Goal: Task Accomplishment & Management: Manage account settings

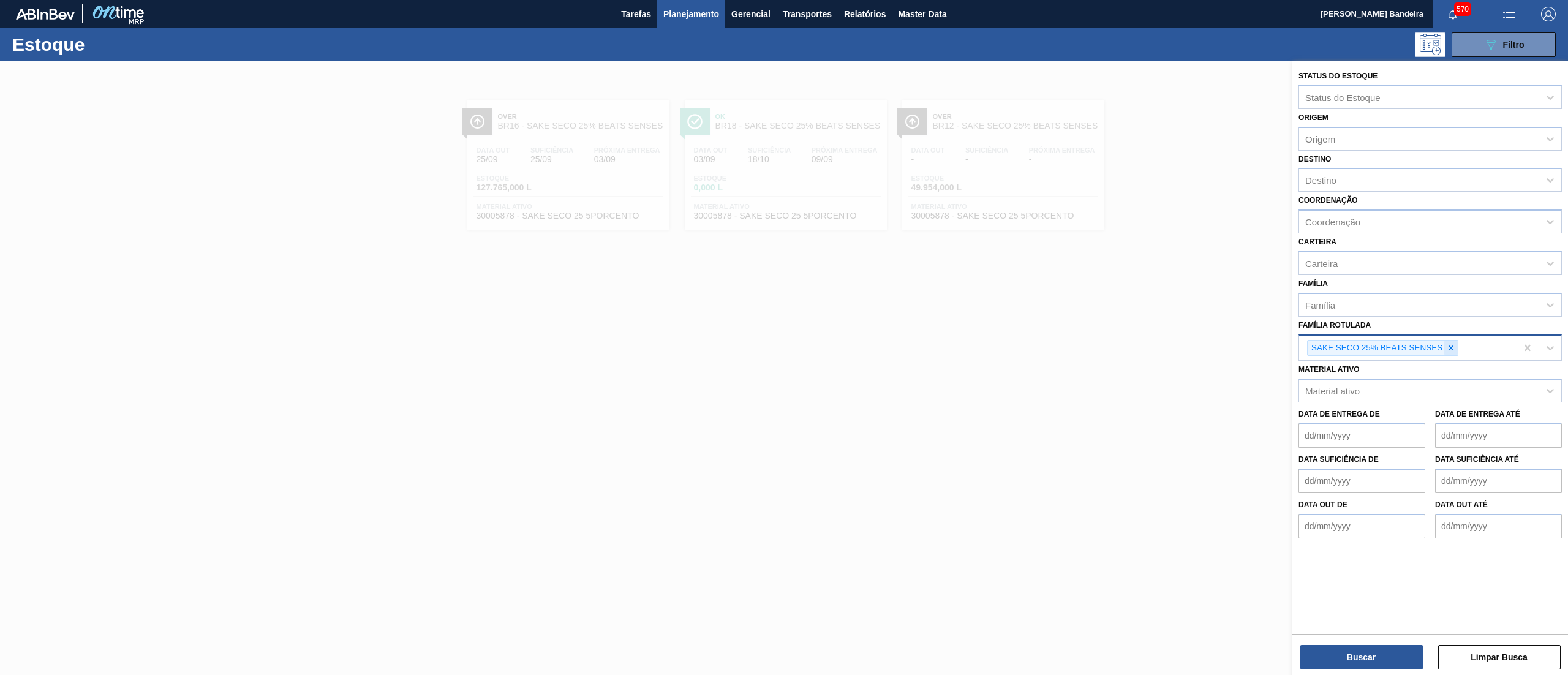
click at [1448, 344] on icon at bounding box center [1451, 348] width 8 height 8
paste Rotulada "SUCO UVA PRESERVADO 255KG"
type Rotulada "SUCO UVA PRESERVADO 255KG"
click at [1422, 379] on div "SUCO UVA PRESERVADO 255KG" at bounding box center [1430, 377] width 264 height 23
click at [1343, 641] on div "Buscar Limpar Busca" at bounding box center [1430, 651] width 275 height 34
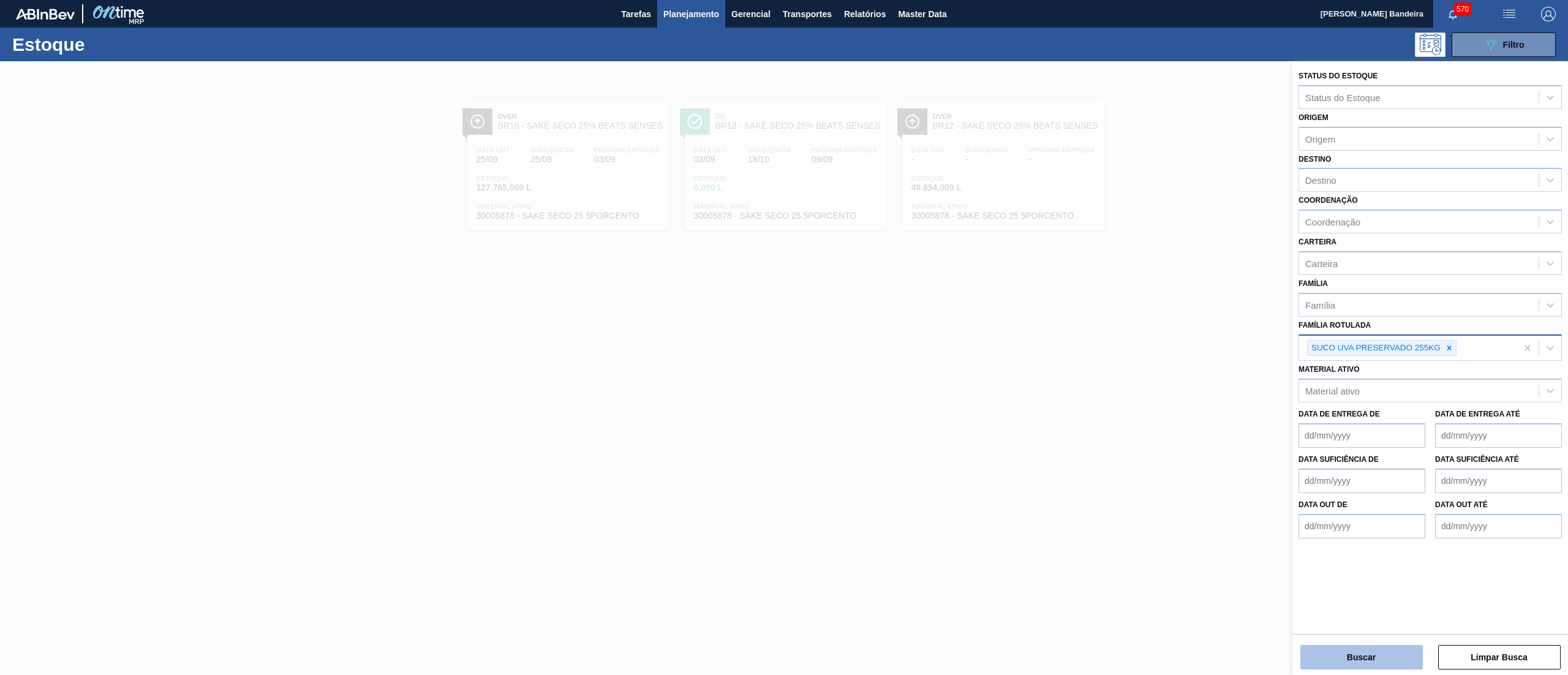
click at [1361, 654] on button "Buscar" at bounding box center [1362, 657] width 122 height 25
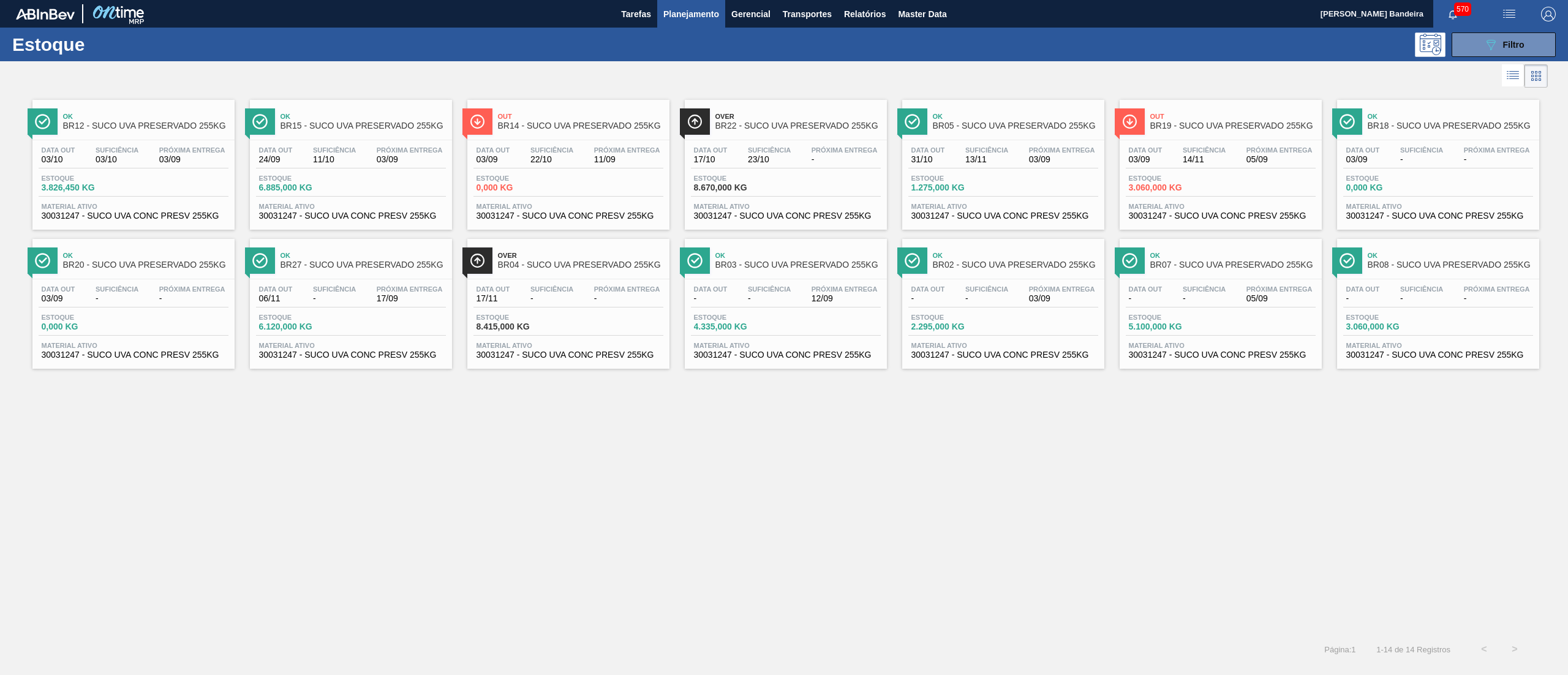
click at [1179, 355] on span "30031247 - SUCO UVA CONC PRESV 255KG" at bounding box center [1221, 355] width 184 height 9
click at [542, 361] on div "Data out 17/11 Suficiência - Próxima Entrega - Estoque 8.415,000 KG Material at…" at bounding box center [568, 321] width 202 height 83
click at [819, 361] on div "Data out - Suficiência - Próxima Entrega 12/09 Estoque 4.335,000 KG Material at…" at bounding box center [786, 321] width 202 height 83
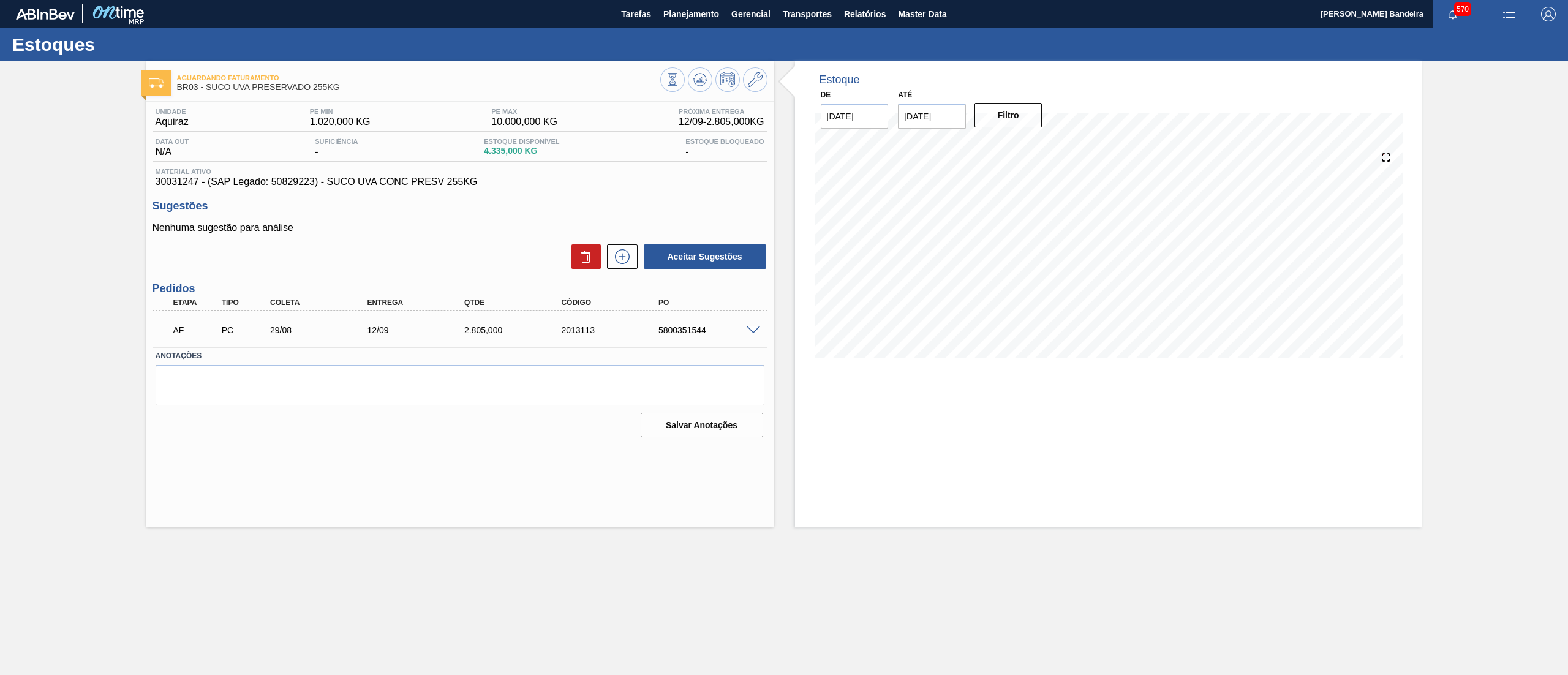
click at [753, 330] on span at bounding box center [753, 331] width 15 height 9
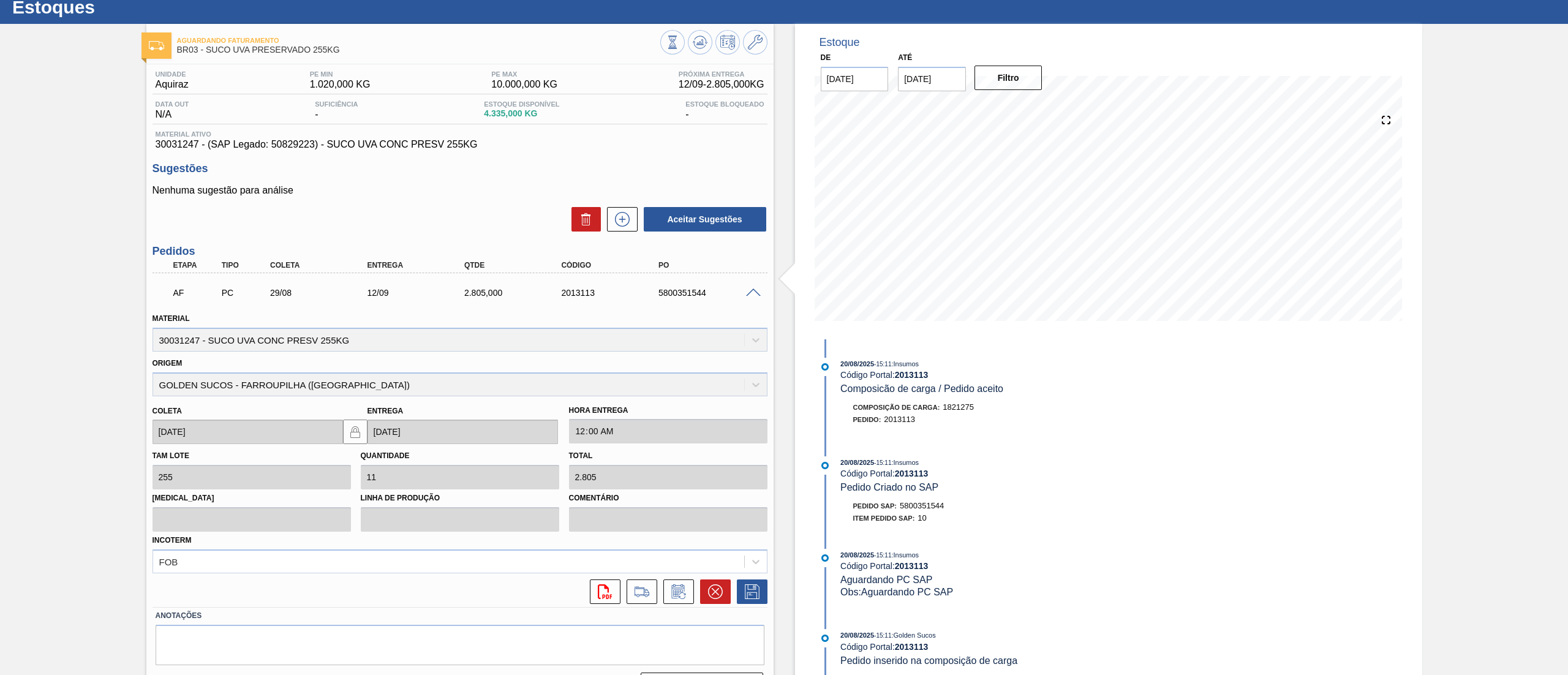
scroll to position [69, 0]
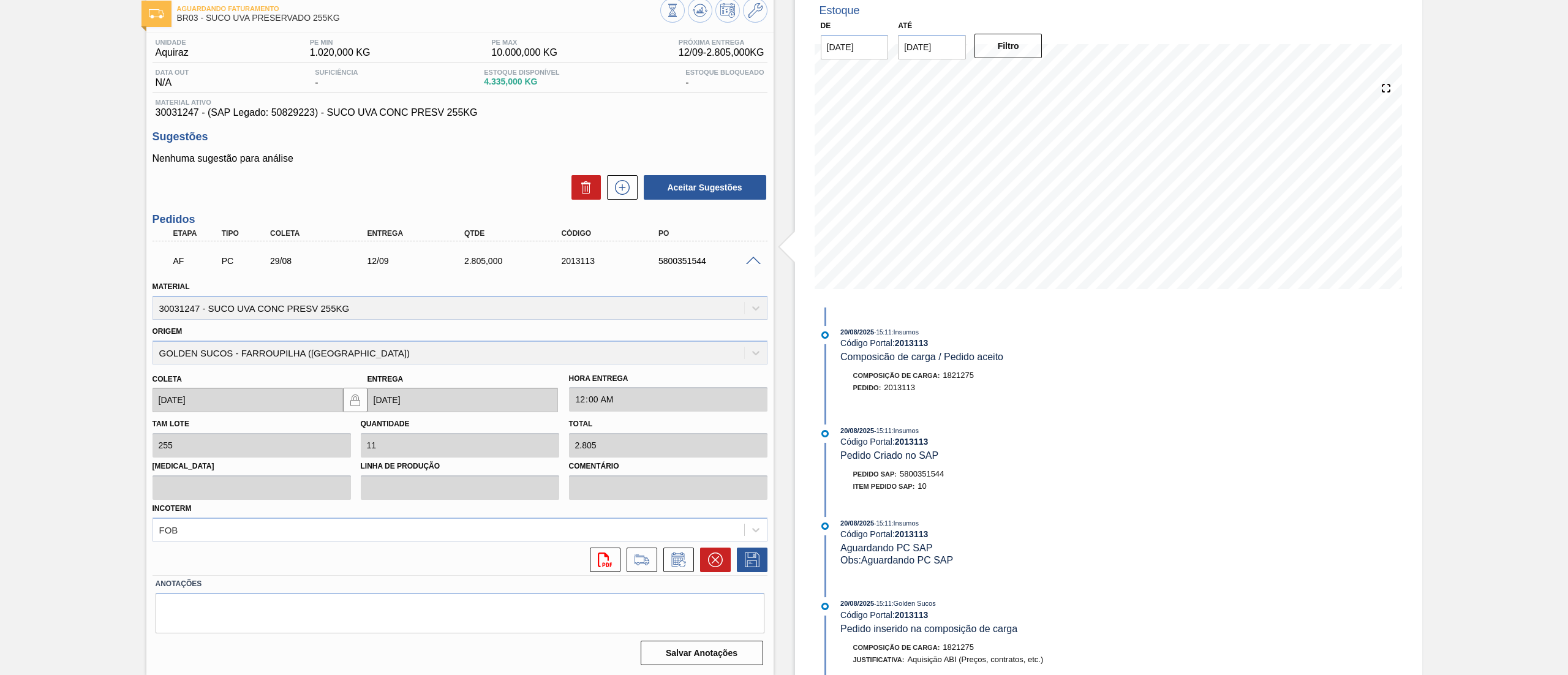
click at [757, 262] on span at bounding box center [753, 261] width 15 height 9
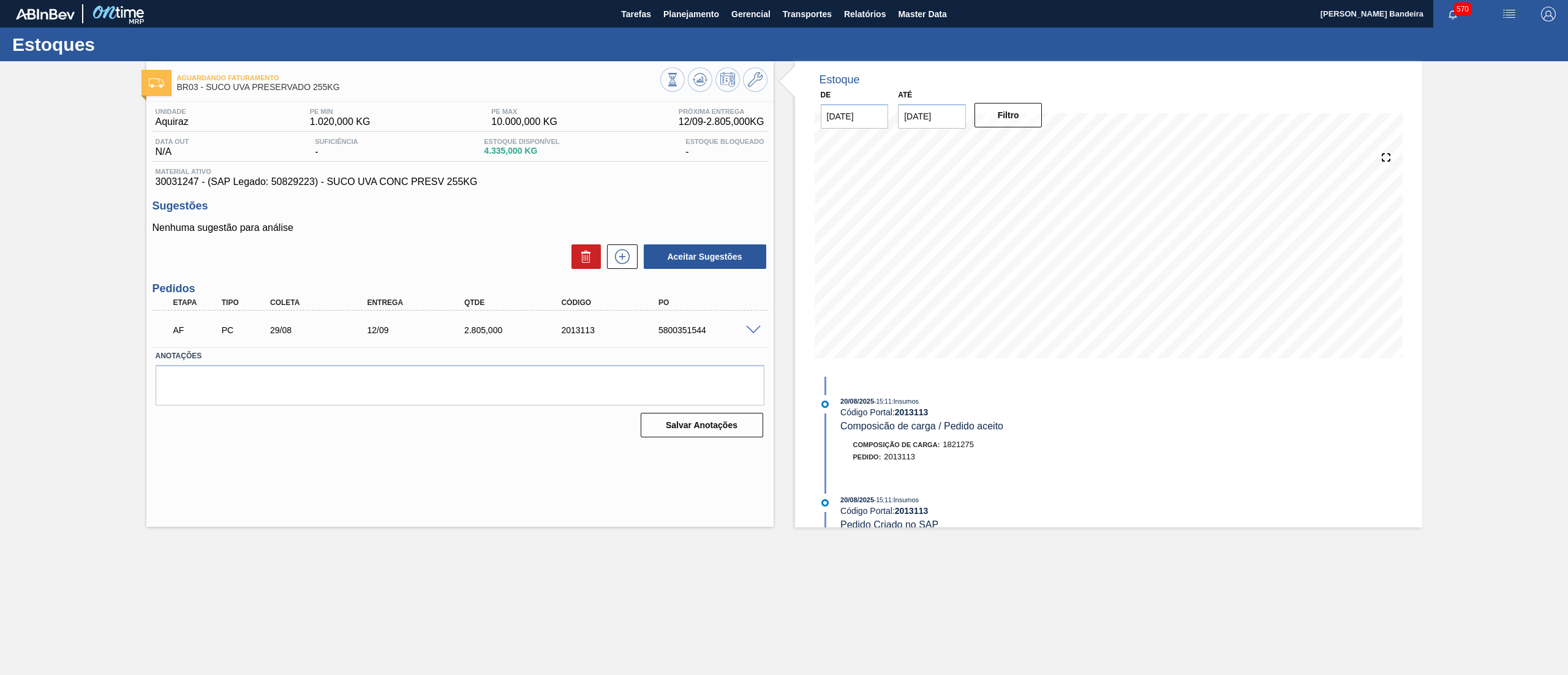
click at [760, 329] on span at bounding box center [753, 331] width 15 height 9
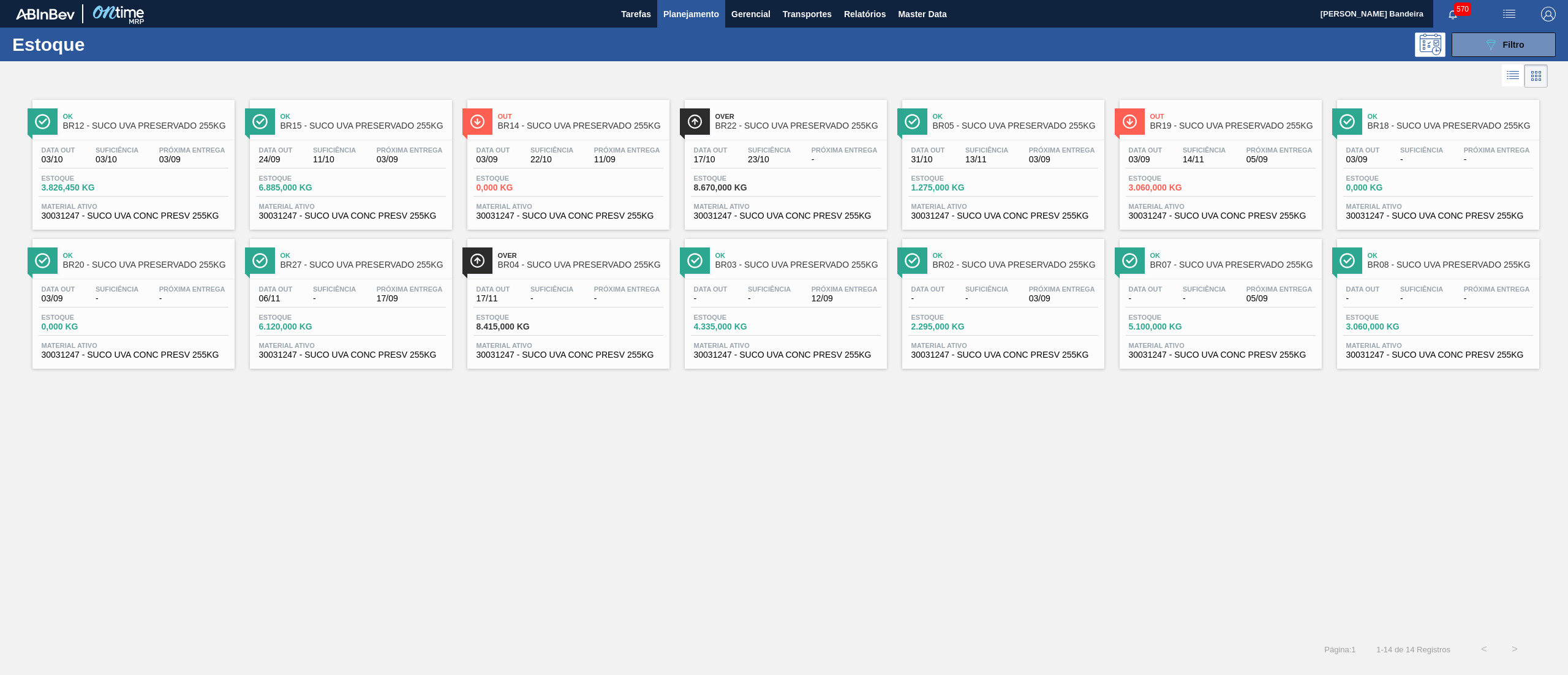
click at [553, 363] on div "Data out 17/11 Suficiência - Próxima Entrega - Estoque 8.415,000 KG Material at…" at bounding box center [568, 321] width 202 height 83
click at [745, 215] on span "30031247 - SUCO UVA CONC PRESV 255KG" at bounding box center [786, 216] width 184 height 9
click at [313, 212] on span "30031247 - SUCO UVA CONC PRESV 255KG" at bounding box center [351, 216] width 184 height 9
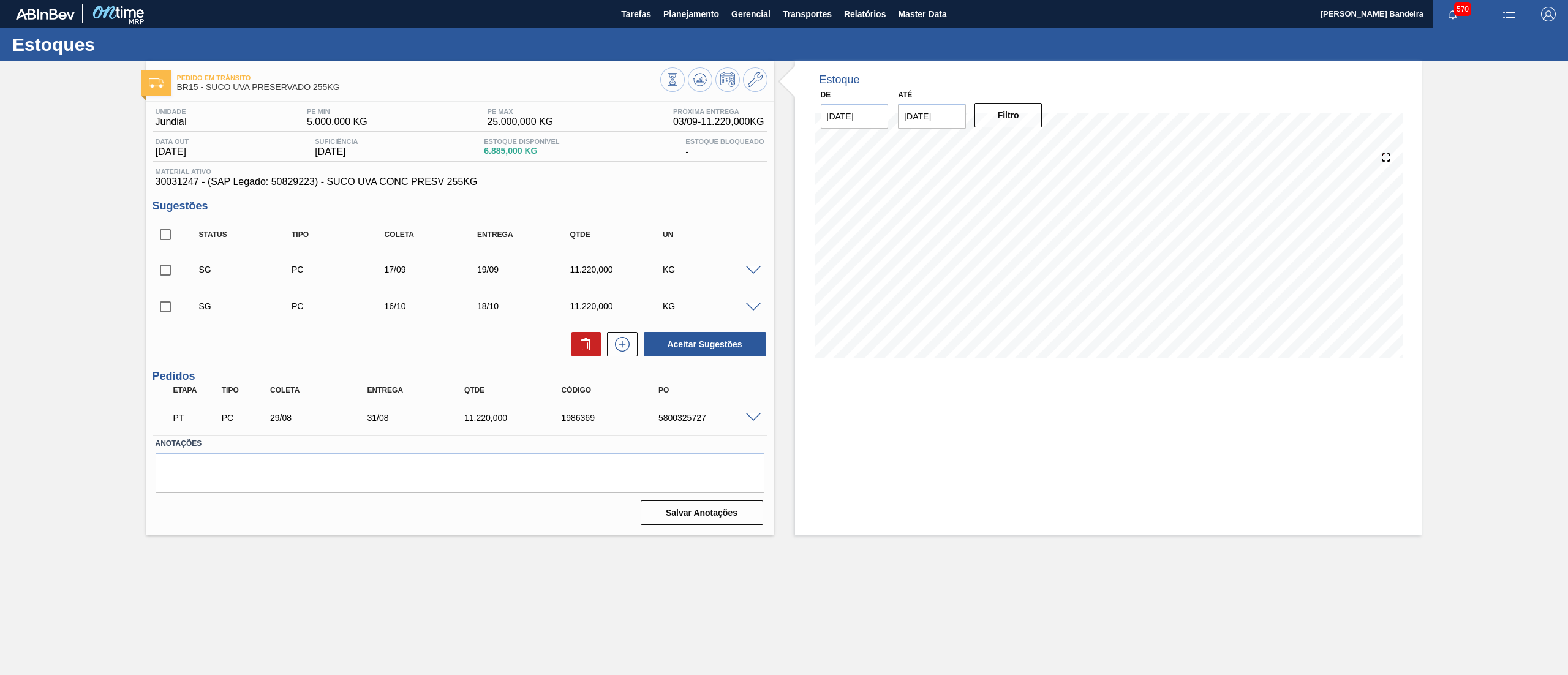
click at [165, 234] on input "checkbox" at bounding box center [165, 235] width 26 height 26
checkbox input "true"
click at [581, 347] on icon at bounding box center [586, 344] width 15 height 15
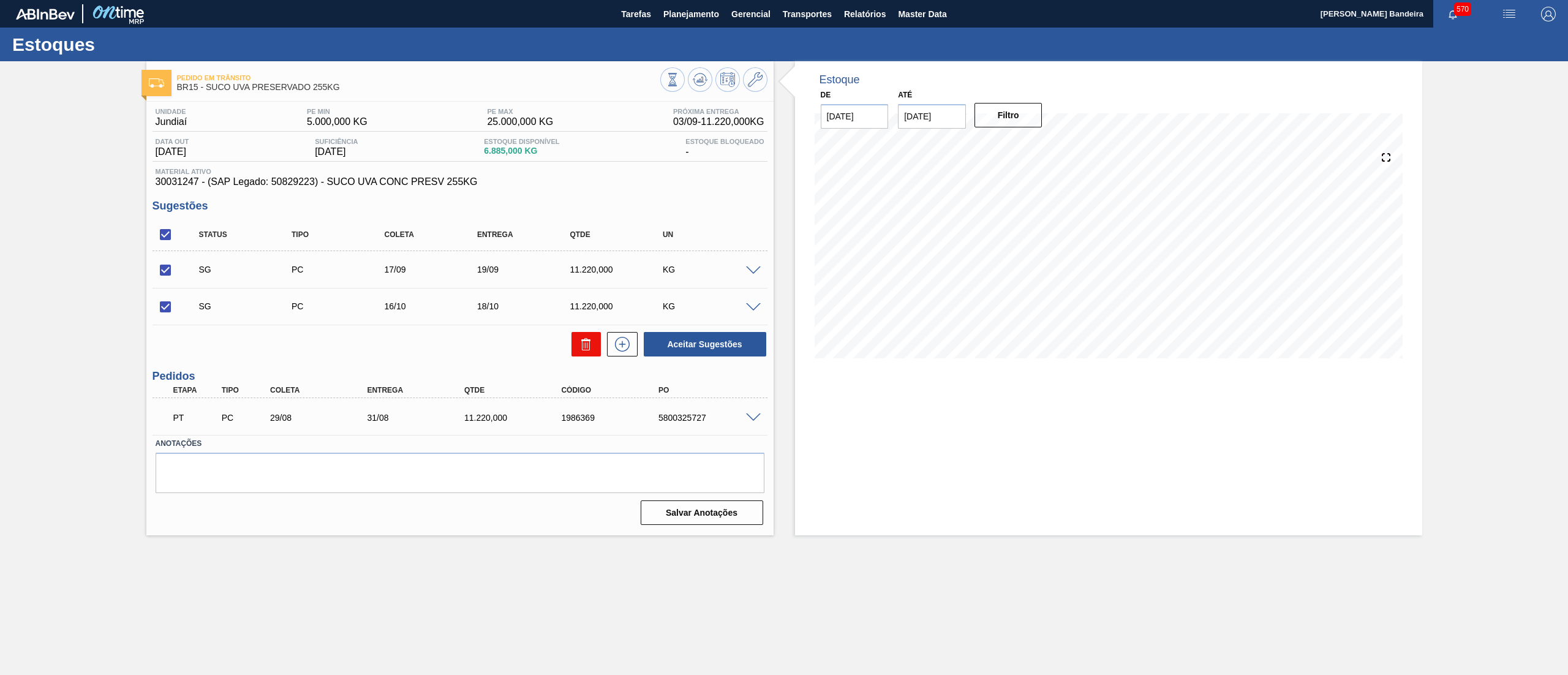
checkbox input "false"
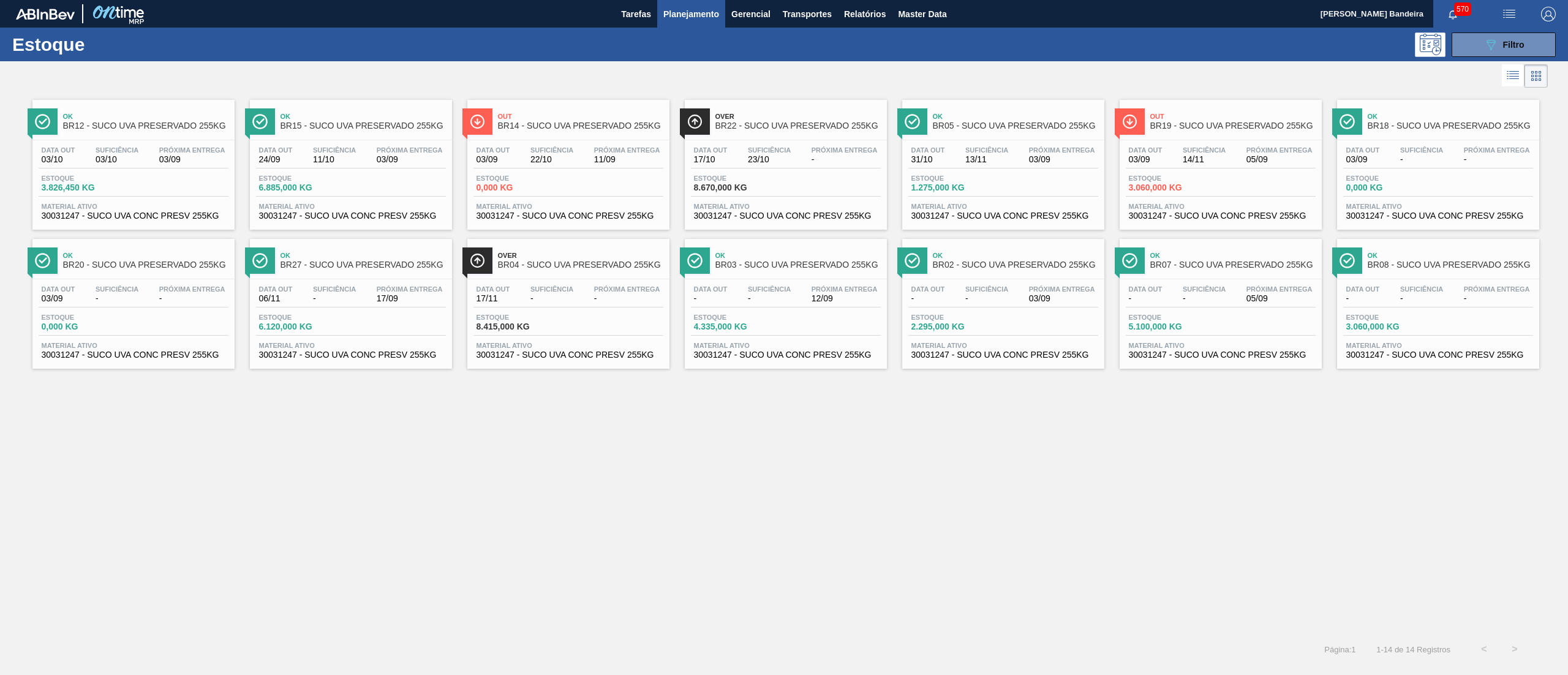
click at [1005, 215] on span "30031247 - SUCO UVA CONC PRESV 255KG" at bounding box center [1003, 216] width 184 height 9
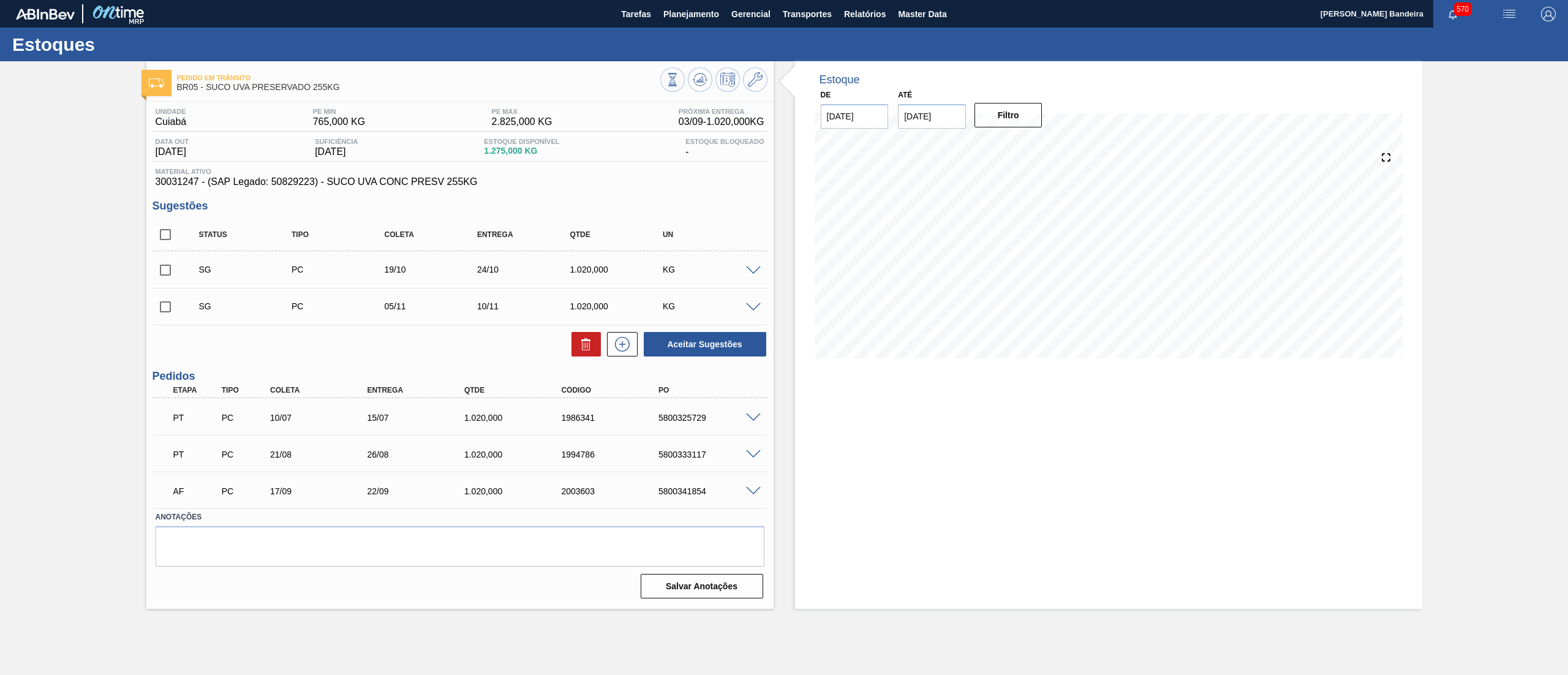
click at [751, 417] on span at bounding box center [753, 418] width 15 height 9
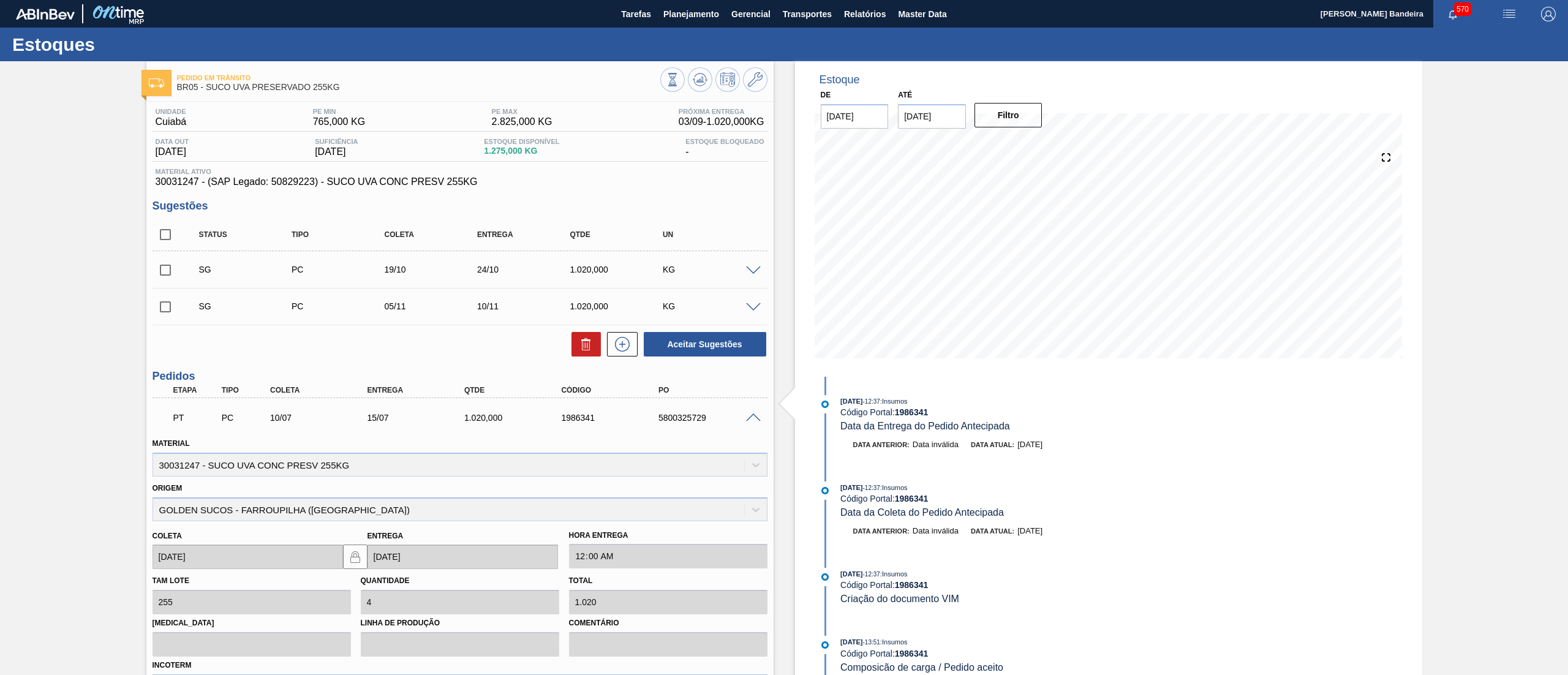
scroll to position [230, 0]
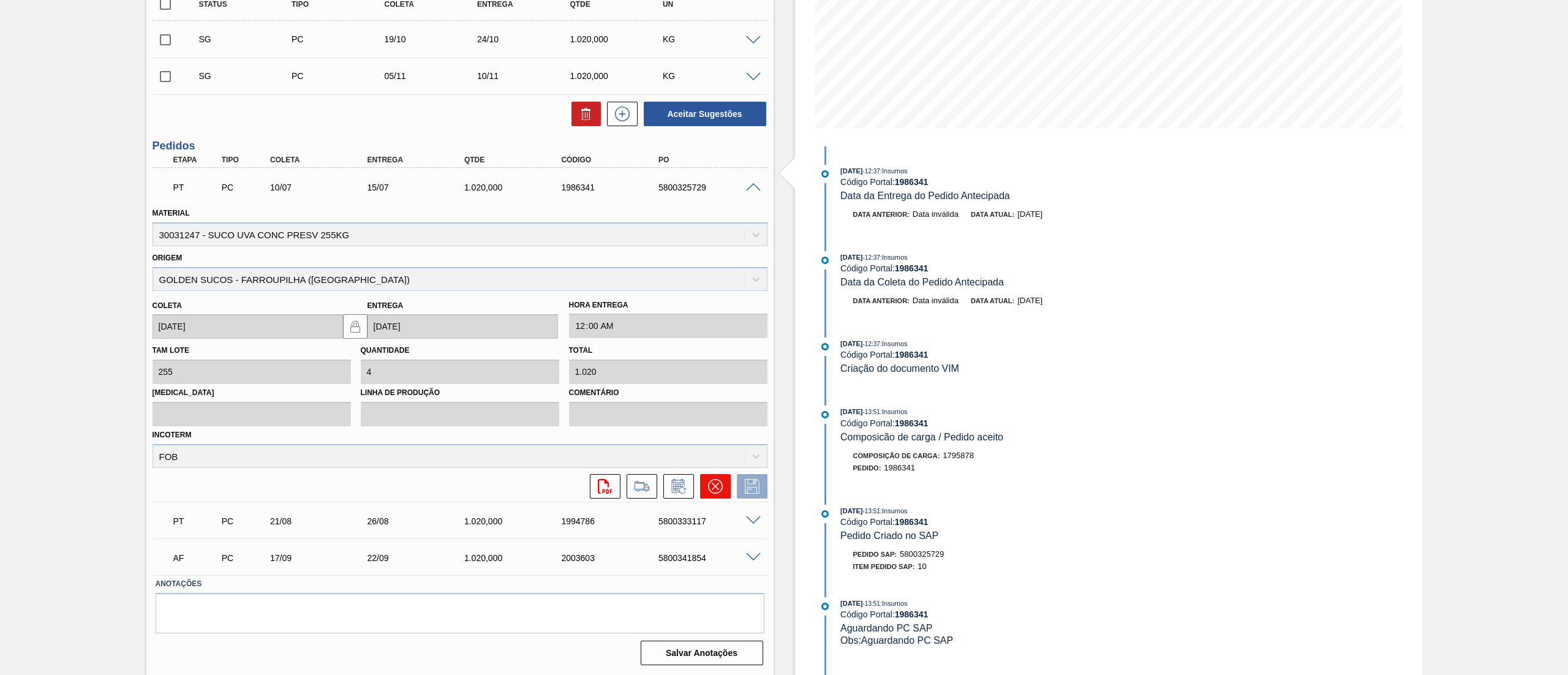
click at [711, 484] on icon at bounding box center [716, 486] width 15 height 15
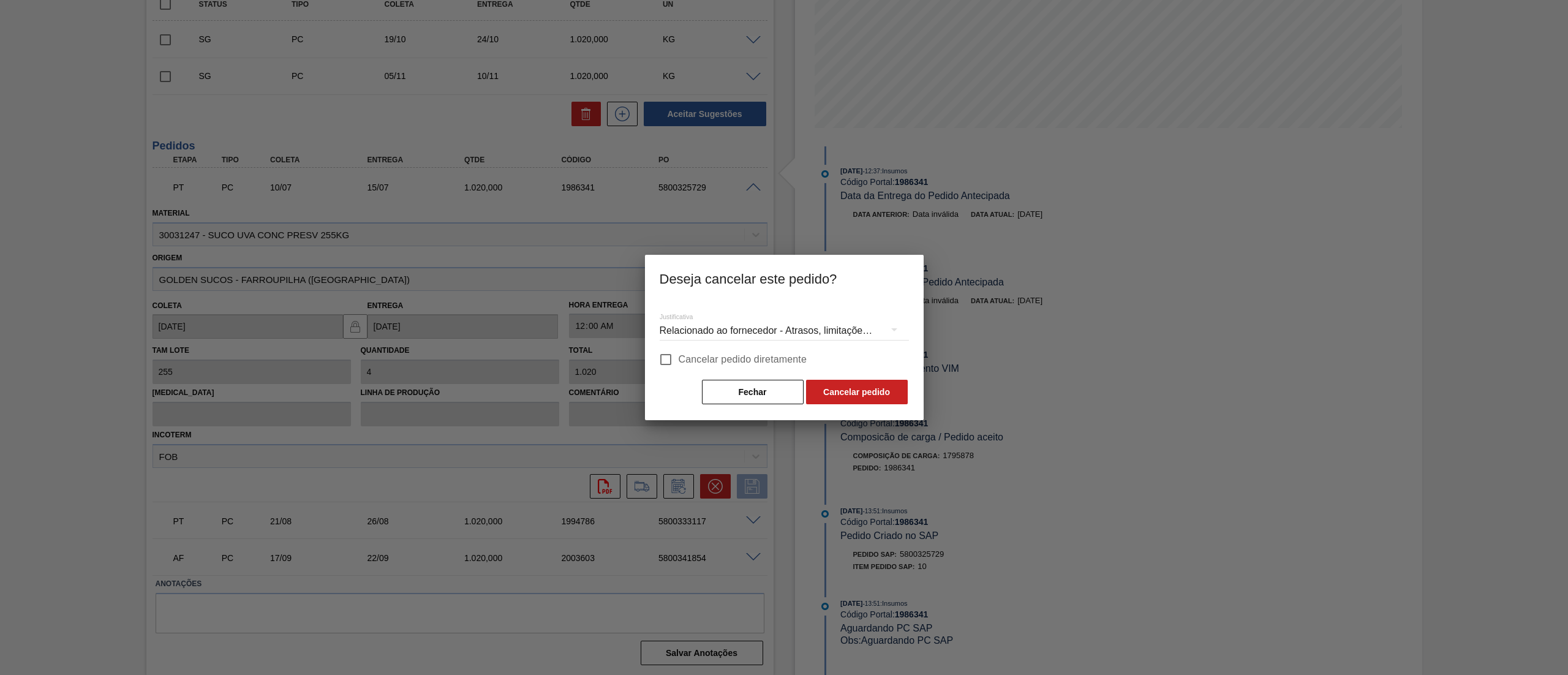
click at [749, 325] on div "Relacionado ao fornecedor - Atrasos, limitações de capacidade, etc." at bounding box center [784, 331] width 249 height 34
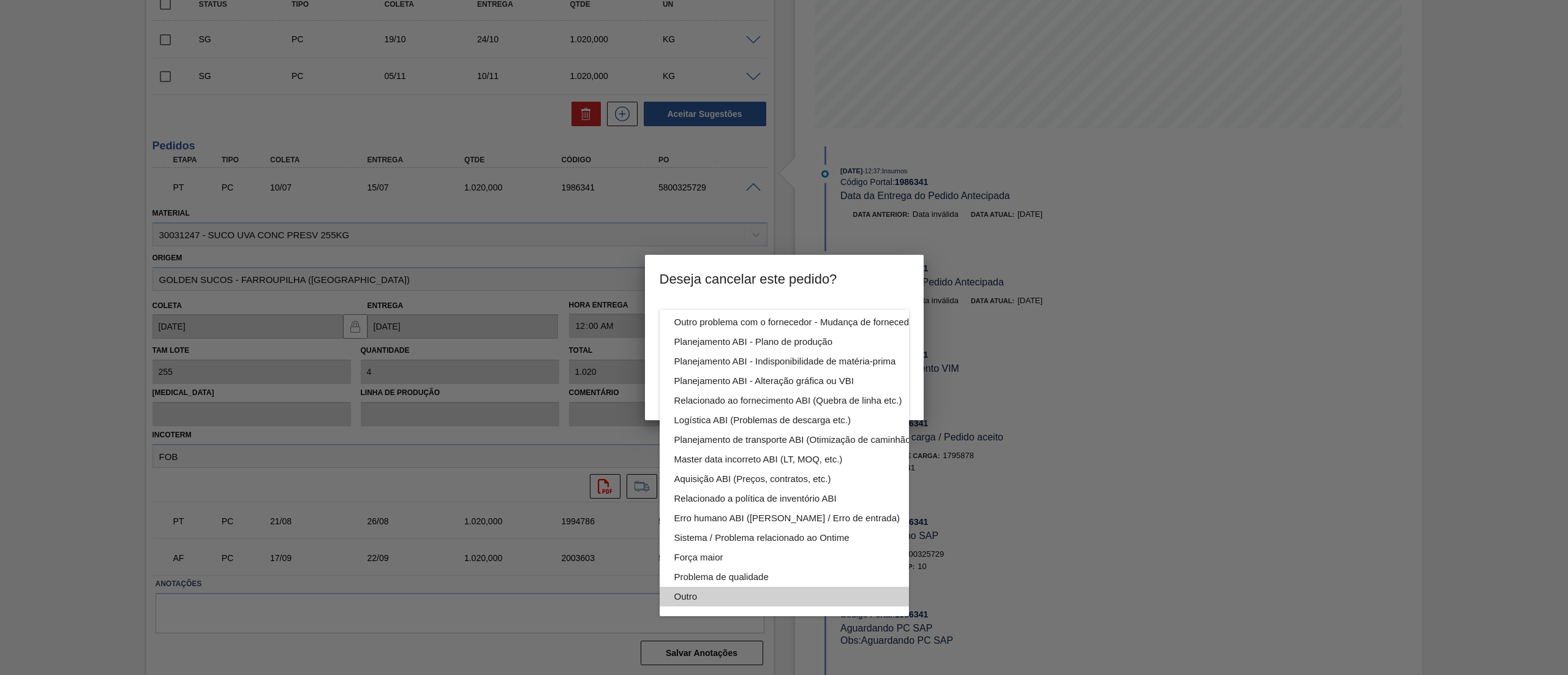
click at [716, 586] on div "Outro" at bounding box center [813, 596] width 277 height 20
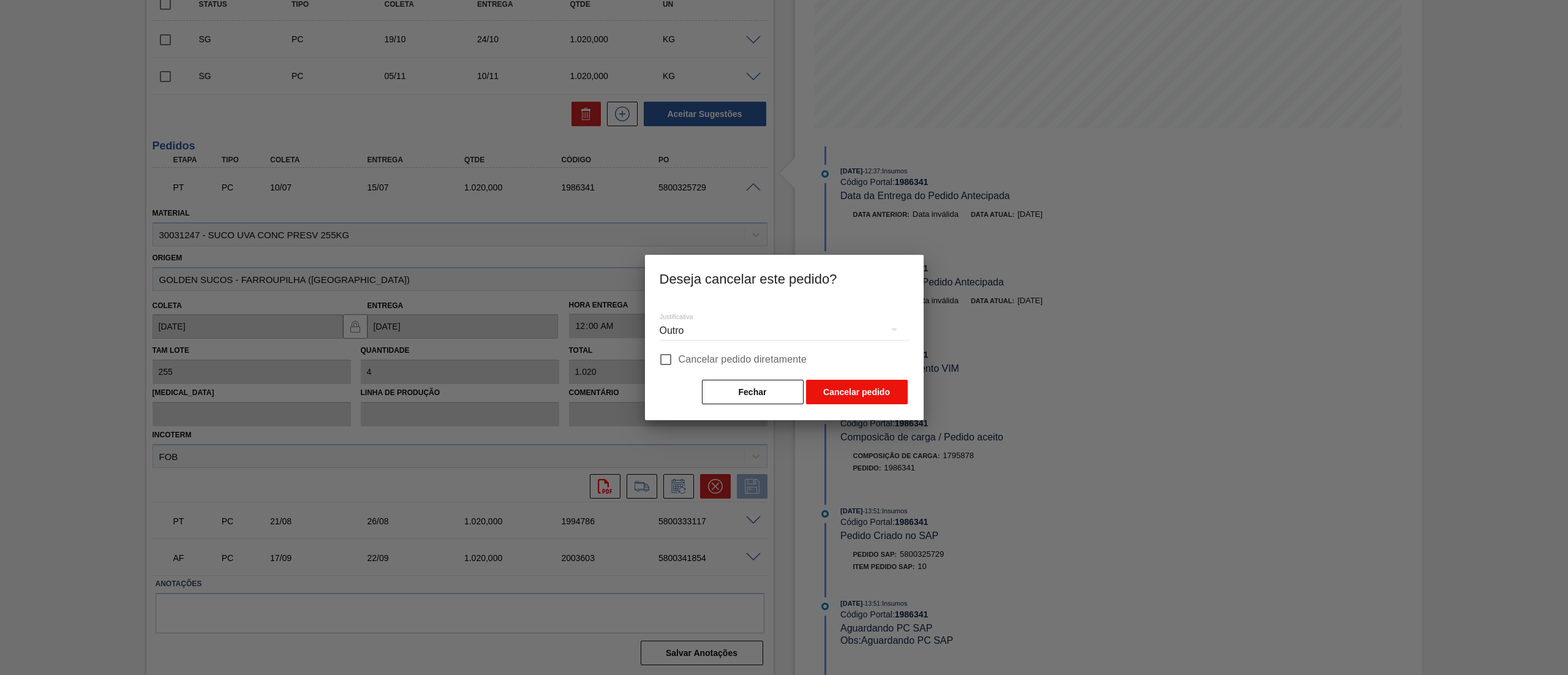
click at [850, 391] on button "Cancelar pedido" at bounding box center [857, 392] width 102 height 25
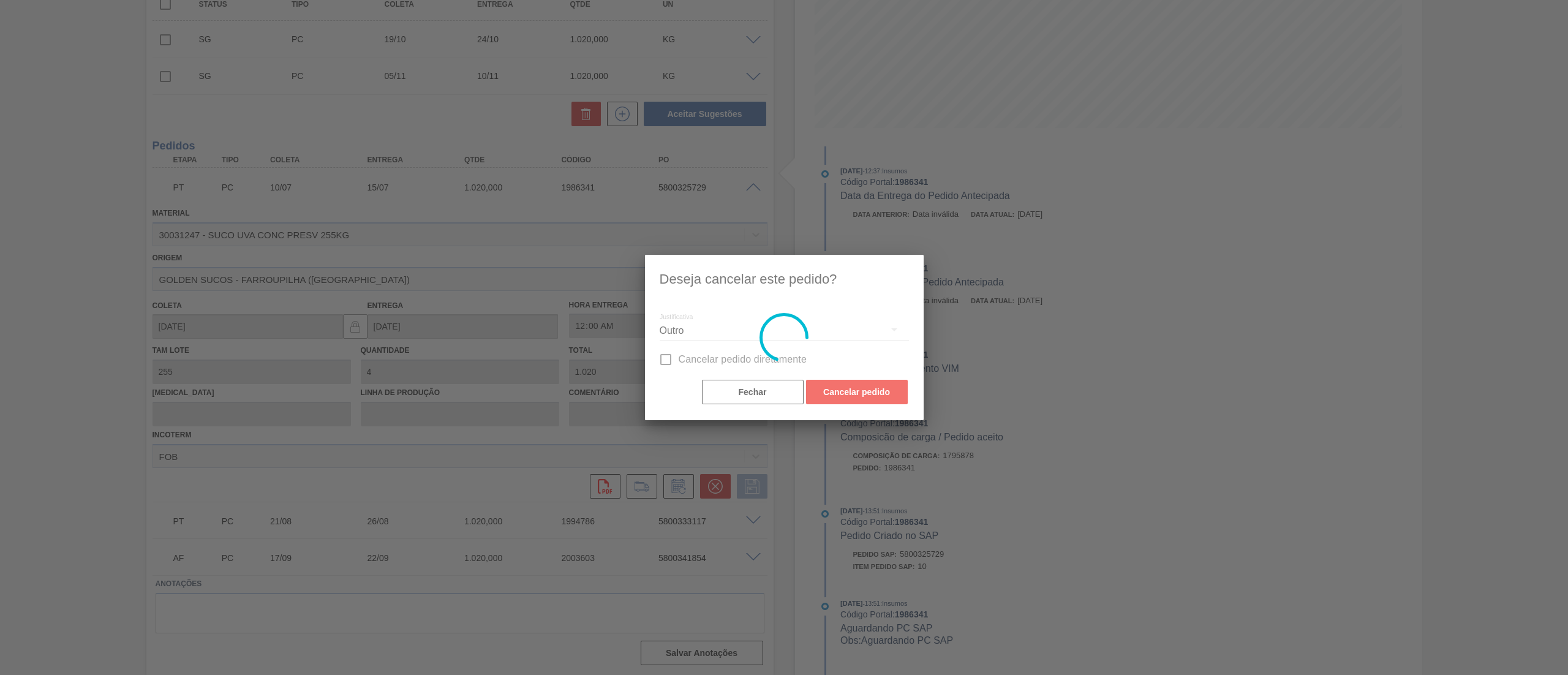
scroll to position [0, 0]
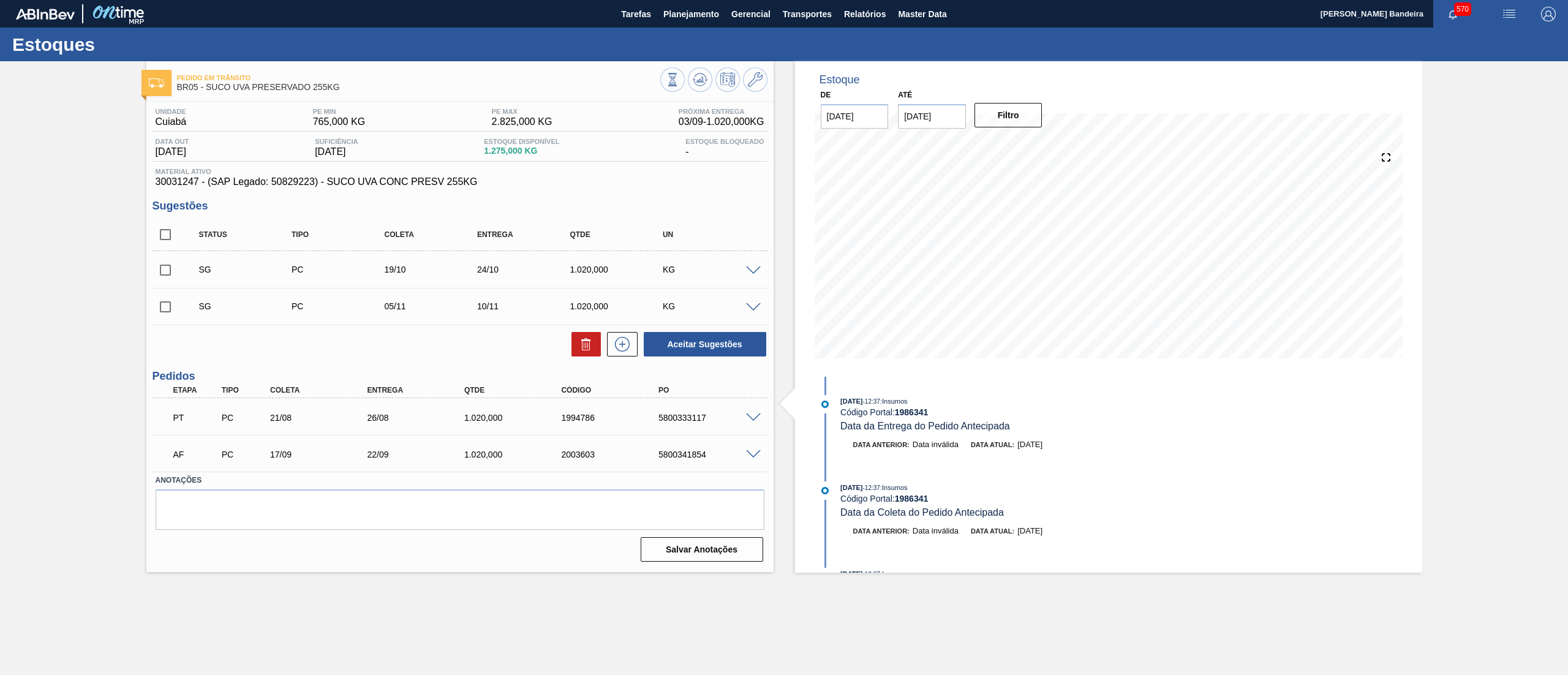
click at [160, 234] on input "checkbox" at bounding box center [165, 235] width 26 height 26
checkbox input "true"
click at [576, 342] on button at bounding box center [586, 344] width 29 height 25
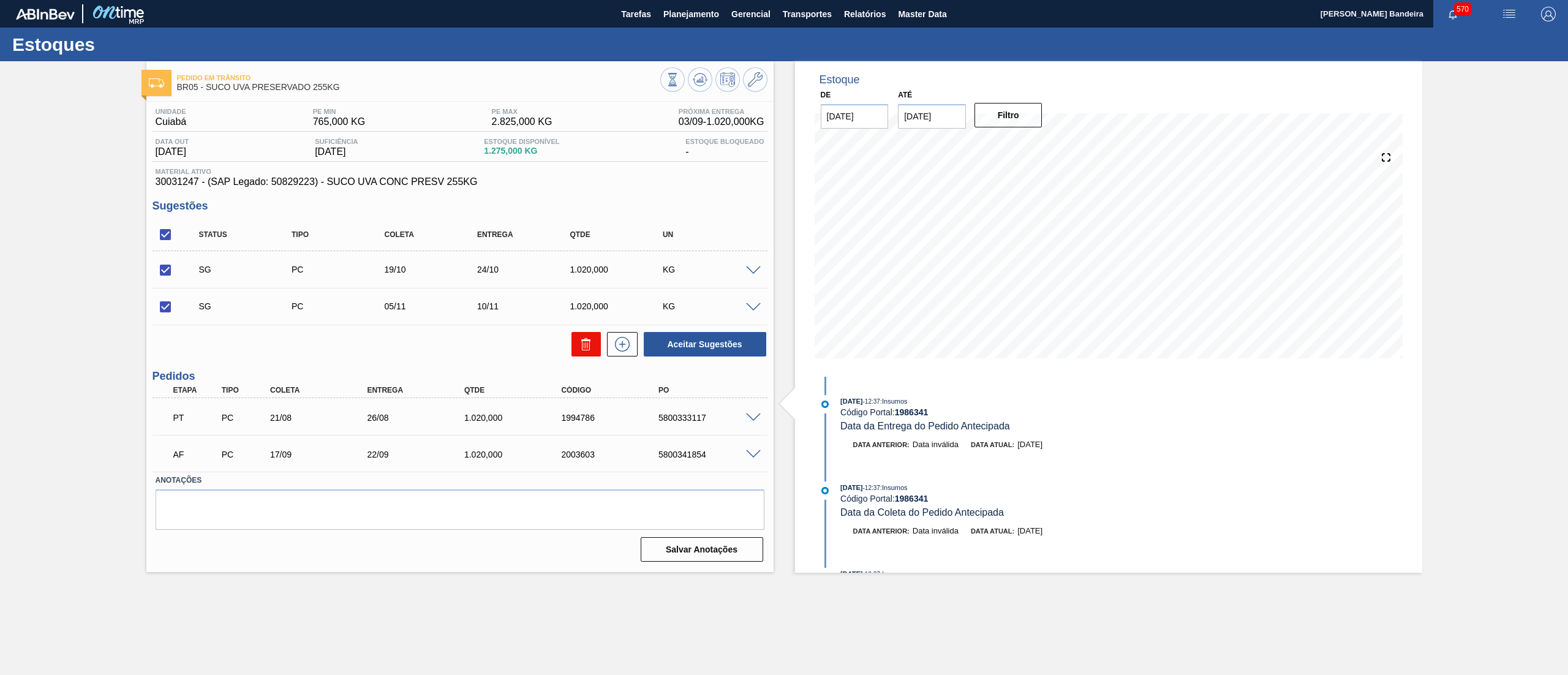
checkbox input "false"
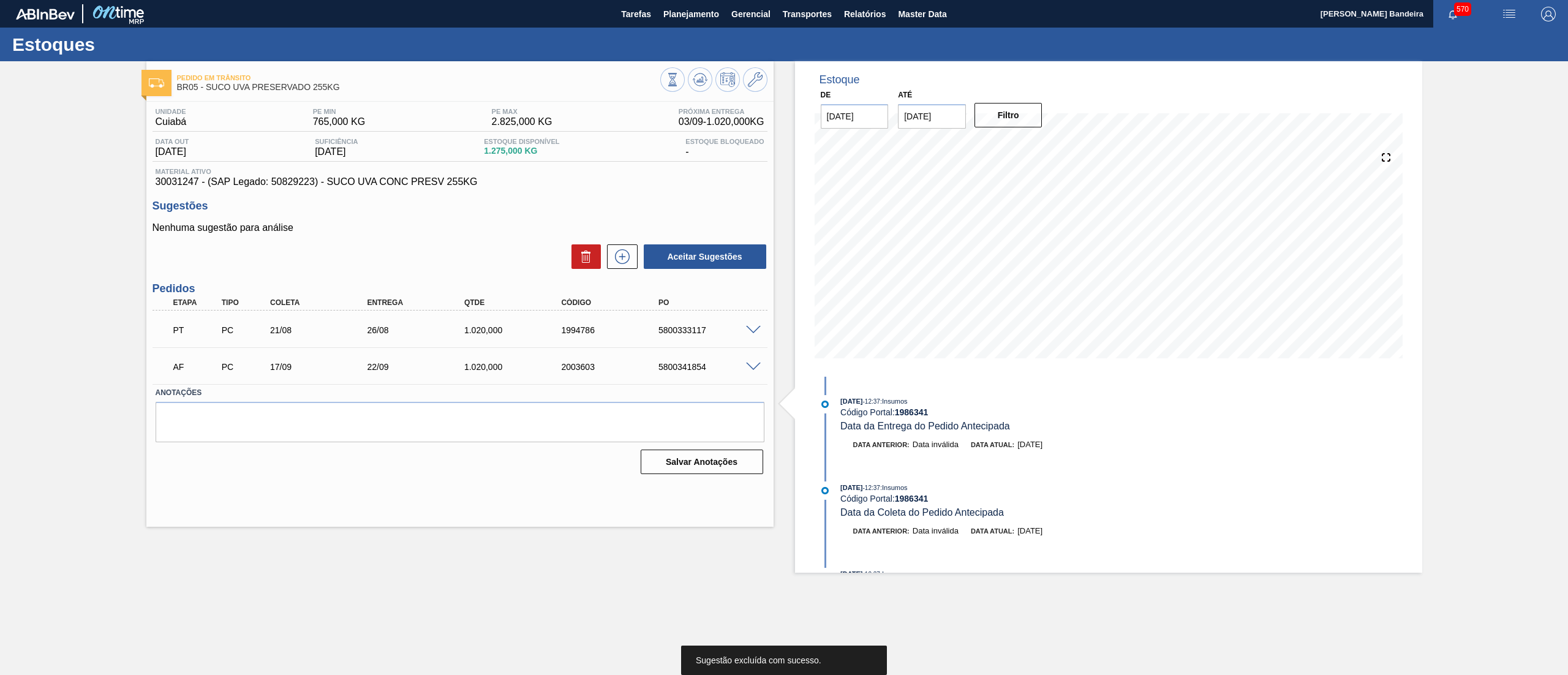
click at [934, 122] on input "17/09/2025" at bounding box center [932, 117] width 68 height 25
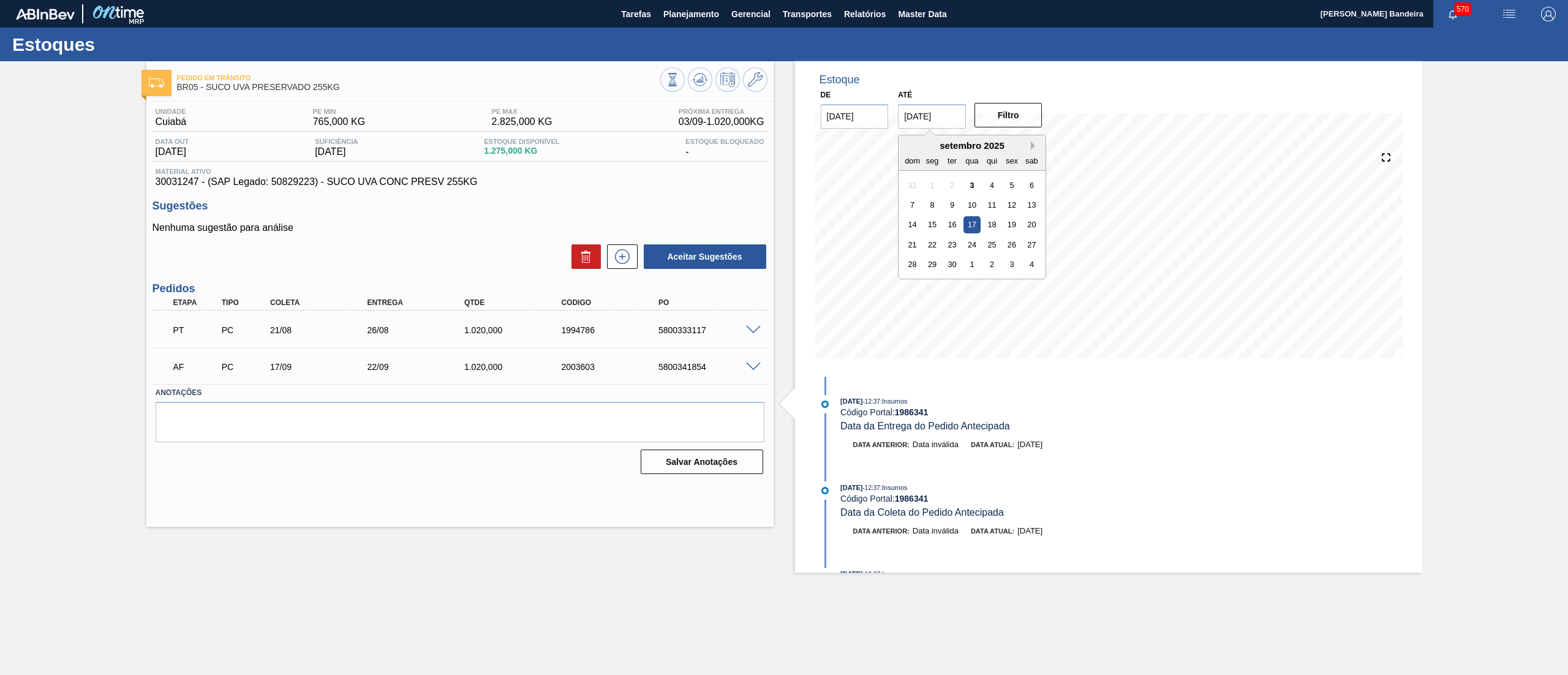
click at [1035, 146] on button "Next Month" at bounding box center [1035, 145] width 8 height 8
click at [1032, 241] on div "25" at bounding box center [1031, 244] width 16 height 16
type input "[DATE]"
click at [1009, 112] on button "Filtro" at bounding box center [1009, 115] width 68 height 25
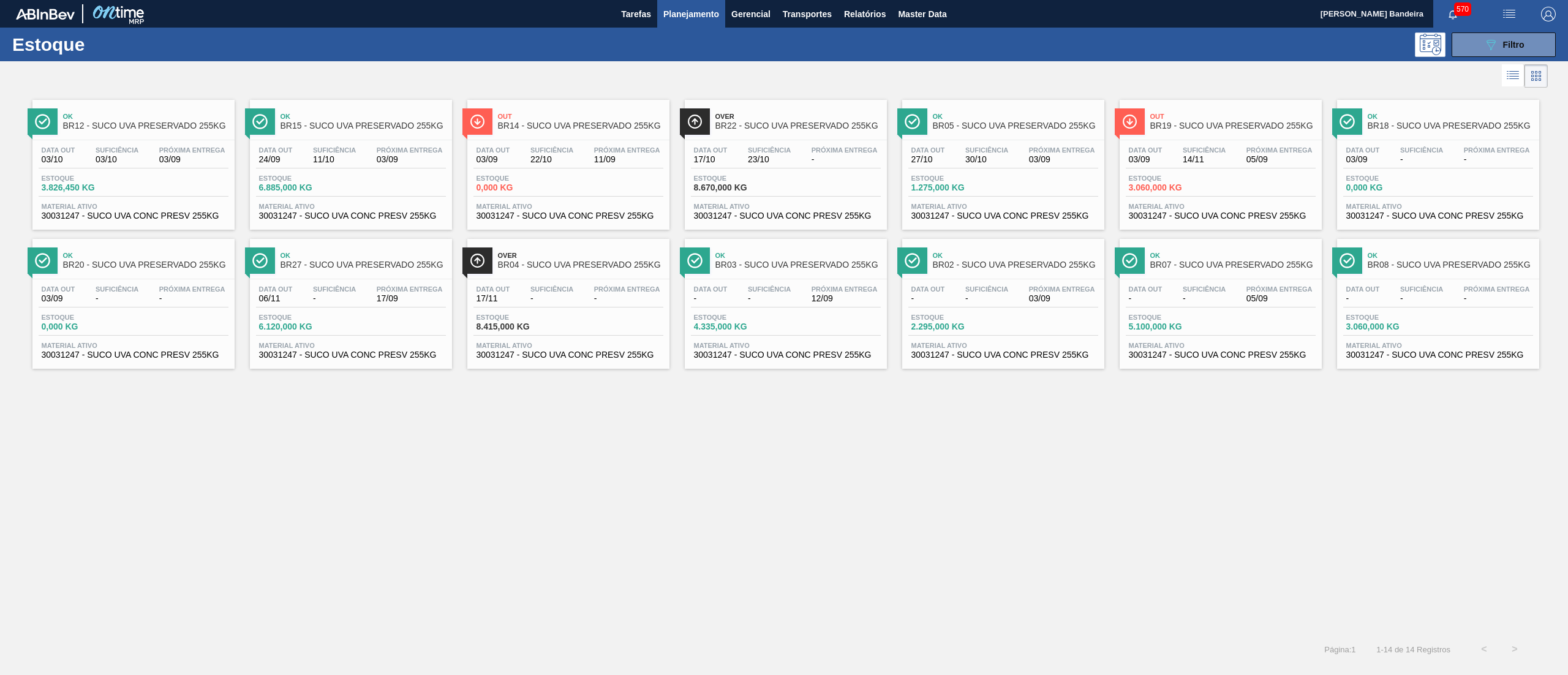
click at [143, 218] on span "30031247 - SUCO UVA CONC PRESV 255KG" at bounding box center [133, 216] width 184 height 9
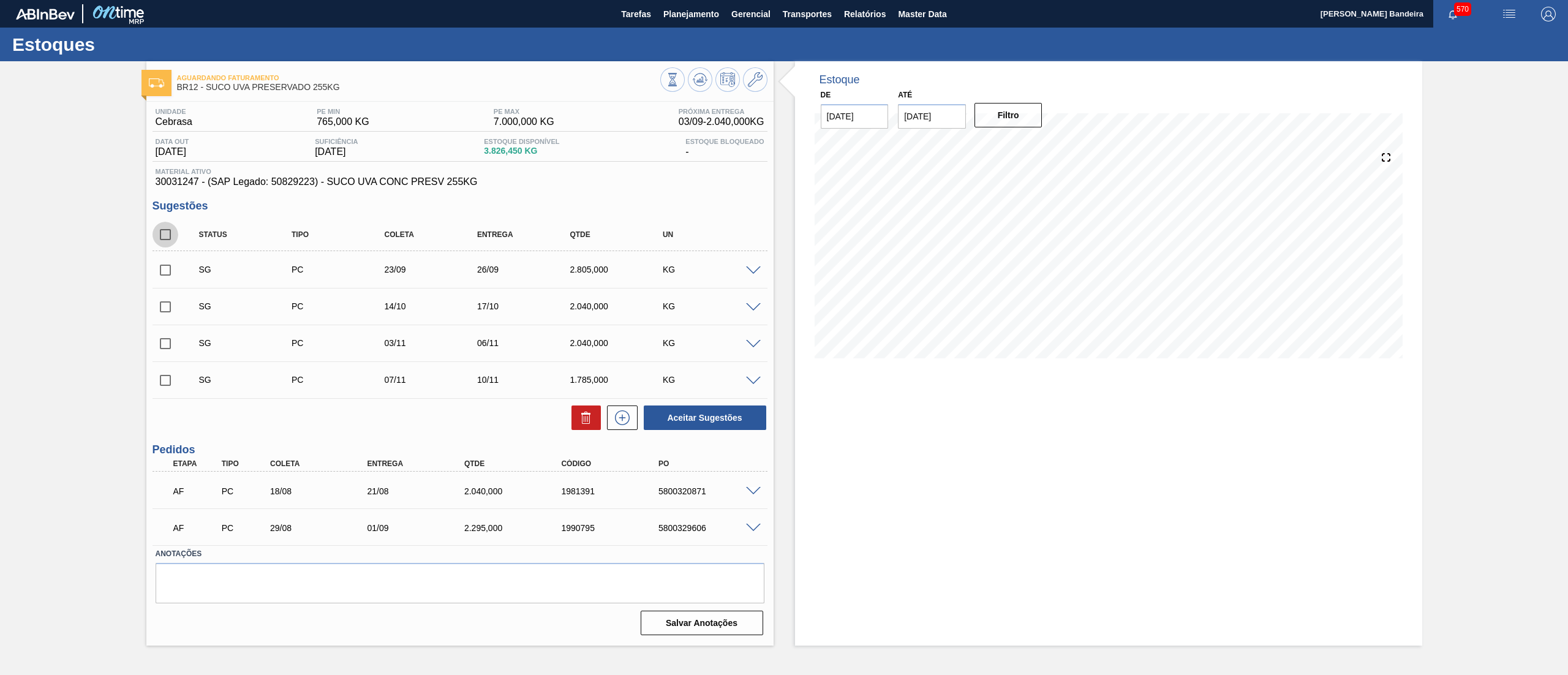
click at [167, 232] on input "checkbox" at bounding box center [165, 235] width 26 height 26
checkbox input "true"
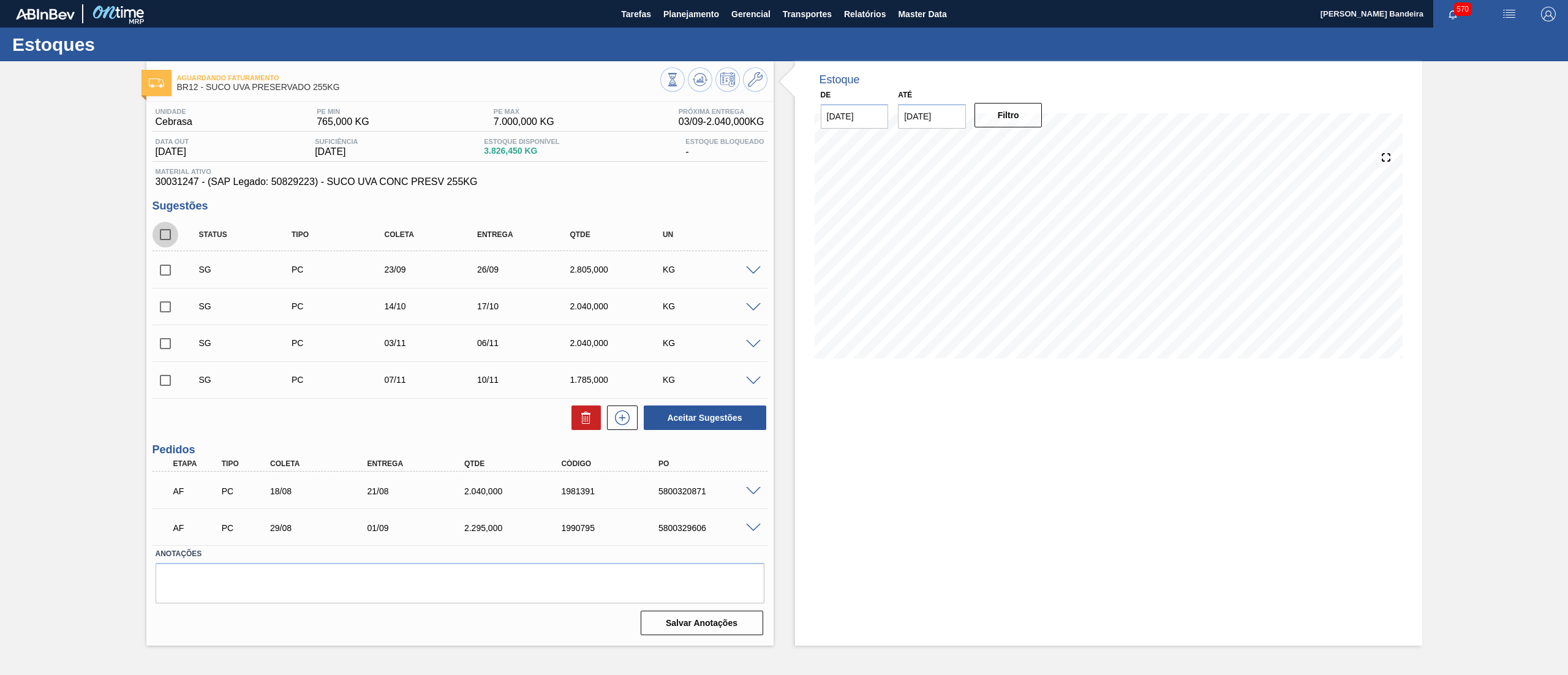
checkbox input "true"
click at [588, 428] on button at bounding box center [586, 418] width 29 height 25
checkbox input "false"
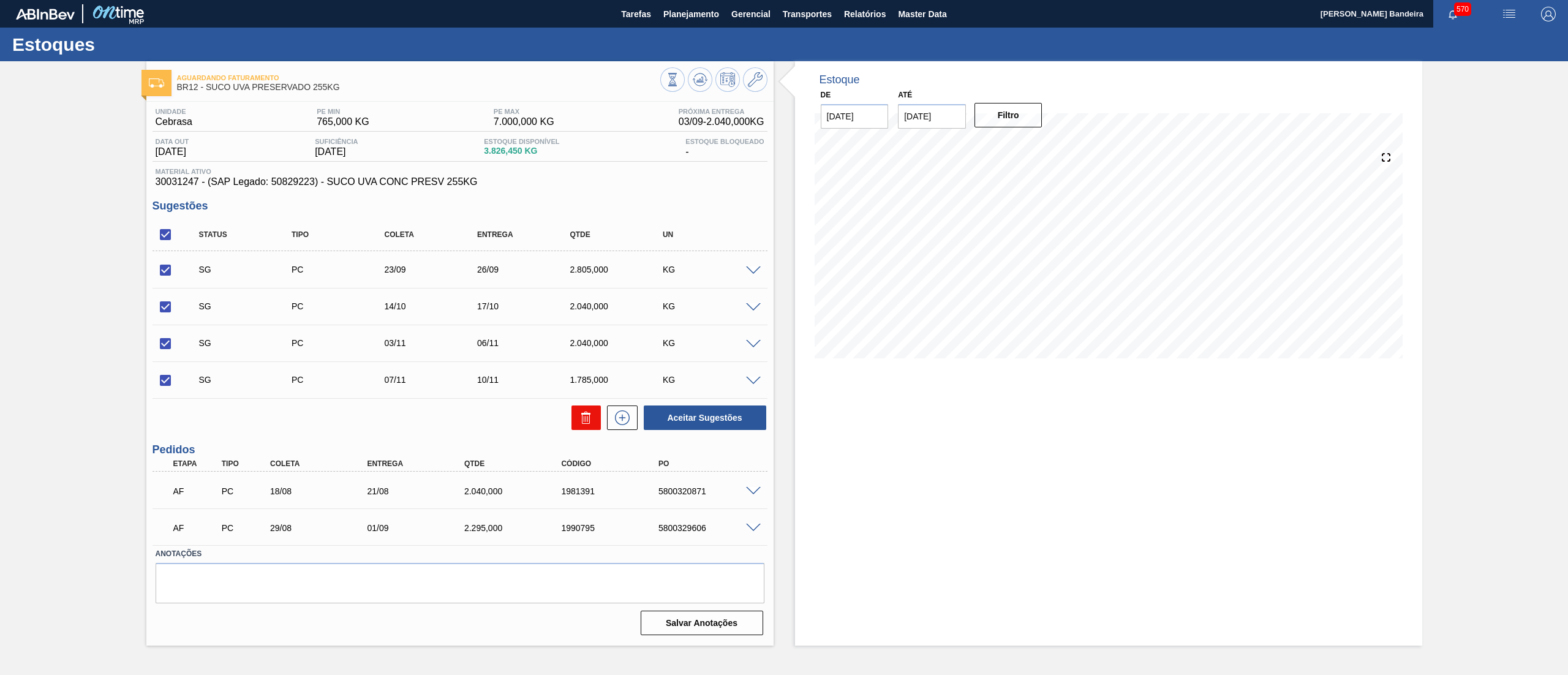
checkbox input "false"
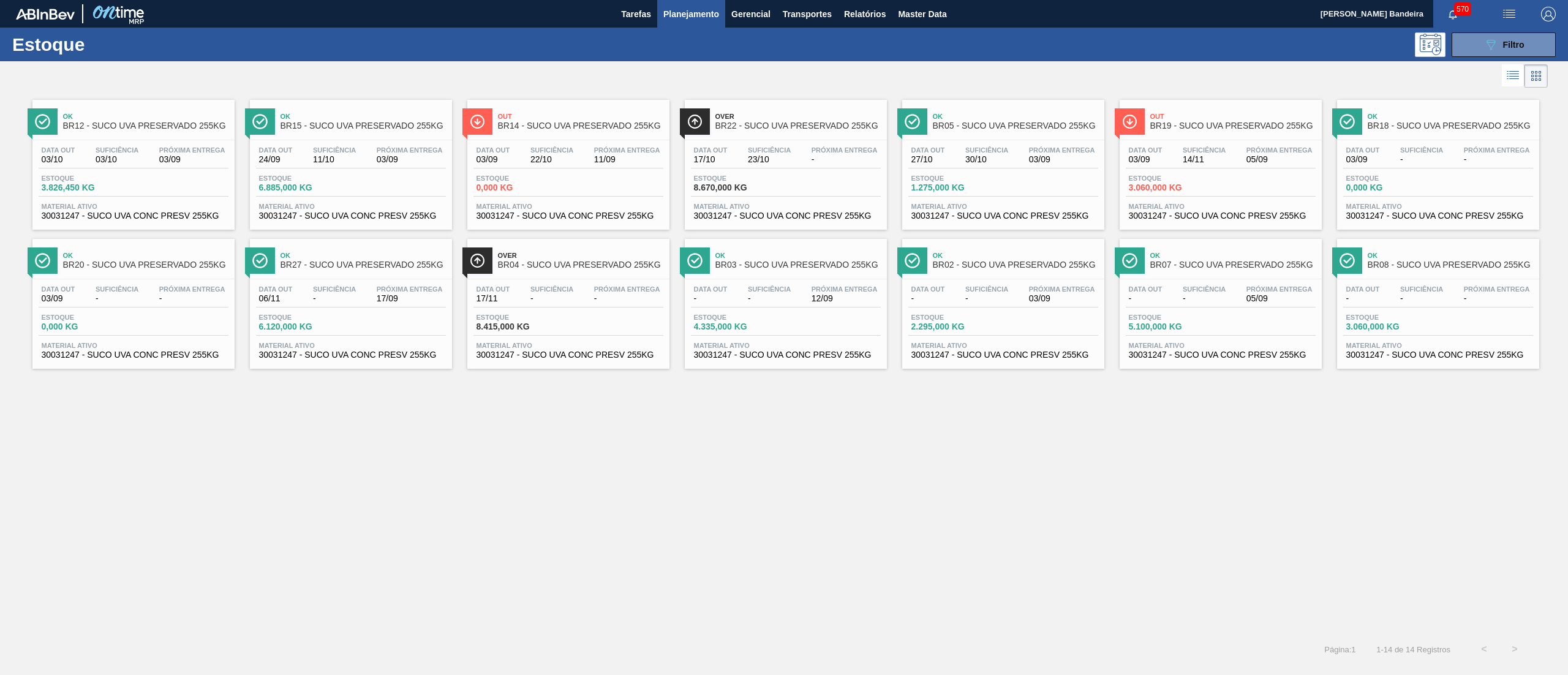
click at [189, 219] on span "30031247 - SUCO UVA CONC PRESV 255KG" at bounding box center [133, 216] width 184 height 9
click at [1483, 46] on button "089F7B8B-B2A5-4AFE-B5C0-19BA573D28AC Filtro" at bounding box center [1504, 45] width 104 height 25
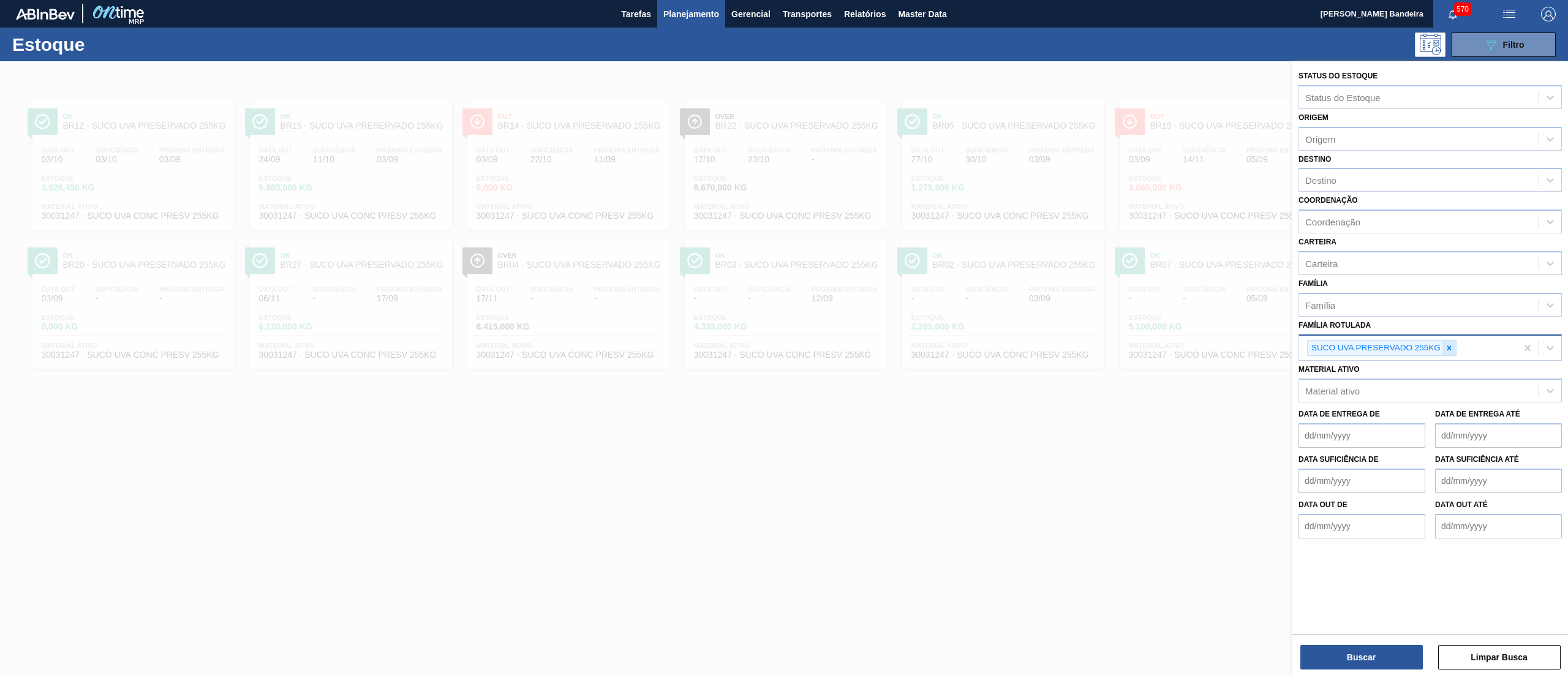
click at [1451, 346] on icon at bounding box center [1449, 348] width 8 height 8
paste Rotulada "RÓTULO PLÁSTICO SUKITA UVA MISTA 2L H"
type Rotulada "RÓTULO PLÁSTICO SUKITA UVA MISTA 2L H"
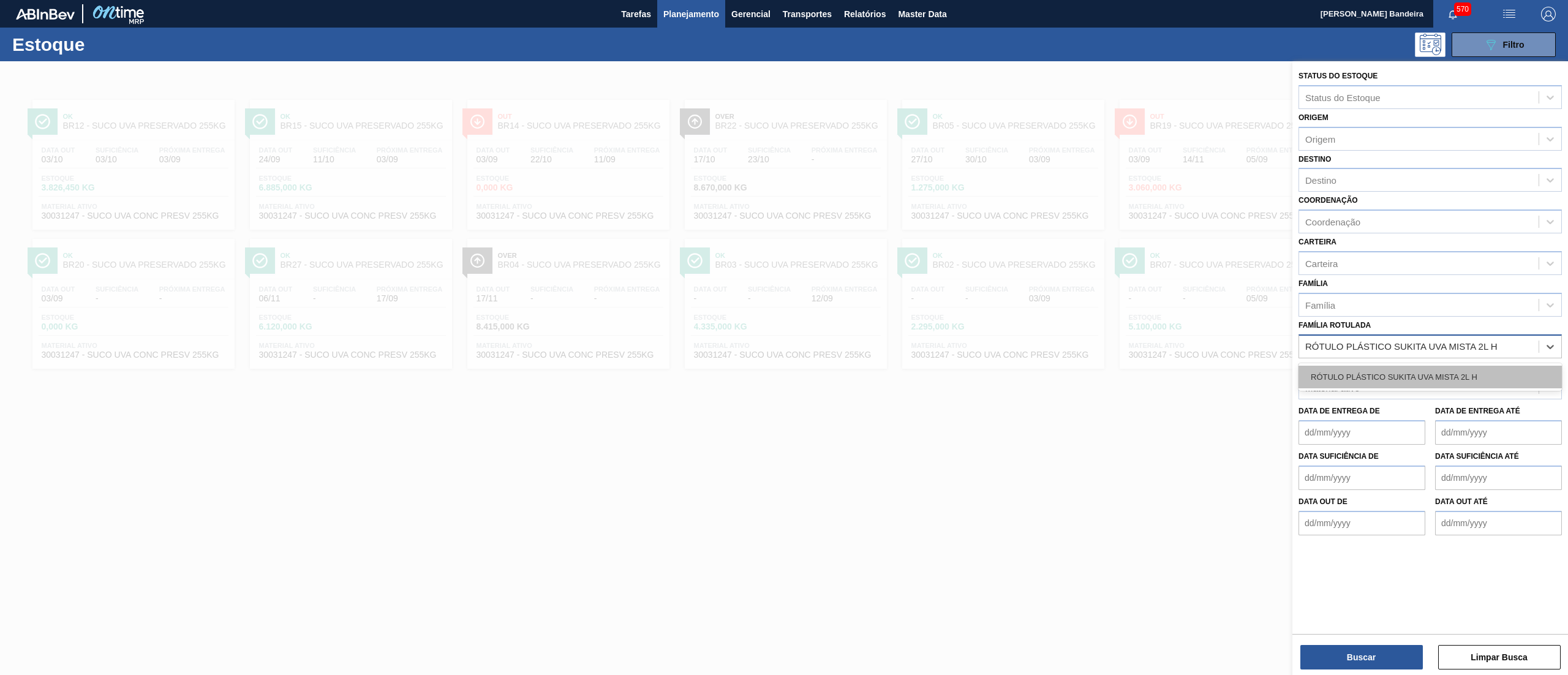
click at [1436, 367] on div "RÓTULO PLÁSTICO SUKITA UVA MISTA 2L H" at bounding box center [1430, 377] width 264 height 23
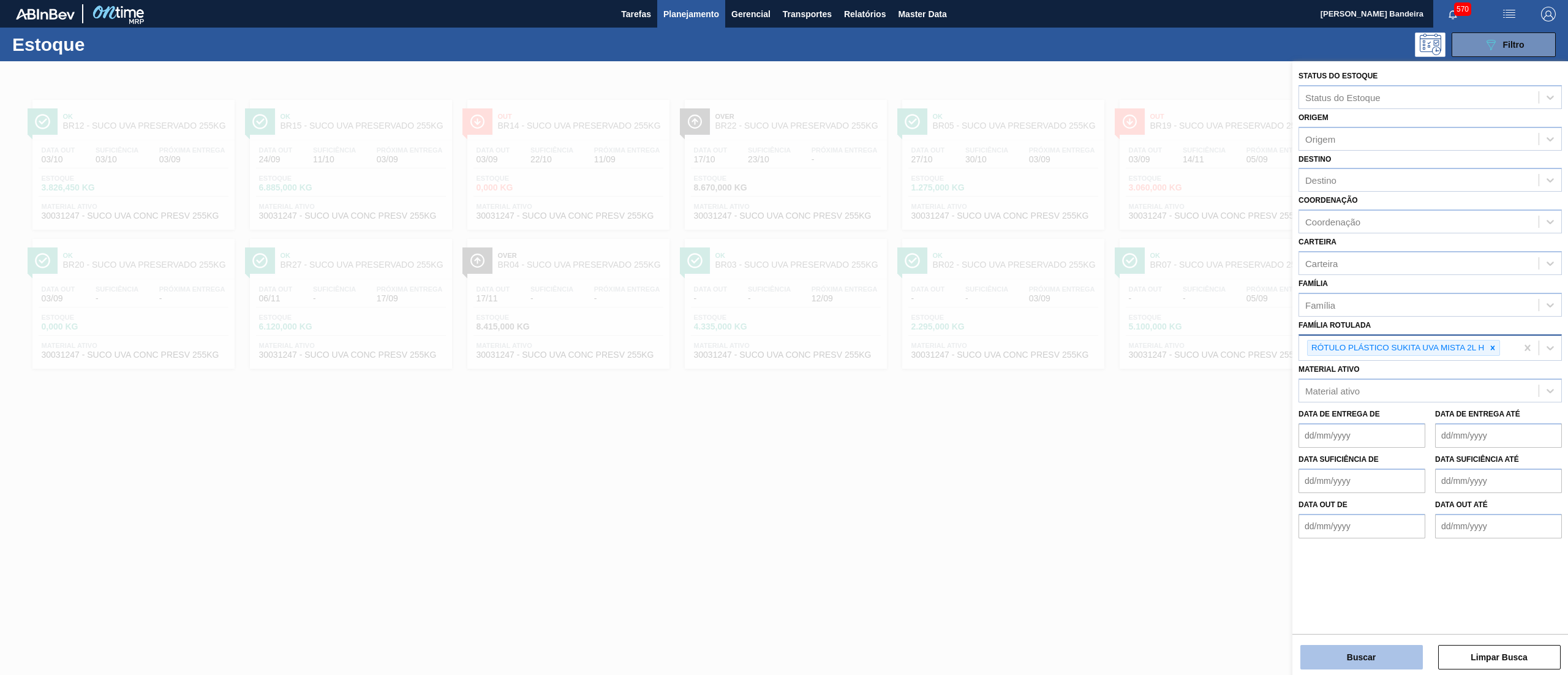
click at [1360, 657] on button "Buscar" at bounding box center [1362, 657] width 122 height 25
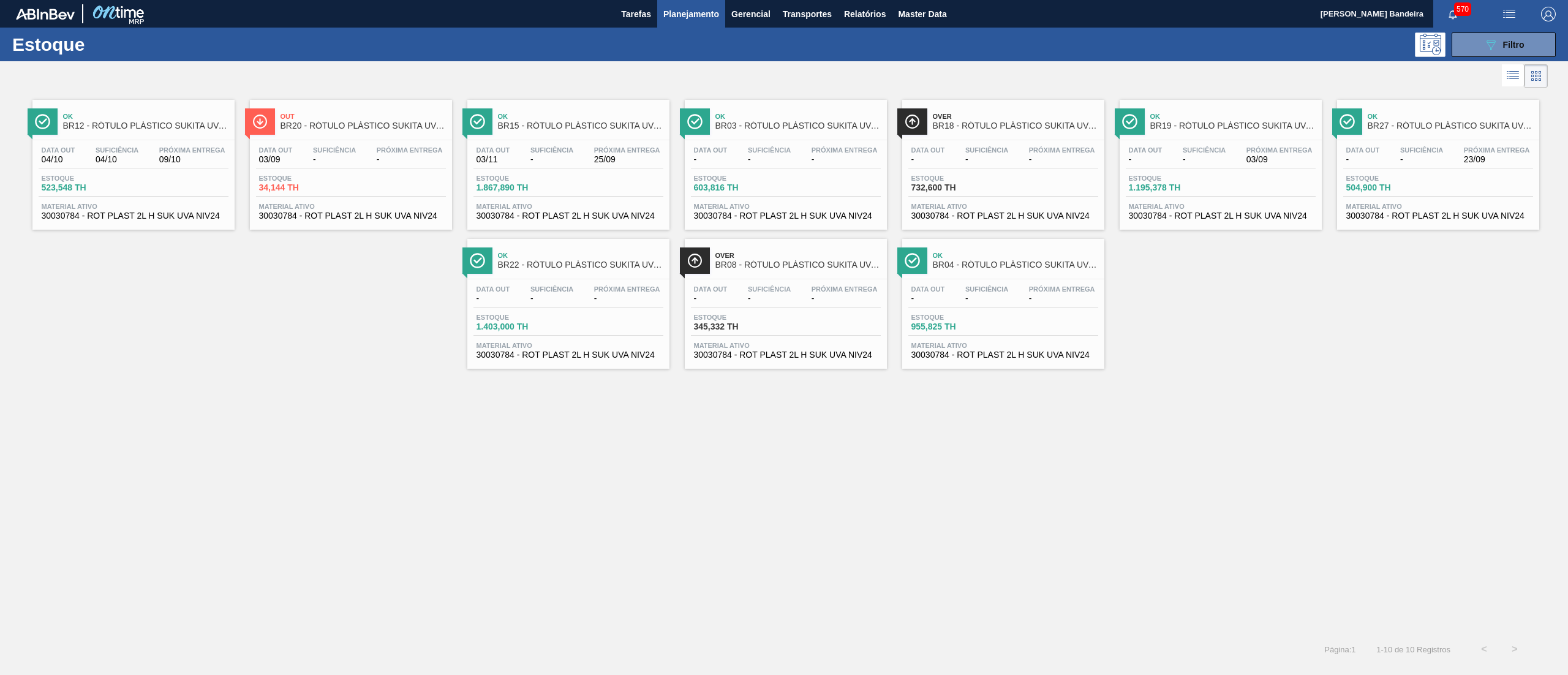
click at [1199, 217] on span "30030784 - ROT PLAST 2L H SUK UVA NIV24" at bounding box center [1221, 216] width 184 height 9
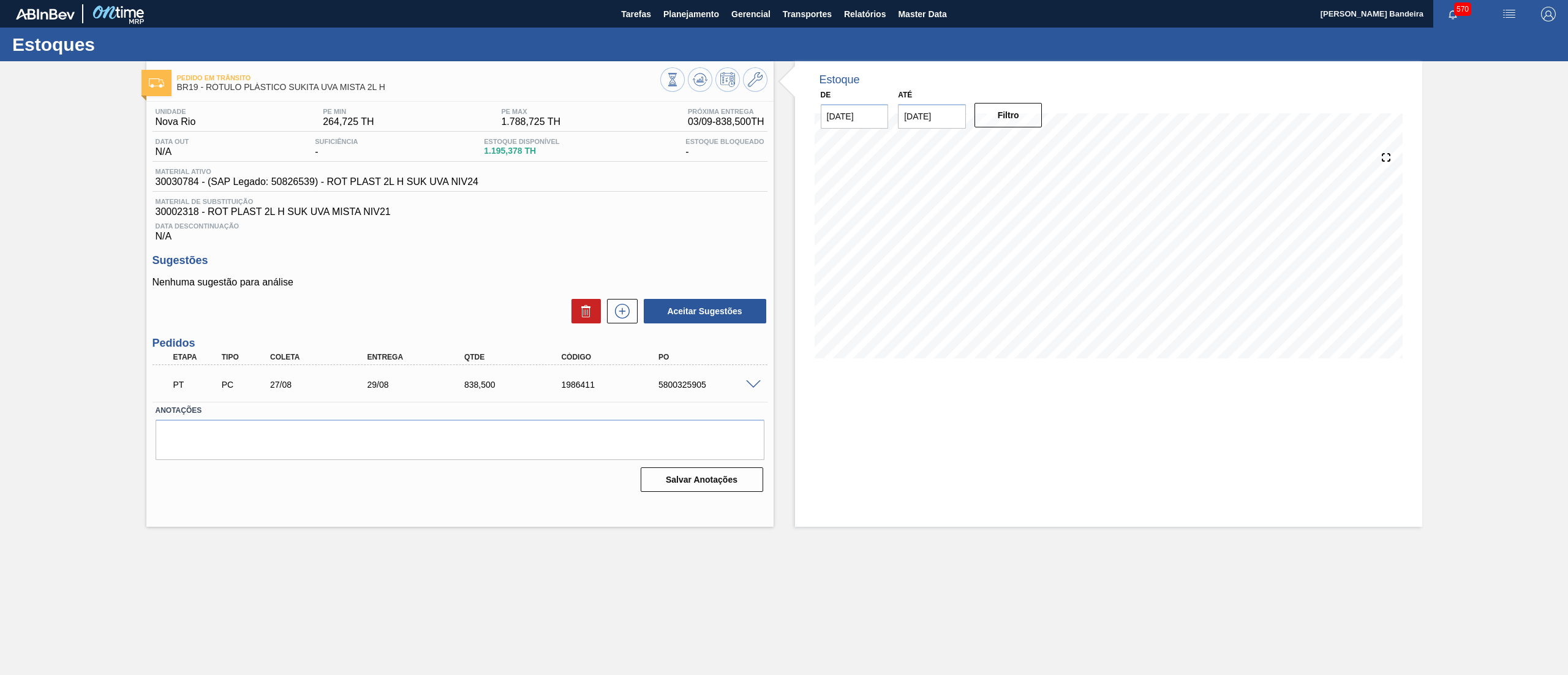
click at [749, 385] on span at bounding box center [753, 385] width 15 height 9
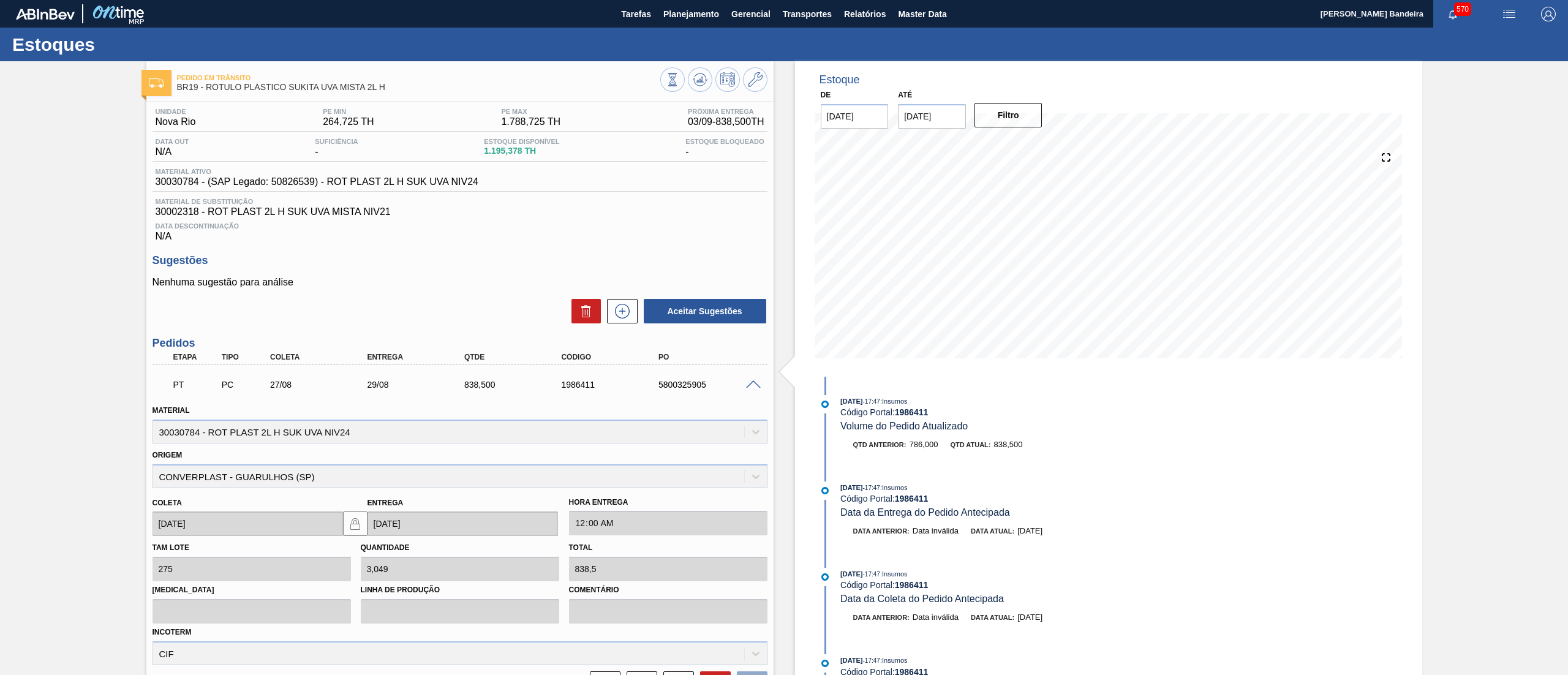
scroll to position [125, 0]
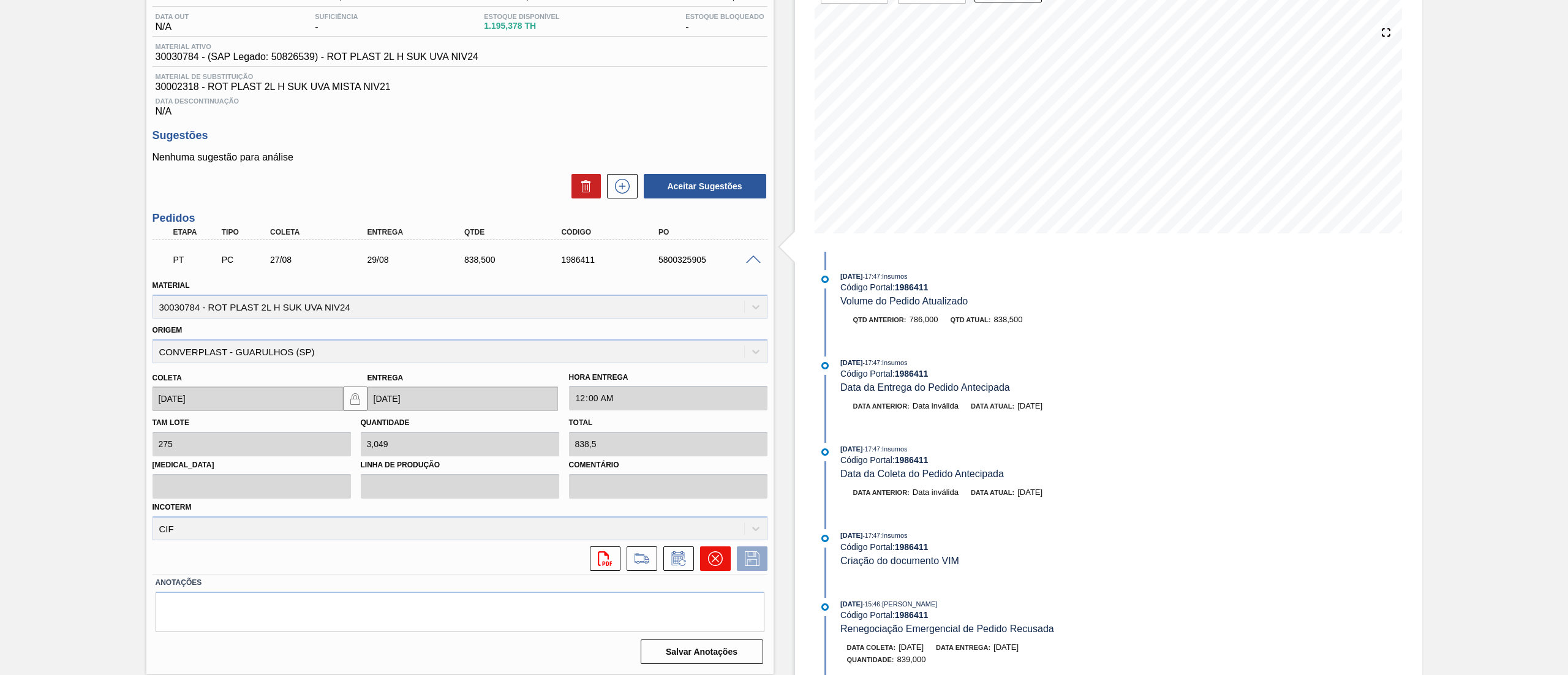
click at [710, 558] on icon at bounding box center [716, 558] width 15 height 15
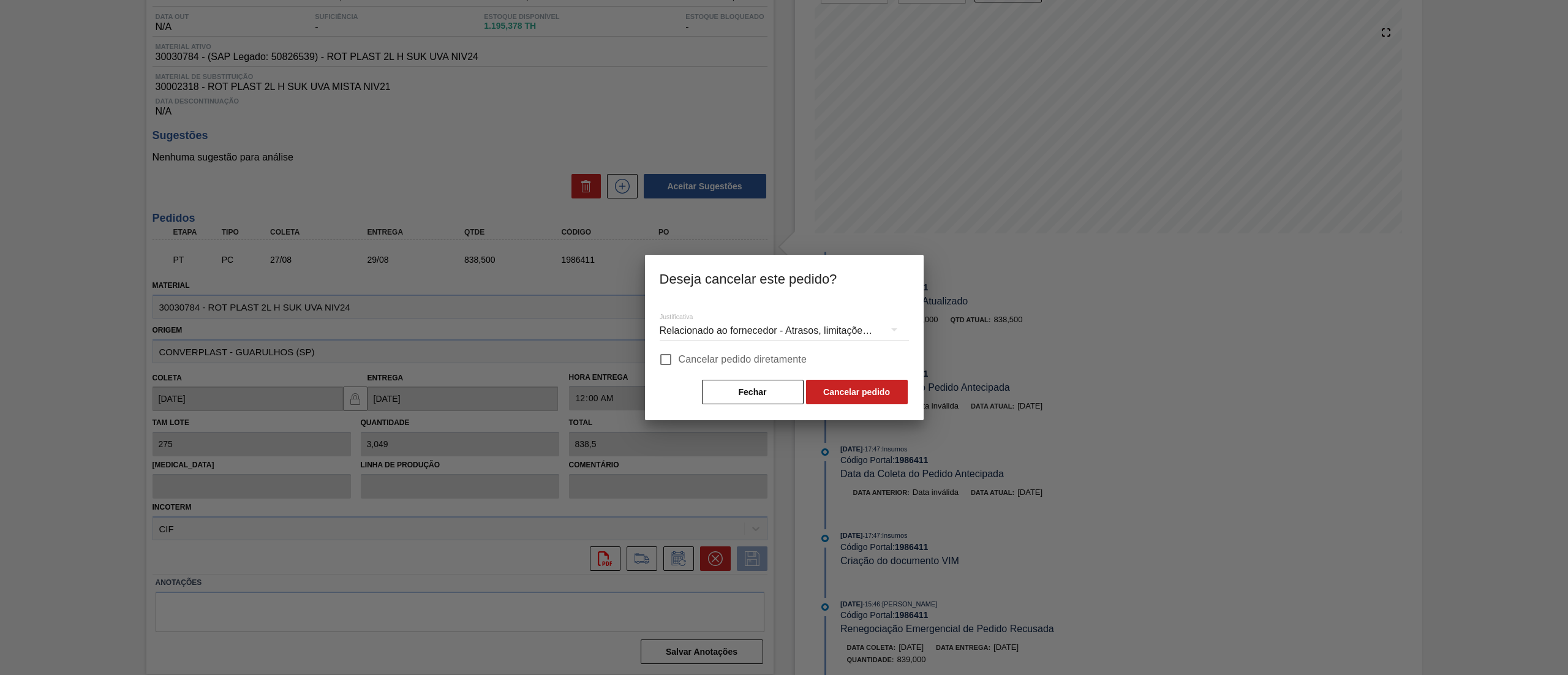
click at [760, 325] on div "Relacionado ao fornecedor - Atrasos, limitações de capacidade, etc." at bounding box center [784, 331] width 249 height 34
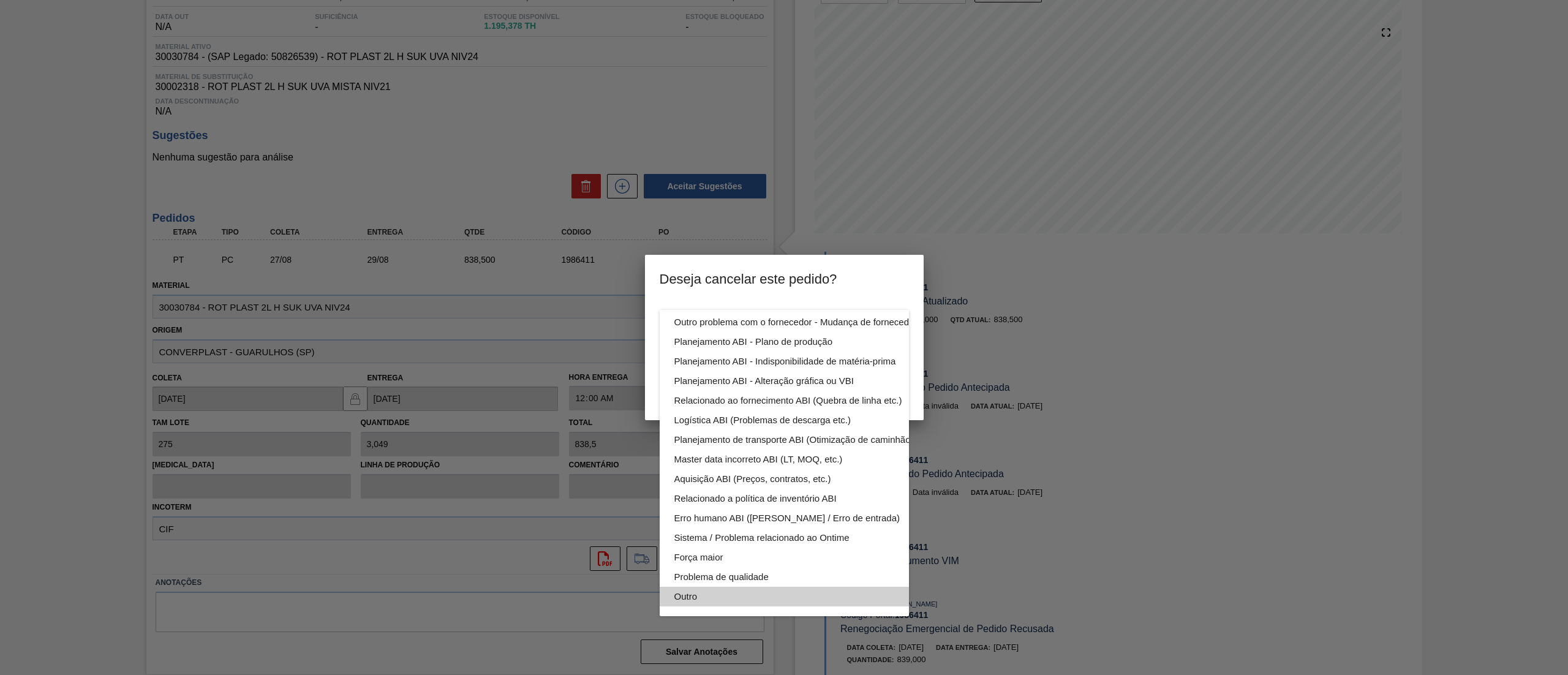
click at [733, 586] on div "Outro" at bounding box center [813, 596] width 277 height 20
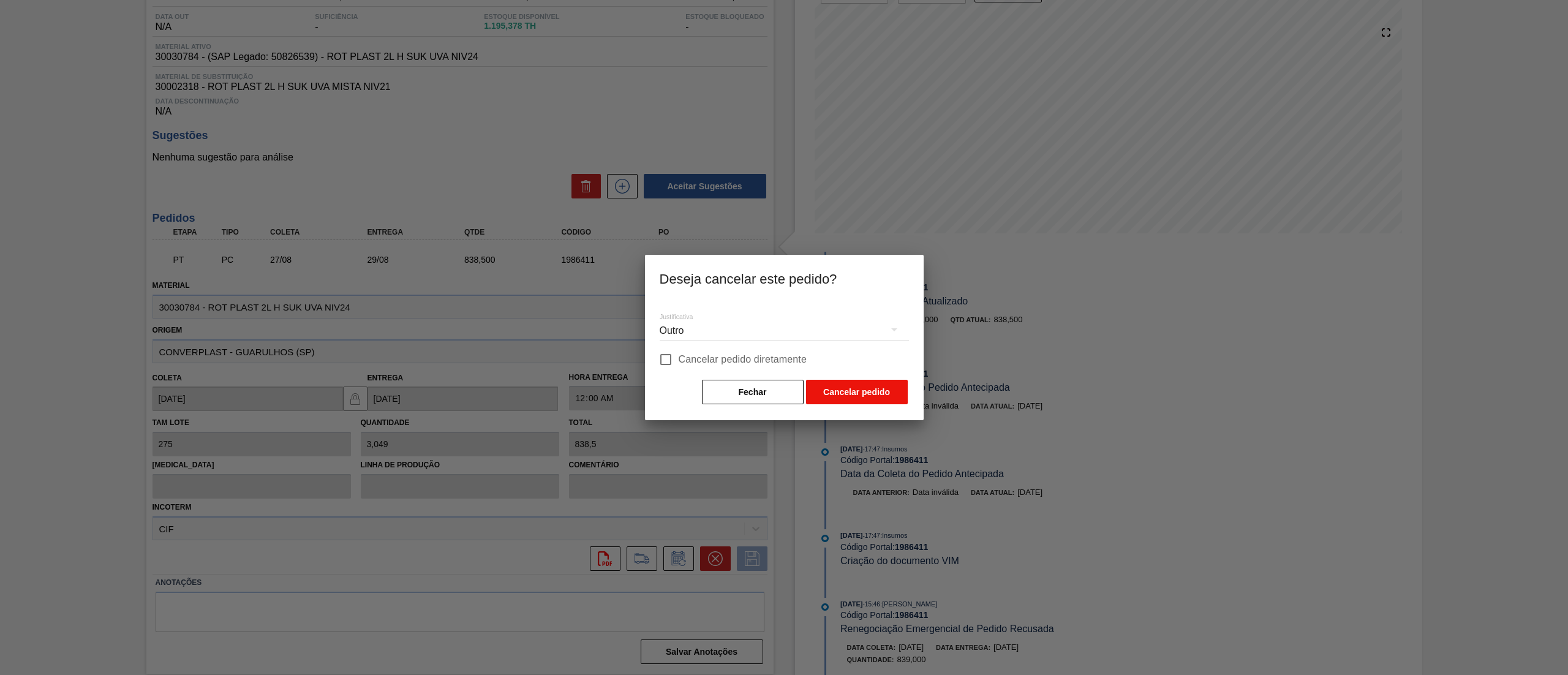
click at [847, 387] on button "Cancelar pedido" at bounding box center [857, 392] width 102 height 25
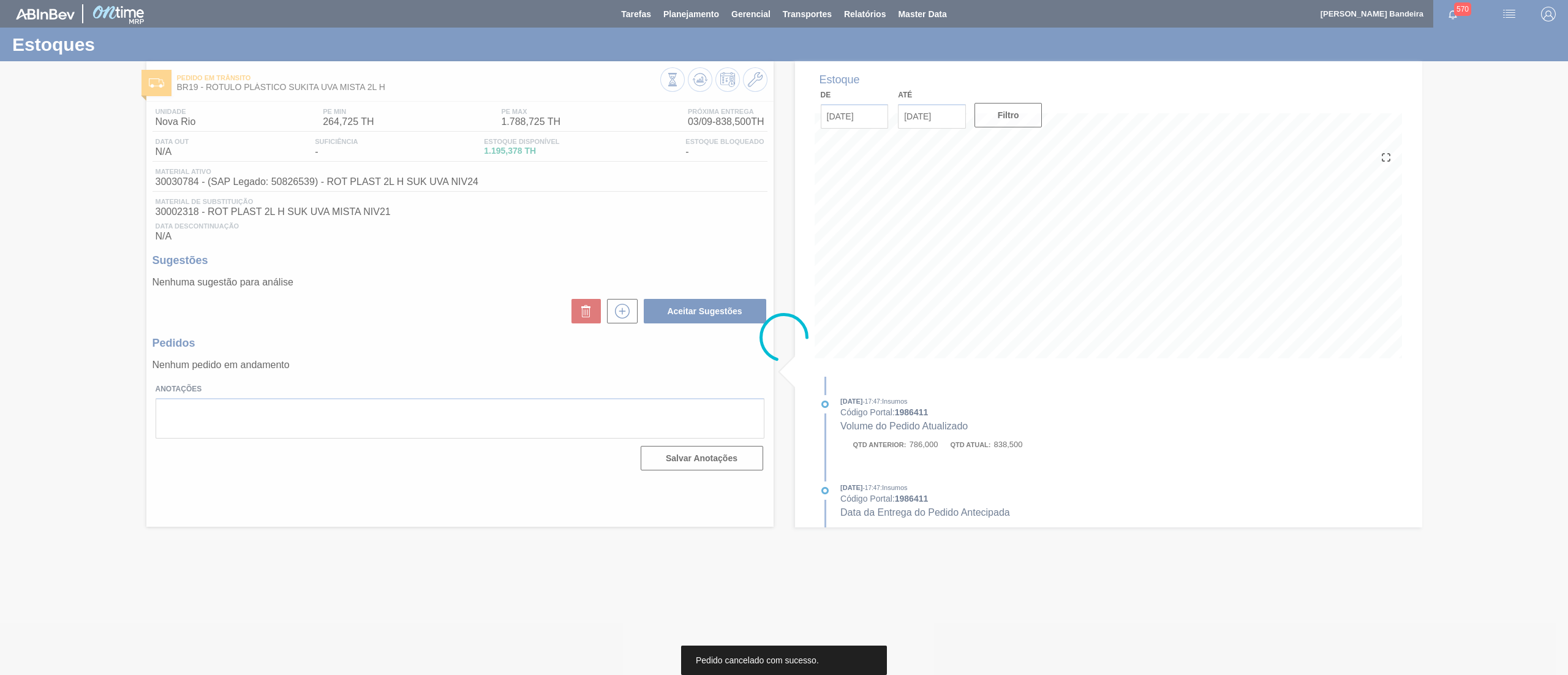
scroll to position [0, 0]
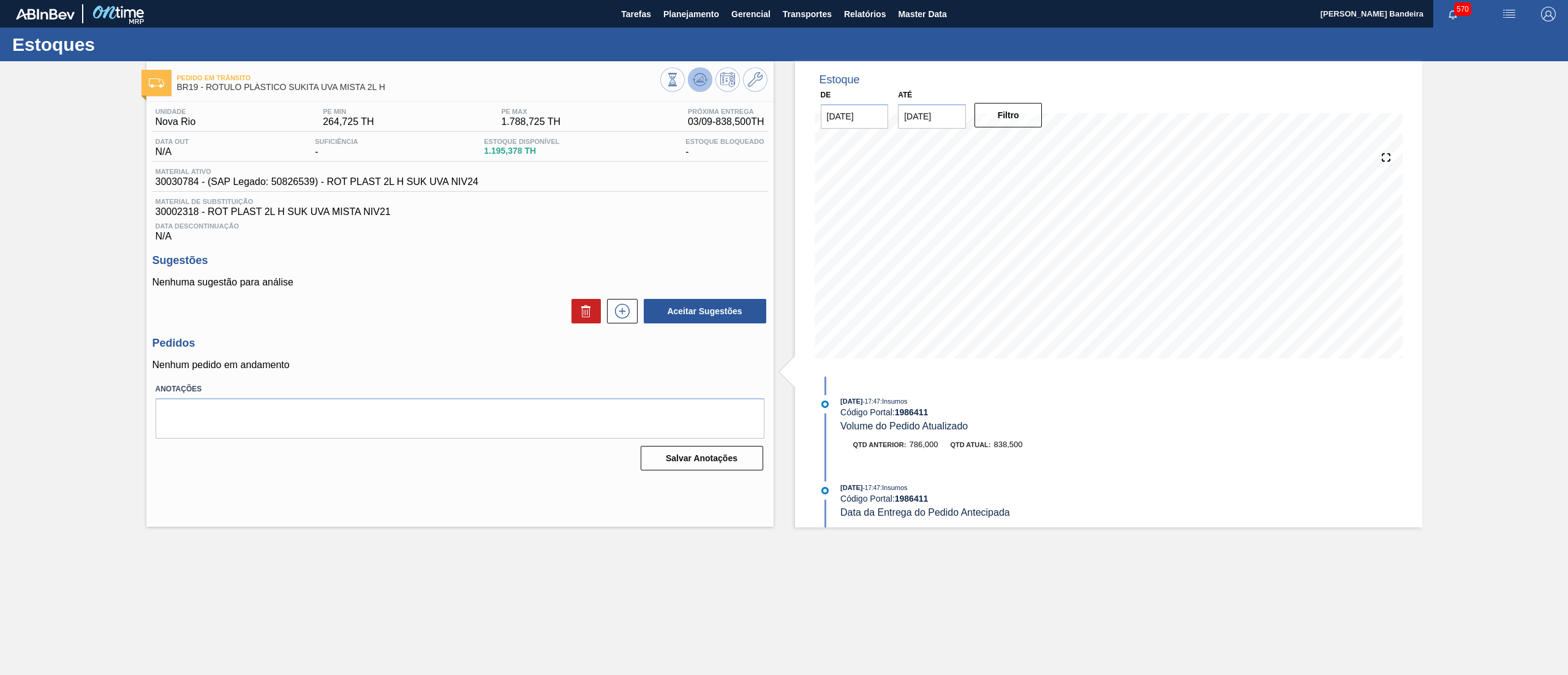
click at [699, 78] on icon at bounding box center [700, 79] width 8 height 5
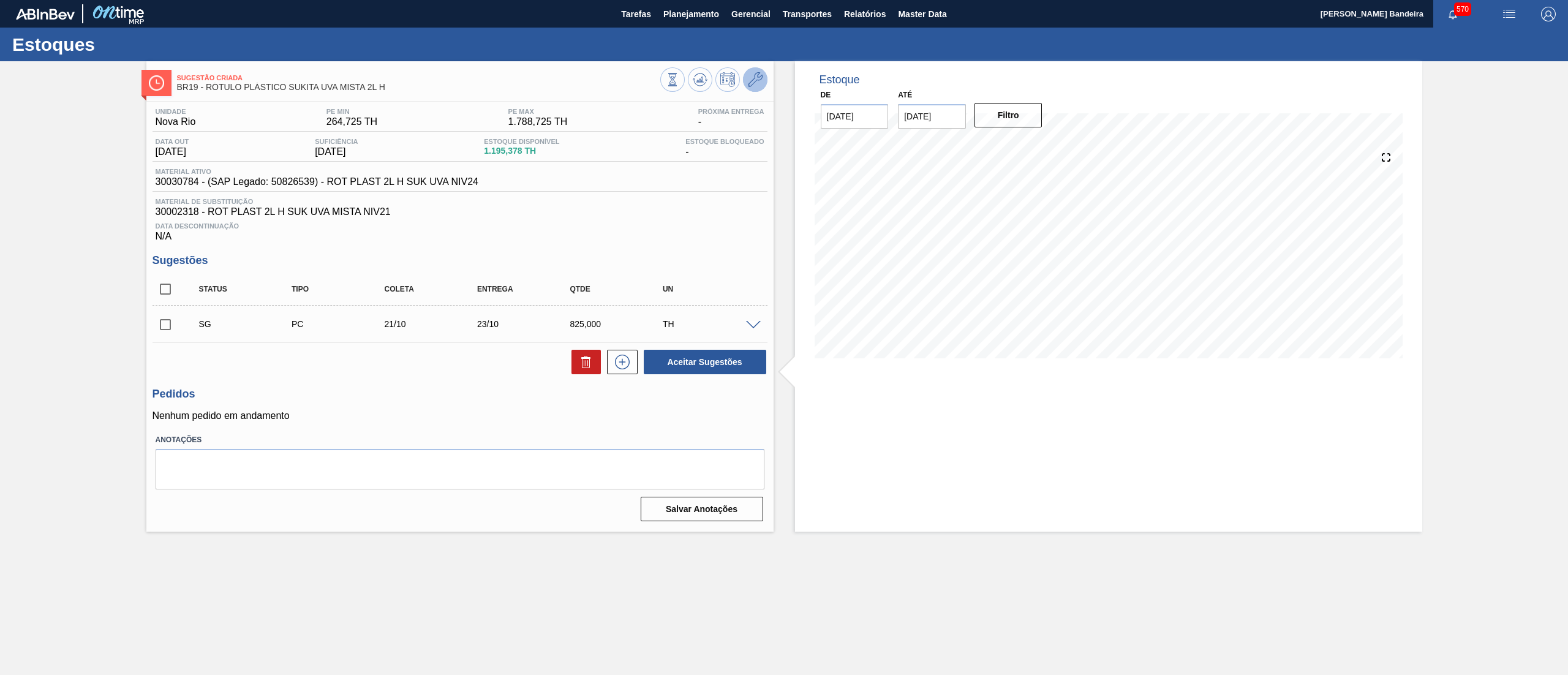
click at [757, 81] on icon at bounding box center [755, 79] width 15 height 15
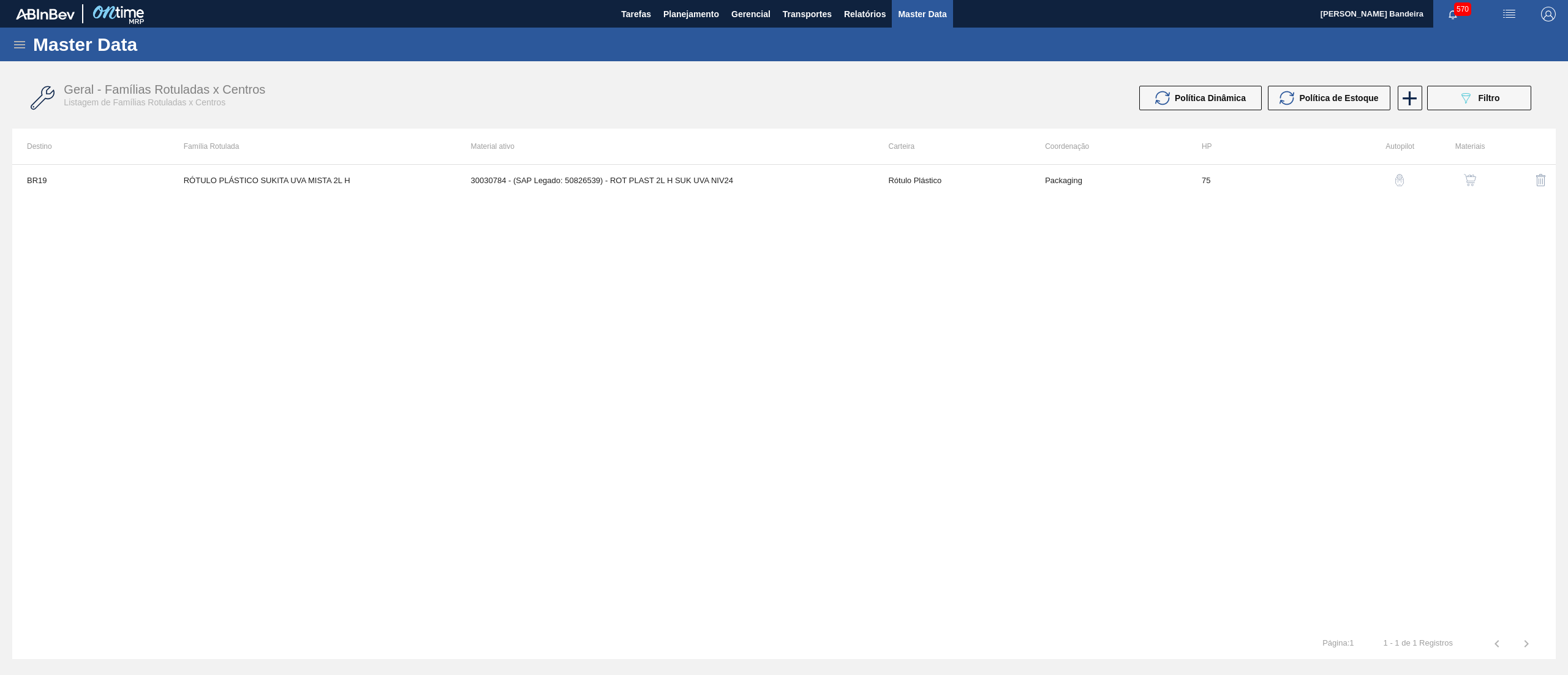
click at [1469, 179] on img "button" at bounding box center [1470, 180] width 12 height 12
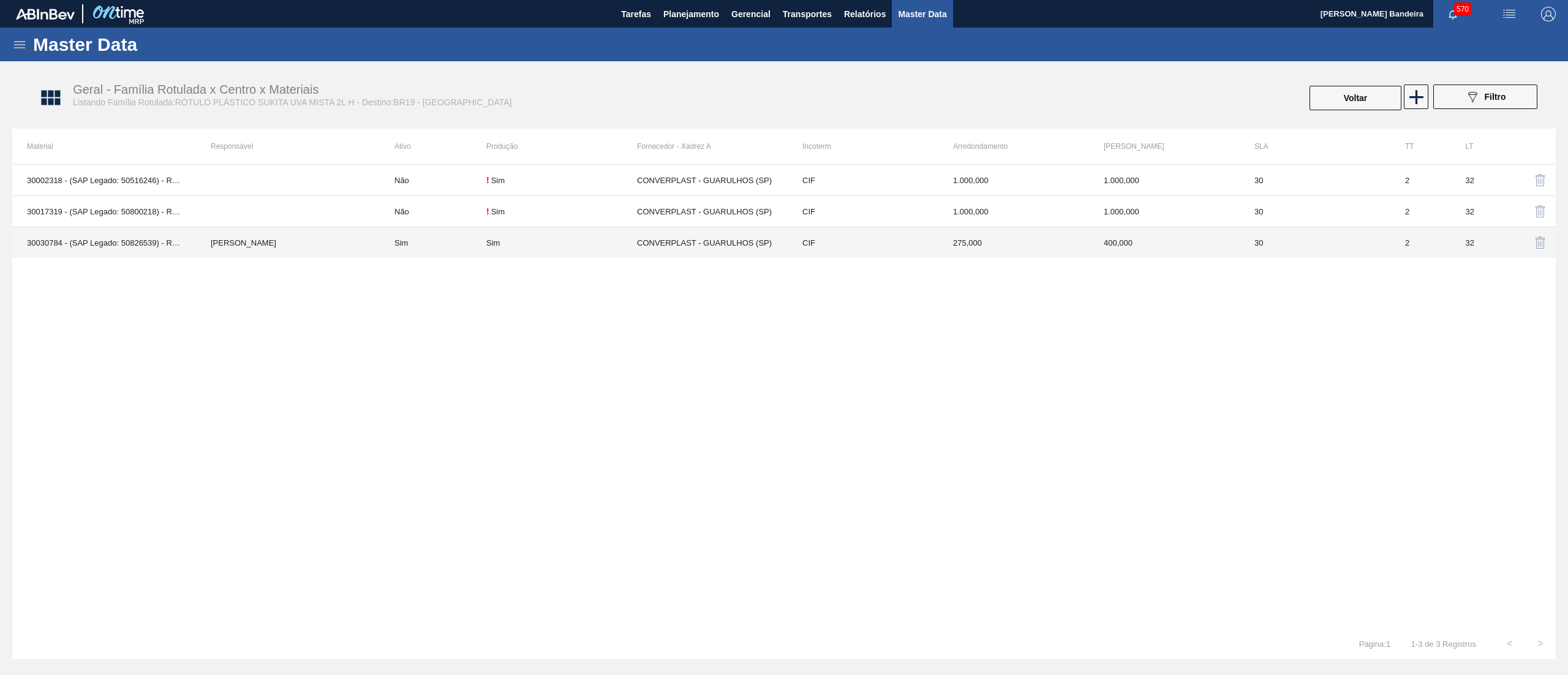
click at [606, 242] on div "Sim" at bounding box center [561, 243] width 150 height 9
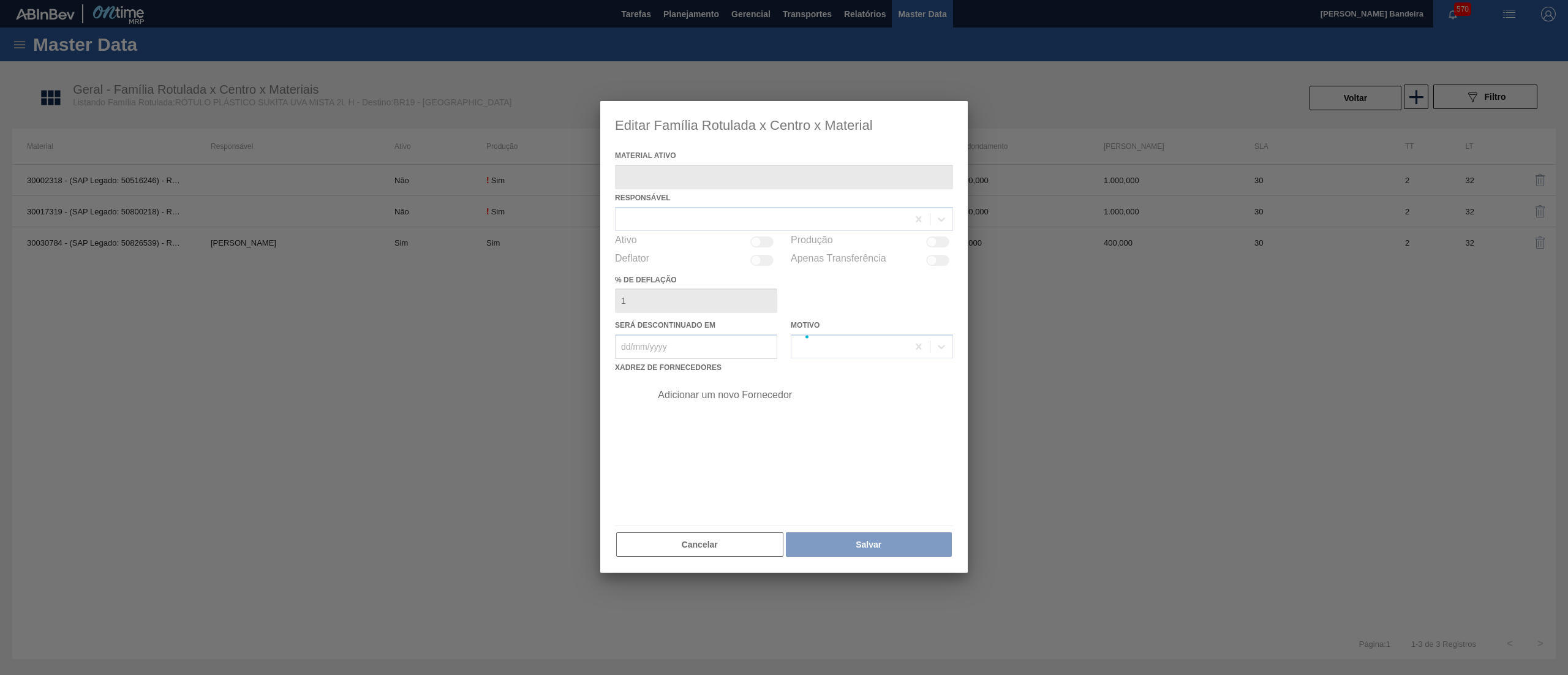
type ativo "30030784 - (SAP Legado: 50826539) - ROT PLAST 2L H SUK UVA NIV24"
checkbox input "true"
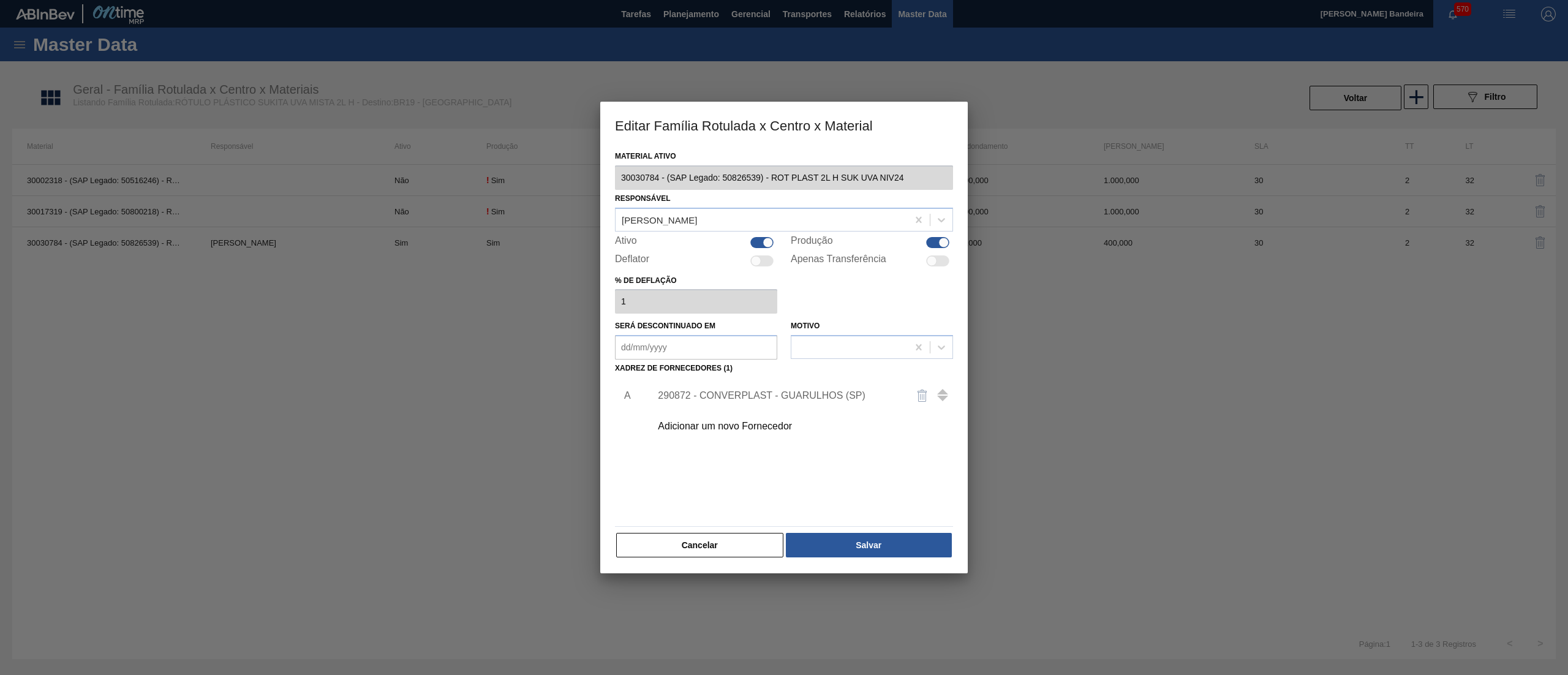
click at [935, 260] on div at bounding box center [932, 260] width 10 height 10
checkbox input "true"
click at [860, 546] on button "Salvar" at bounding box center [869, 545] width 166 height 25
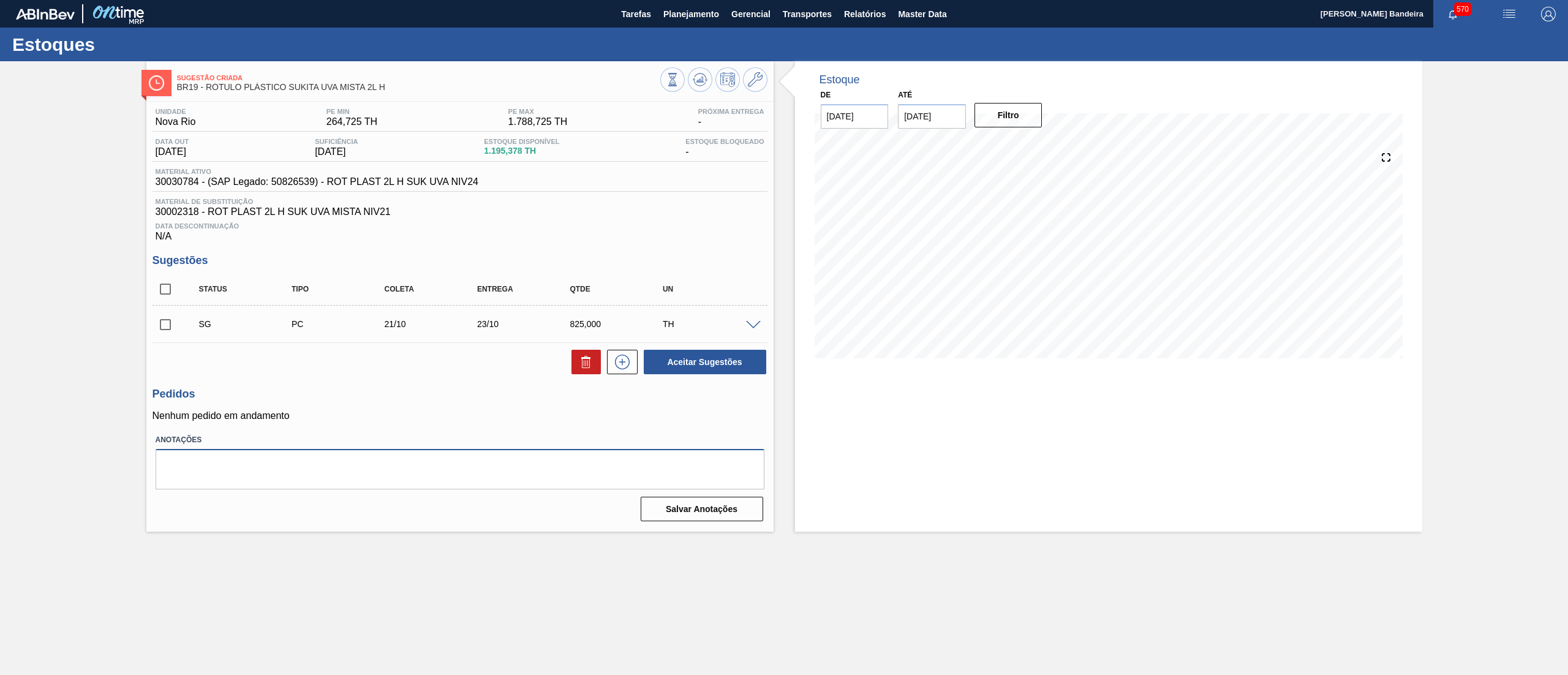
click at [399, 468] on textarea at bounding box center [460, 469] width 609 height 40
click at [372, 465] on textarea "03/09 não subir pedido, se necessario acionar transferencia de outra filial - L…" at bounding box center [460, 469] width 609 height 40
click at [297, 460] on textarea "03/09 não subir pedido, se necessario acionar transferência de outra filial - L…" at bounding box center [460, 469] width 609 height 40
type textarea "03/09 não subir pedido, se necessário acionar transferência de outra filial - L…"
click at [675, 504] on button "Salvar Anotações" at bounding box center [702, 509] width 122 height 25
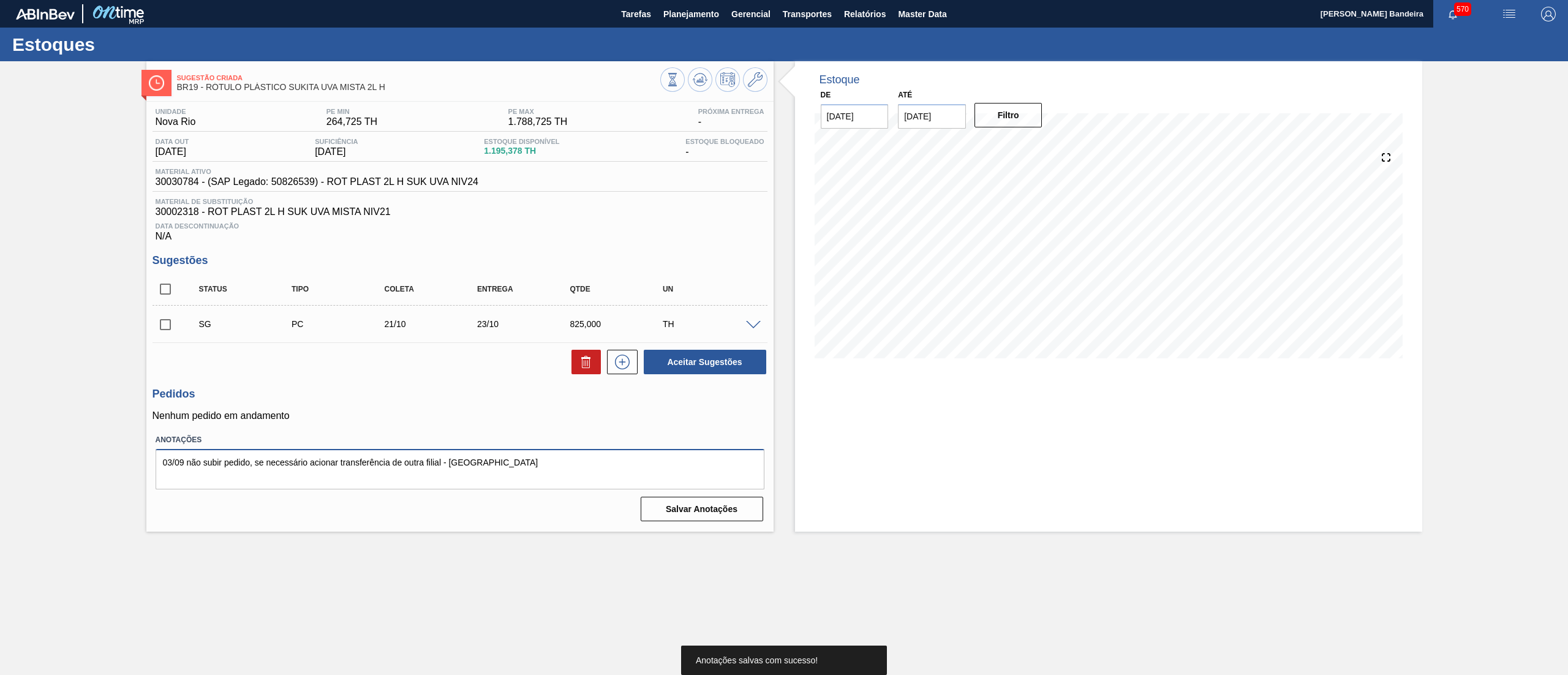
drag, startPoint x: 543, startPoint y: 471, endPoint x: 49, endPoint y: 464, distance: 494.0
click at [49, 464] on div "Sugestão Criada BR19 - RÓTULO PLÁSTICO SUKITA UVA MISTA 2L H Unidade Nova Rio P…" at bounding box center [784, 296] width 1568 height 471
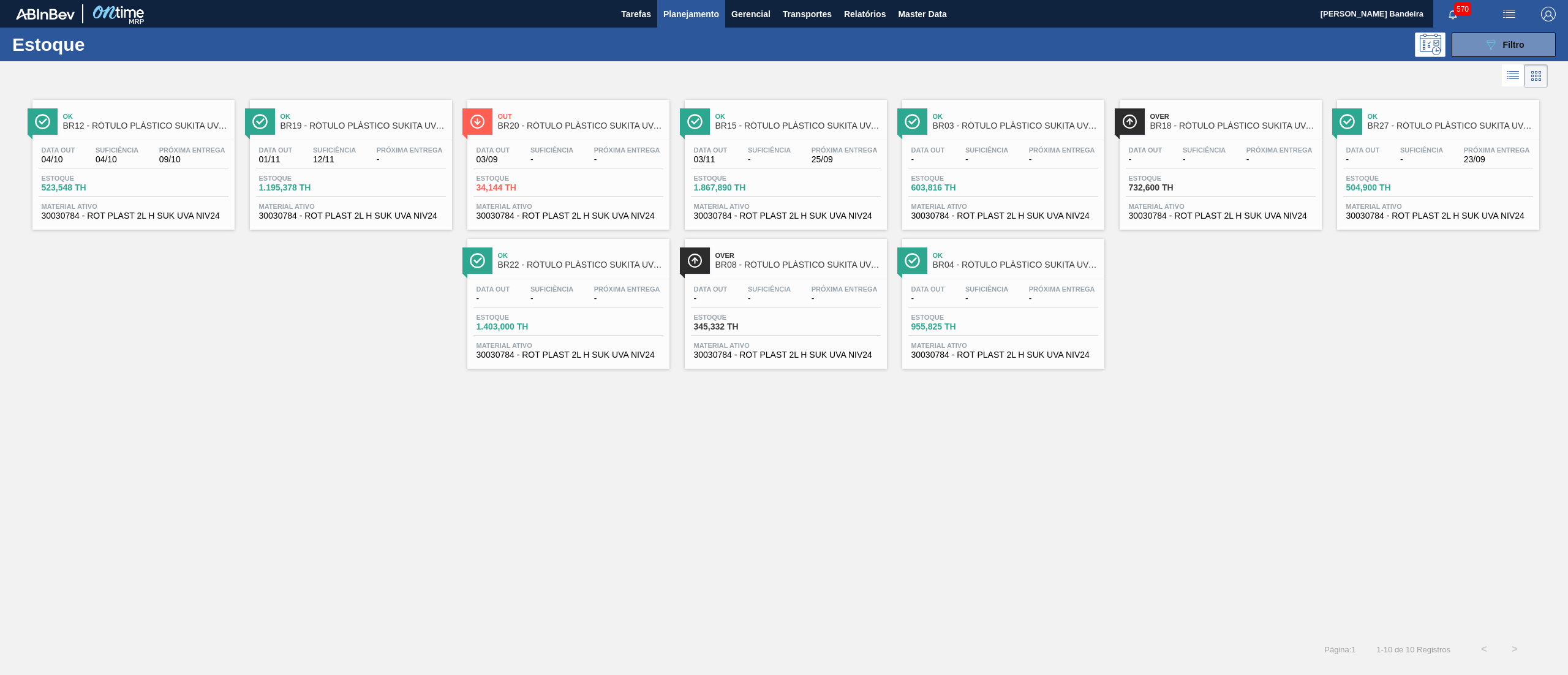
click at [180, 218] on span "30030784 - ROT PLAST 2L H SUK UVA NIV24" at bounding box center [133, 216] width 184 height 9
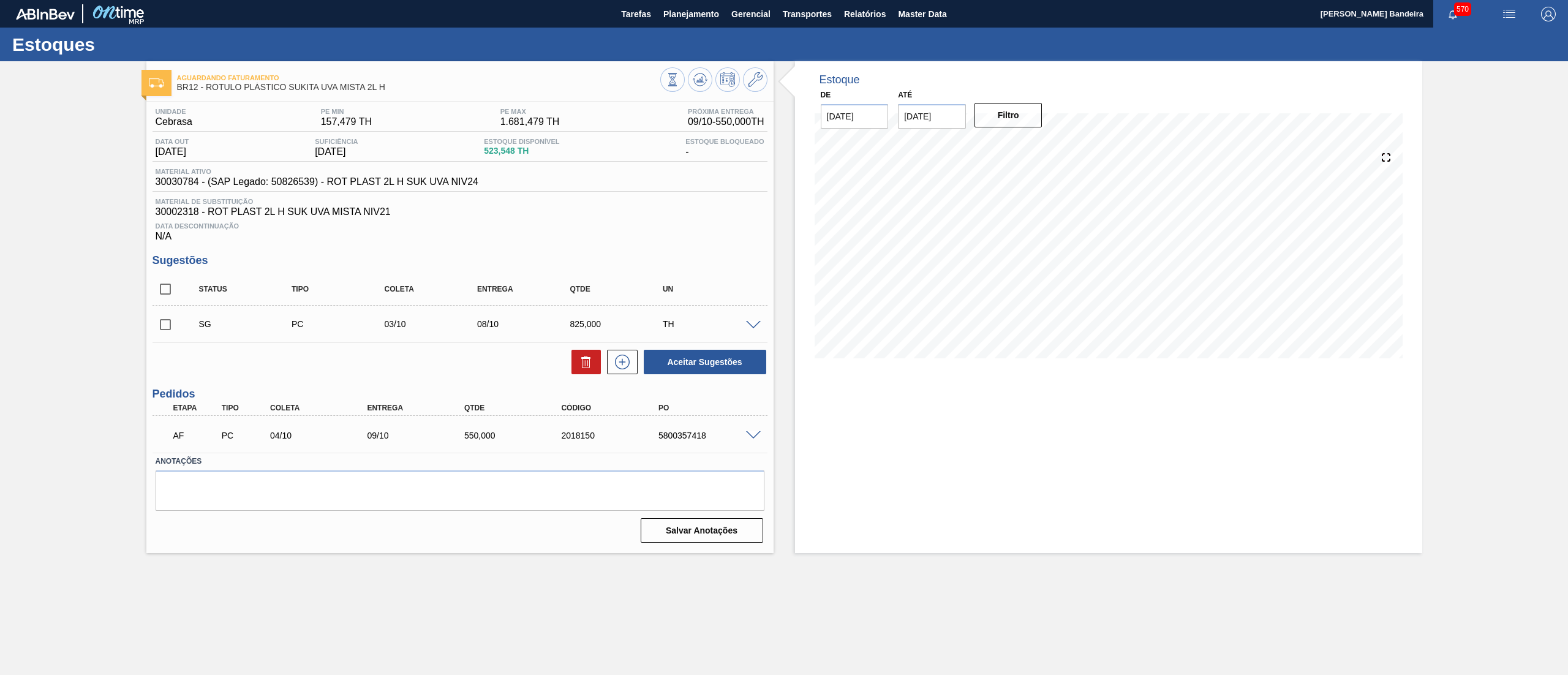
click at [751, 431] on span at bounding box center [753, 435] width 15 height 9
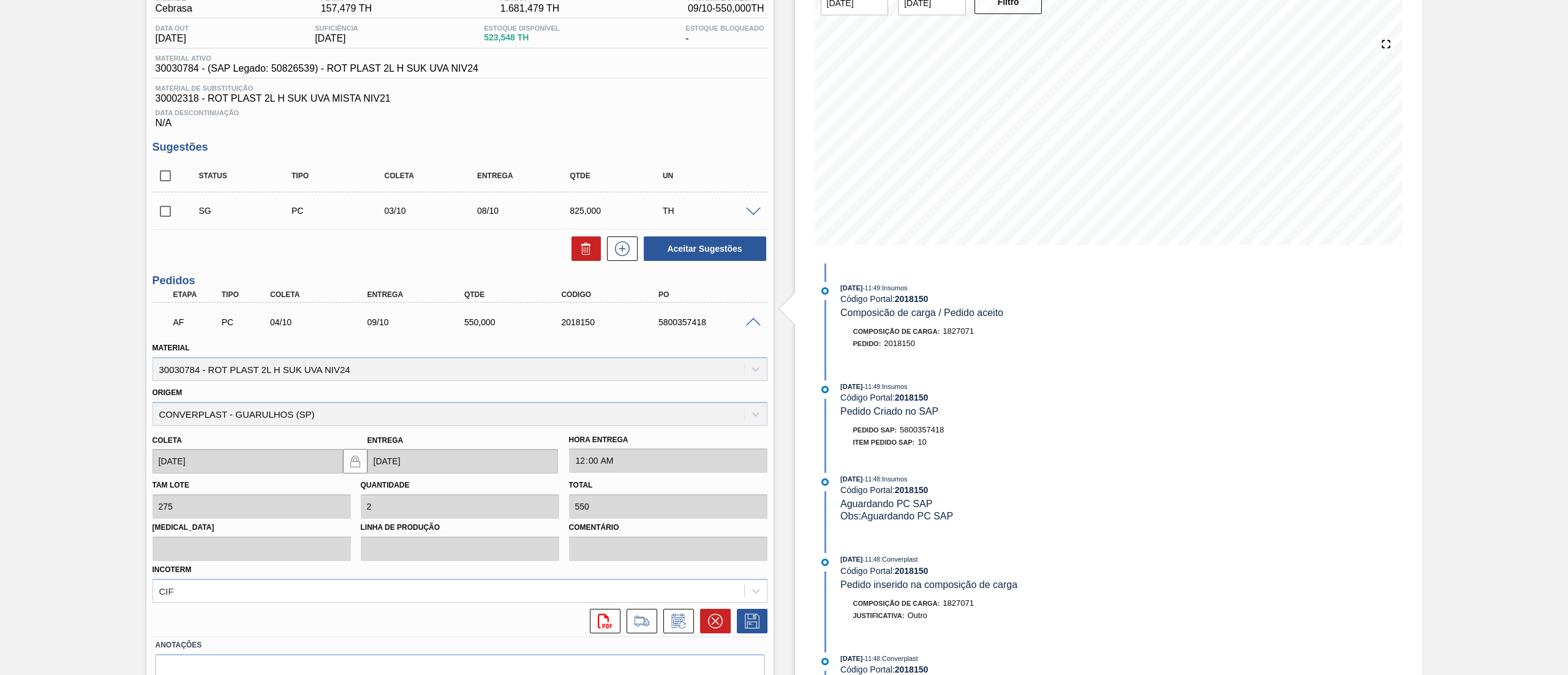
scroll to position [175, 0]
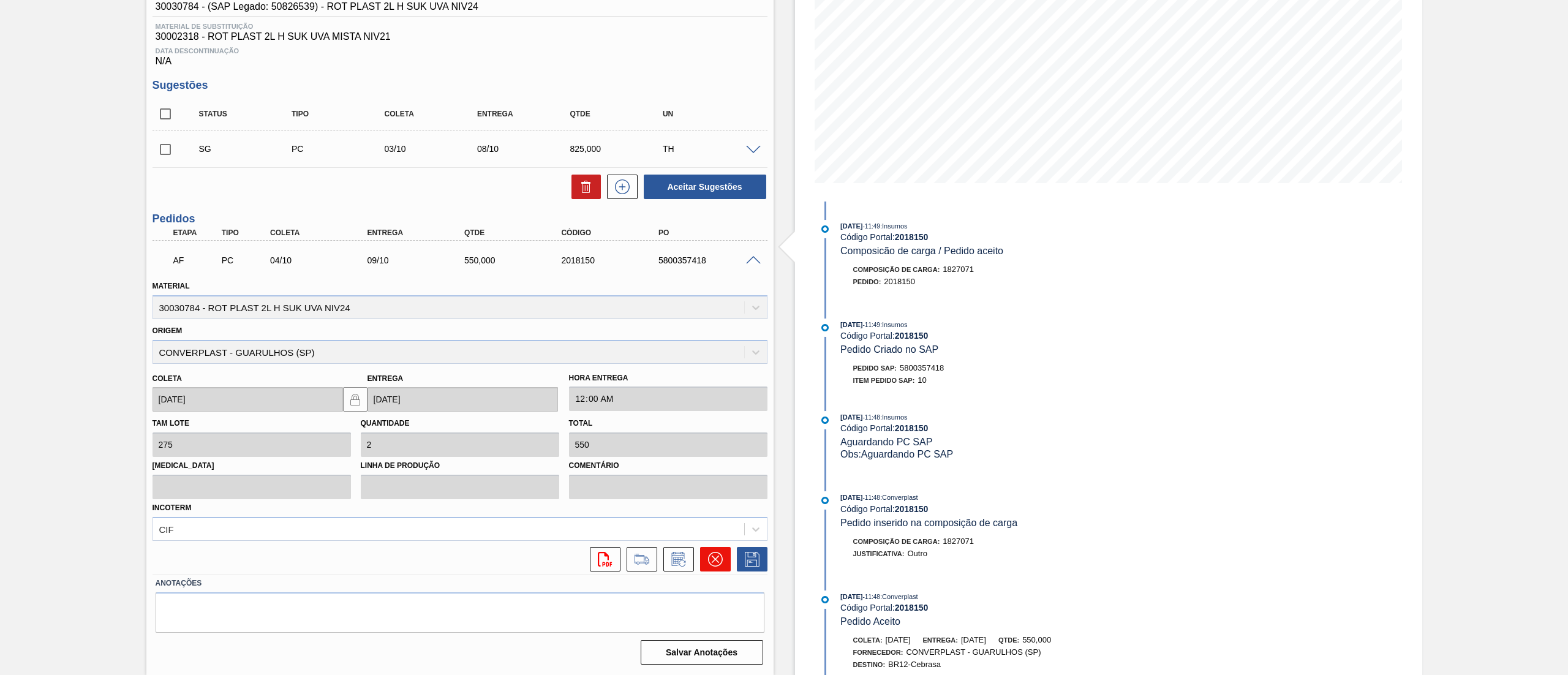
click at [719, 564] on icon at bounding box center [716, 559] width 15 height 15
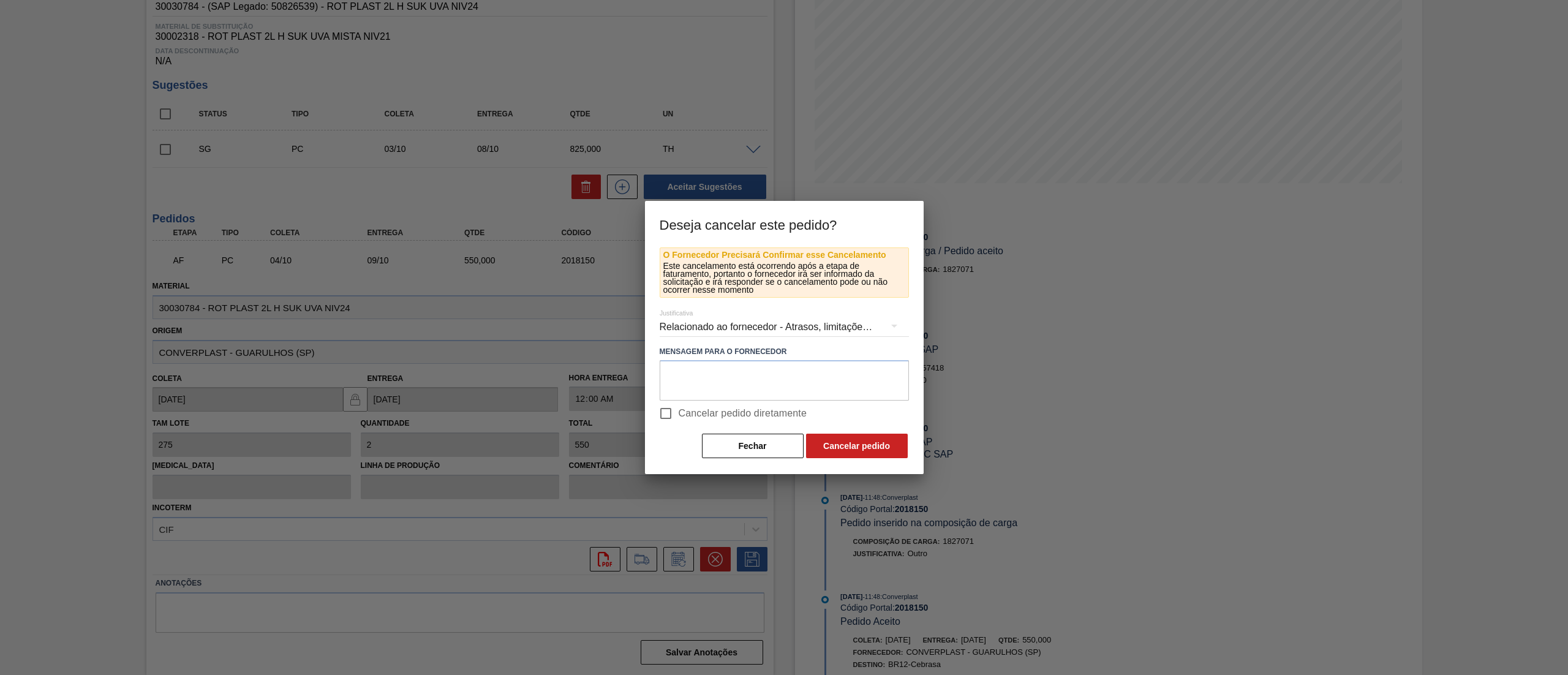
click at [741, 316] on div "Relacionado ao fornecedor - Atrasos, limitações de capacidade, etc." at bounding box center [784, 327] width 249 height 34
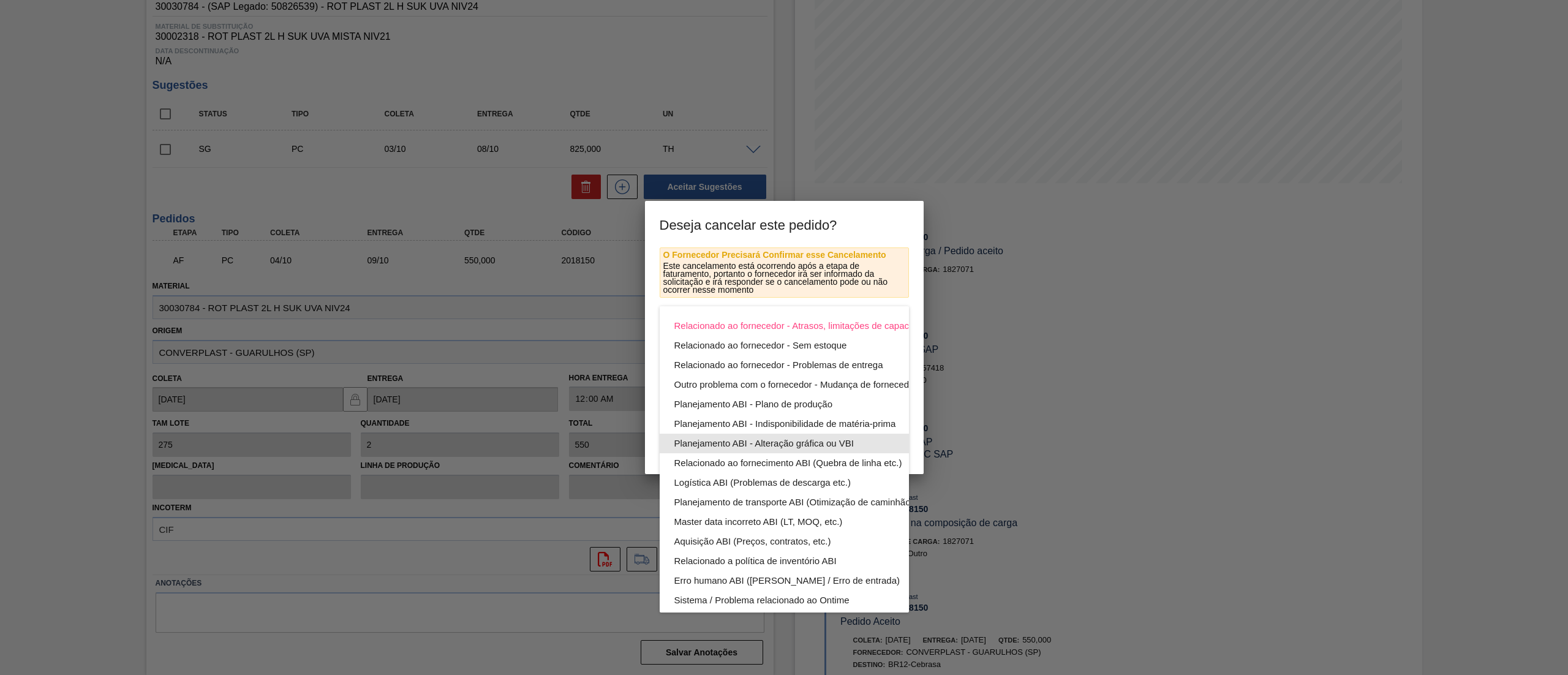
scroll to position [85, 0]
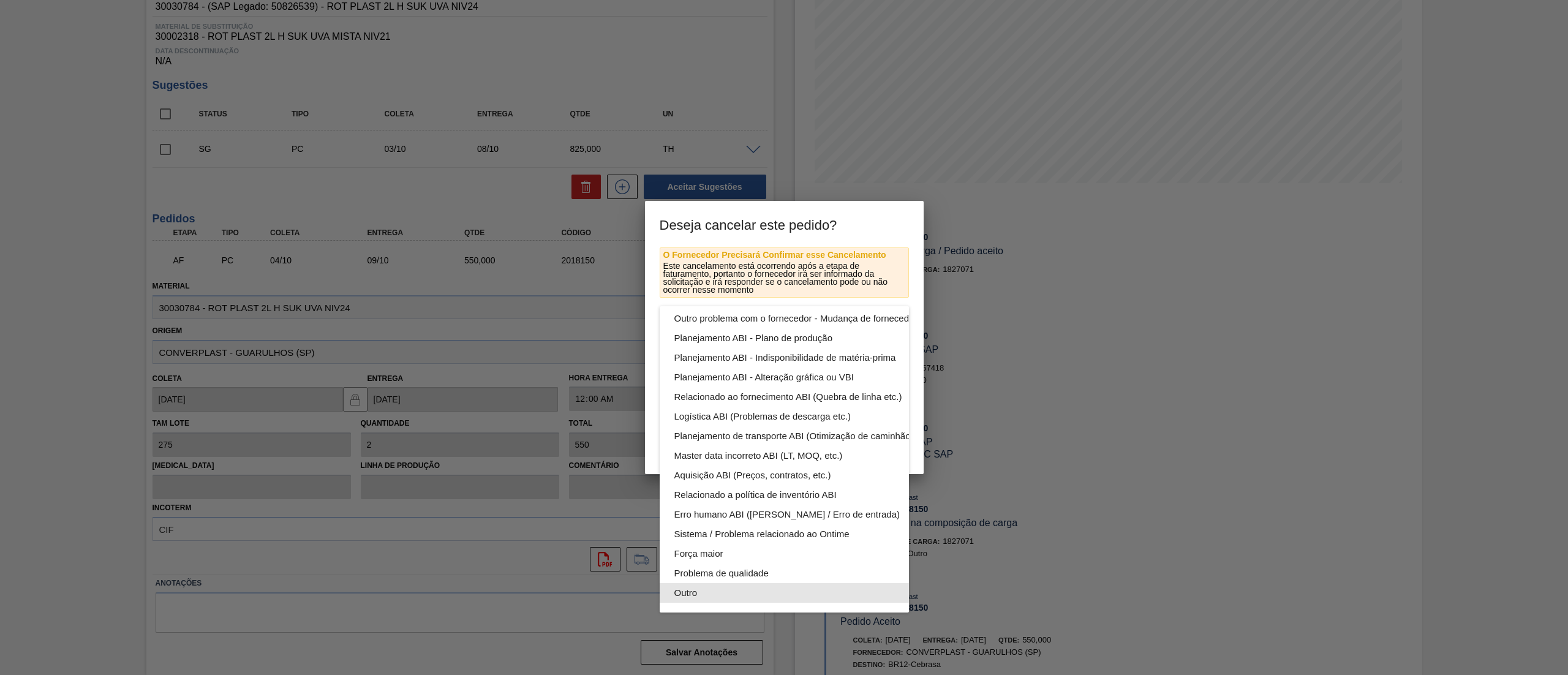
click at [744, 583] on div "Outro" at bounding box center [813, 593] width 277 height 20
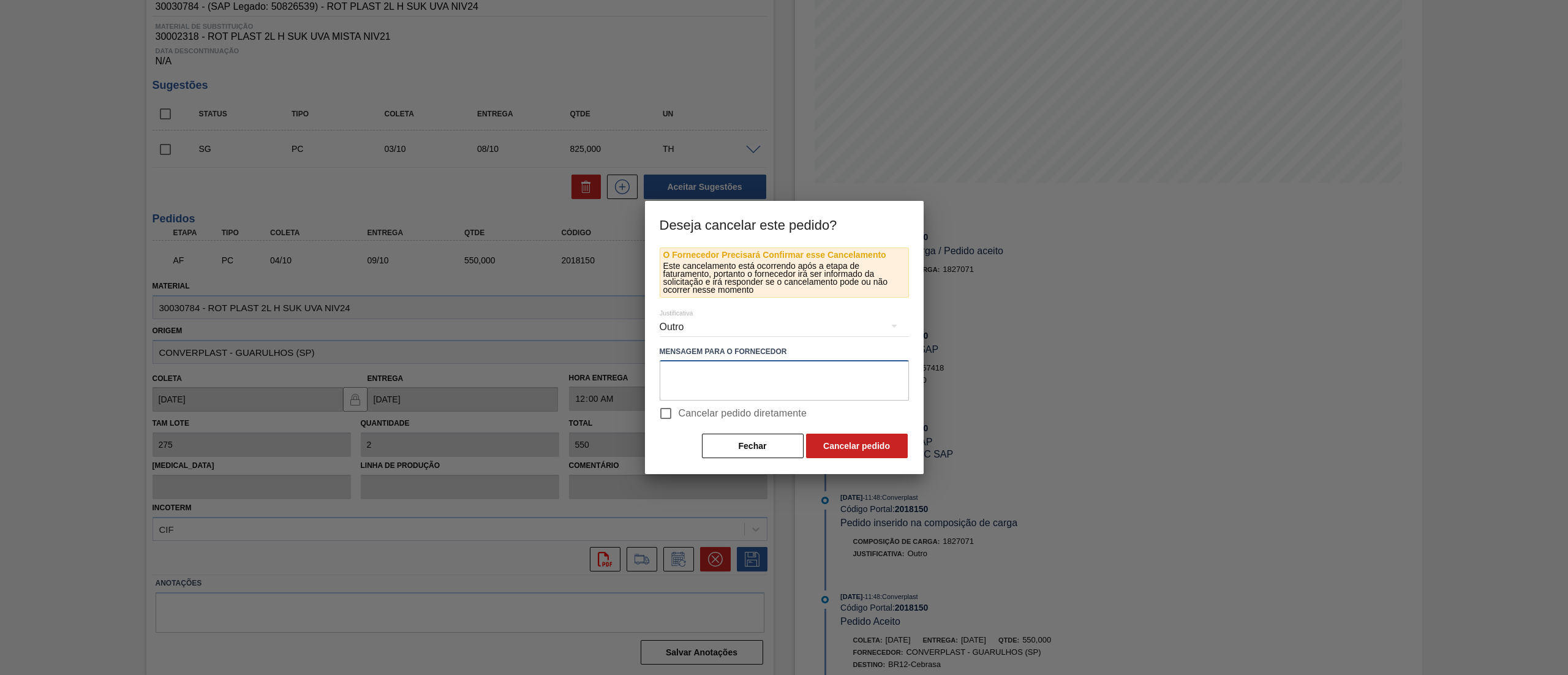
click at [792, 389] on textarea at bounding box center [784, 380] width 249 height 40
click at [660, 408] on input "Cancelar pedido diretamente" at bounding box center [666, 413] width 26 height 26
checkbox input "true"
click at [871, 450] on button "Cancelar pedido" at bounding box center [857, 446] width 102 height 25
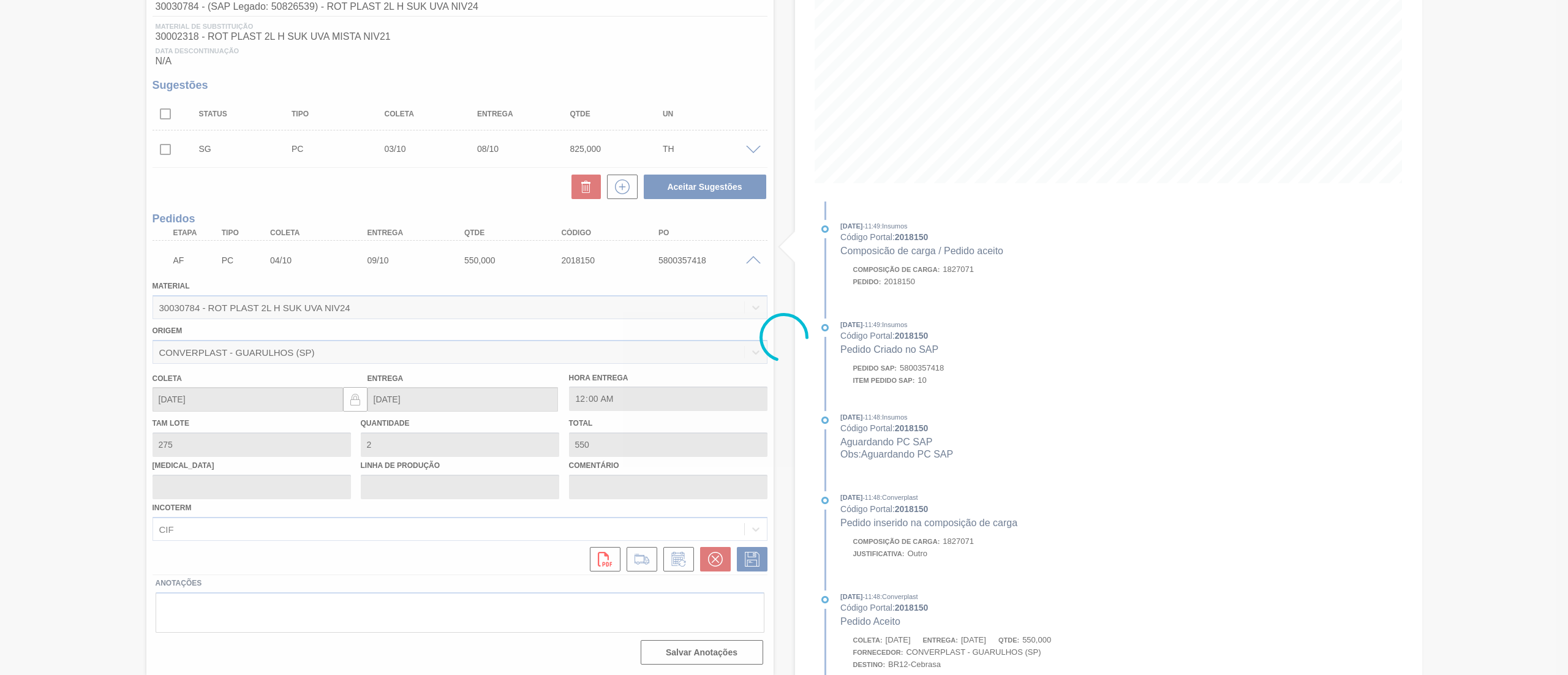
scroll to position [0, 0]
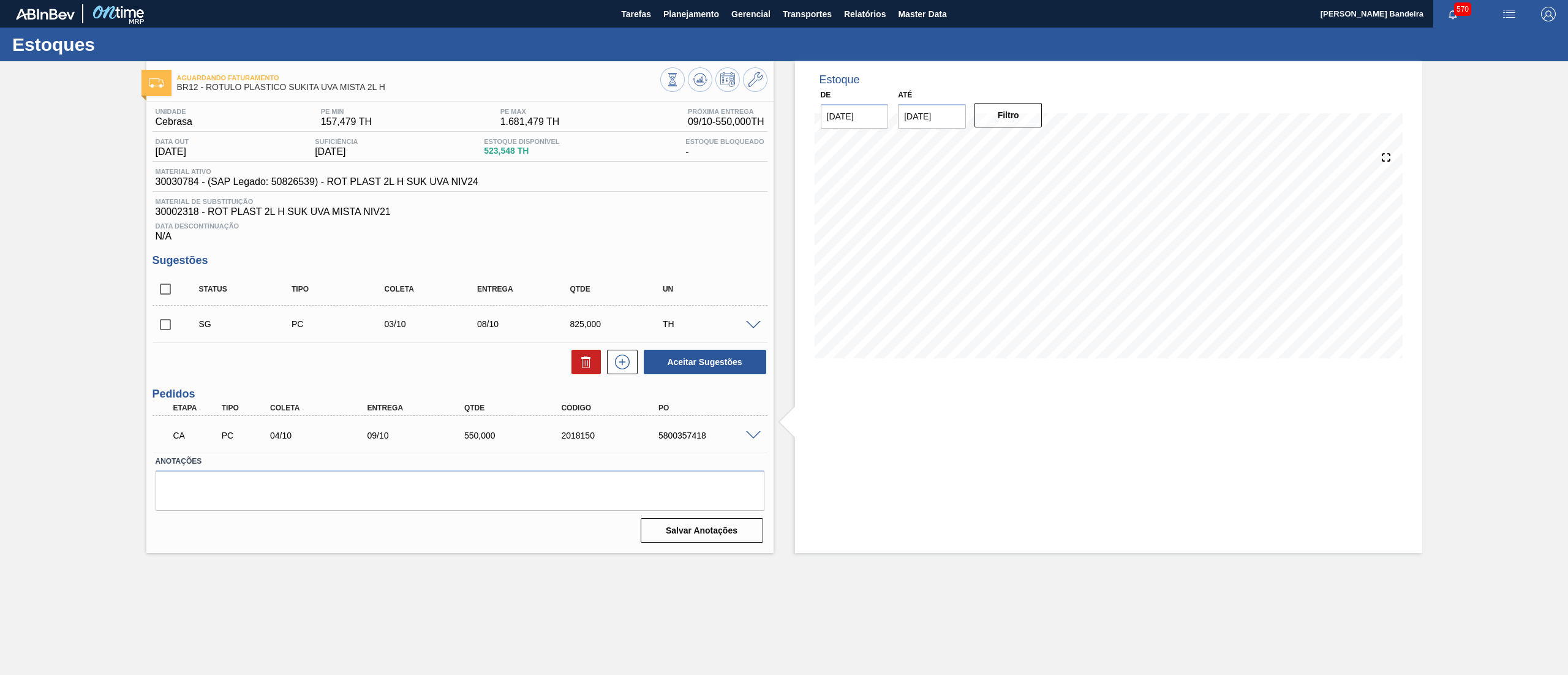
click at [750, 434] on span at bounding box center [753, 435] width 15 height 9
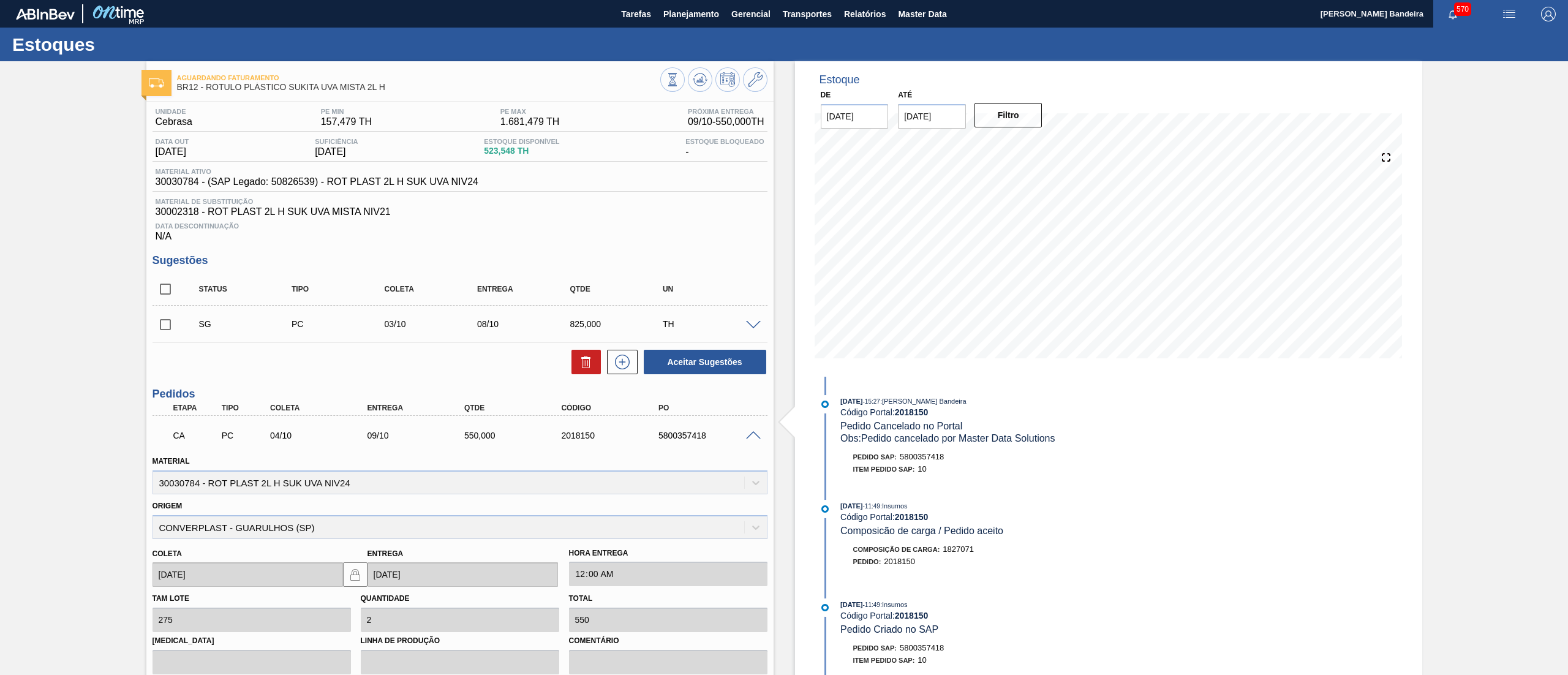
scroll to position [175, 0]
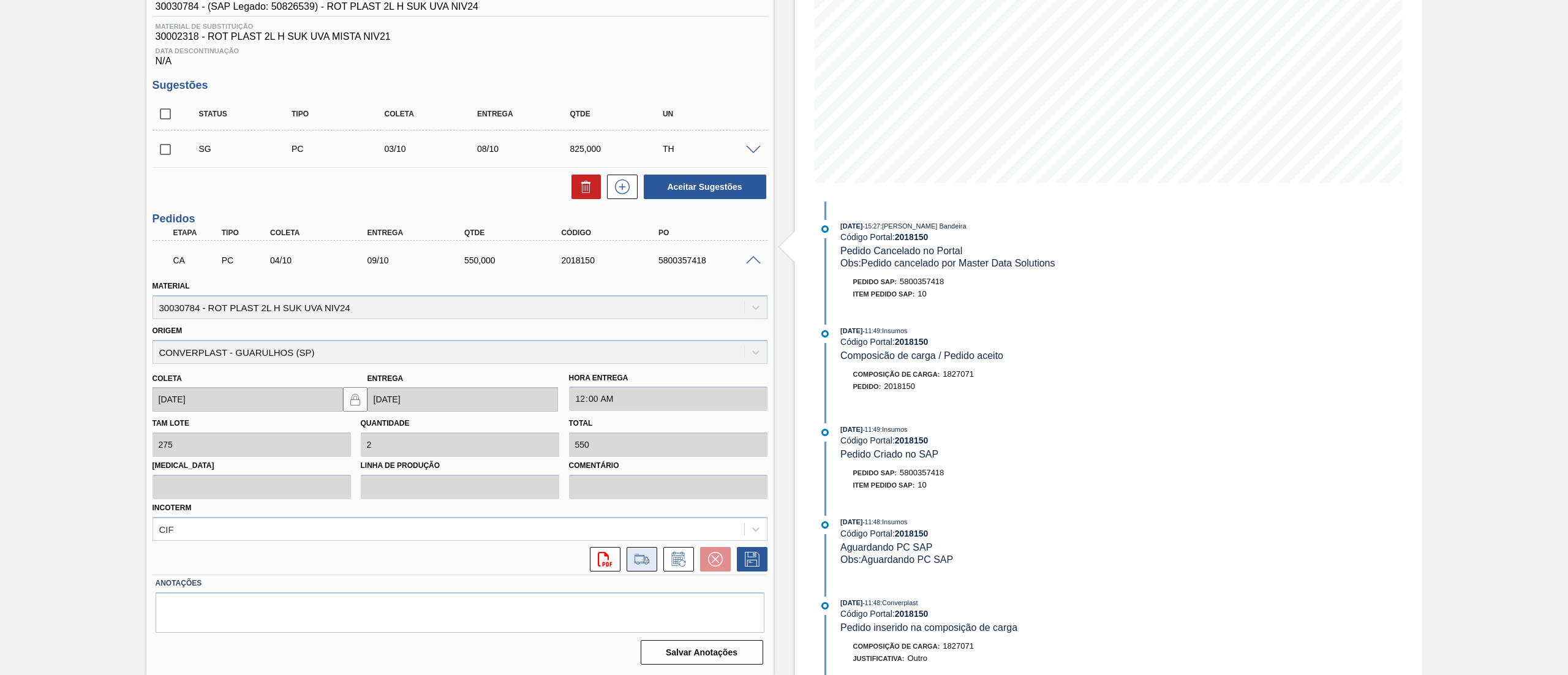
click at [643, 560] on icon at bounding box center [642, 559] width 20 height 15
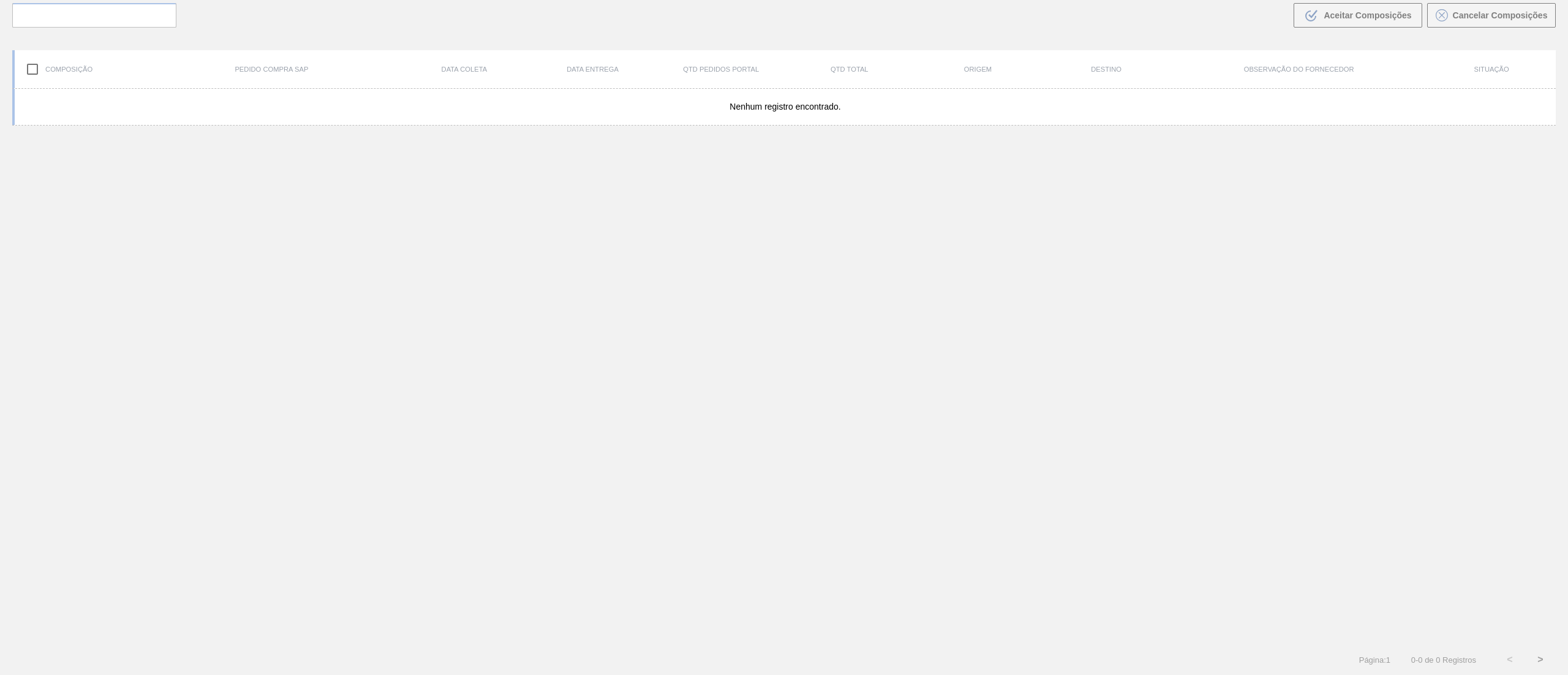
scroll to position [88, 0]
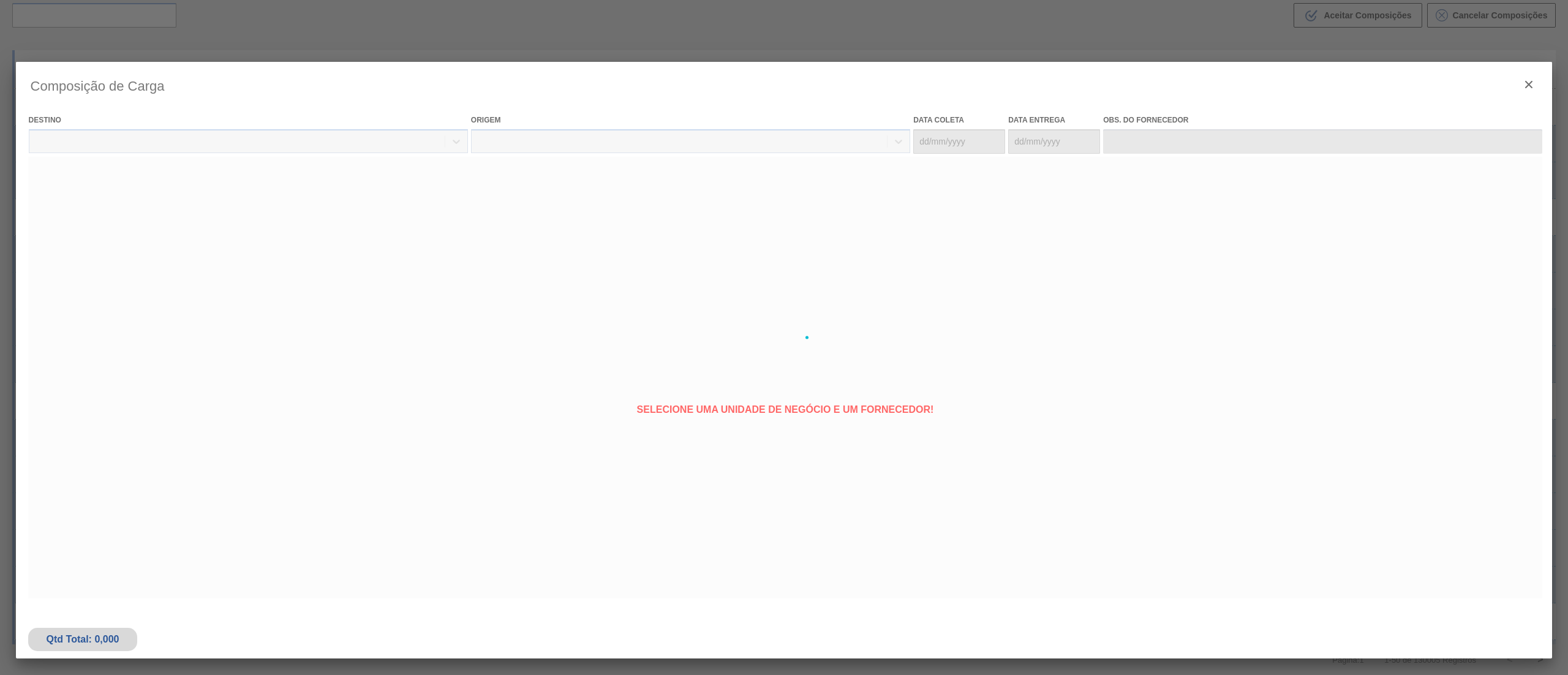
type coleta "04/10/2025"
type entrega "09/10/2025"
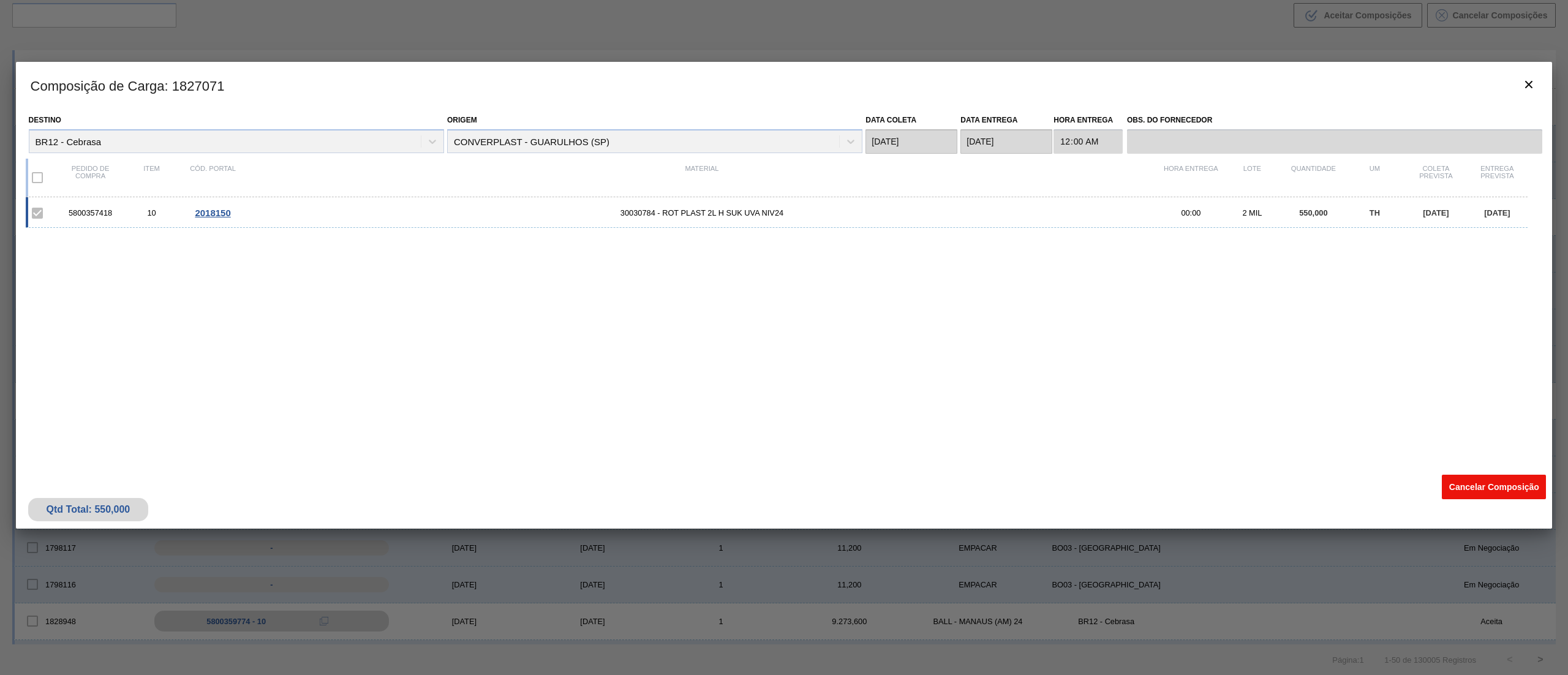
click at [1461, 476] on button "Cancelar Composição" at bounding box center [1494, 487] width 104 height 25
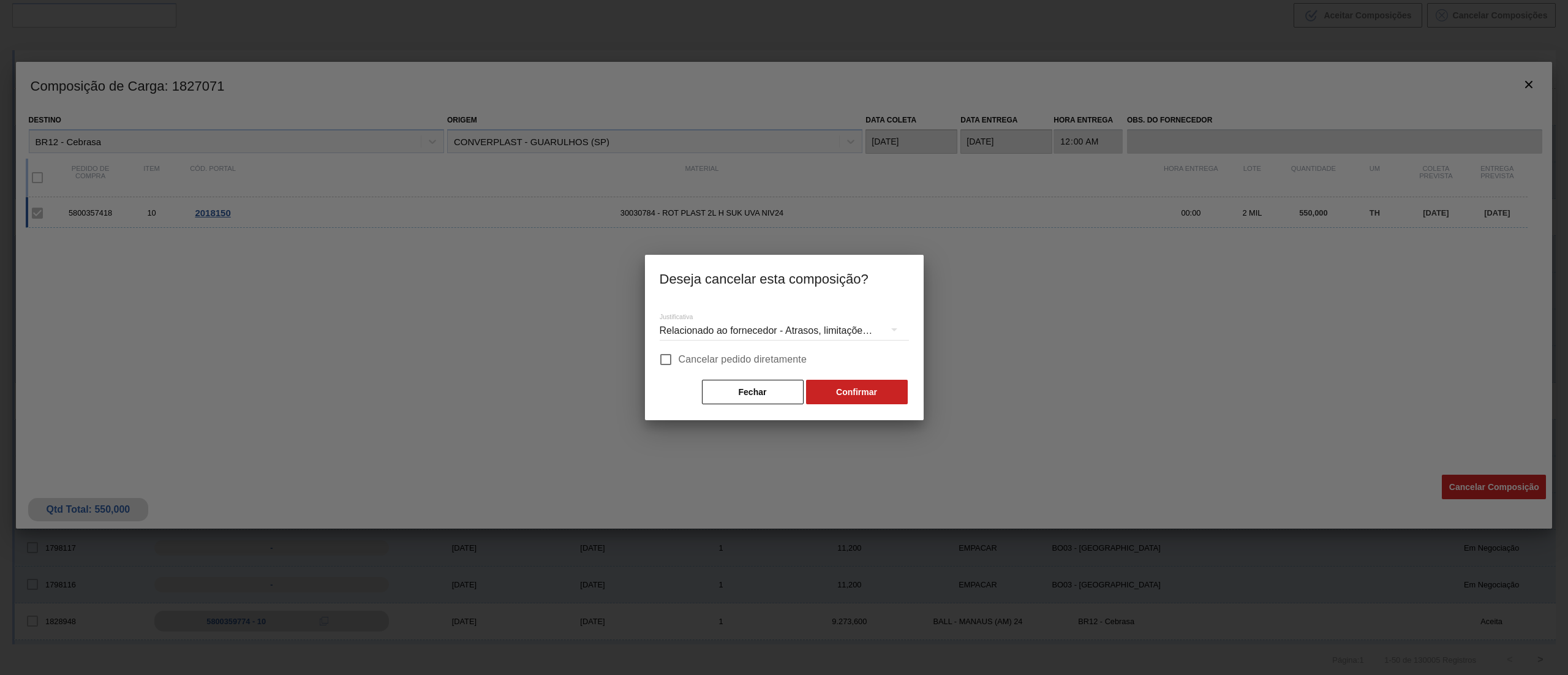
click at [787, 320] on div "Relacionado ao fornecedor - Atrasos, limitações de capacidade, etc." at bounding box center [784, 331] width 249 height 34
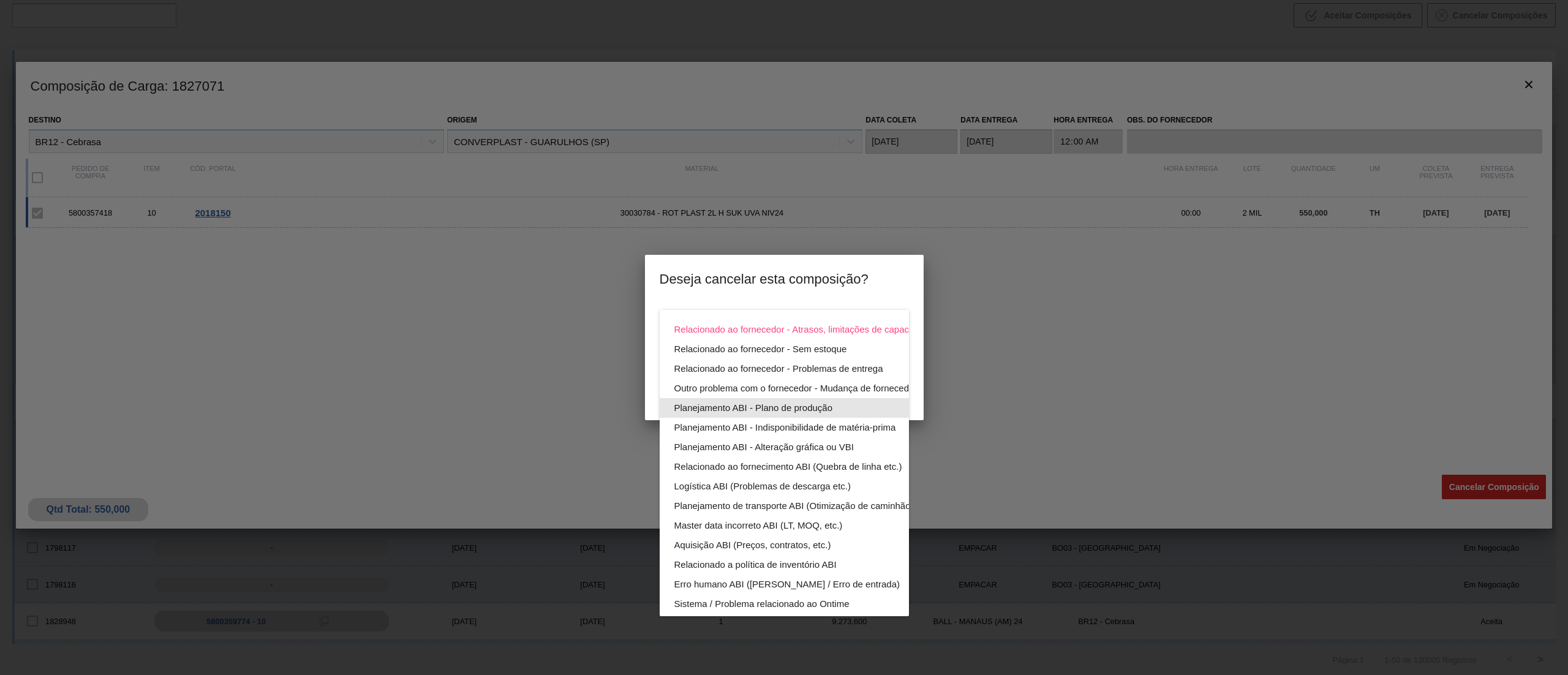
scroll to position [85, 0]
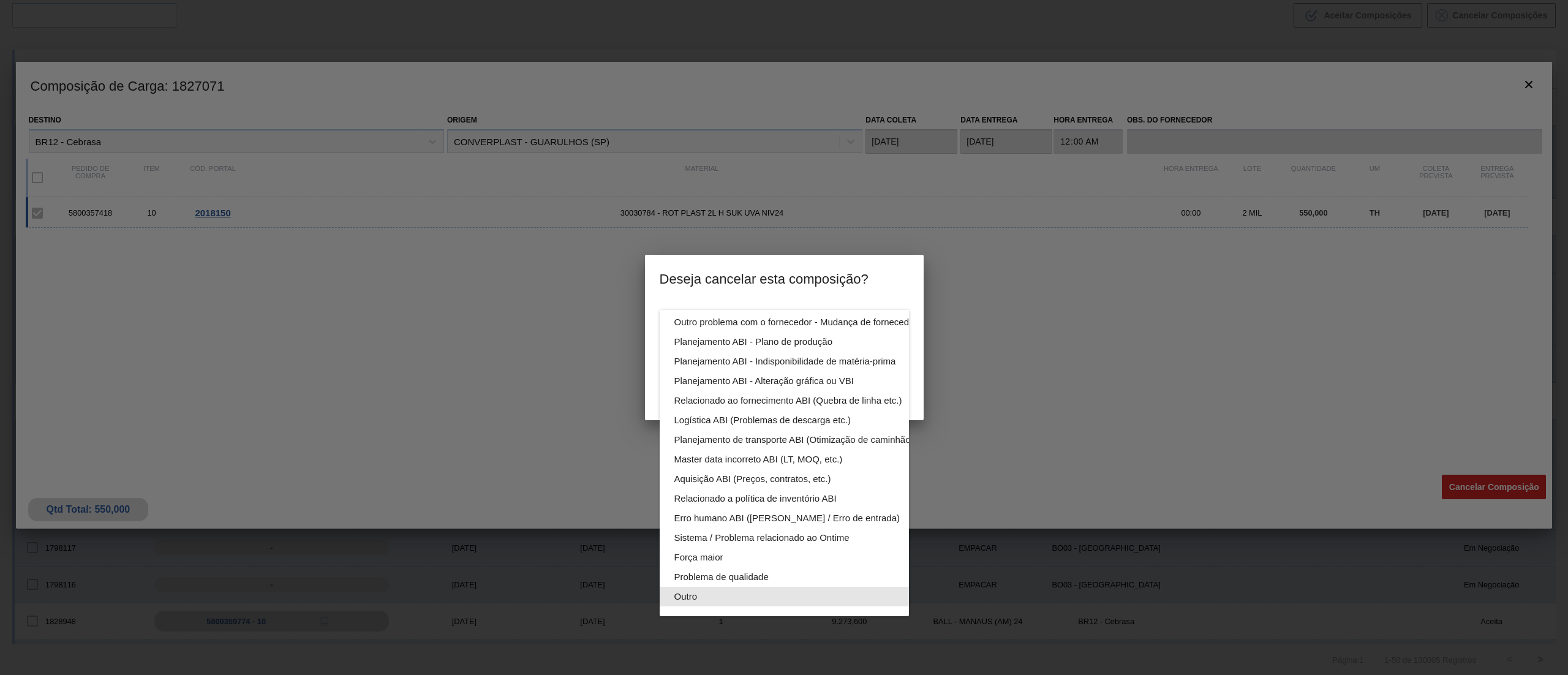
click at [739, 586] on div "Outro" at bounding box center [813, 596] width 277 height 20
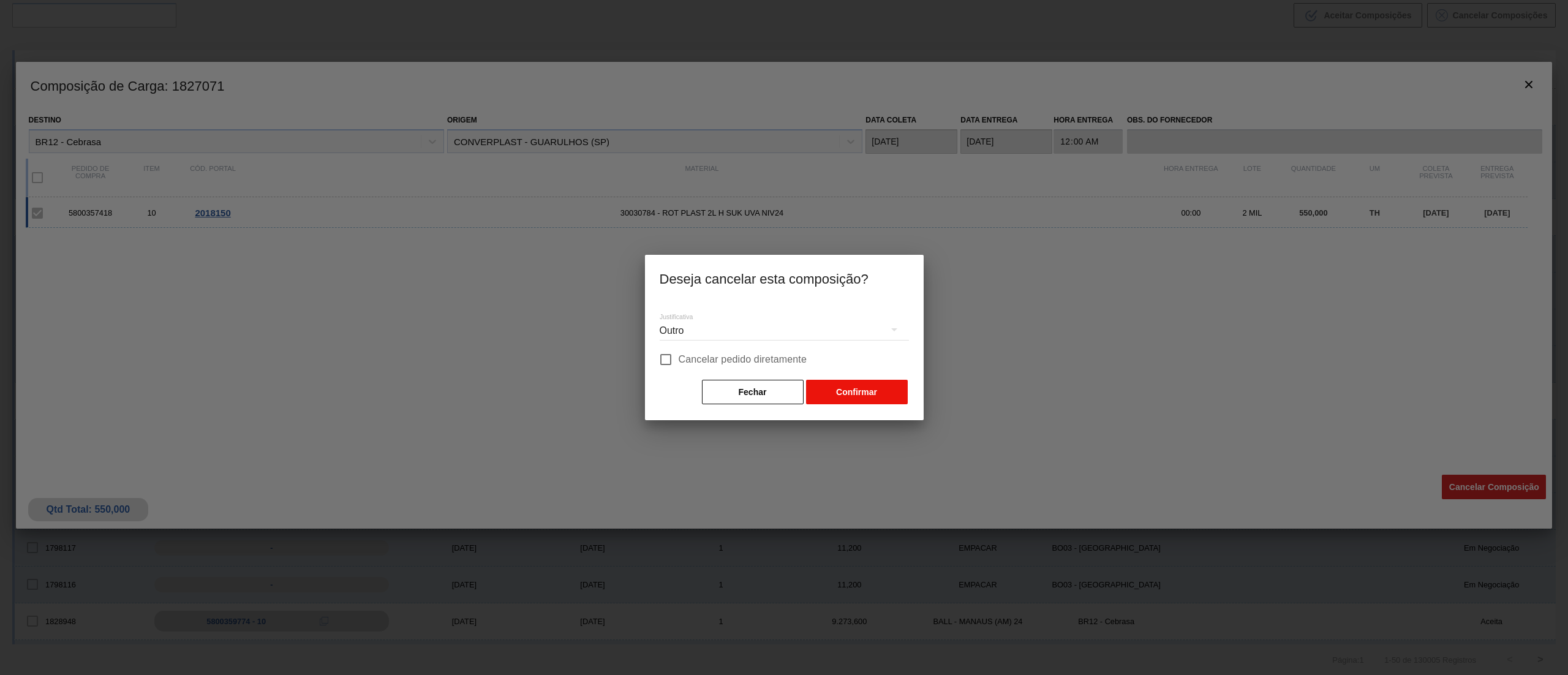
click at [875, 391] on button "Confirmar" at bounding box center [857, 392] width 102 height 25
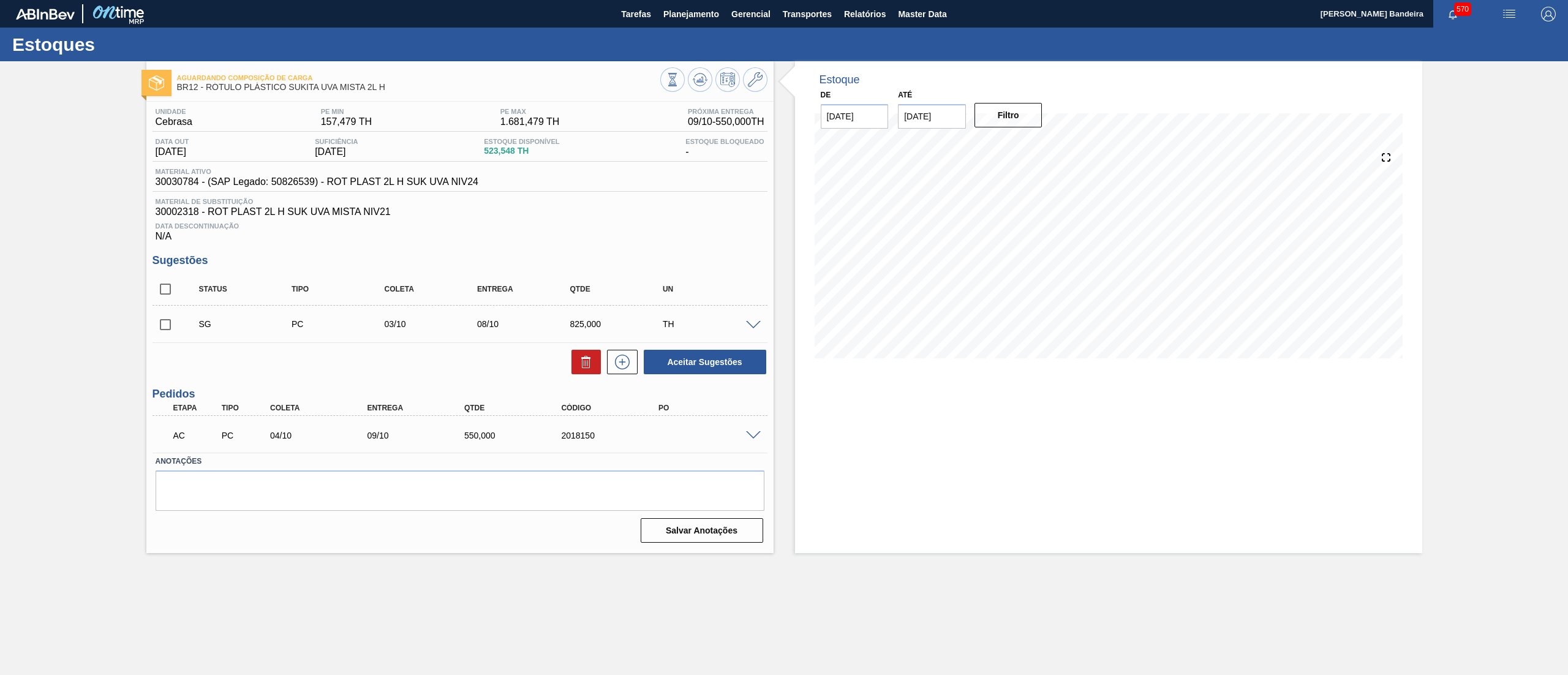
click at [753, 432] on span at bounding box center [753, 435] width 15 height 9
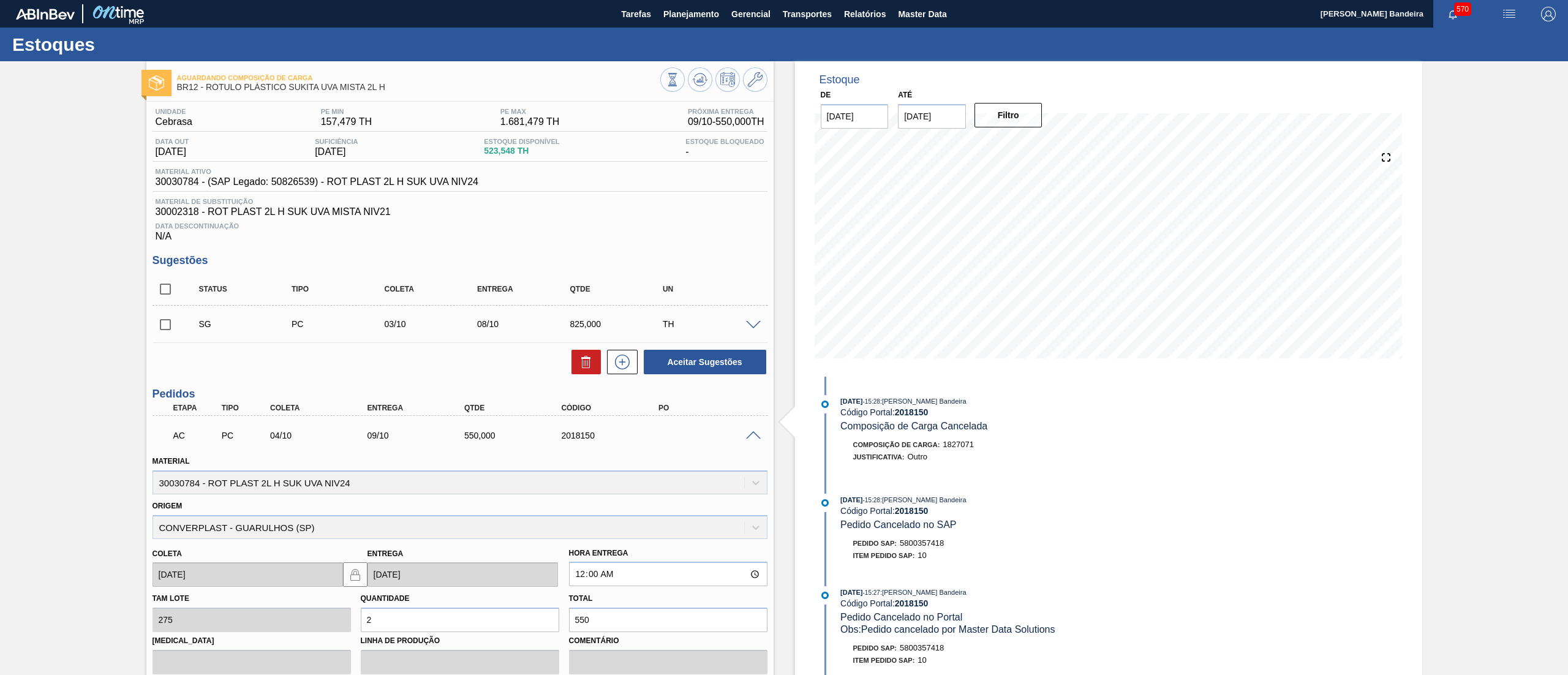
scroll to position [175, 0]
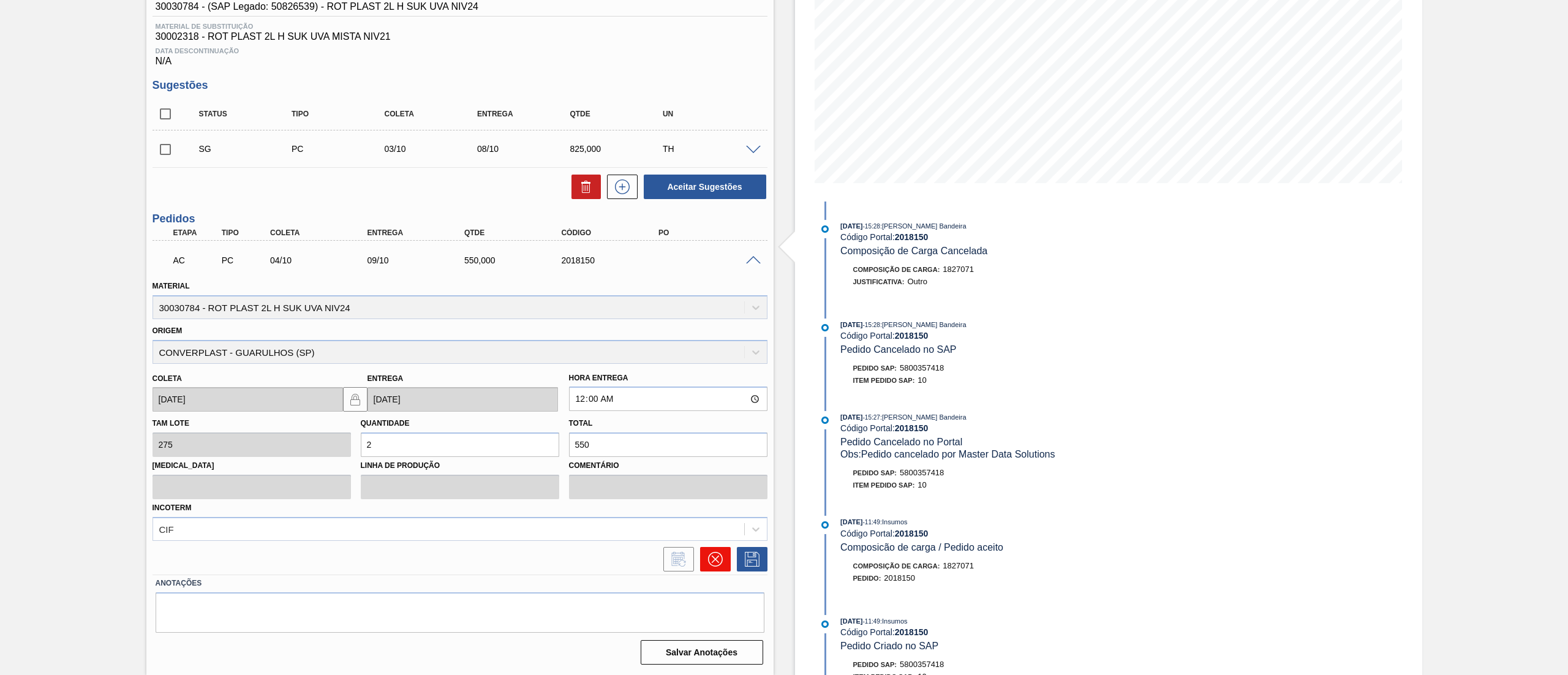
click at [719, 565] on icon at bounding box center [716, 559] width 15 height 15
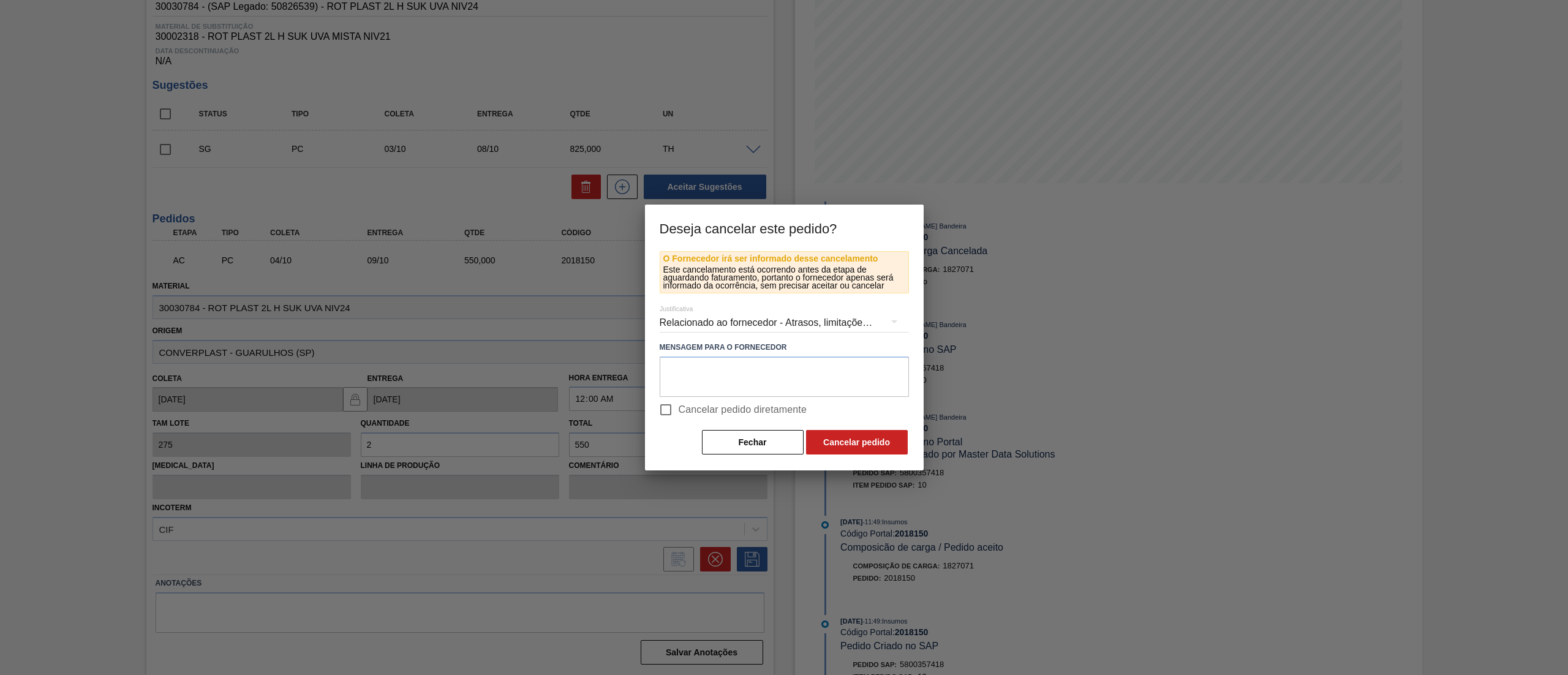
click at [710, 318] on div "Relacionado ao fornecedor - Atrasos, limitações de capacidade, etc." at bounding box center [784, 322] width 249 height 34
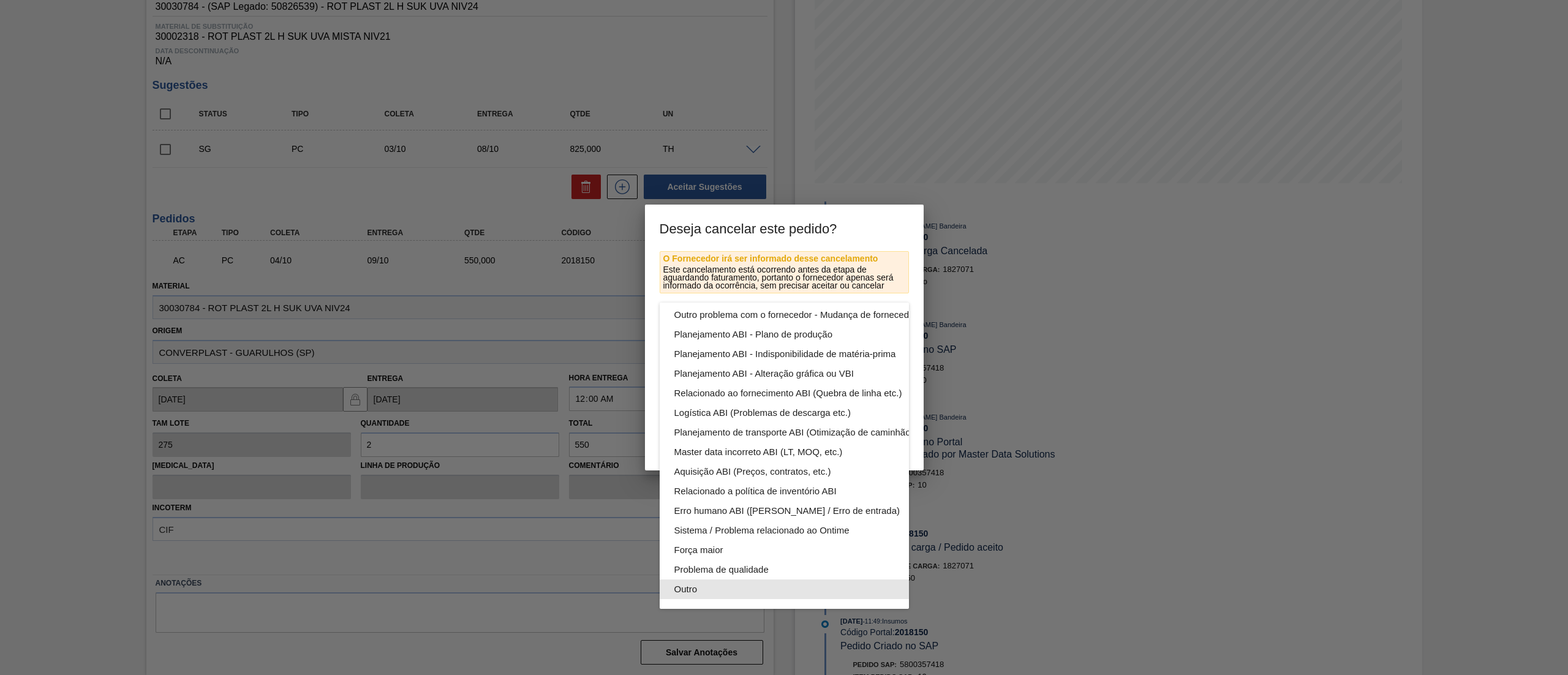
click at [731, 579] on div "Outro" at bounding box center [813, 589] width 277 height 20
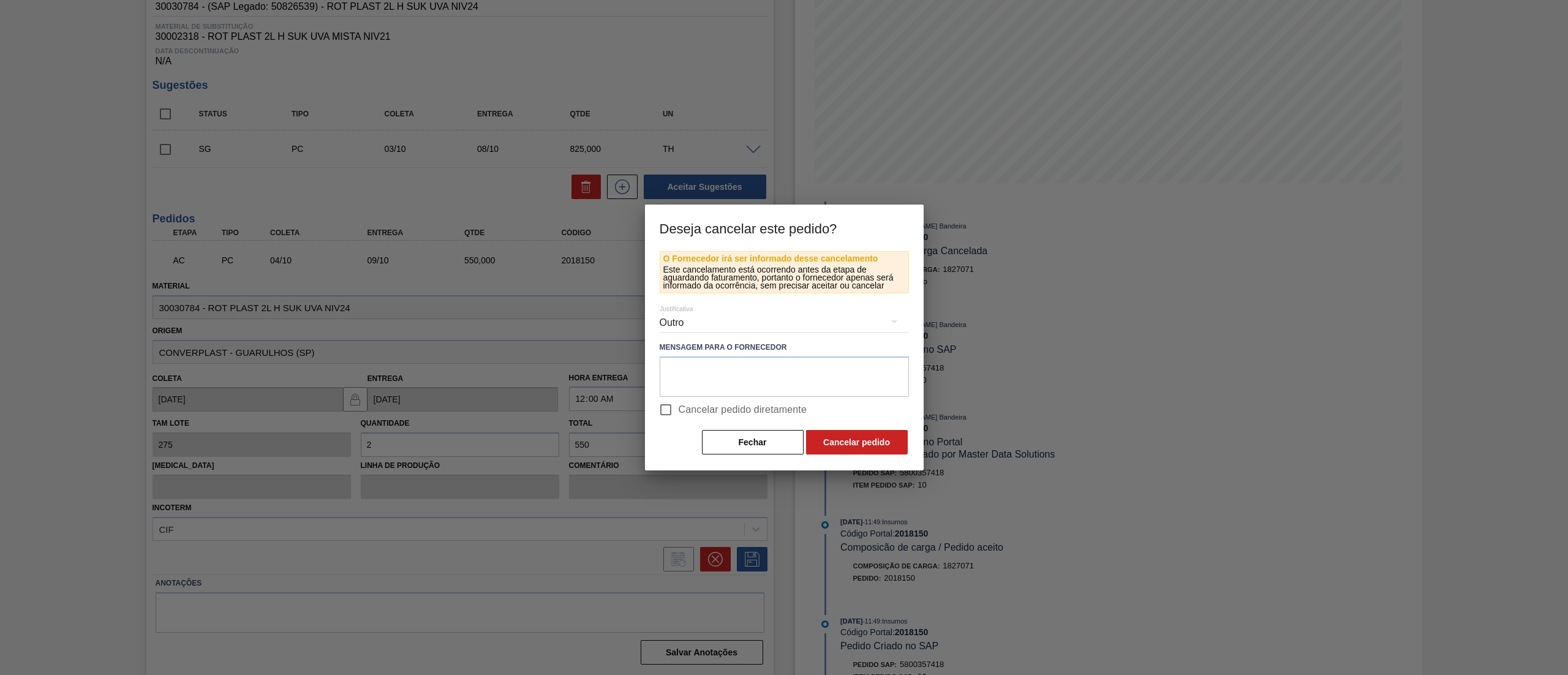
scroll to position [85, 0]
click at [861, 445] on button "Cancelar pedido" at bounding box center [857, 442] width 102 height 25
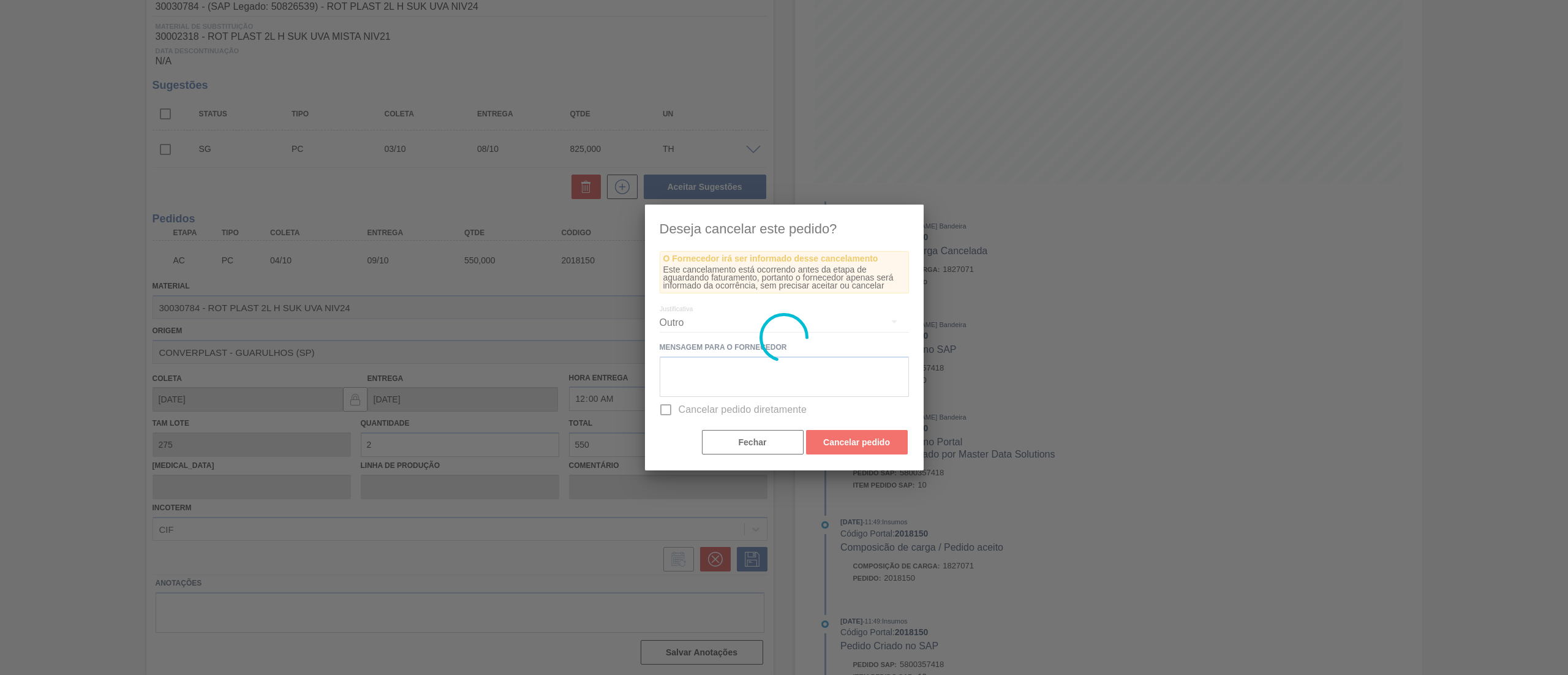
scroll to position [0, 0]
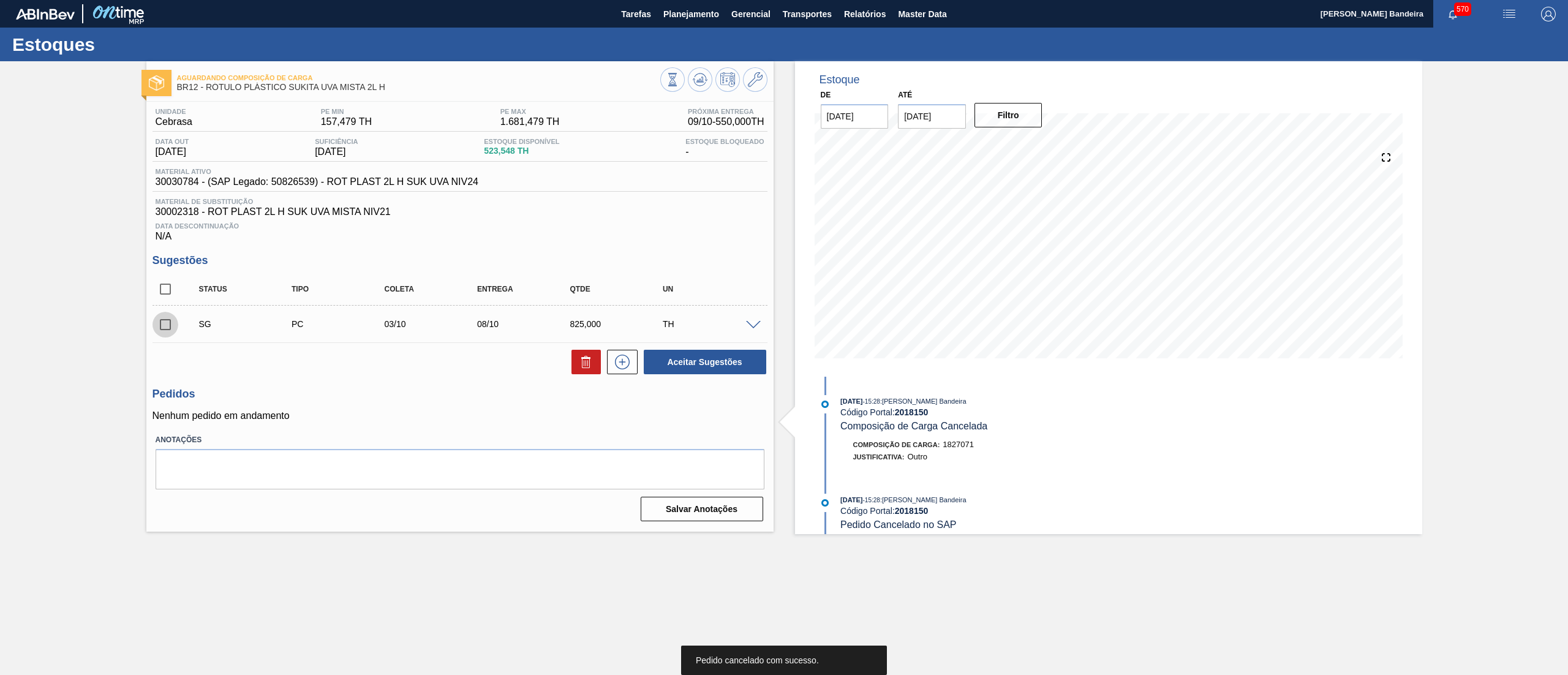
click at [161, 321] on input "checkbox" at bounding box center [165, 325] width 26 height 26
click at [587, 357] on icon at bounding box center [586, 362] width 15 height 15
checkbox input "false"
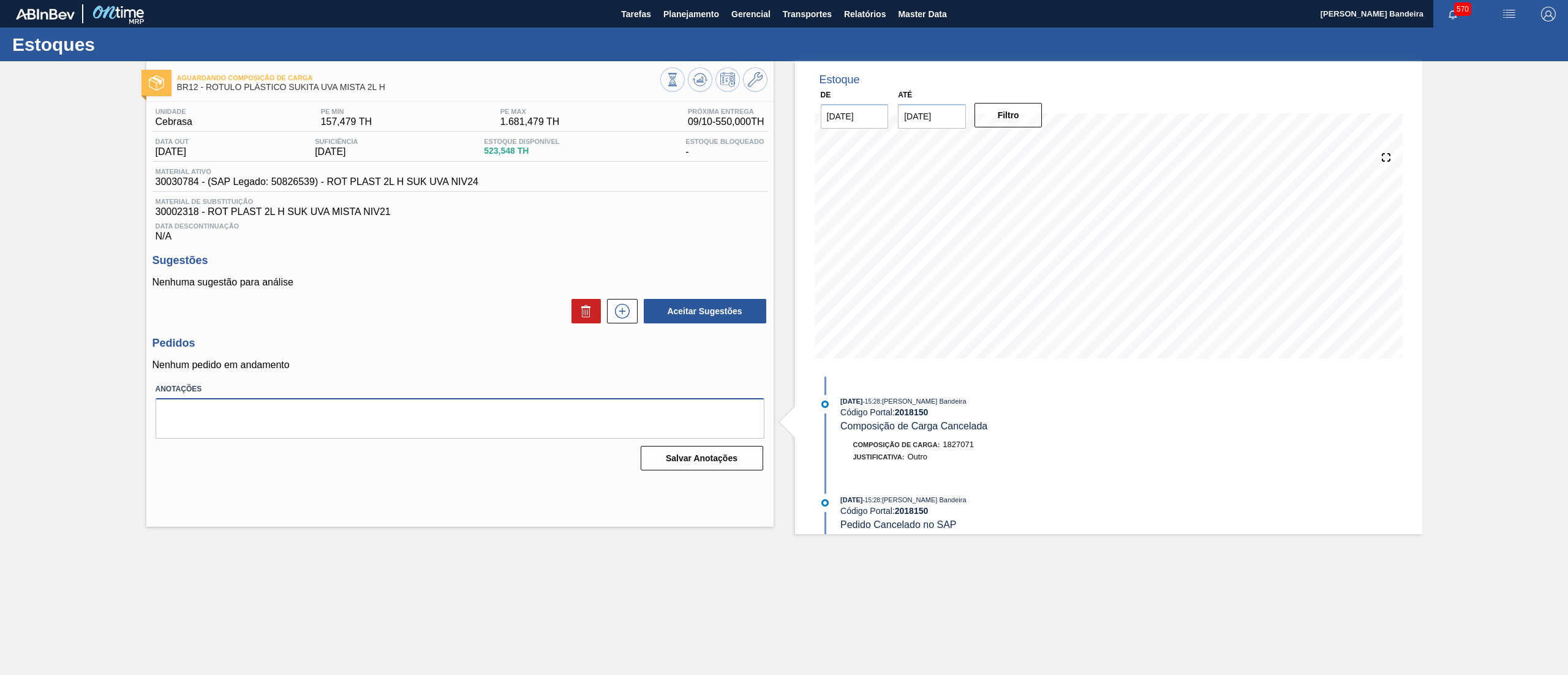
click at [428, 420] on textarea at bounding box center [460, 419] width 609 height 40
paste textarea "03/09 não subir pedido, se necessário acionar transferência de outra filial - L…"
type textarea "03/09 não subir pedido, se necessário acionar transferência de outra filial - L…"
click at [719, 467] on button "Salvar Anotações" at bounding box center [702, 458] width 122 height 25
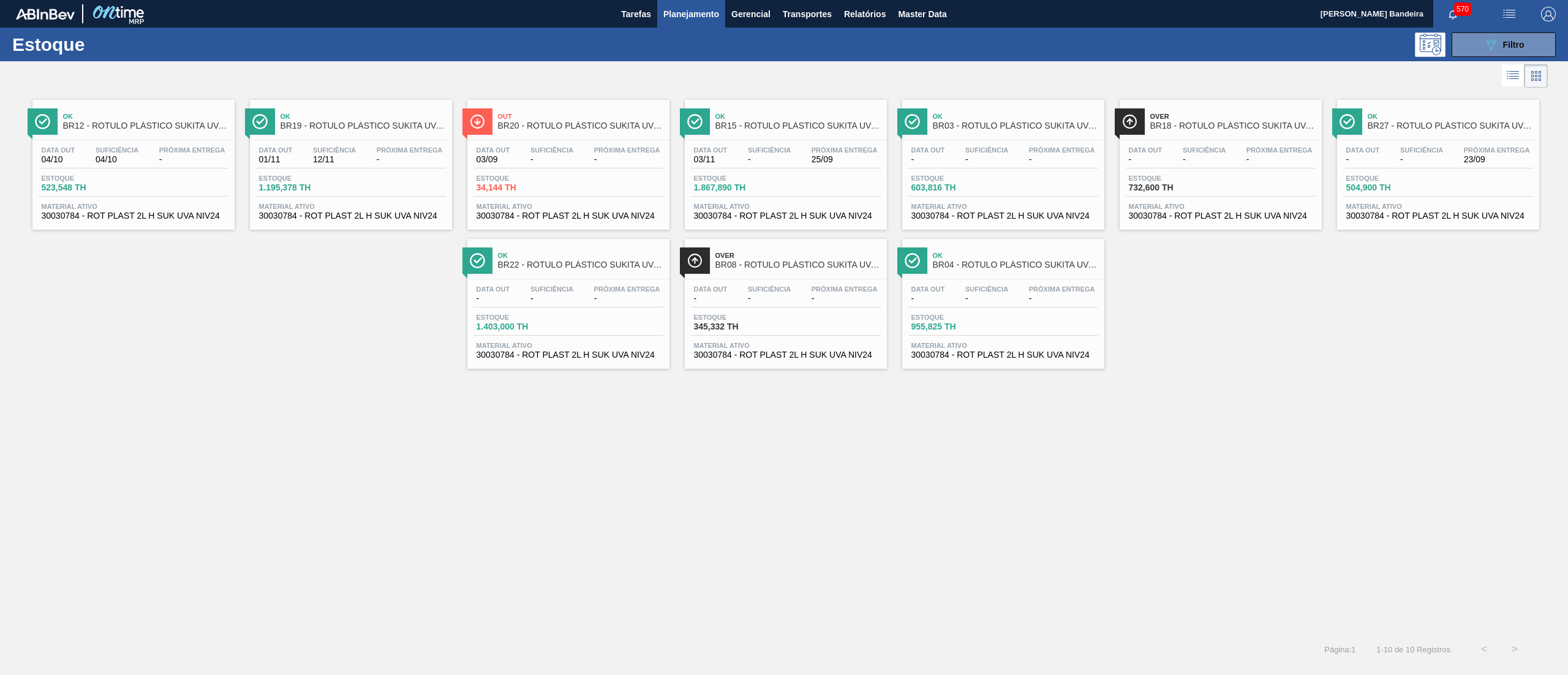
click at [604, 218] on span "30030784 - ROT PLAST 2L H SUK UVA NIV24" at bounding box center [568, 216] width 184 height 9
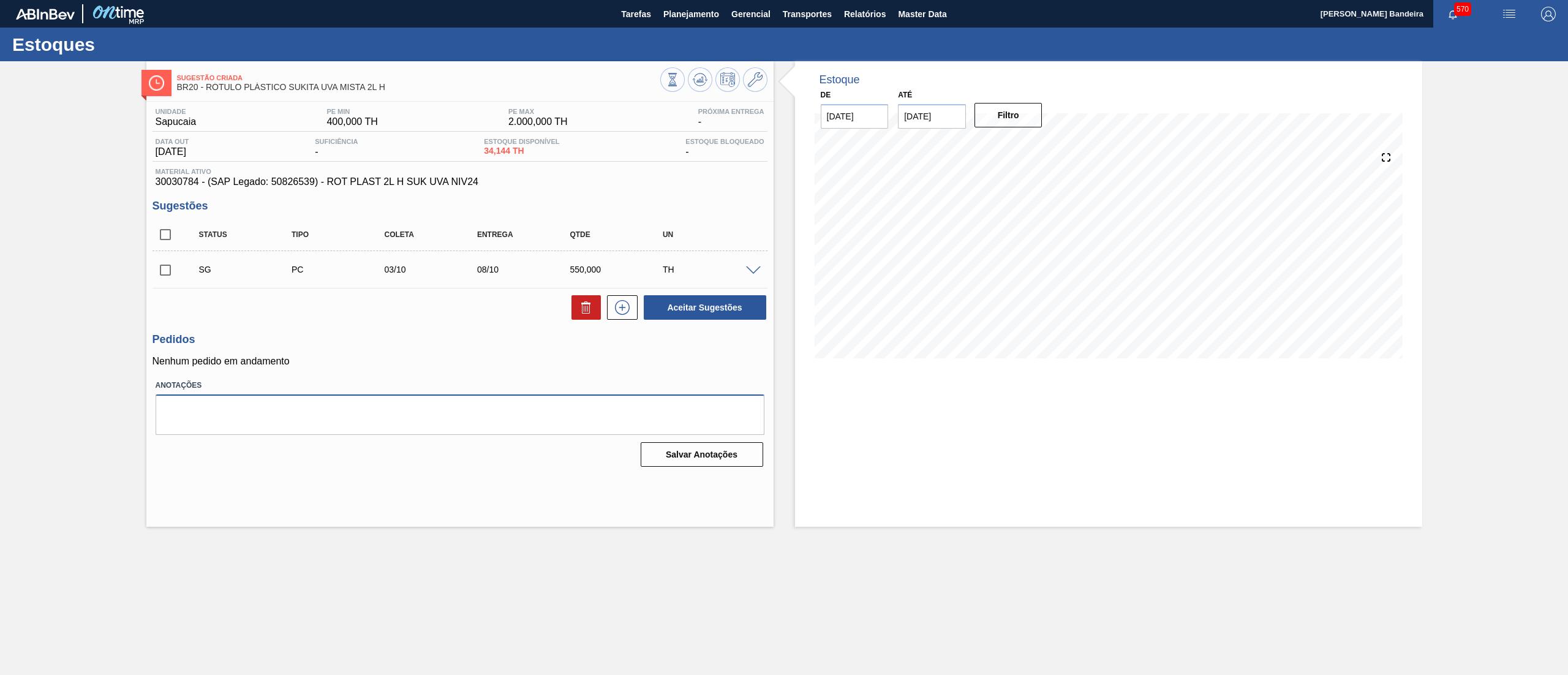
click at [505, 418] on textarea at bounding box center [460, 415] width 609 height 40
paste textarea "03/09 não subir pedido, se necessário acionar transferência de outra filial - L…"
type textarea "03/09 não subir pedido, se necessário acionar transferência de outra filial - L…"
click at [720, 465] on button "Salvar Anotações" at bounding box center [702, 454] width 122 height 25
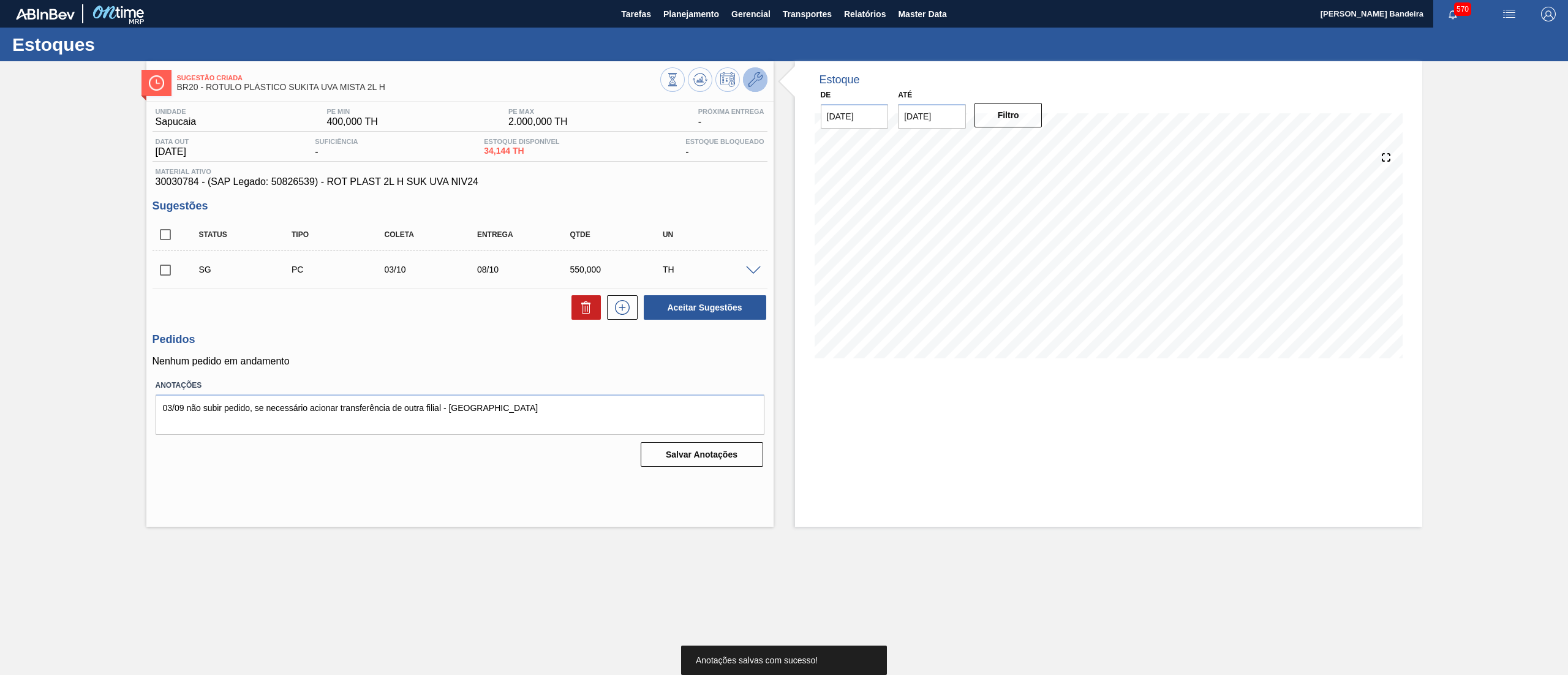
click at [763, 86] on button at bounding box center [755, 79] width 25 height 25
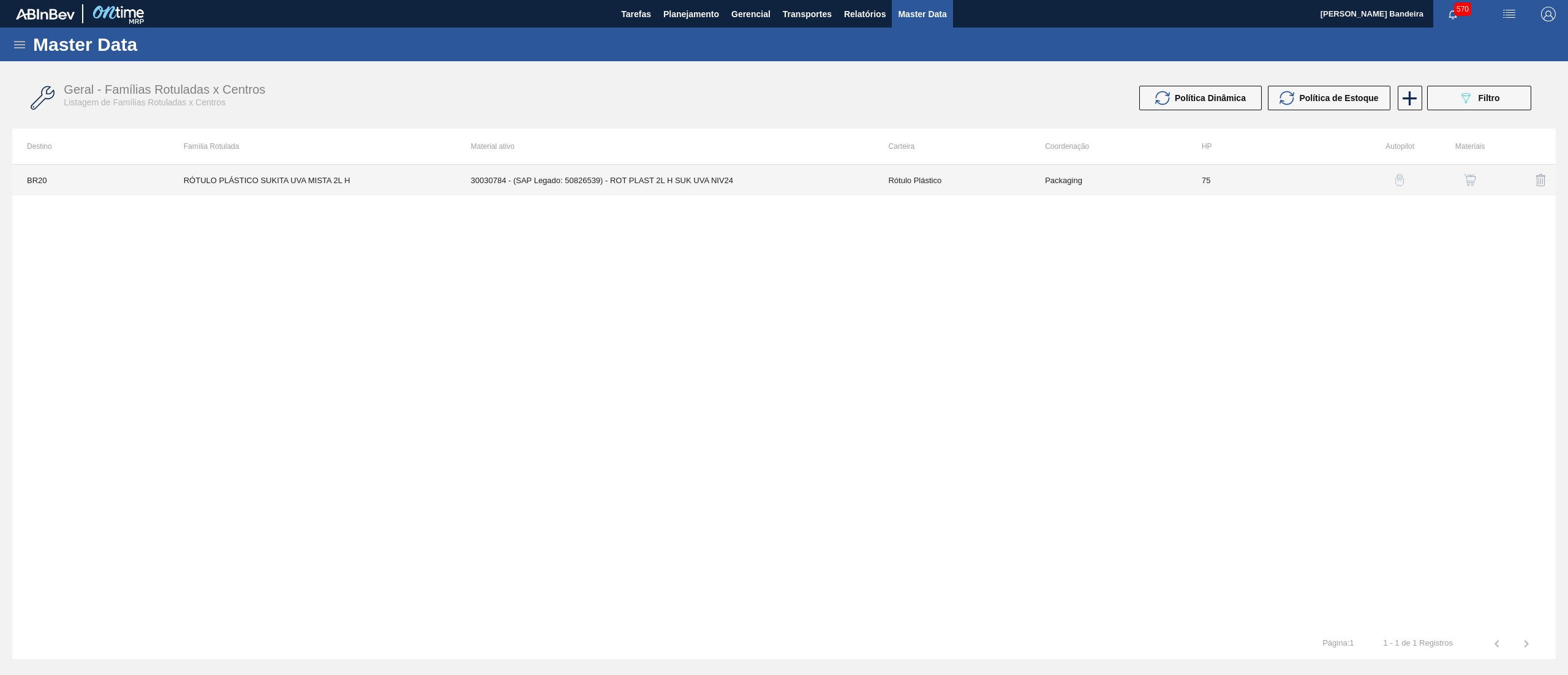
click at [1116, 186] on td "Packaging" at bounding box center [1108, 180] width 157 height 31
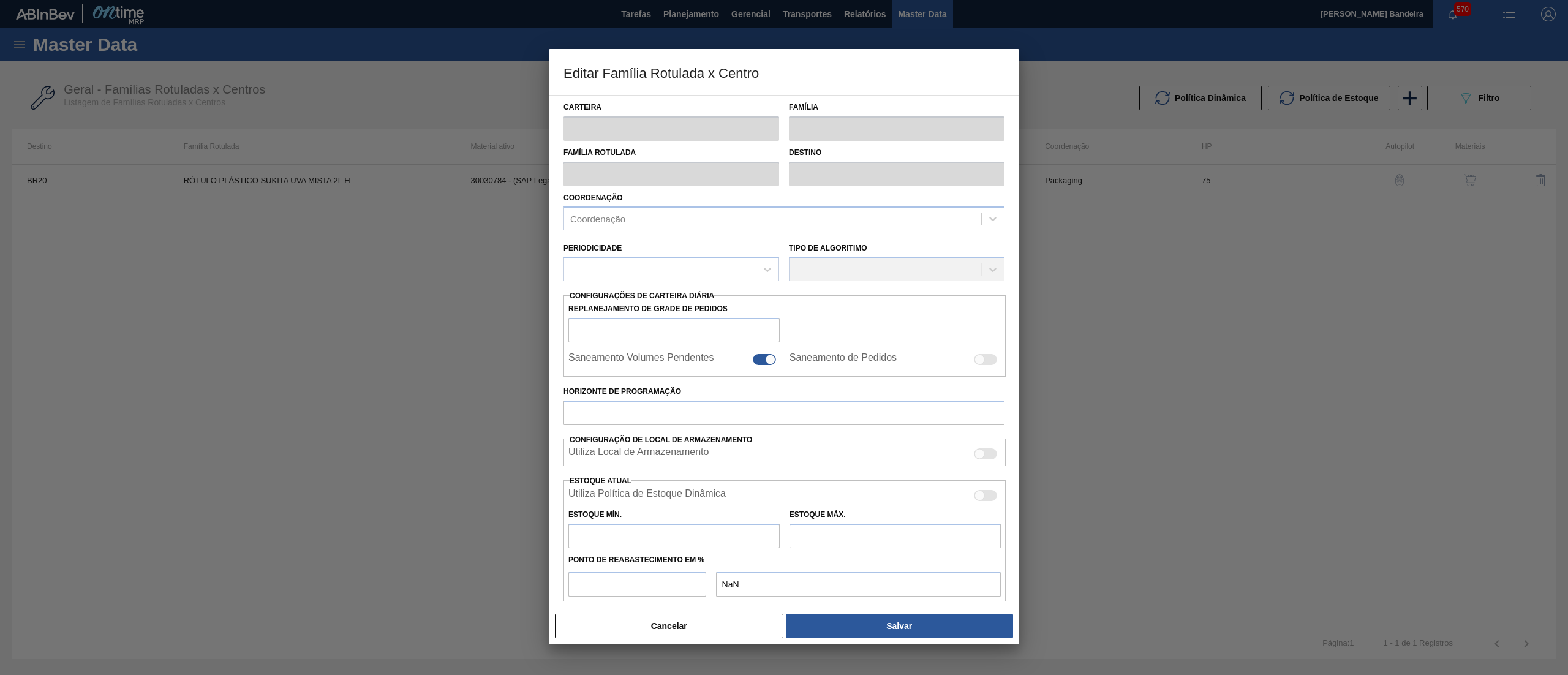
type input "Rótulo Plástico"
type input "RÓTULO PLÁSTICO SUKITA UVA MISTA 2L H"
type input "BR20 - Sapucaia"
type input "75"
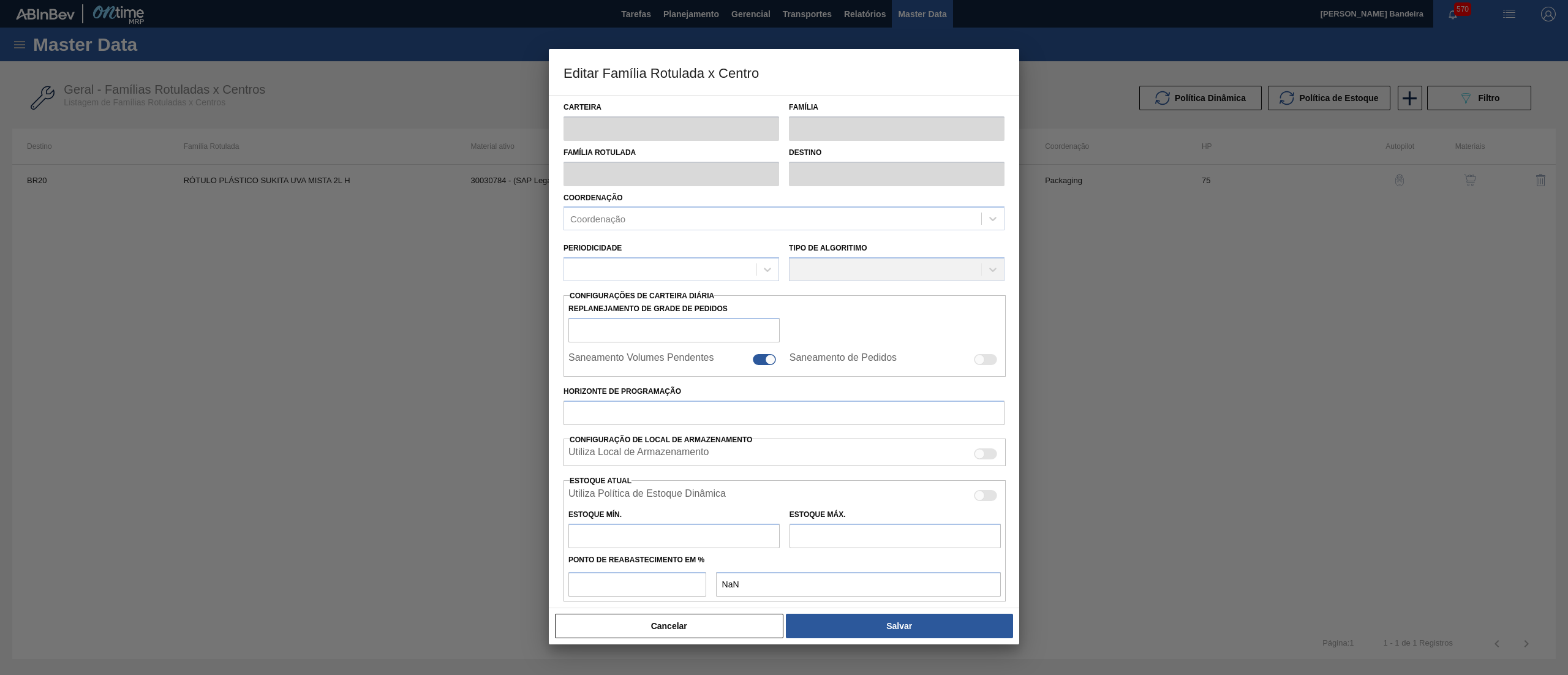
type input "400"
type input "2.000"
type input "0"
type input "400,000"
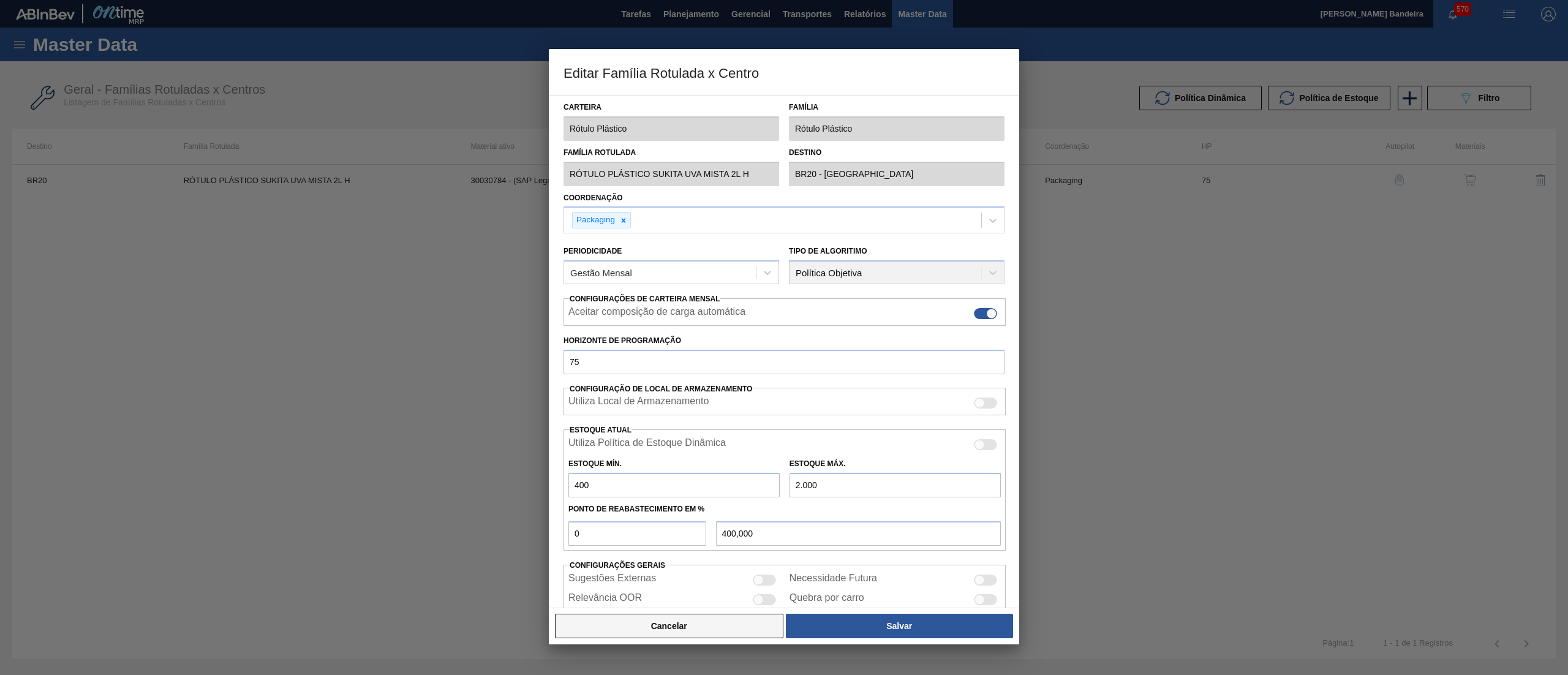
click at [706, 629] on button "Cancelar" at bounding box center [669, 626] width 229 height 25
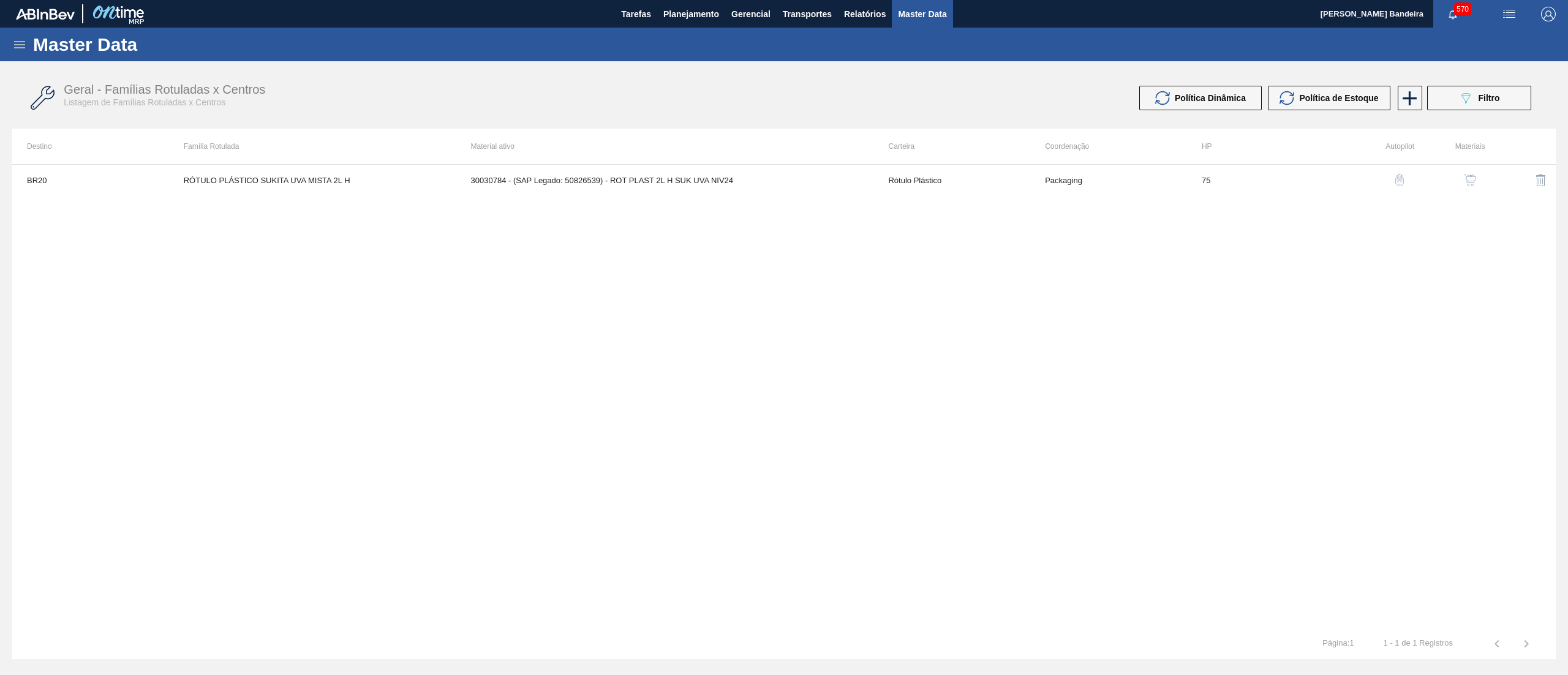
click at [1464, 175] on img "button" at bounding box center [1470, 180] width 12 height 12
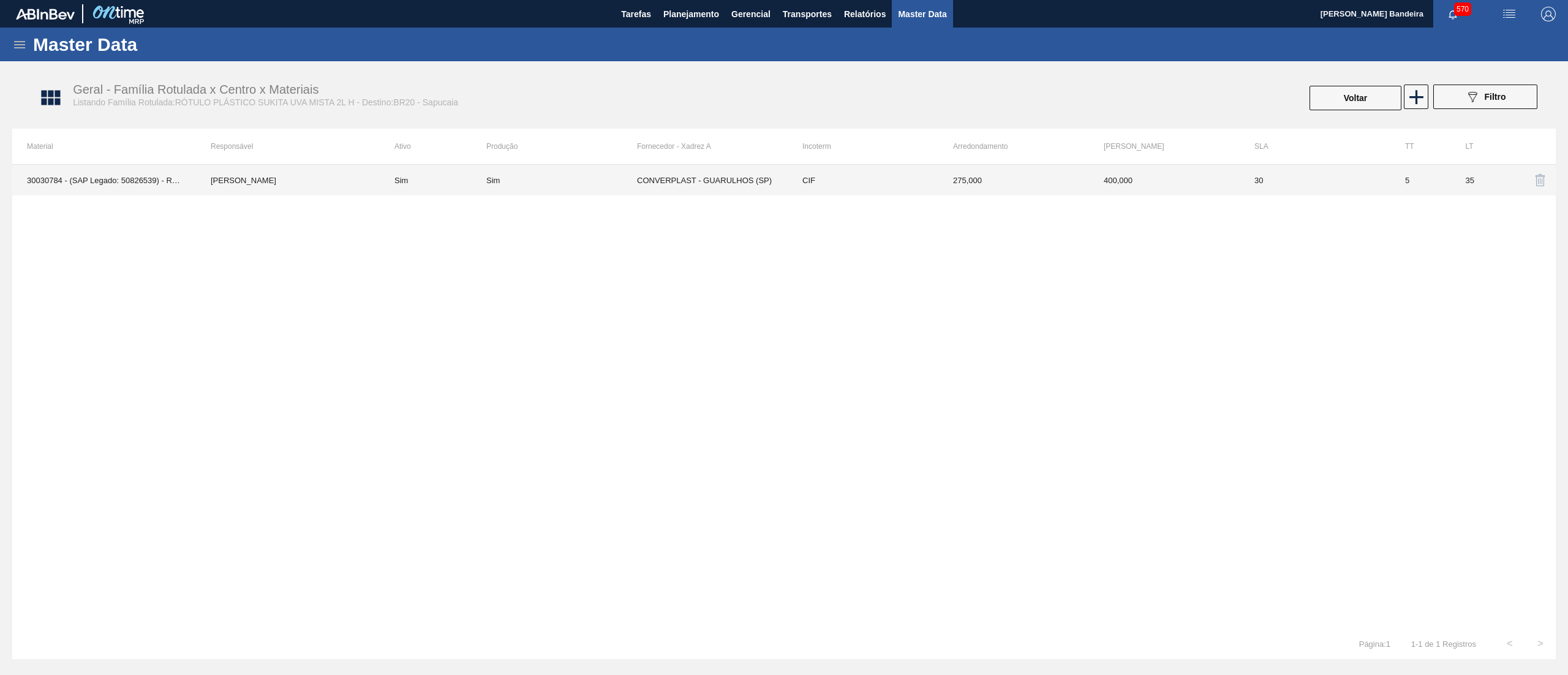
click at [895, 186] on td "CIF" at bounding box center [863, 180] width 150 height 31
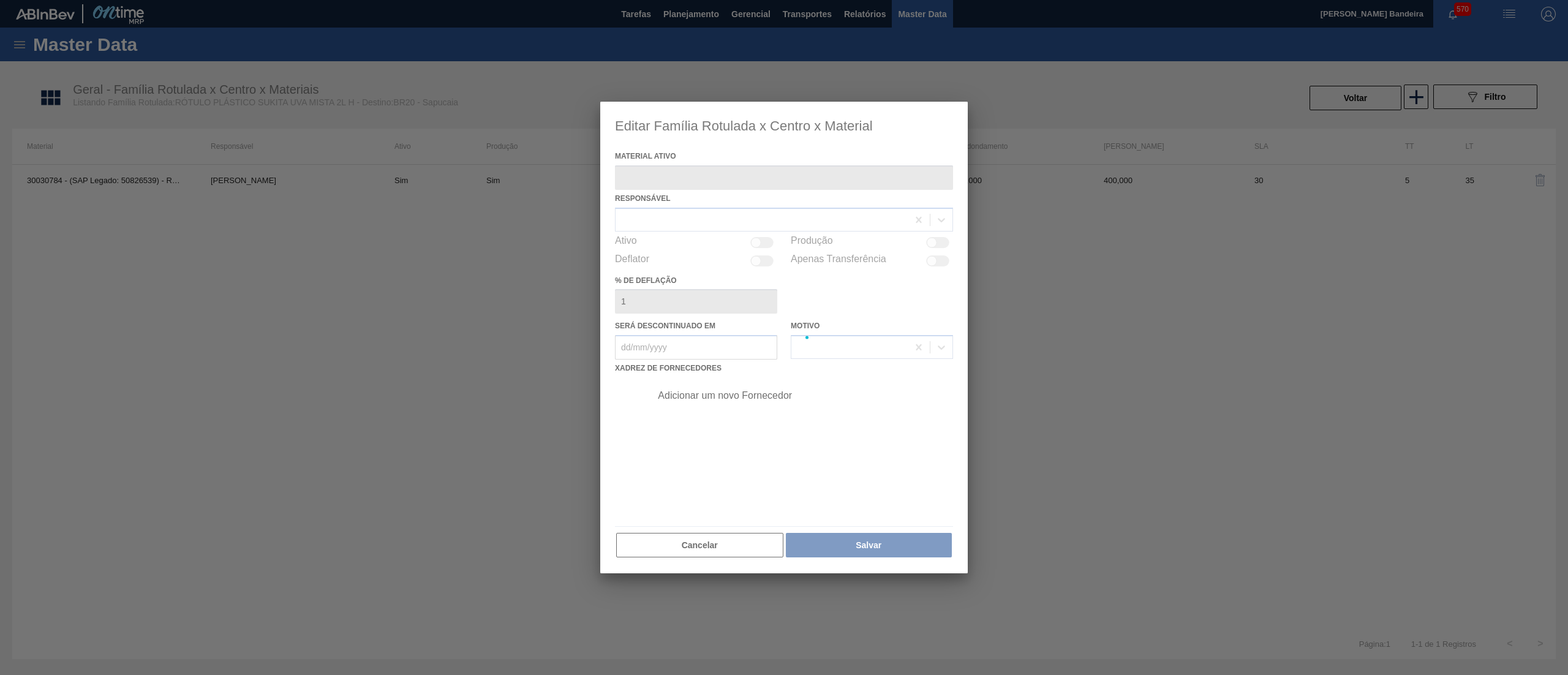
type ativo "30030784 - (SAP Legado: 50826539) - ROT PLAST 2L H SUK UVA NIV24"
checkbox input "true"
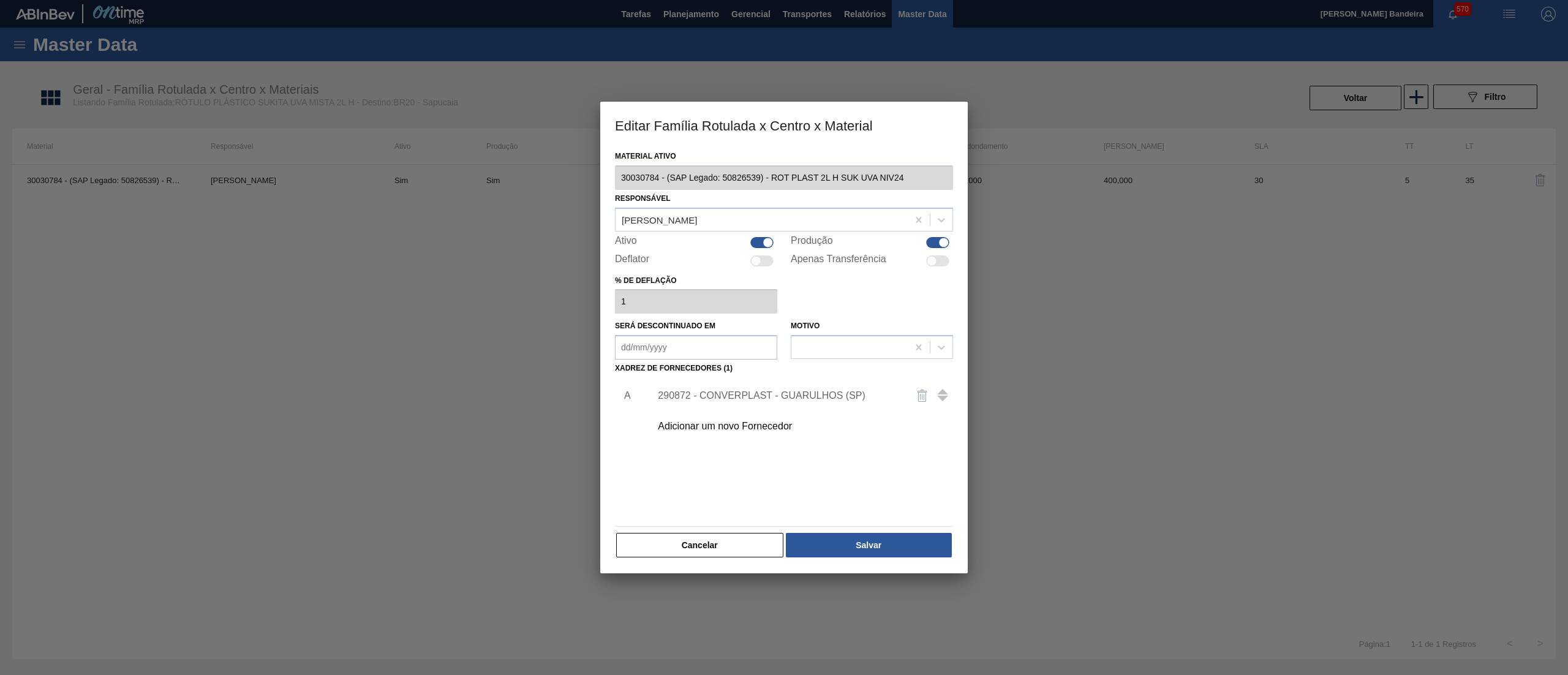
click at [934, 262] on div at bounding box center [932, 260] width 10 height 10
checkbox input "true"
click at [917, 549] on button "Salvar" at bounding box center [869, 545] width 166 height 25
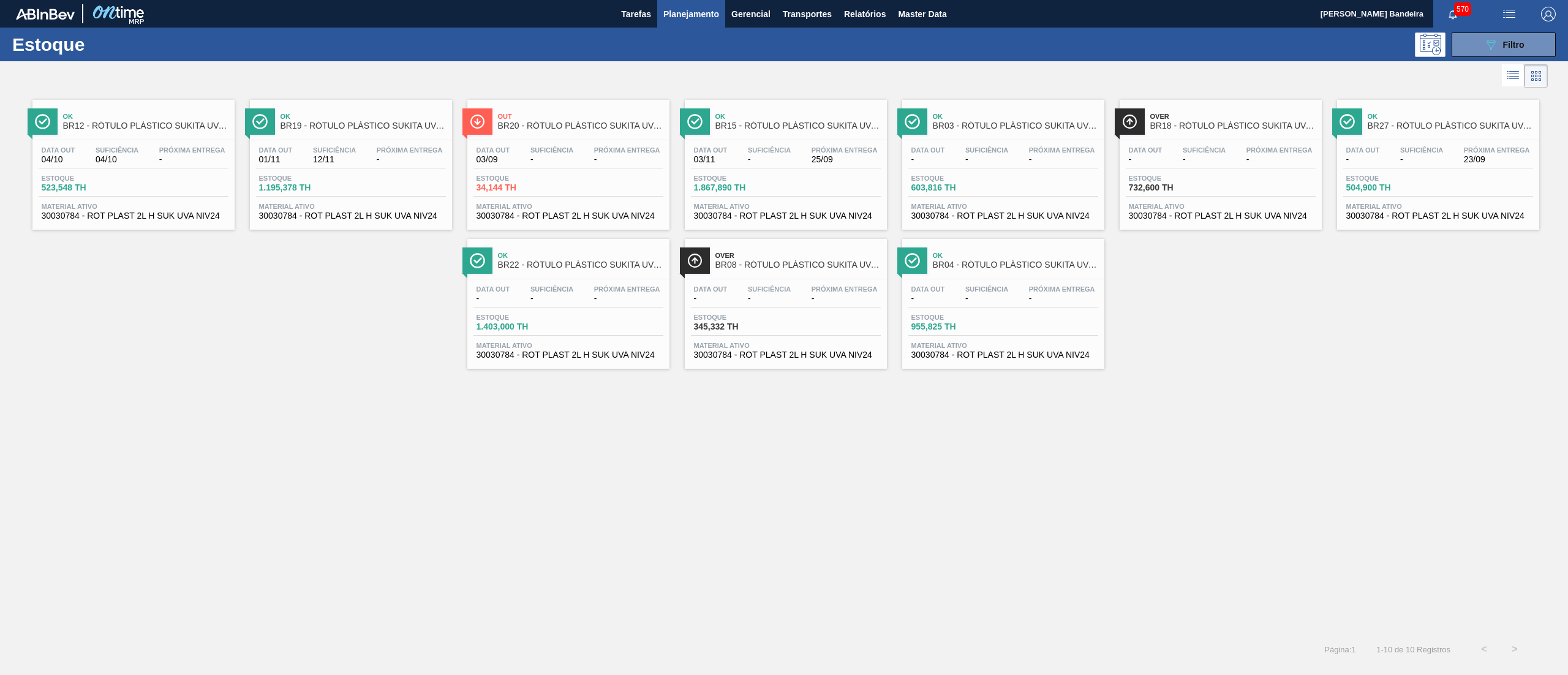
click at [114, 219] on span "30030784 - ROT PLAST 2L H SUK UVA NIV24" at bounding box center [133, 216] width 184 height 9
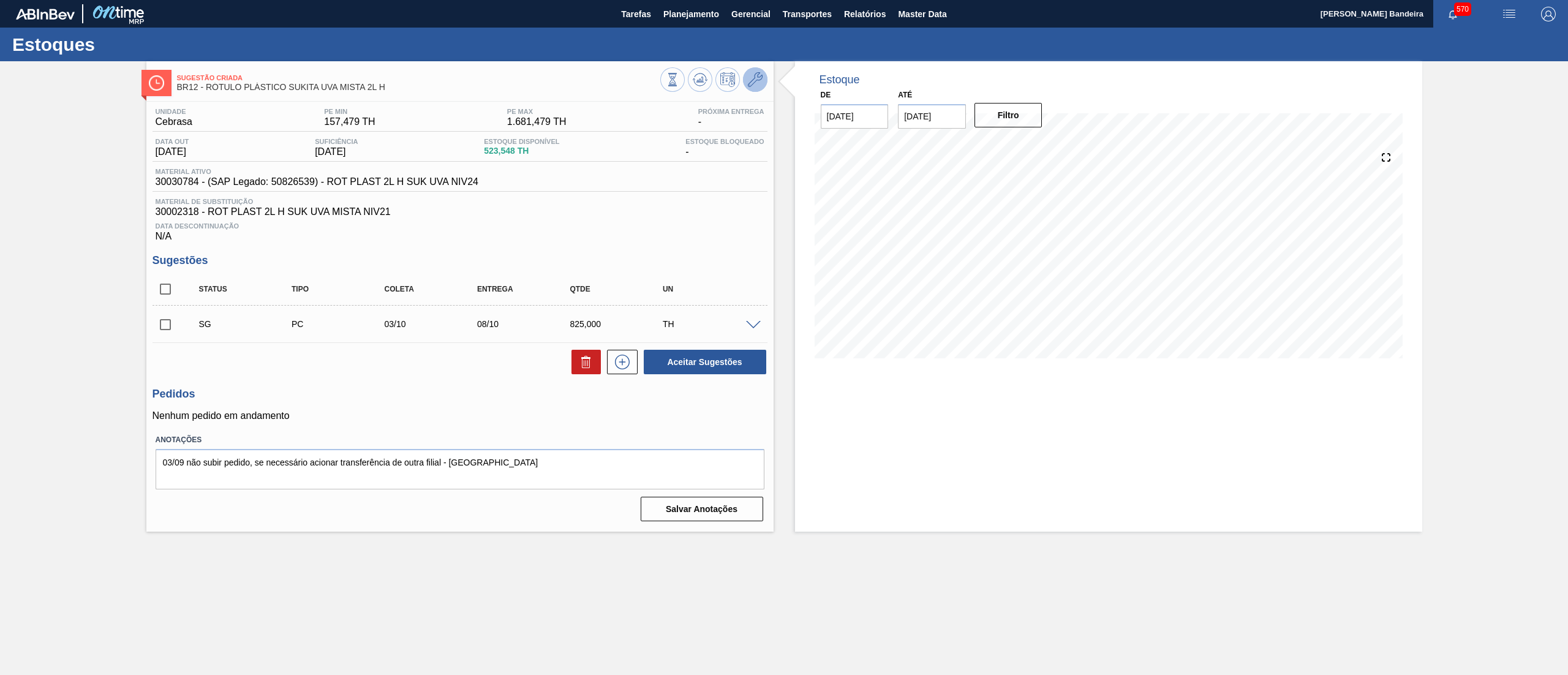
click at [750, 85] on icon at bounding box center [755, 79] width 15 height 15
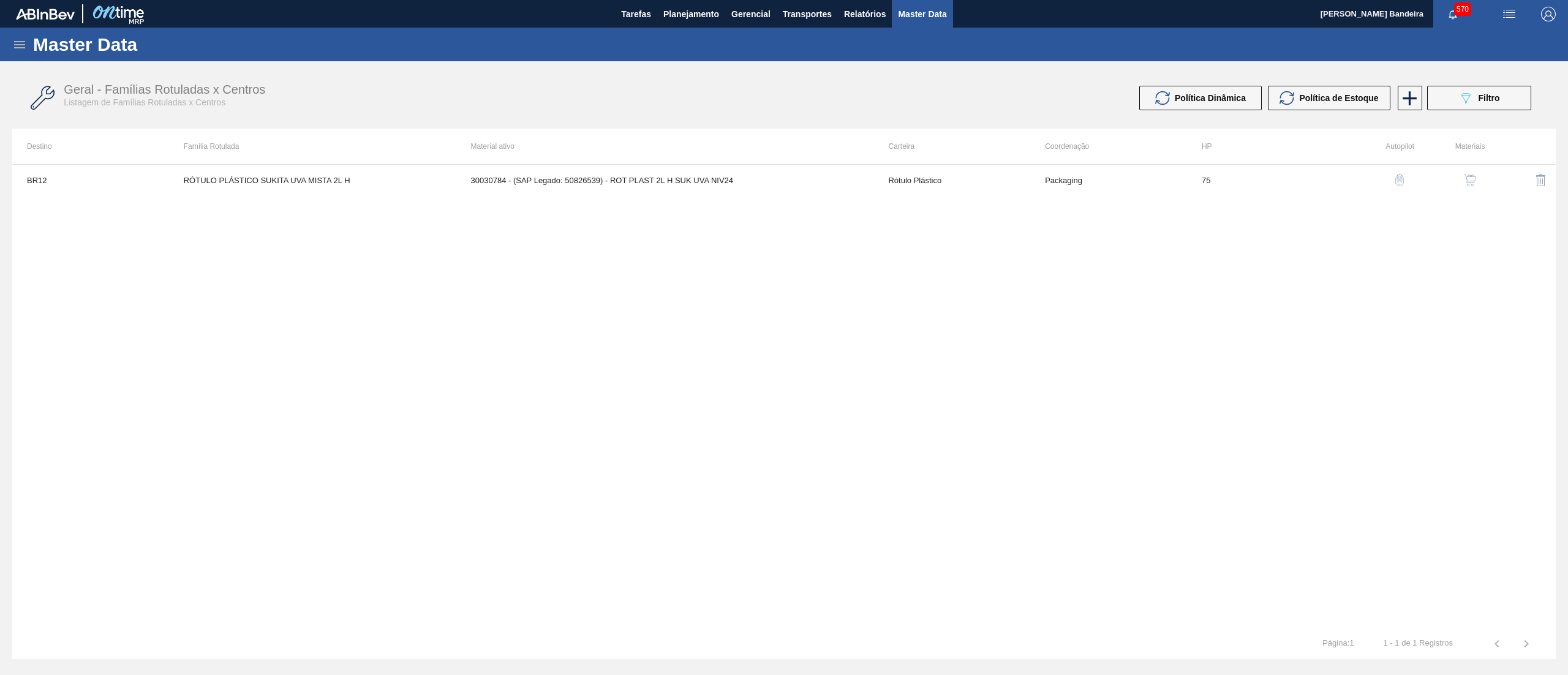
click at [1475, 179] on img "button" at bounding box center [1470, 180] width 12 height 12
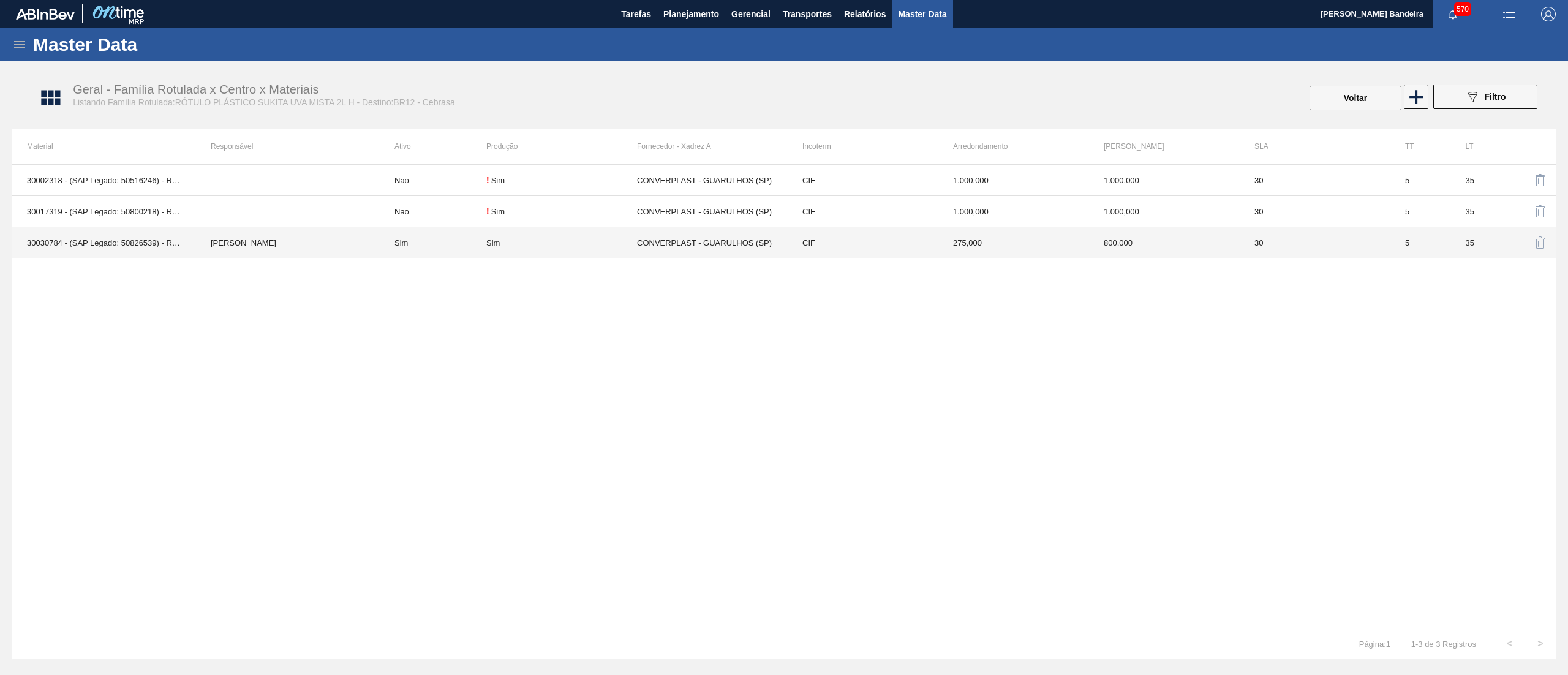
click at [577, 246] on div "Sim" at bounding box center [561, 243] width 150 height 9
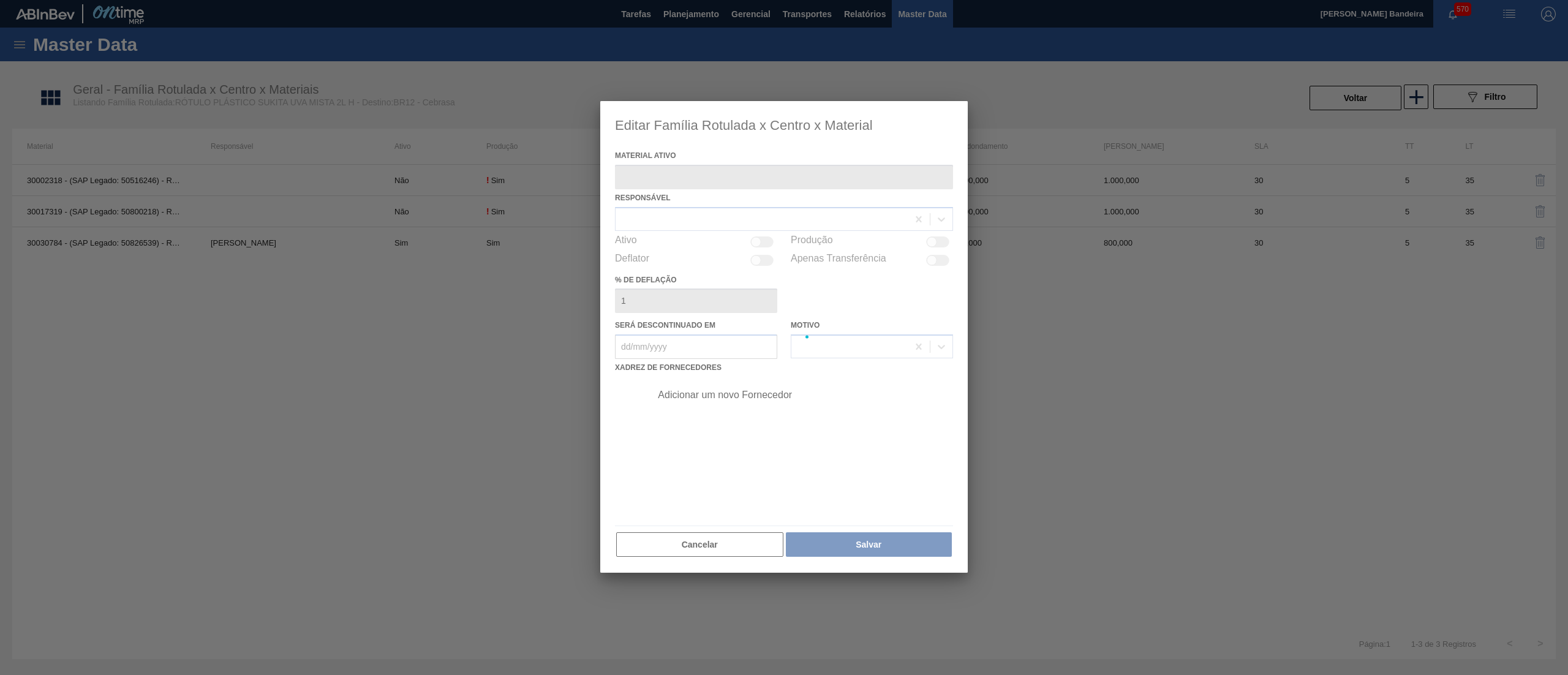
type ativo "30030784 - (SAP Legado: 50826539) - ROT PLAST 2L H SUK UVA NIV24"
checkbox input "true"
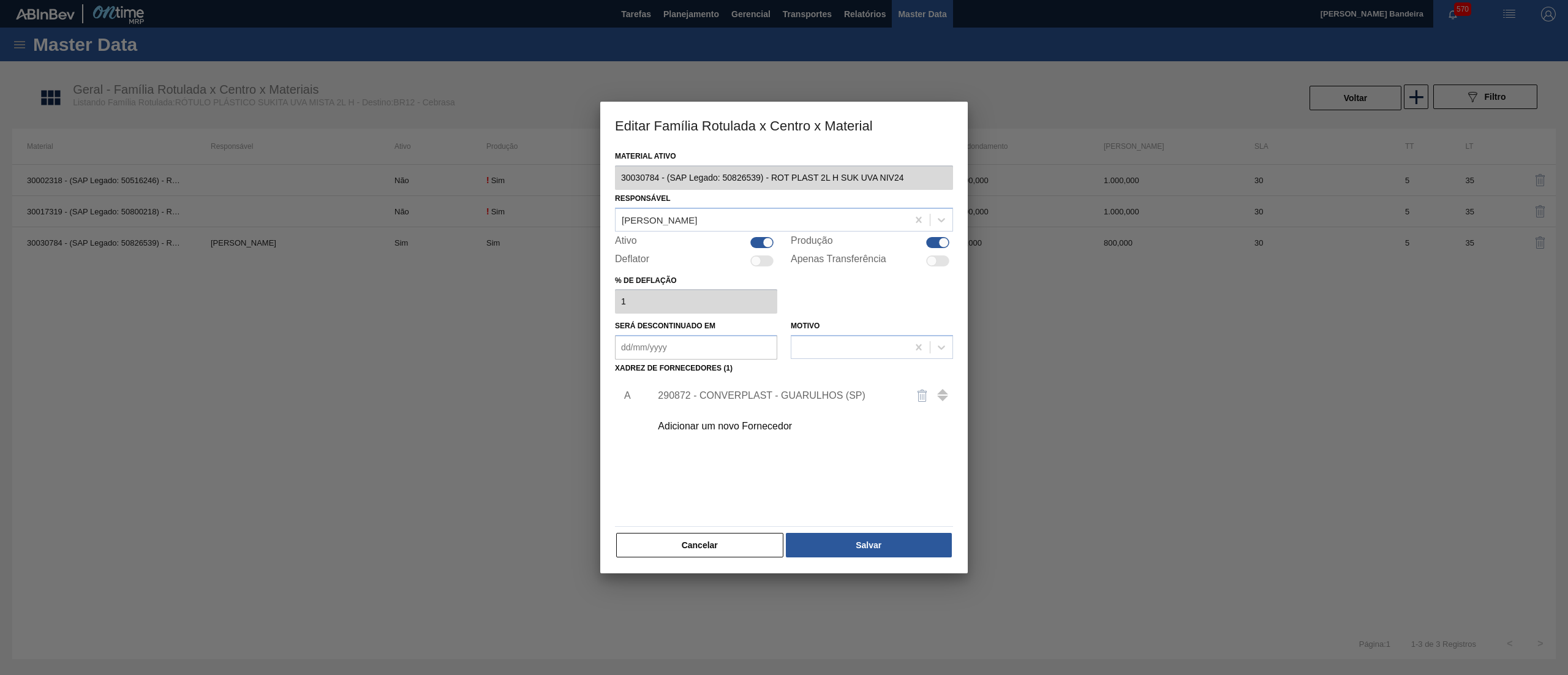
click at [929, 261] on div at bounding box center [932, 260] width 10 height 10
checkbox input "true"
click at [895, 551] on button "Salvar" at bounding box center [869, 545] width 166 height 25
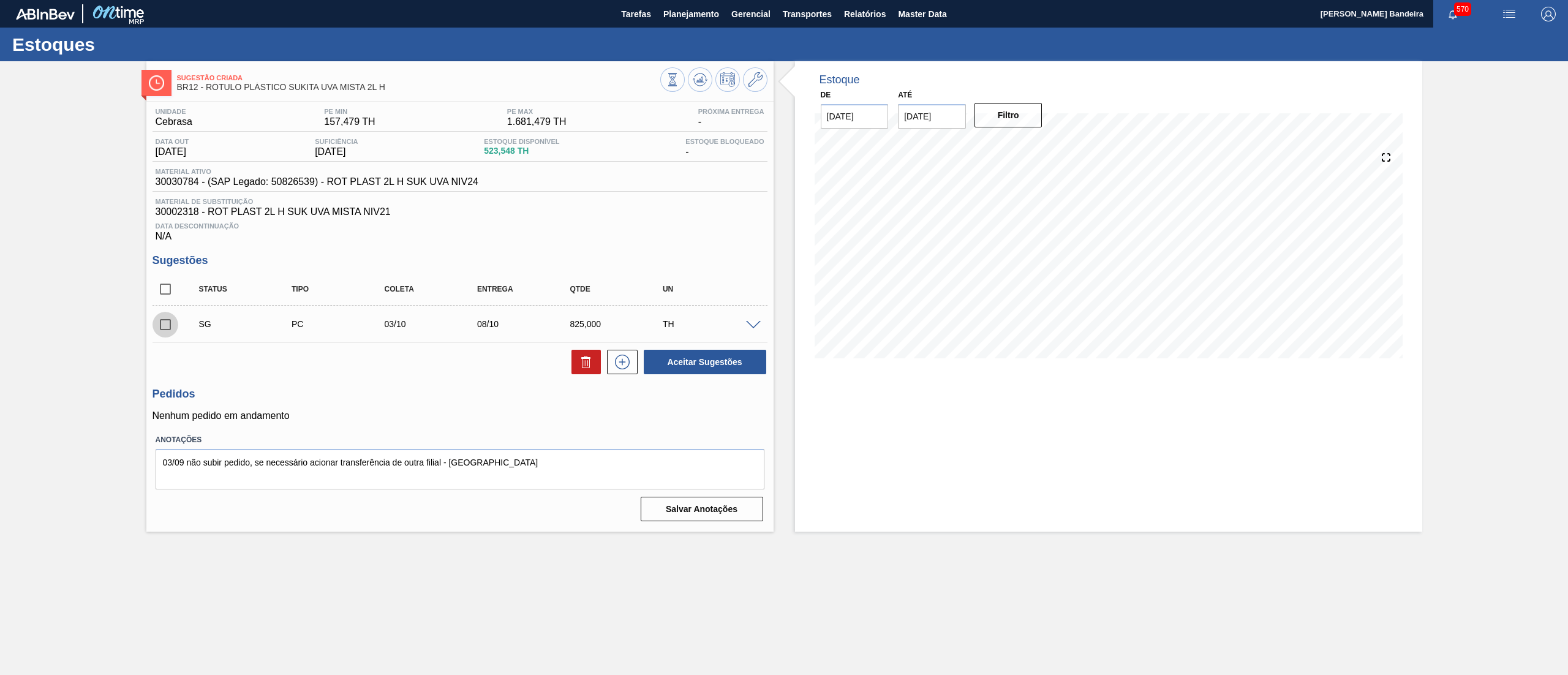
click at [167, 327] on input "checkbox" at bounding box center [165, 325] width 26 height 26
click at [585, 365] on icon at bounding box center [586, 362] width 15 height 15
checkbox input "false"
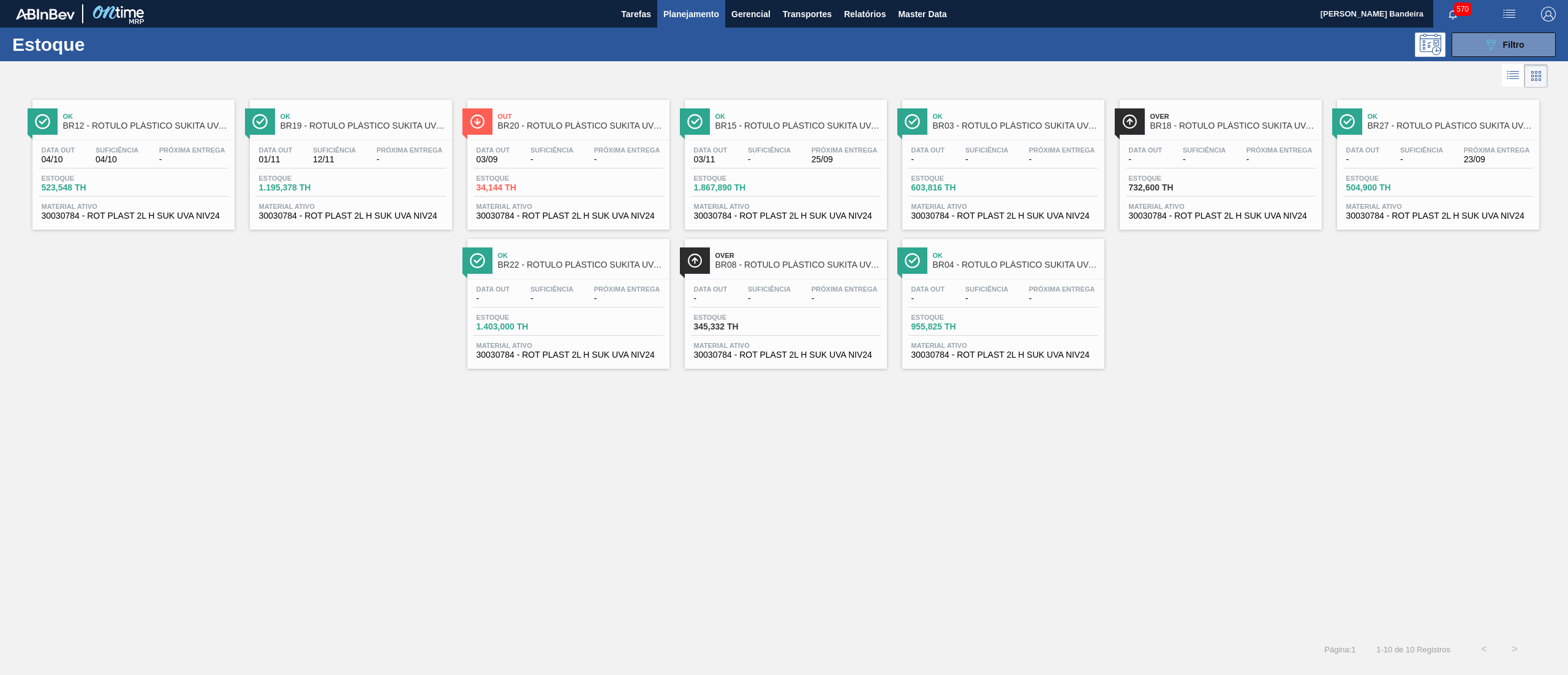
click at [783, 218] on span "30030784 - ROT PLAST 2L H SUK UVA NIV24" at bounding box center [786, 216] width 184 height 9
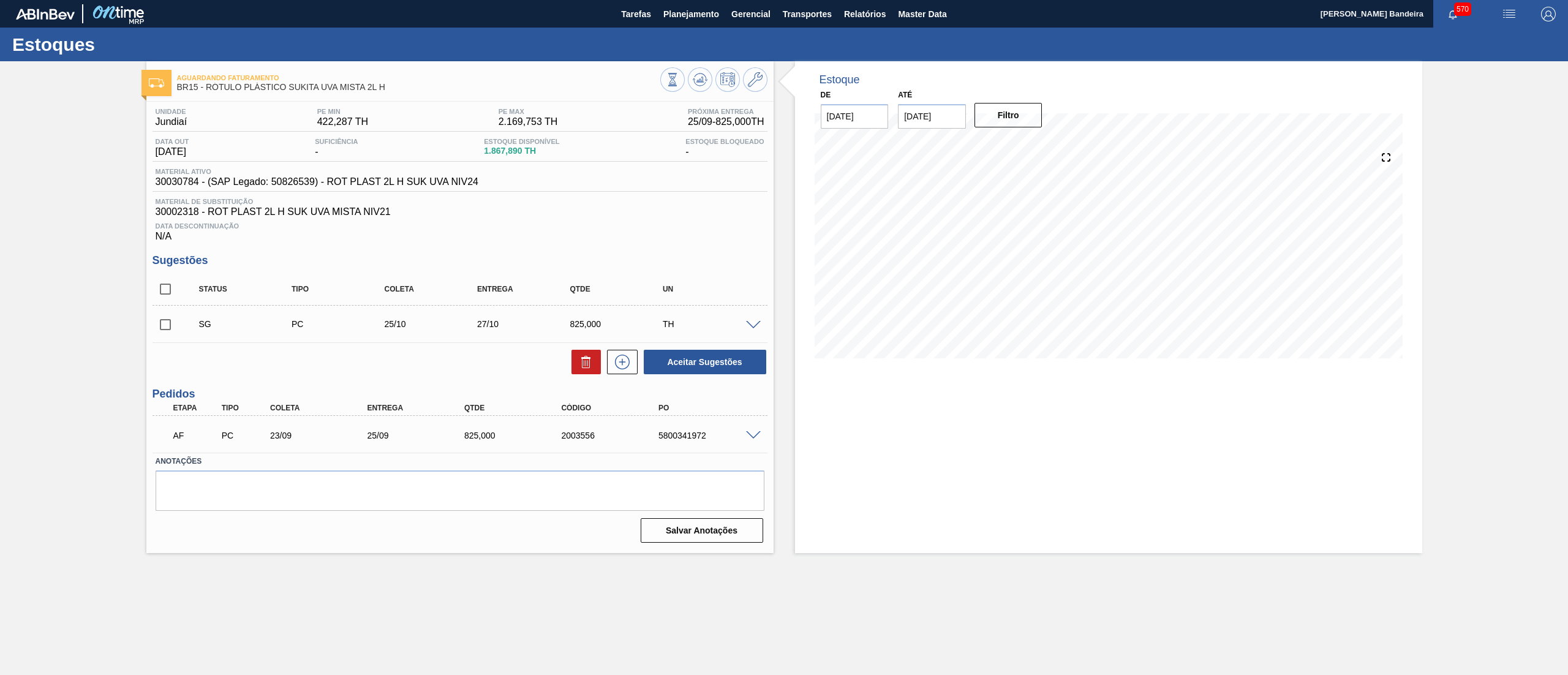
click at [753, 432] on span at bounding box center [753, 435] width 15 height 9
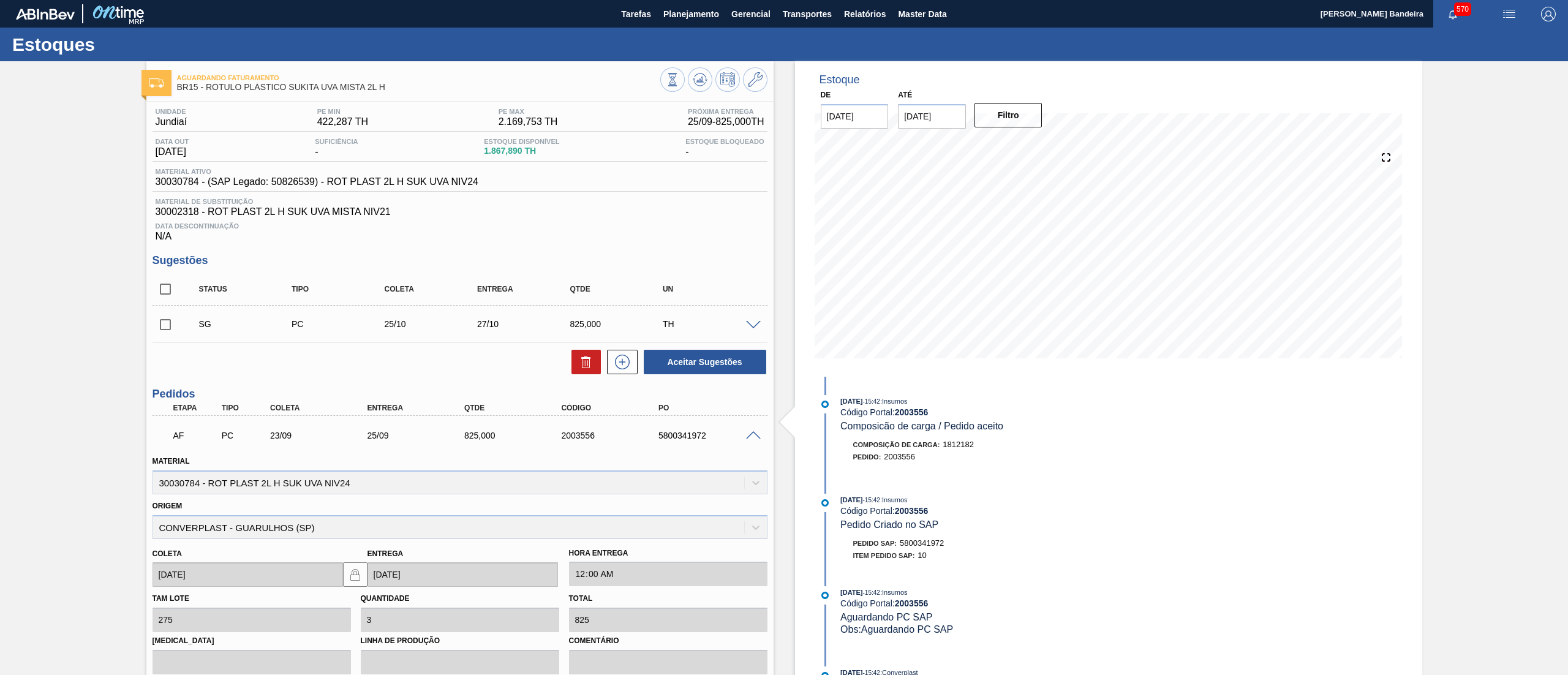
scroll to position [175, 0]
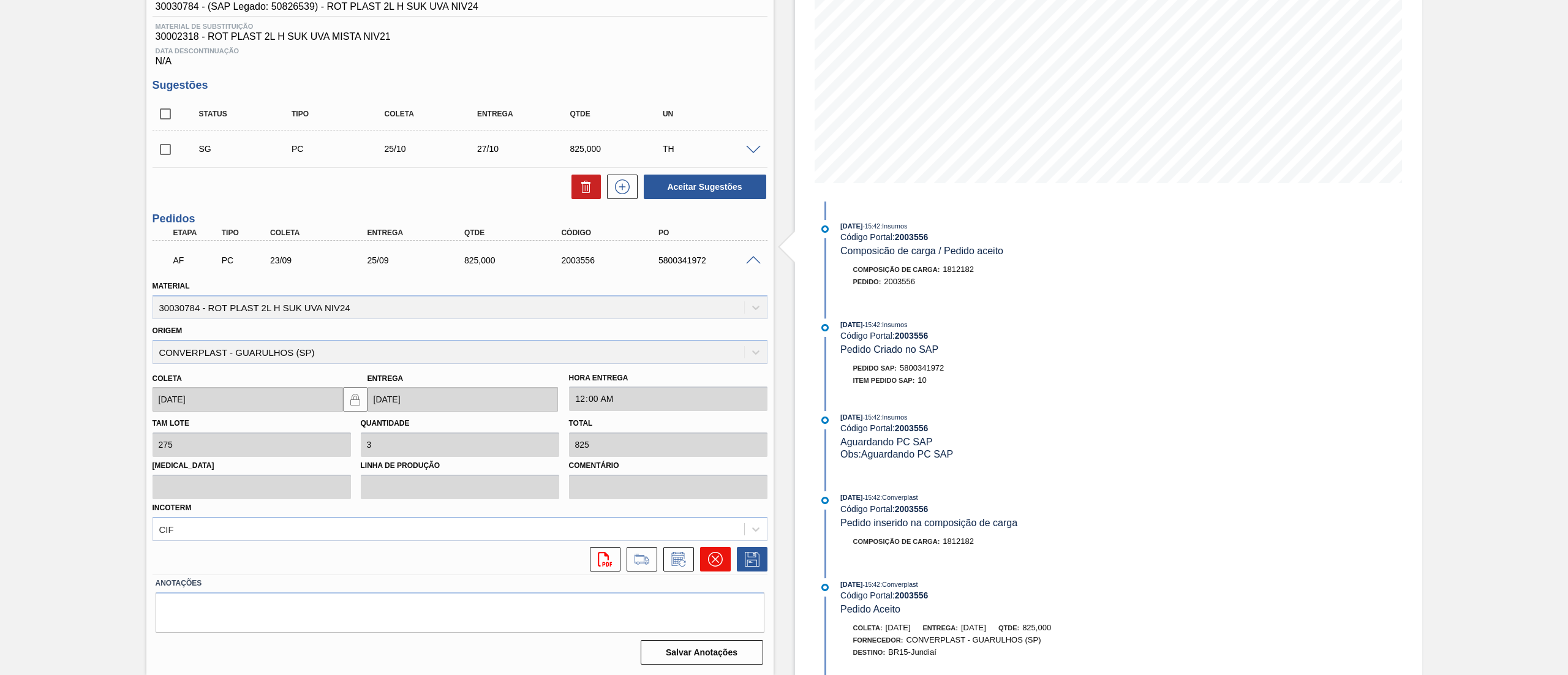
click at [708, 555] on icon at bounding box center [715, 559] width 15 height 15
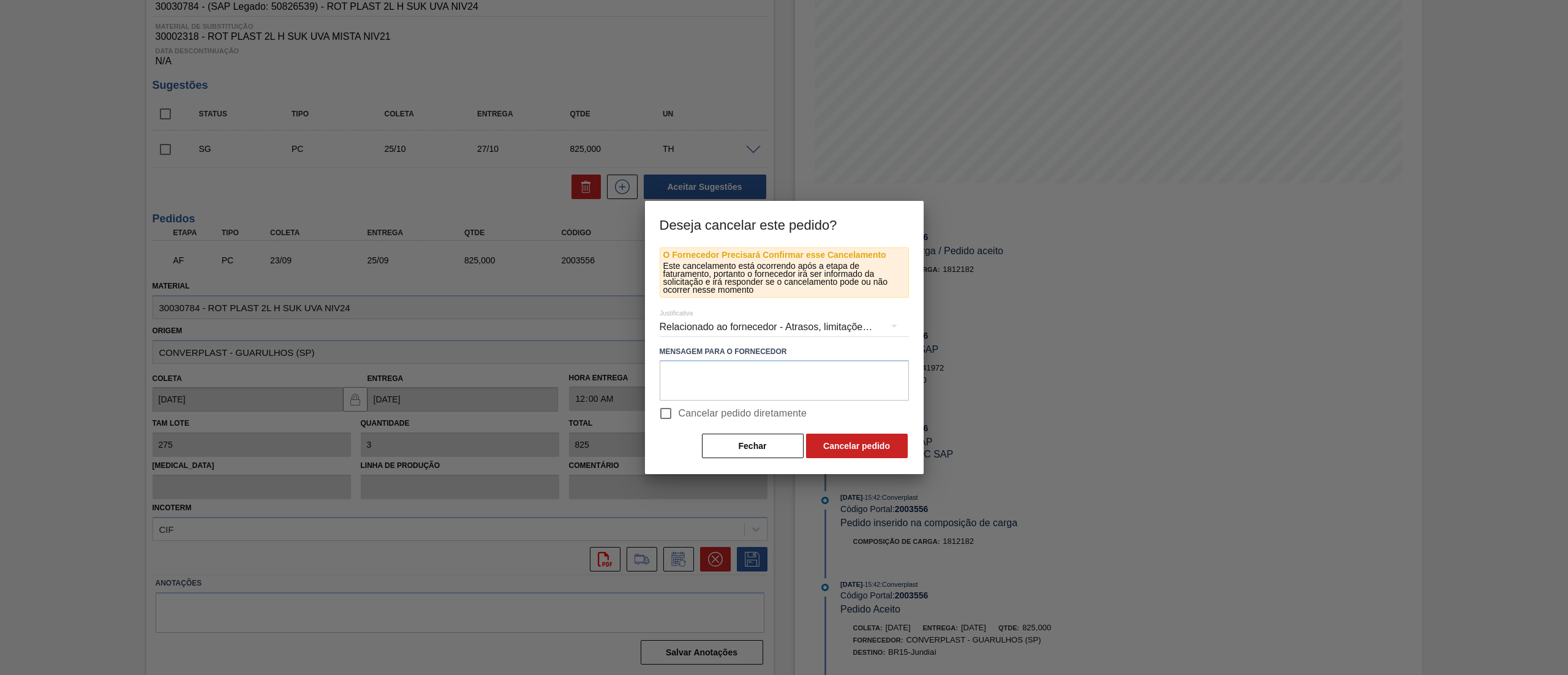
click at [721, 327] on div "Relacionado ao fornecedor - Atrasos, limitações de capacidade, etc." at bounding box center [784, 327] width 249 height 34
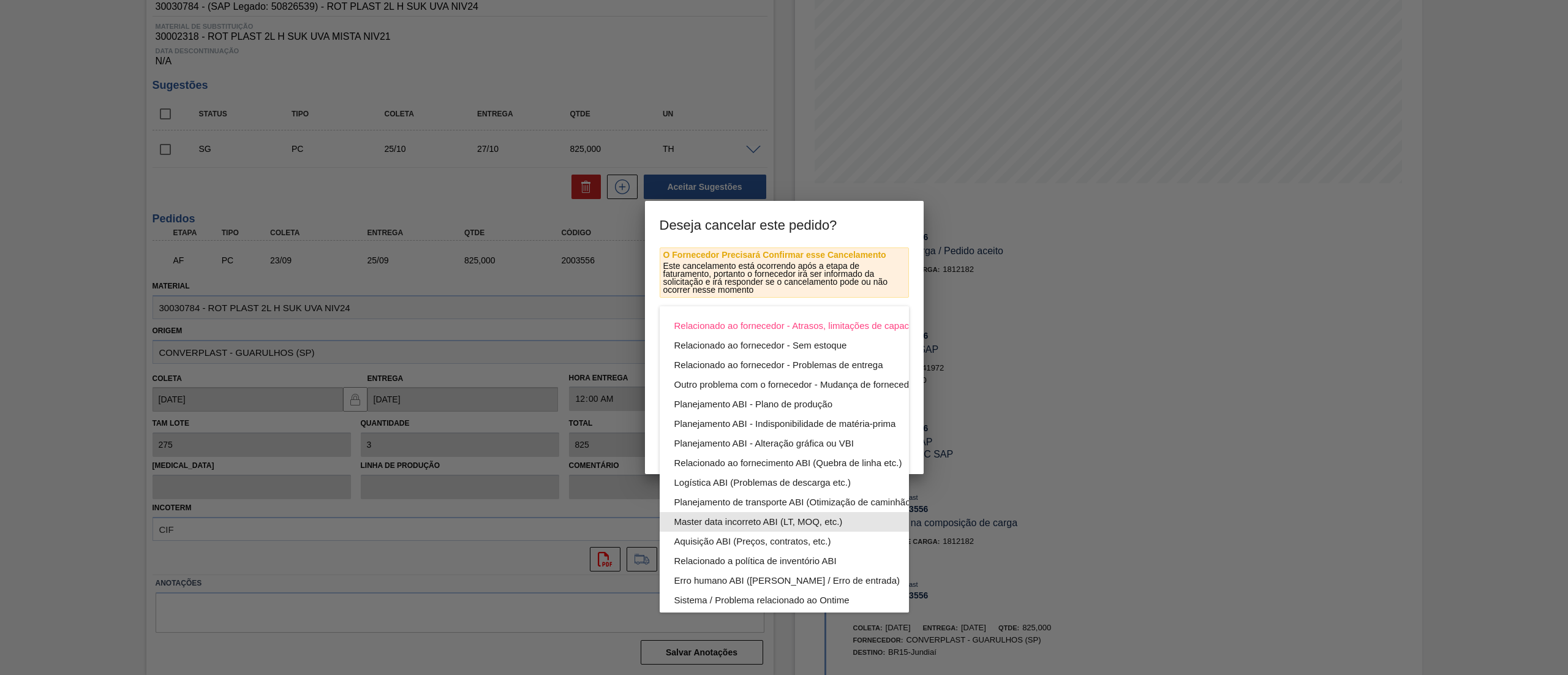
scroll to position [85, 0]
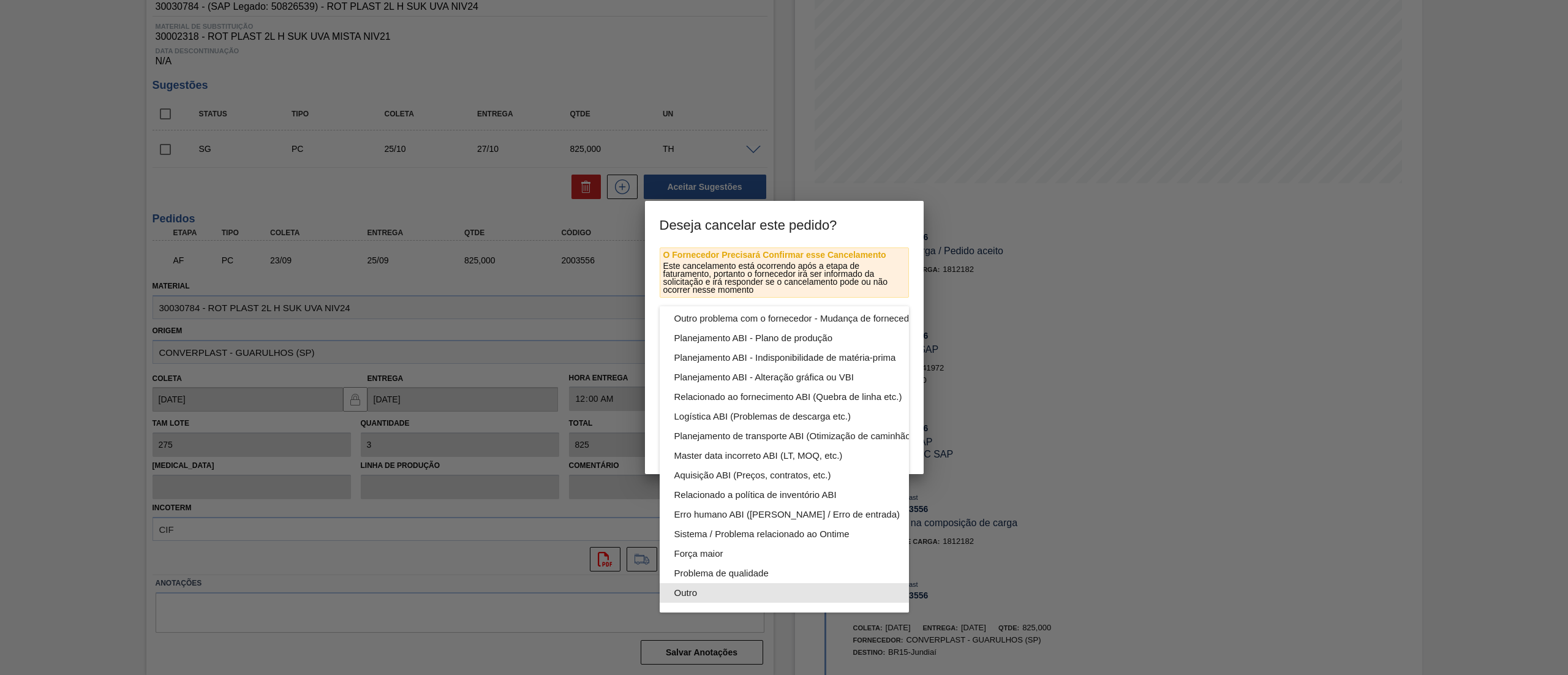
click at [748, 583] on div "Outro" at bounding box center [813, 593] width 277 height 20
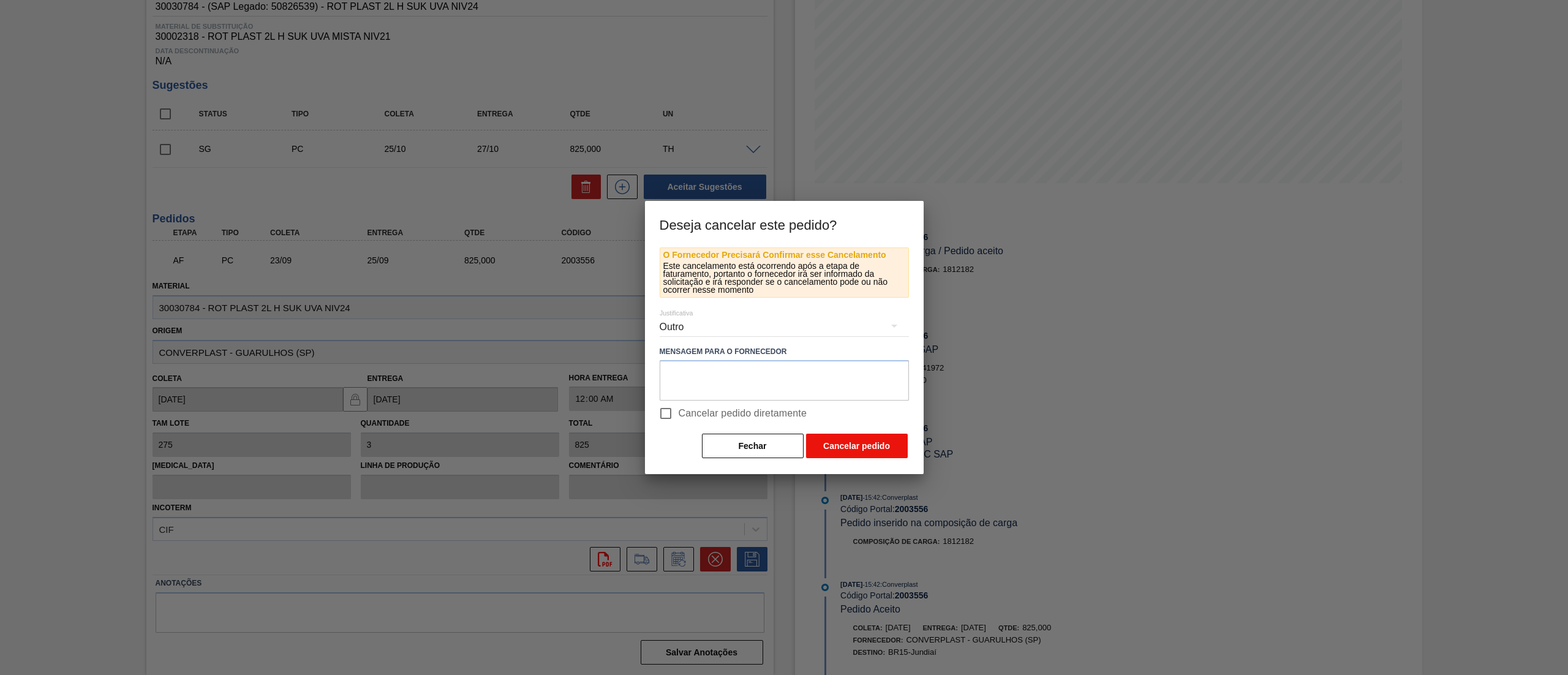
click at [861, 448] on button "Cancelar pedido" at bounding box center [857, 446] width 102 height 25
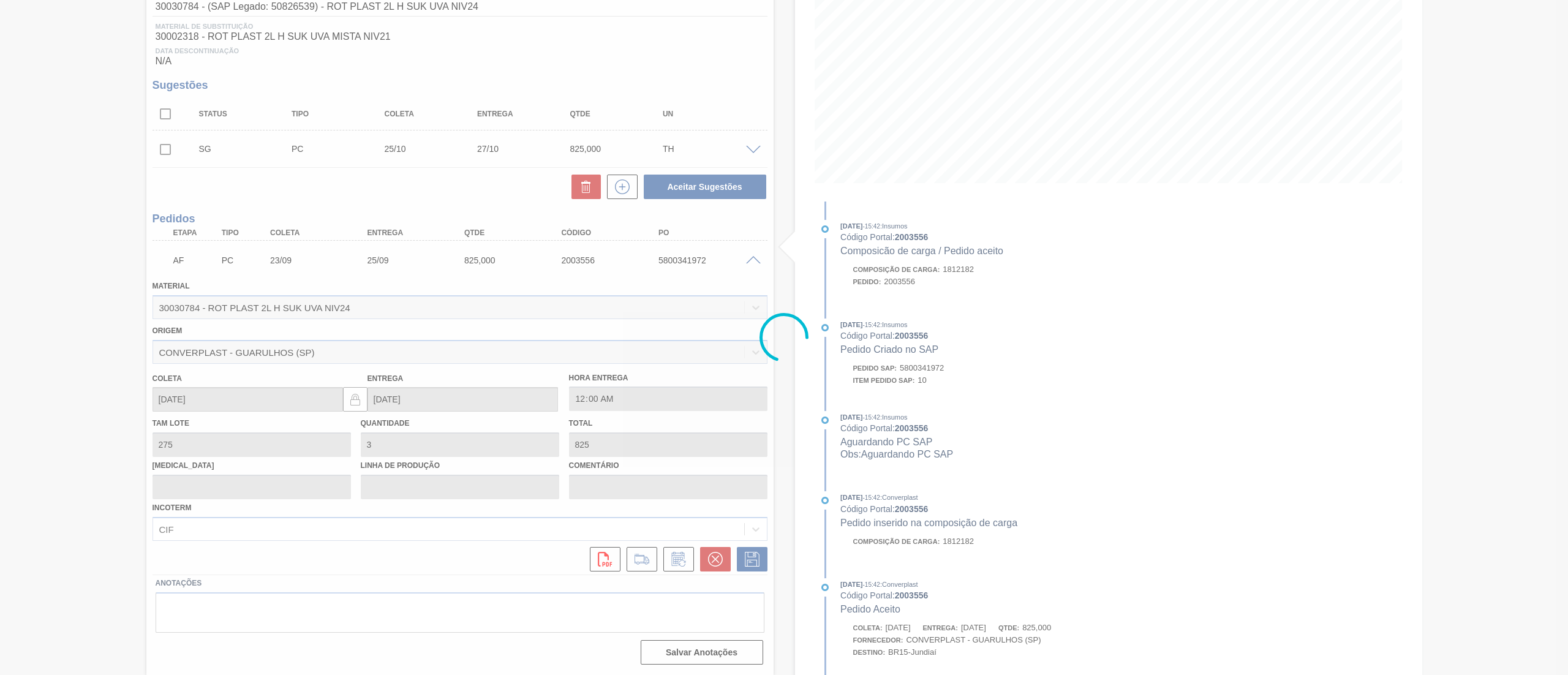
scroll to position [0, 0]
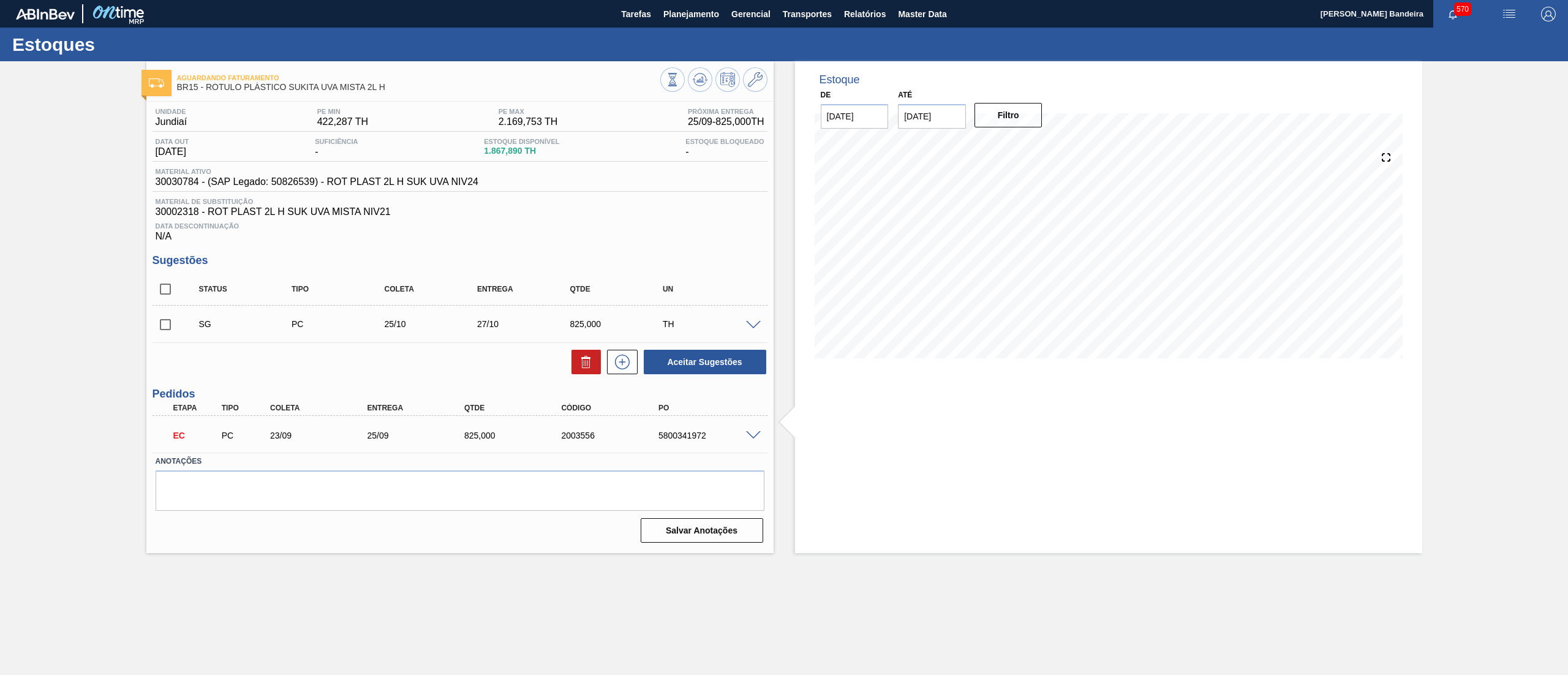
click at [753, 431] on span at bounding box center [753, 435] width 15 height 9
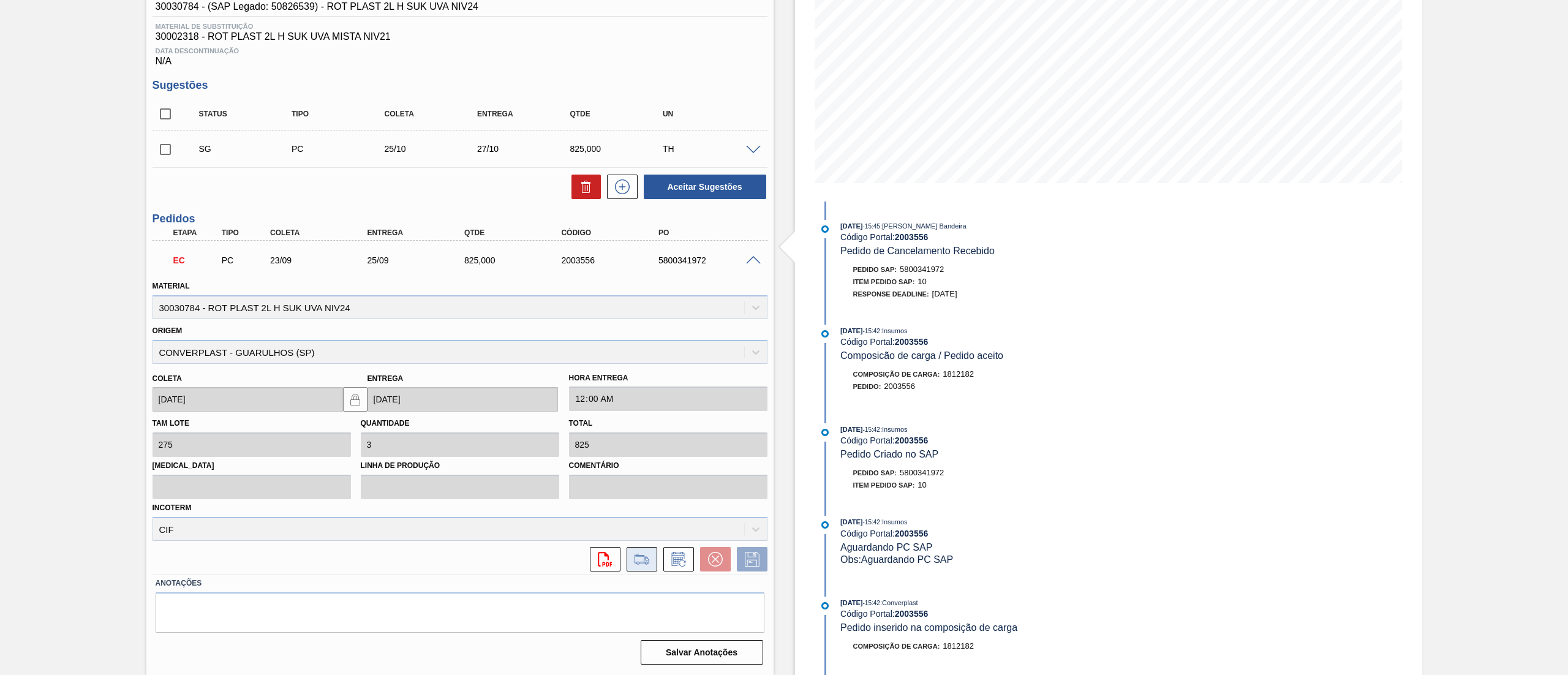
click at [632, 562] on icon at bounding box center [642, 559] width 20 height 15
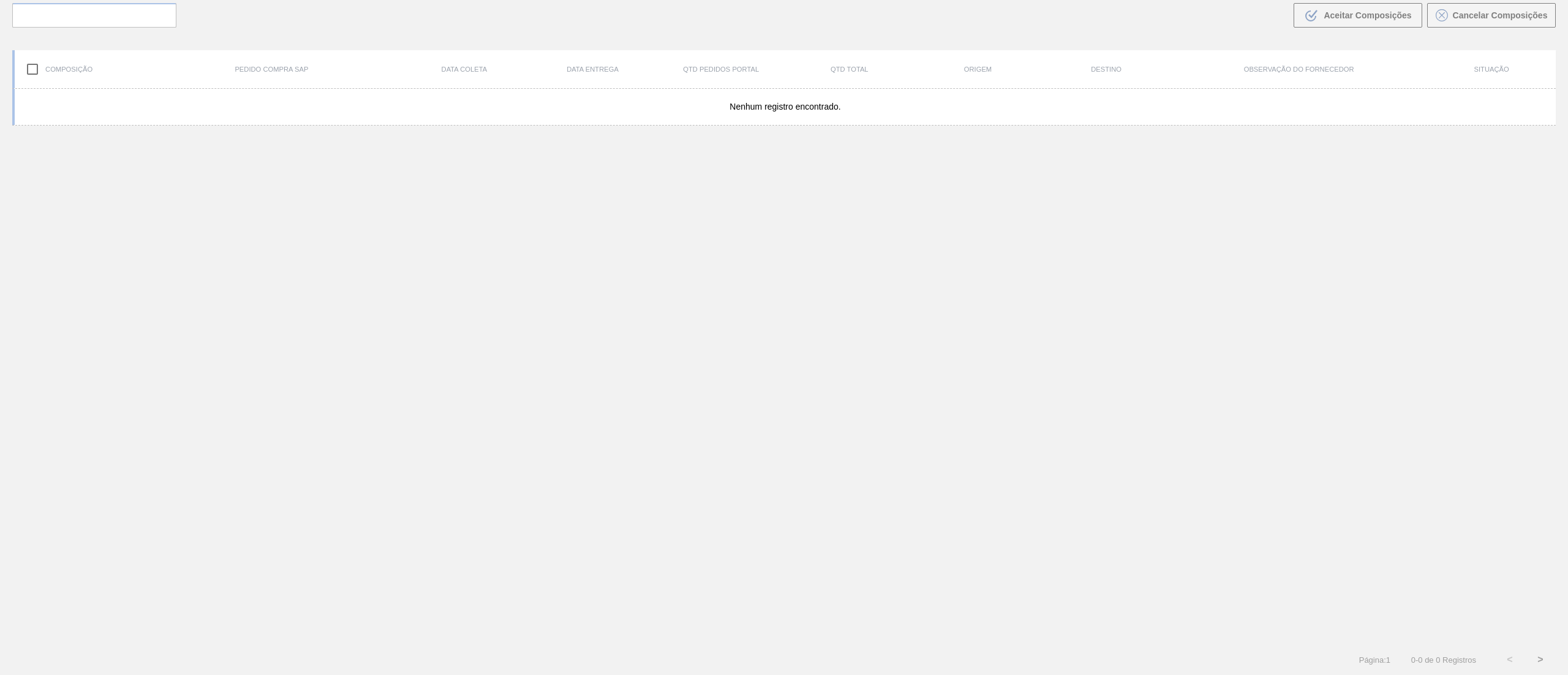
scroll to position [88, 0]
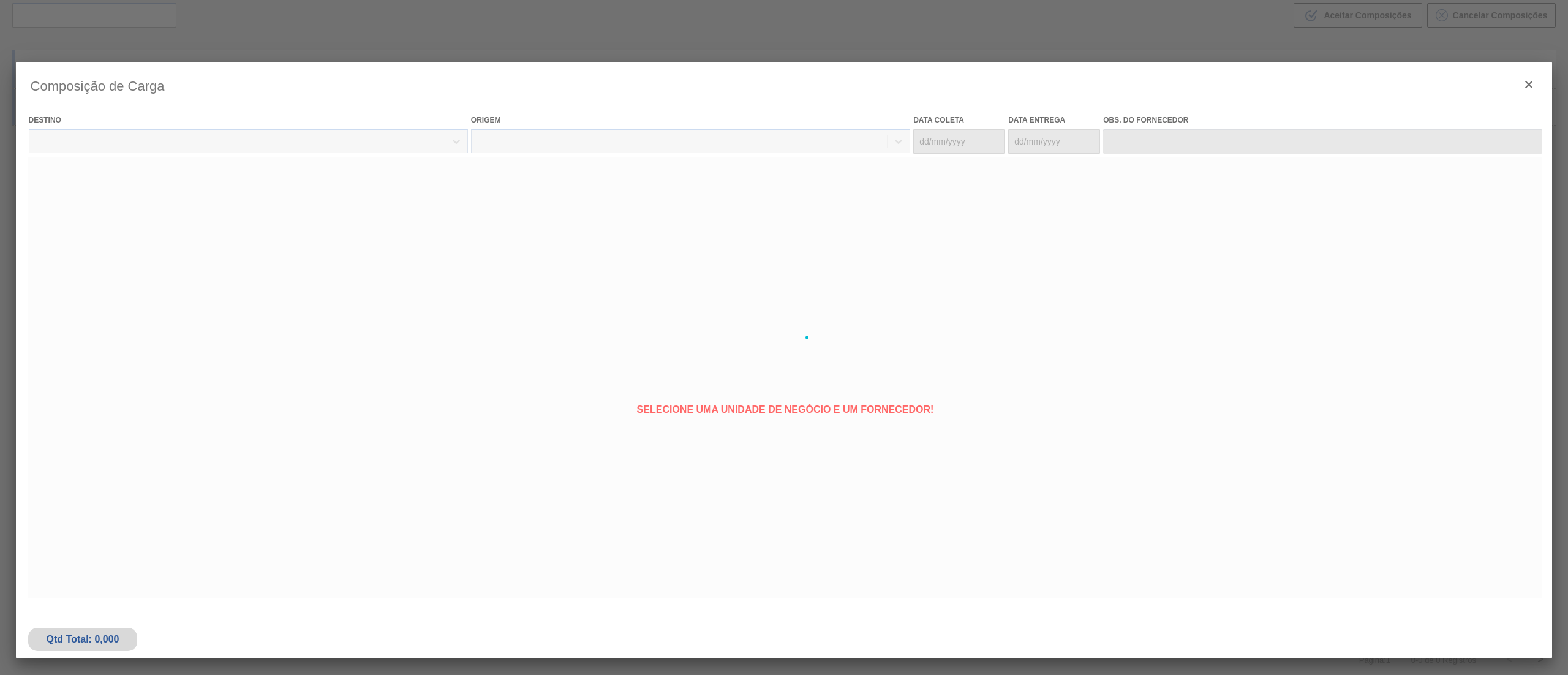
type coleta "23/09/2025"
type entrega "[DATE]"
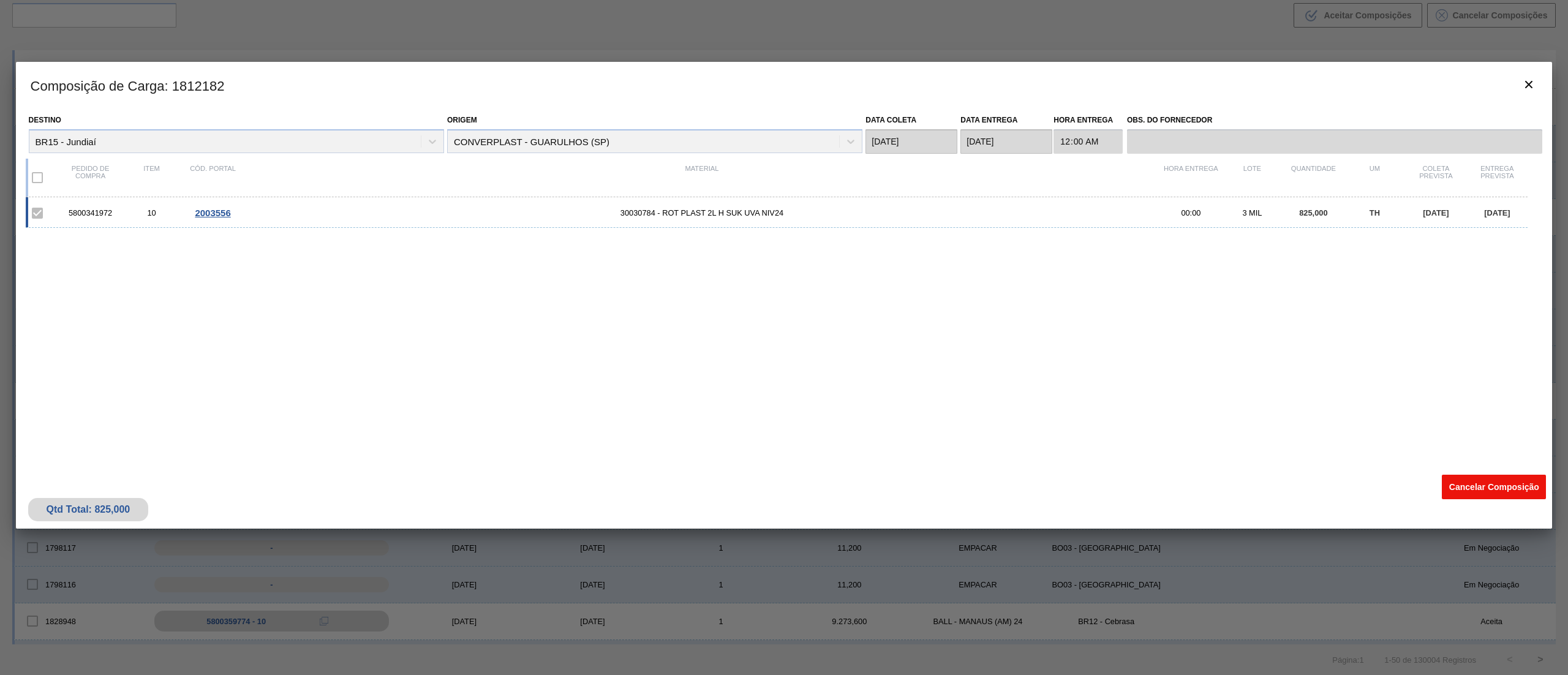
click at [1456, 478] on button "Cancelar Composição" at bounding box center [1494, 487] width 104 height 25
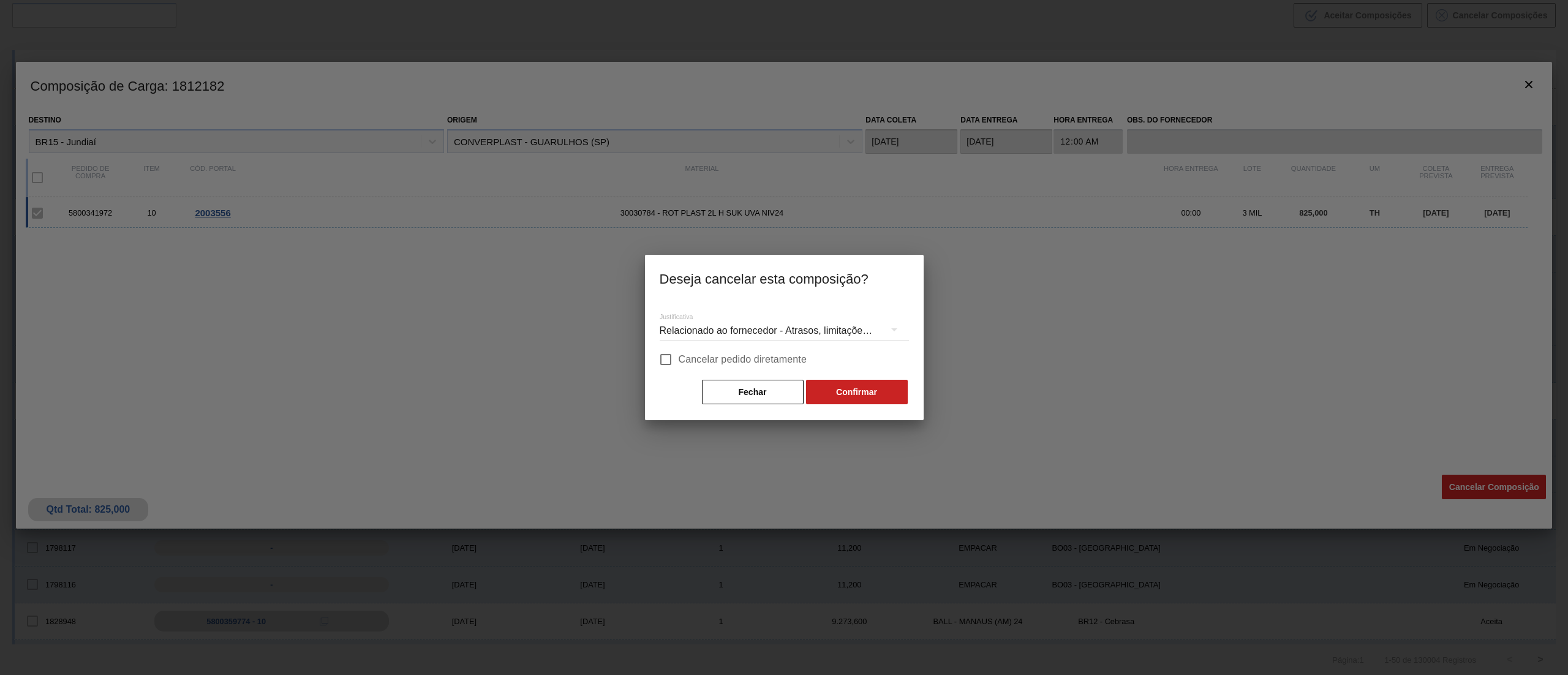
click at [802, 321] on div "Relacionado ao fornecedor - Atrasos, limitações de capacidade, etc." at bounding box center [784, 331] width 249 height 34
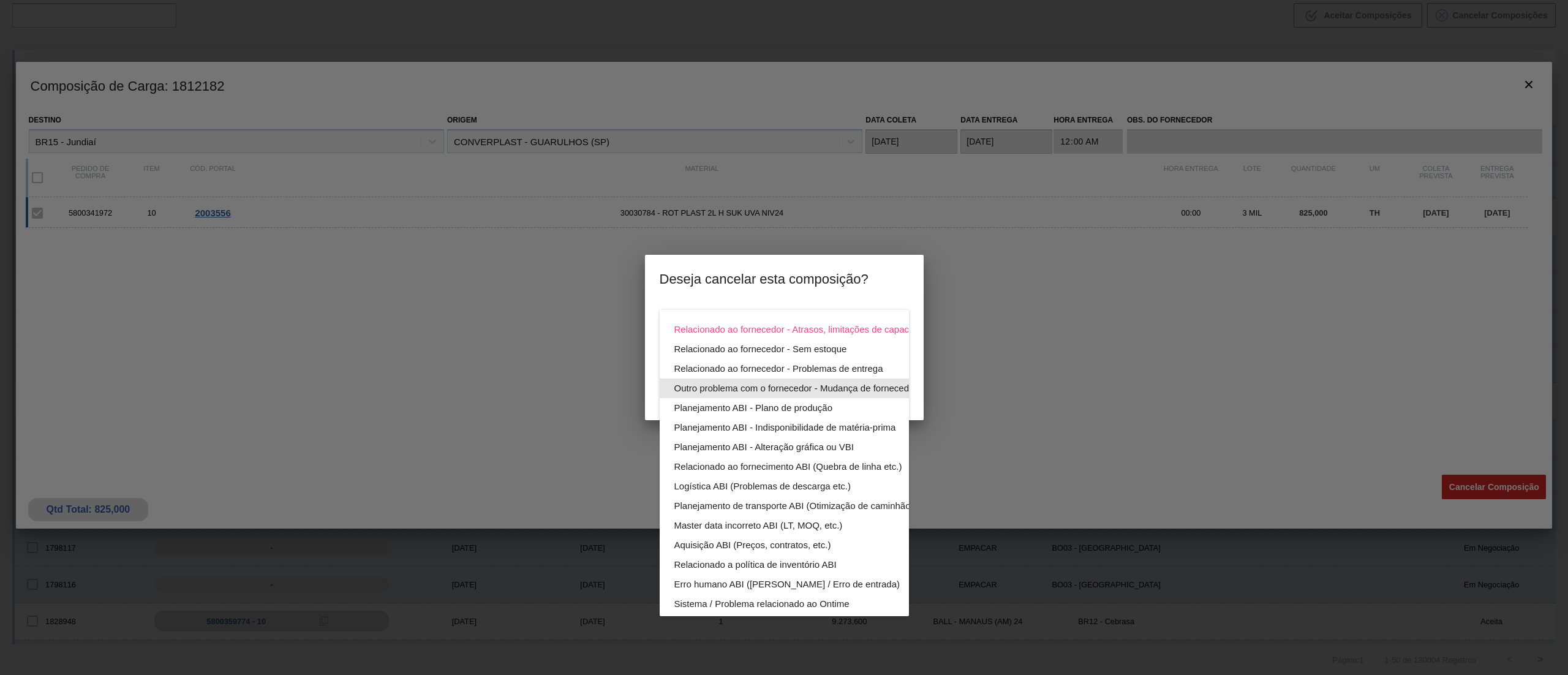
scroll to position [85, 0]
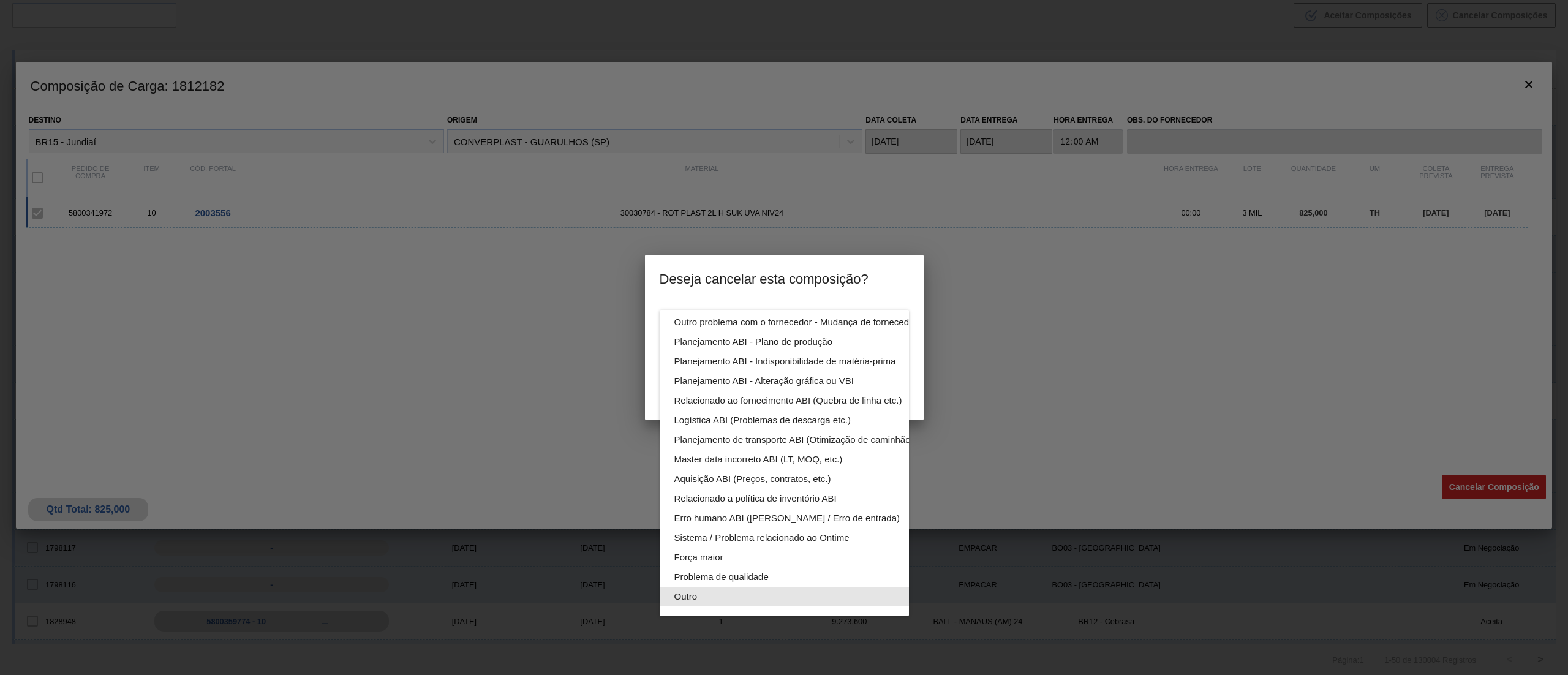
click at [756, 586] on div "Outro" at bounding box center [813, 596] width 277 height 20
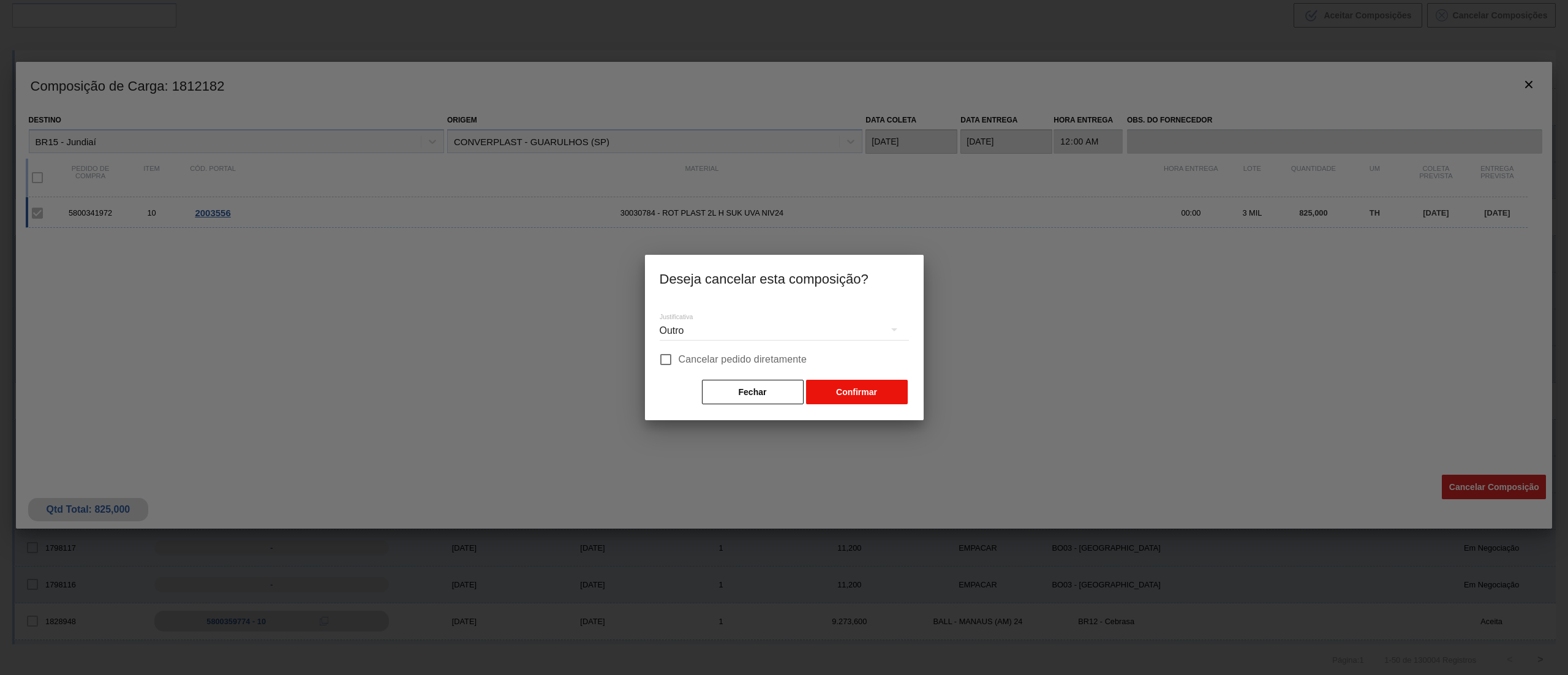
click at [855, 386] on button "Confirmar" at bounding box center [857, 392] width 102 height 25
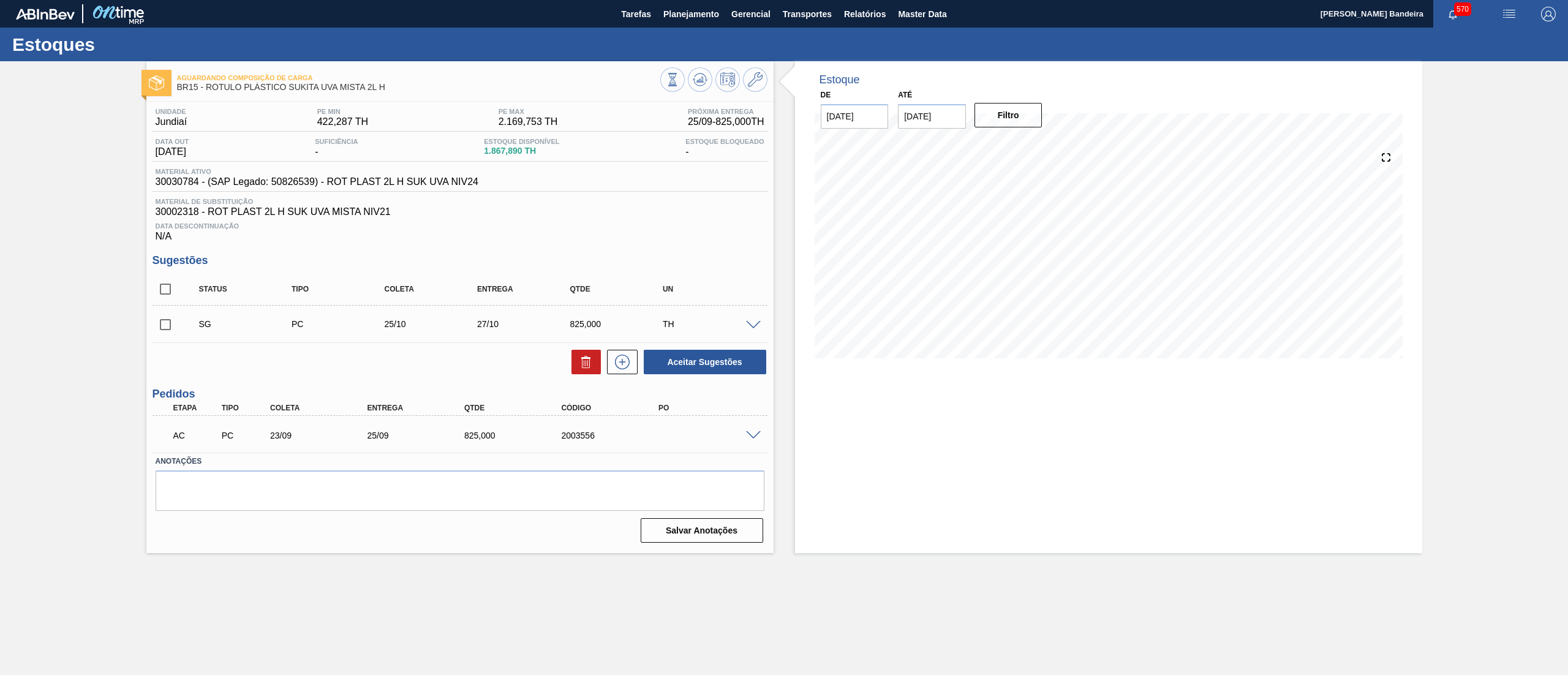
click at [752, 439] on span at bounding box center [753, 435] width 15 height 9
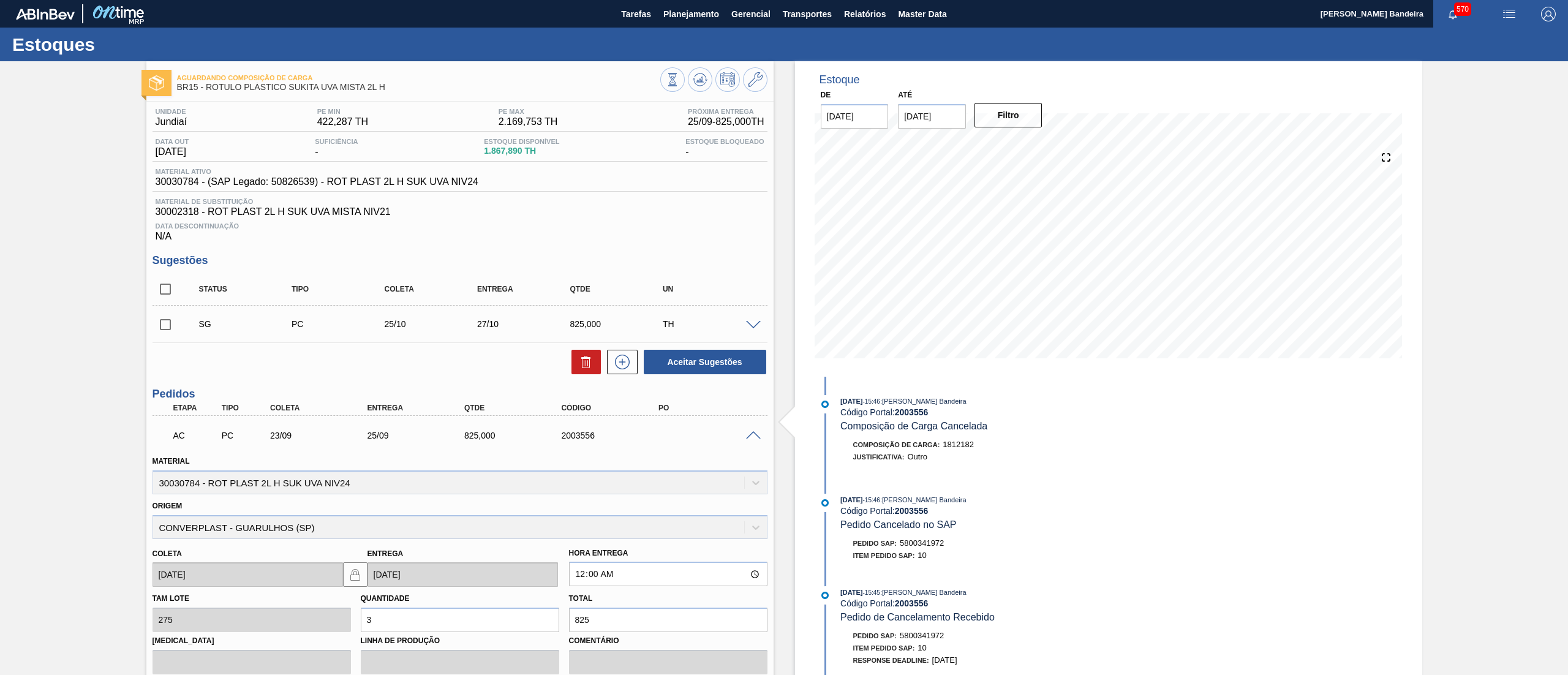
scroll to position [175, 0]
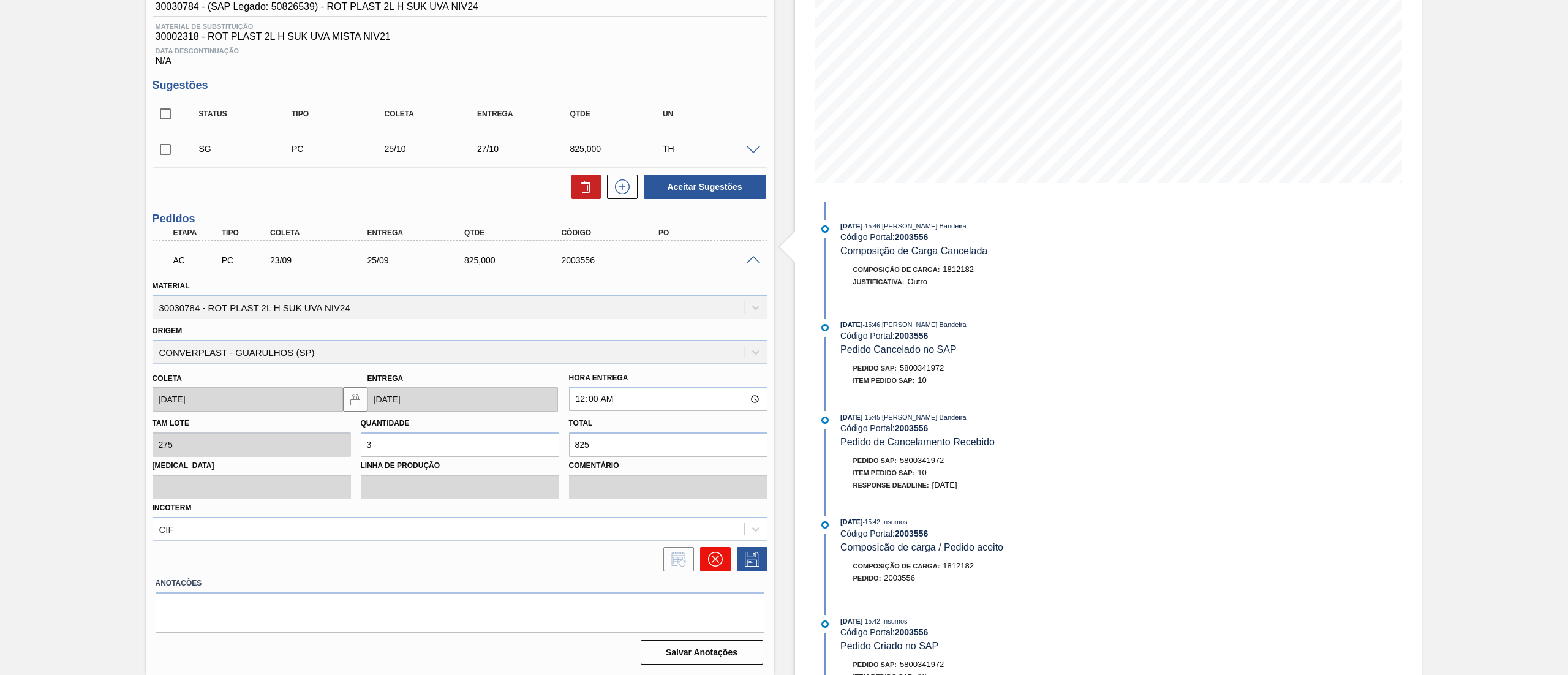
click at [708, 561] on icon at bounding box center [716, 559] width 15 height 15
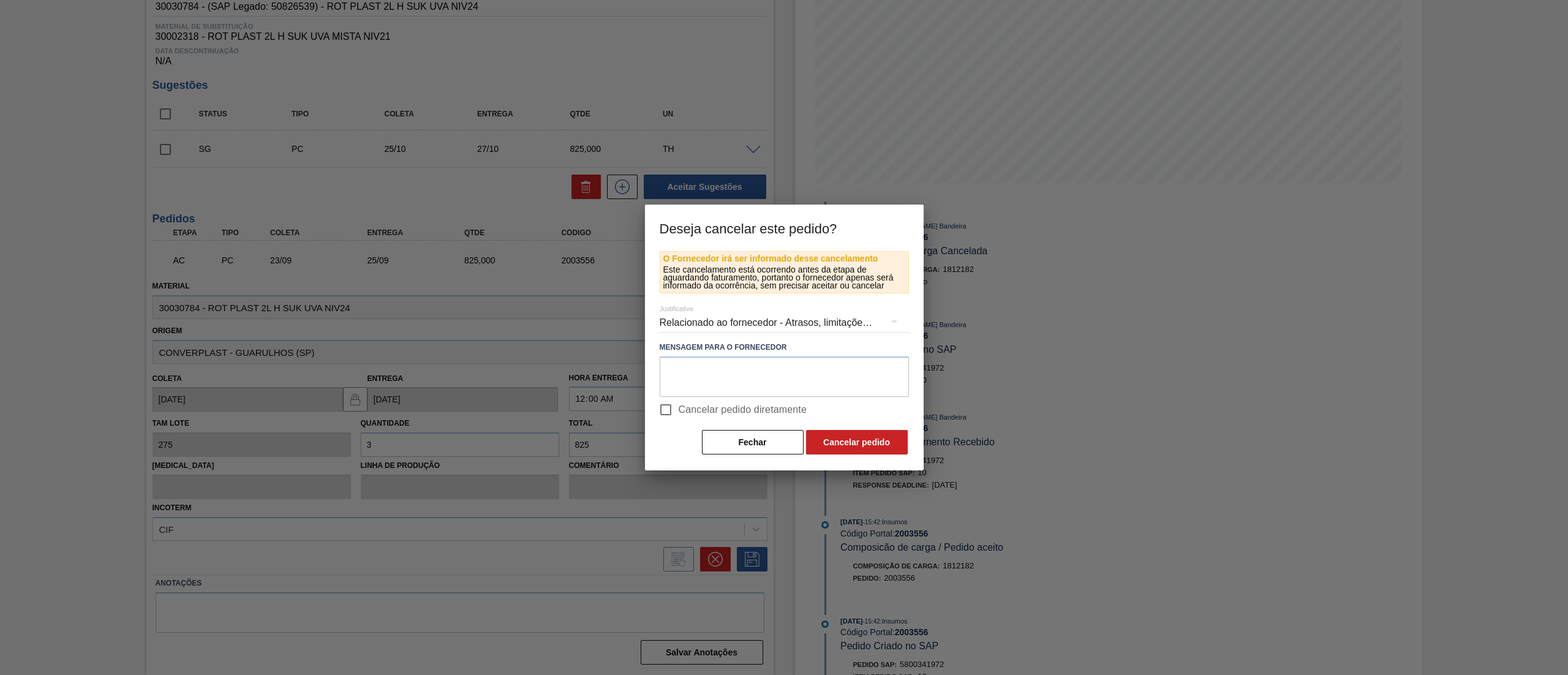
click at [727, 325] on div "Relacionado ao fornecedor - Atrasos, limitações de capacidade, etc." at bounding box center [784, 322] width 249 height 34
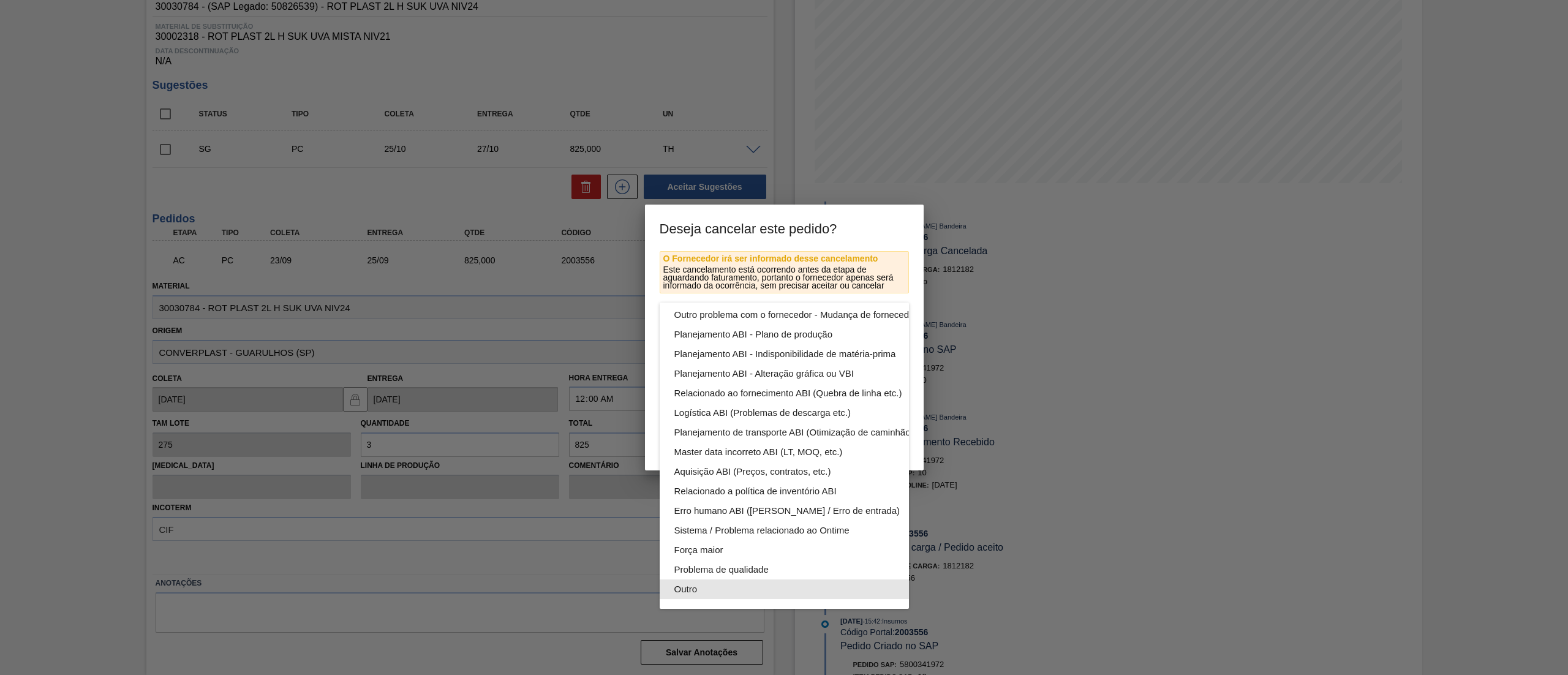
click at [774, 579] on div "Outro" at bounding box center [813, 589] width 277 height 20
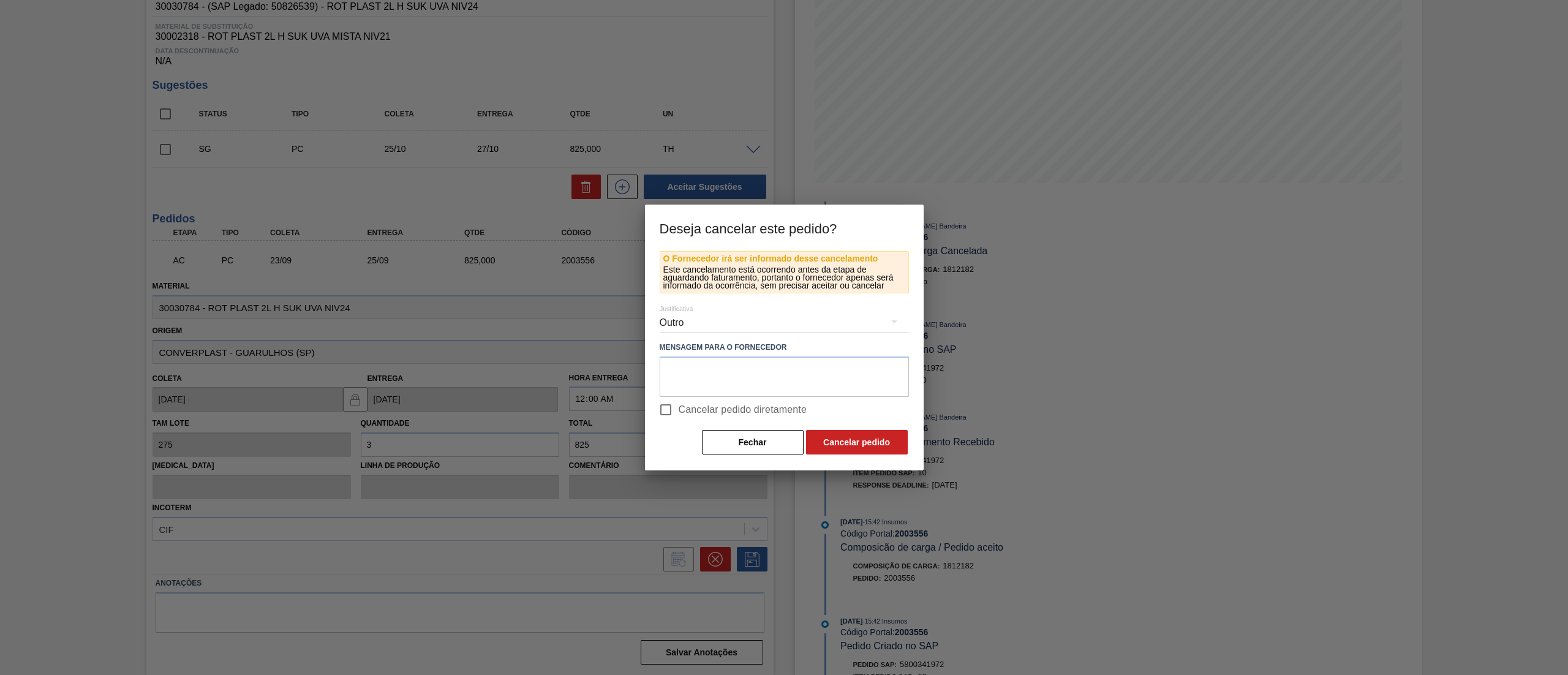
scroll to position [85, 0]
click at [863, 439] on button "Cancelar pedido" at bounding box center [857, 442] width 102 height 25
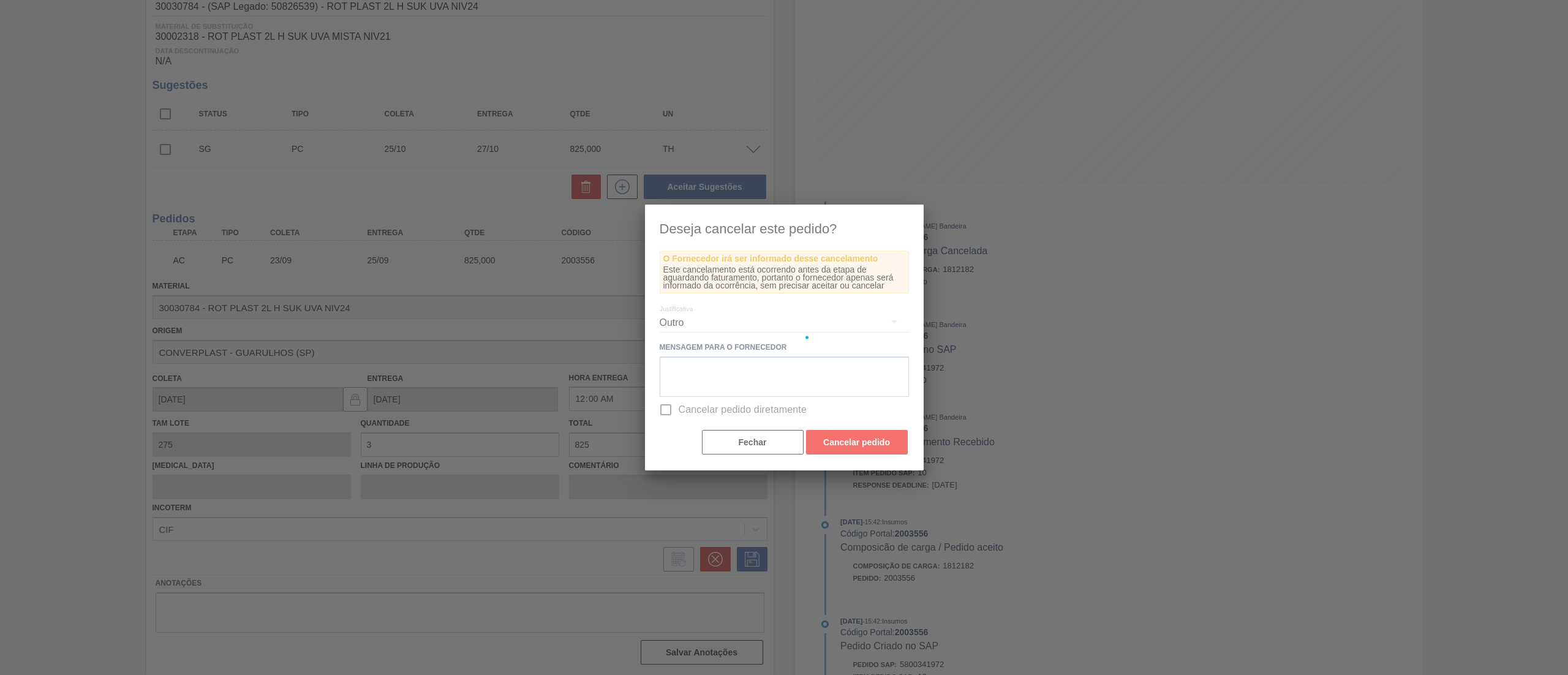
scroll to position [0, 0]
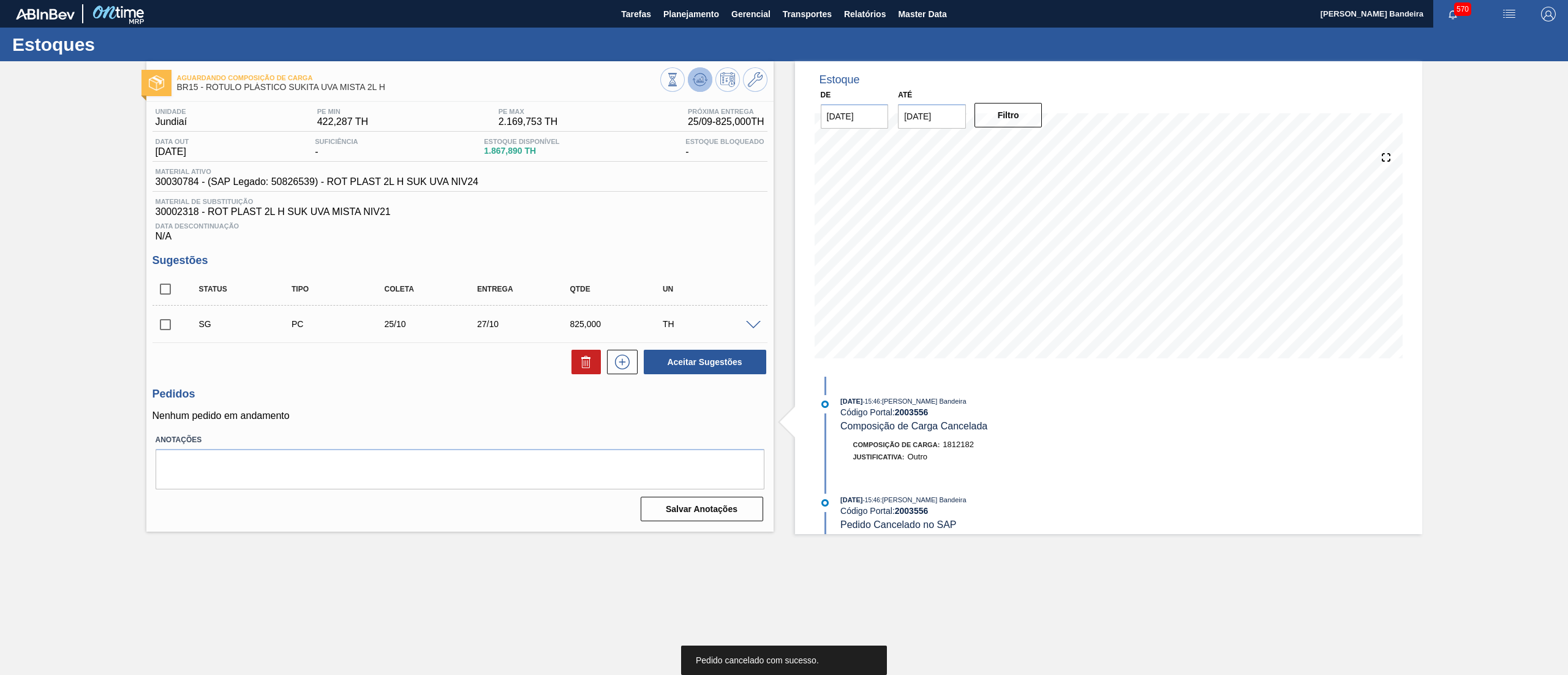
click at [696, 83] on icon at bounding box center [700, 79] width 15 height 15
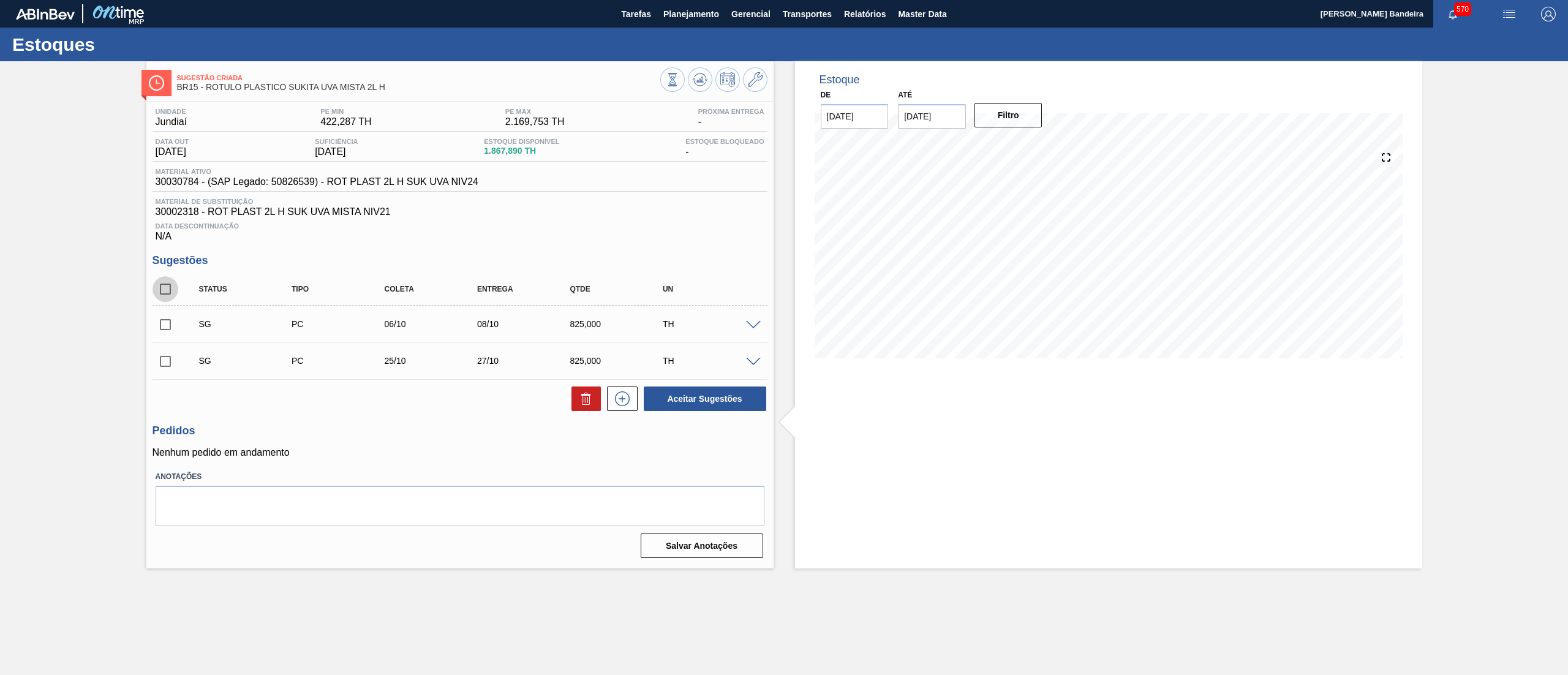
click at [162, 293] on input "checkbox" at bounding box center [165, 289] width 26 height 26
checkbox input "true"
click at [588, 394] on icon at bounding box center [586, 398] width 15 height 15
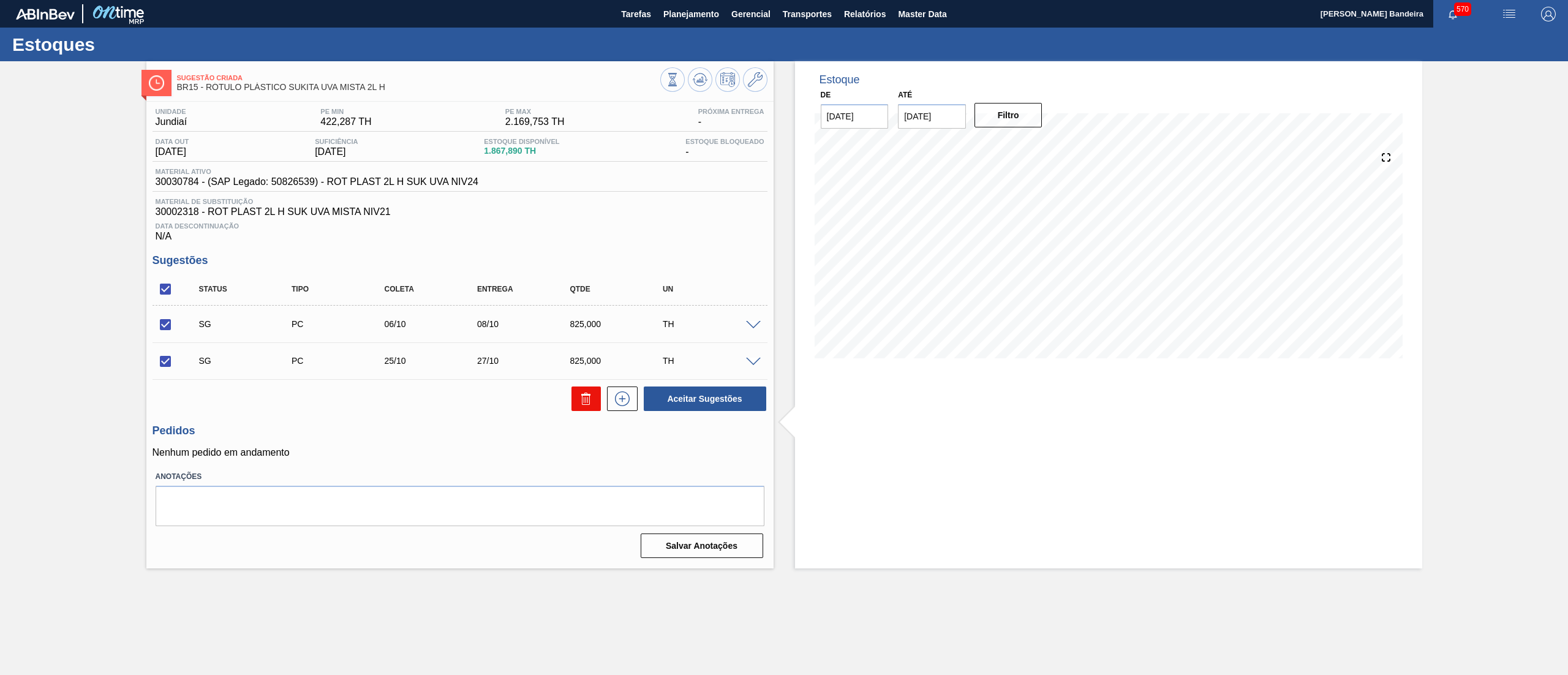
checkbox input "false"
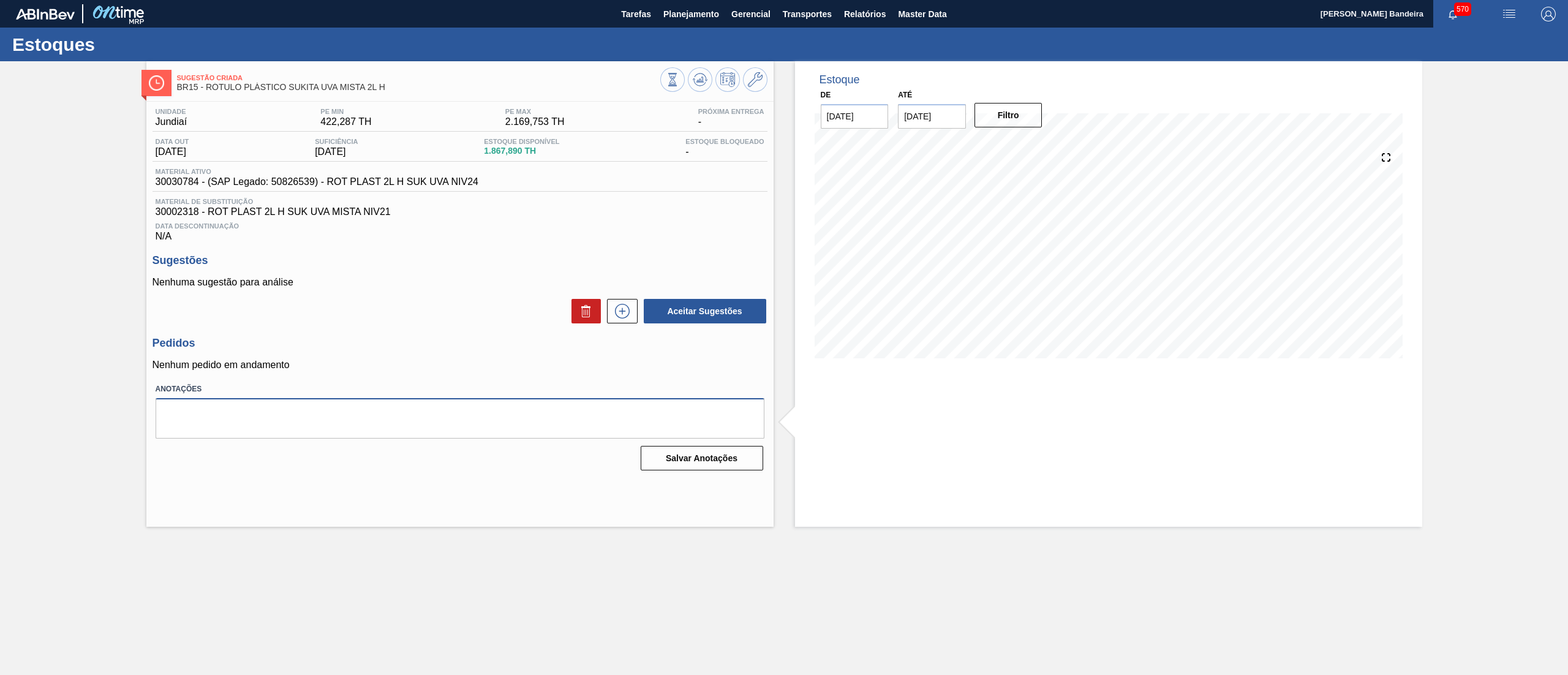
click at [424, 424] on textarea at bounding box center [460, 419] width 609 height 40
paste textarea "0"
click at [343, 418] on textarea "03/09 Não subir pedido, se necessario transferir - Leticia" at bounding box center [460, 419] width 609 height 40
type textarea "03/09 Não subir pedido, se necessario transferir, virada de formulação - Leticia"
click at [721, 468] on button "Salvar Anotações" at bounding box center [702, 458] width 122 height 25
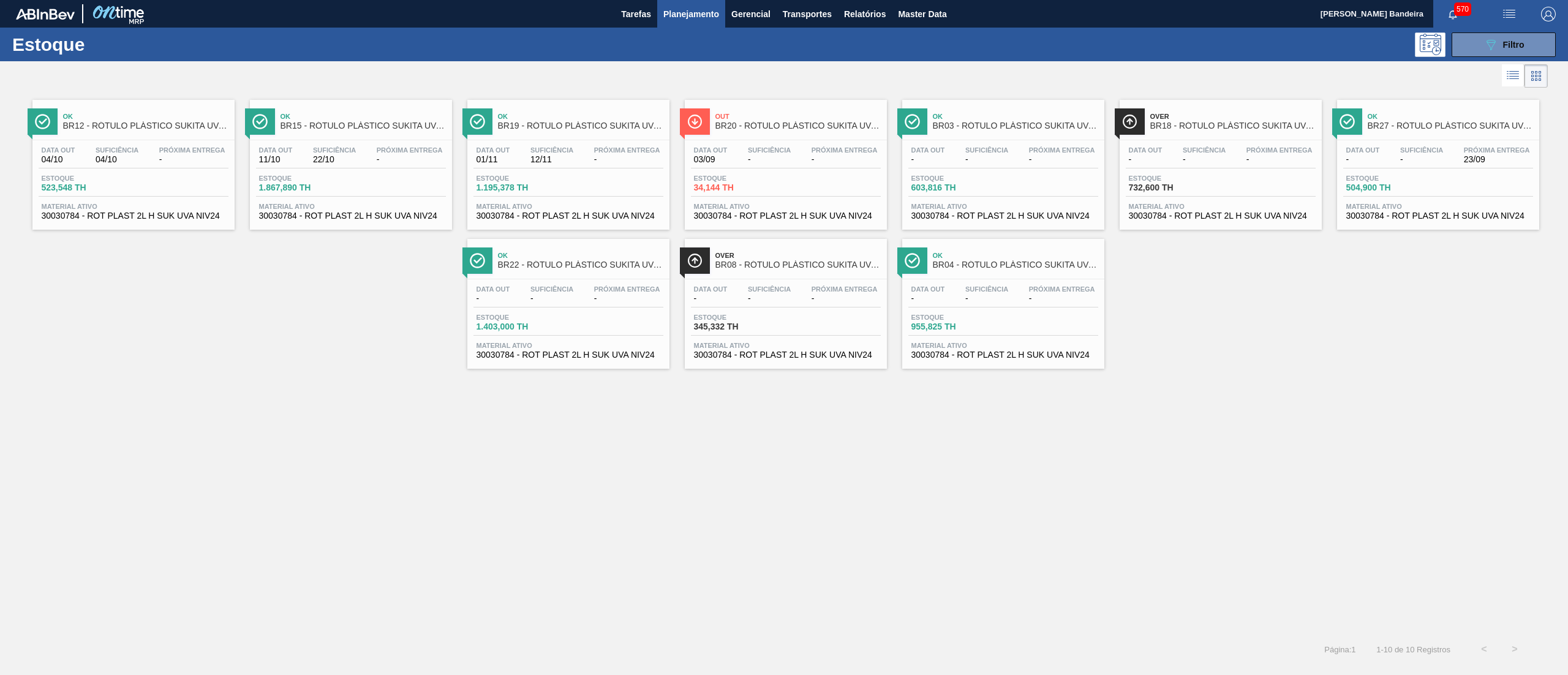
click at [829, 211] on div "Material ativo 30030784 - ROT PLAST 2L H SUK UVA NIV24" at bounding box center [786, 211] width 190 height 18
click at [770, 202] on div "Data out 03/09 Suficiência - Próxima Entrega - Estoque 34,144 TH Material ativo…" at bounding box center [786, 182] width 202 height 83
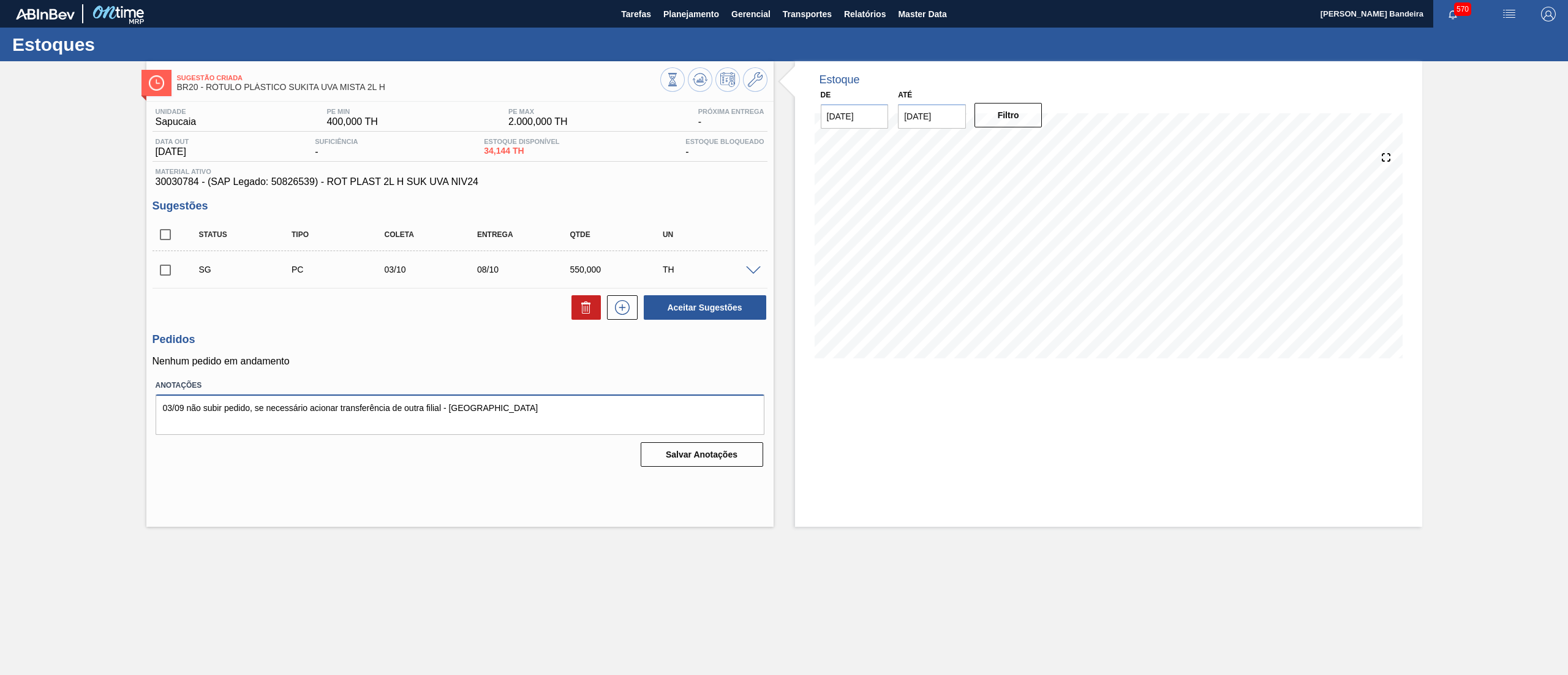
drag, startPoint x: 337, startPoint y: 401, endPoint x: 33, endPoint y: 409, distance: 304.1
click at [33, 409] on div "Sugestão Criada BR20 - RÓTULO PLÁSTICO SUKITA UVA MISTA 2L H Unidade Sapucaia P…" at bounding box center [784, 294] width 1568 height 465
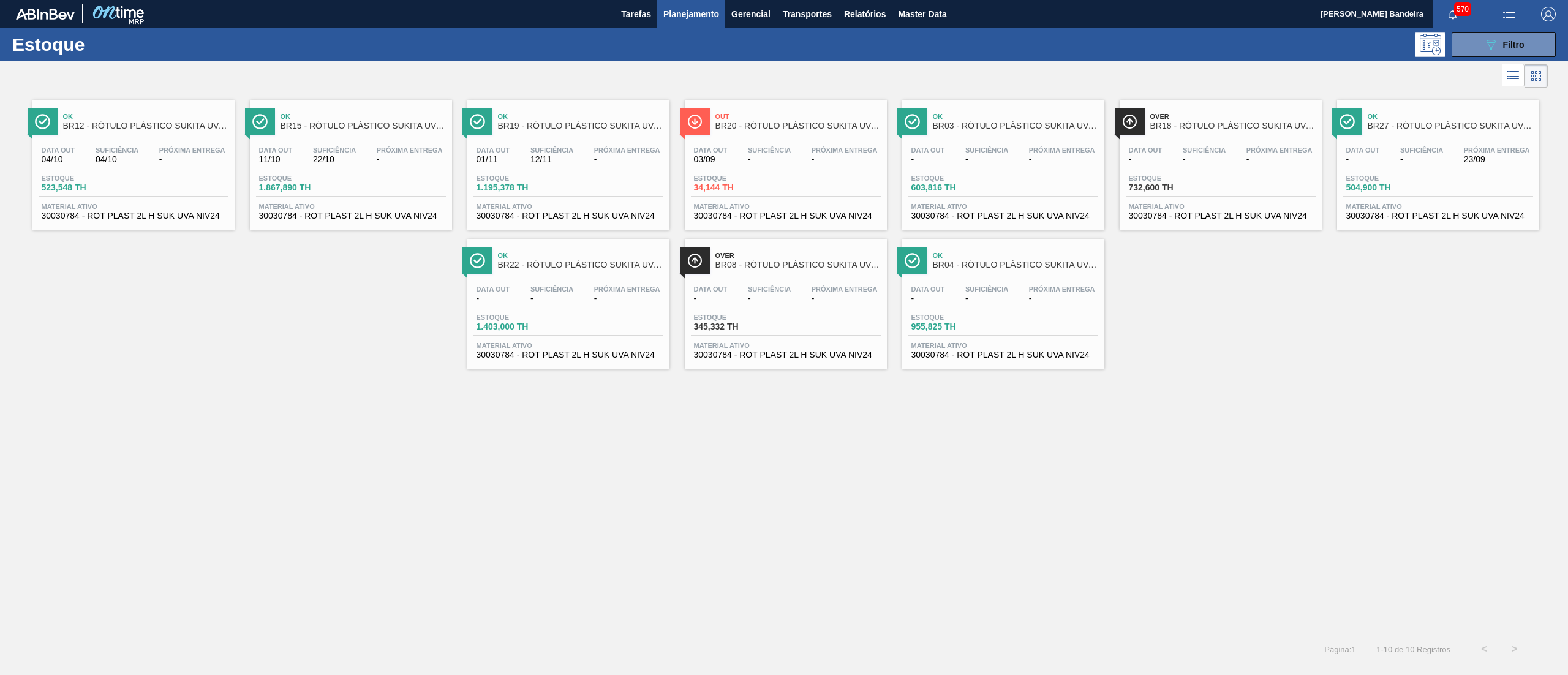
click at [409, 206] on span "Material ativo" at bounding box center [351, 206] width 184 height 7
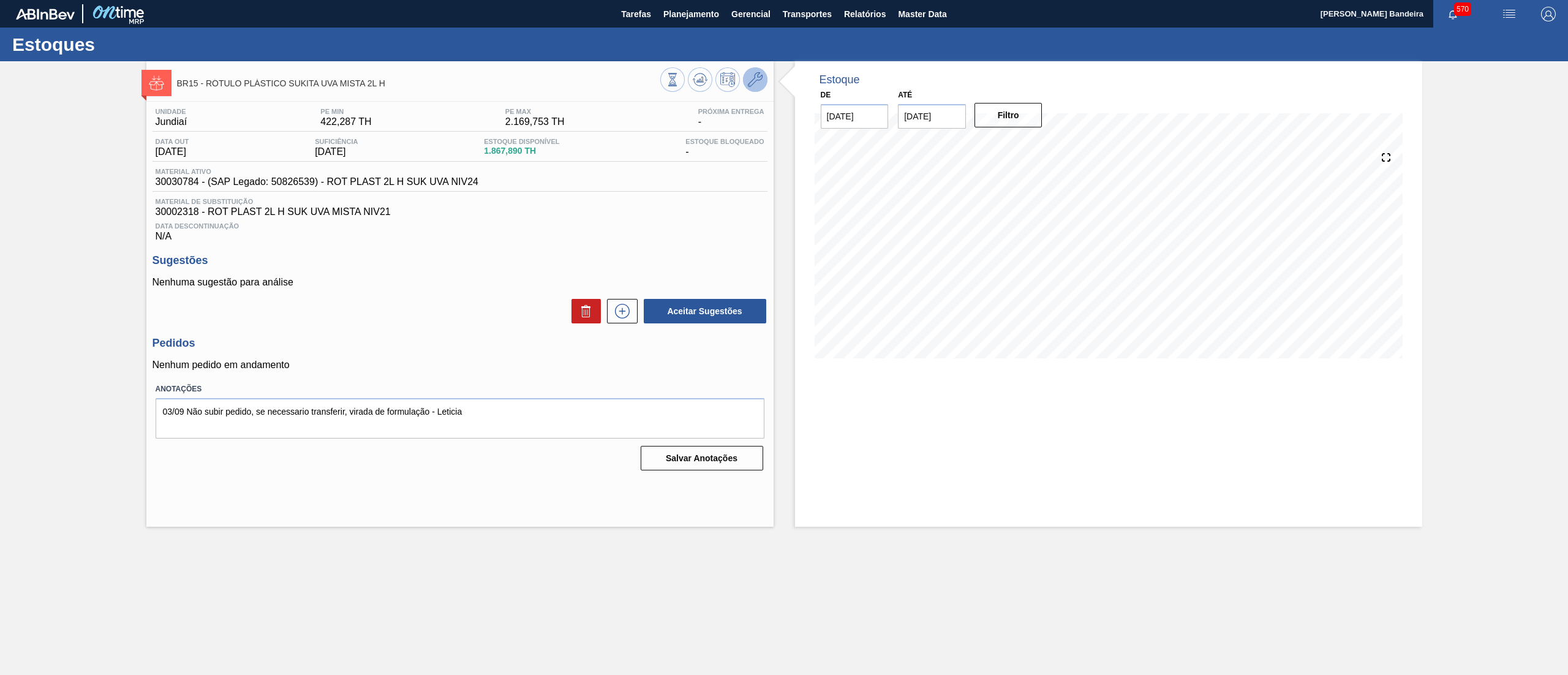
click at [758, 85] on icon at bounding box center [755, 79] width 15 height 15
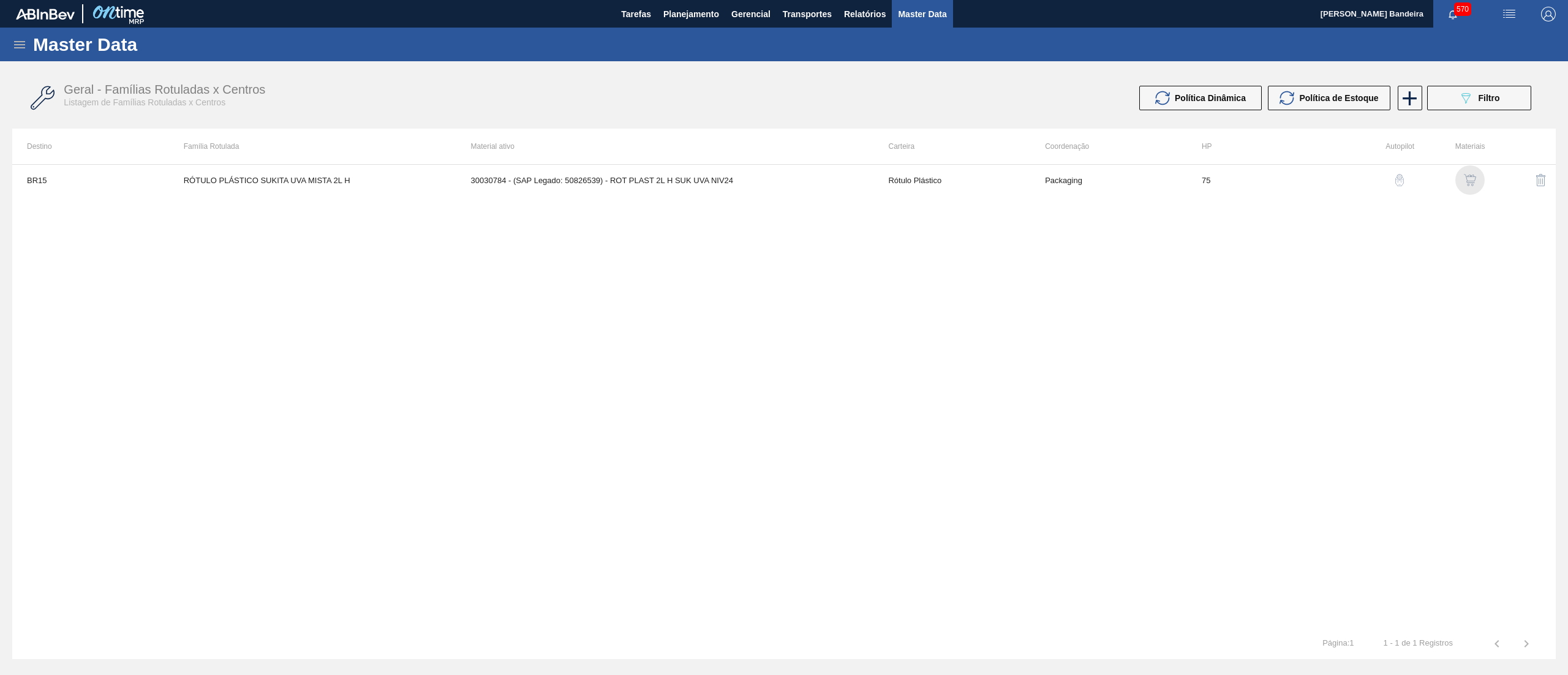
click at [1477, 174] on div "button" at bounding box center [1470, 180] width 15 height 12
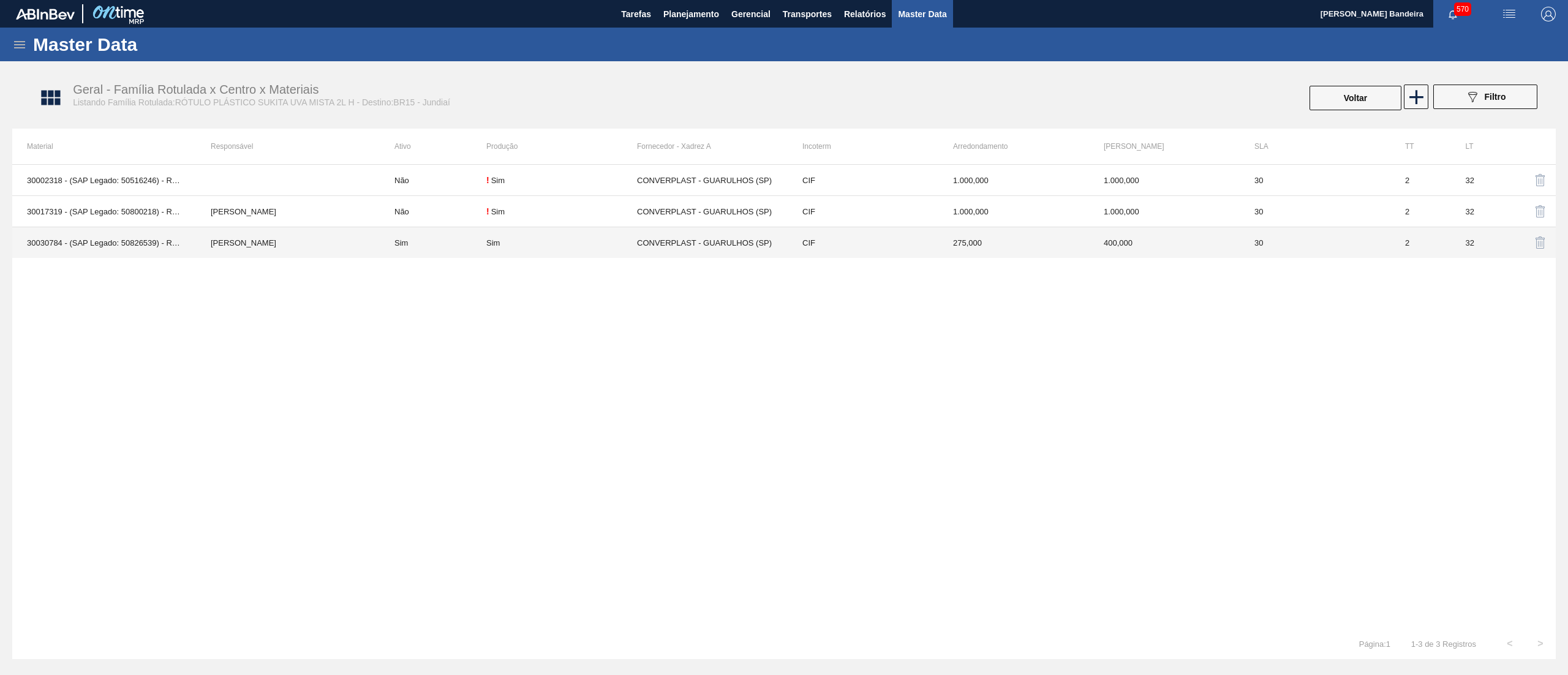
click at [877, 249] on td "CIF" at bounding box center [863, 243] width 150 height 31
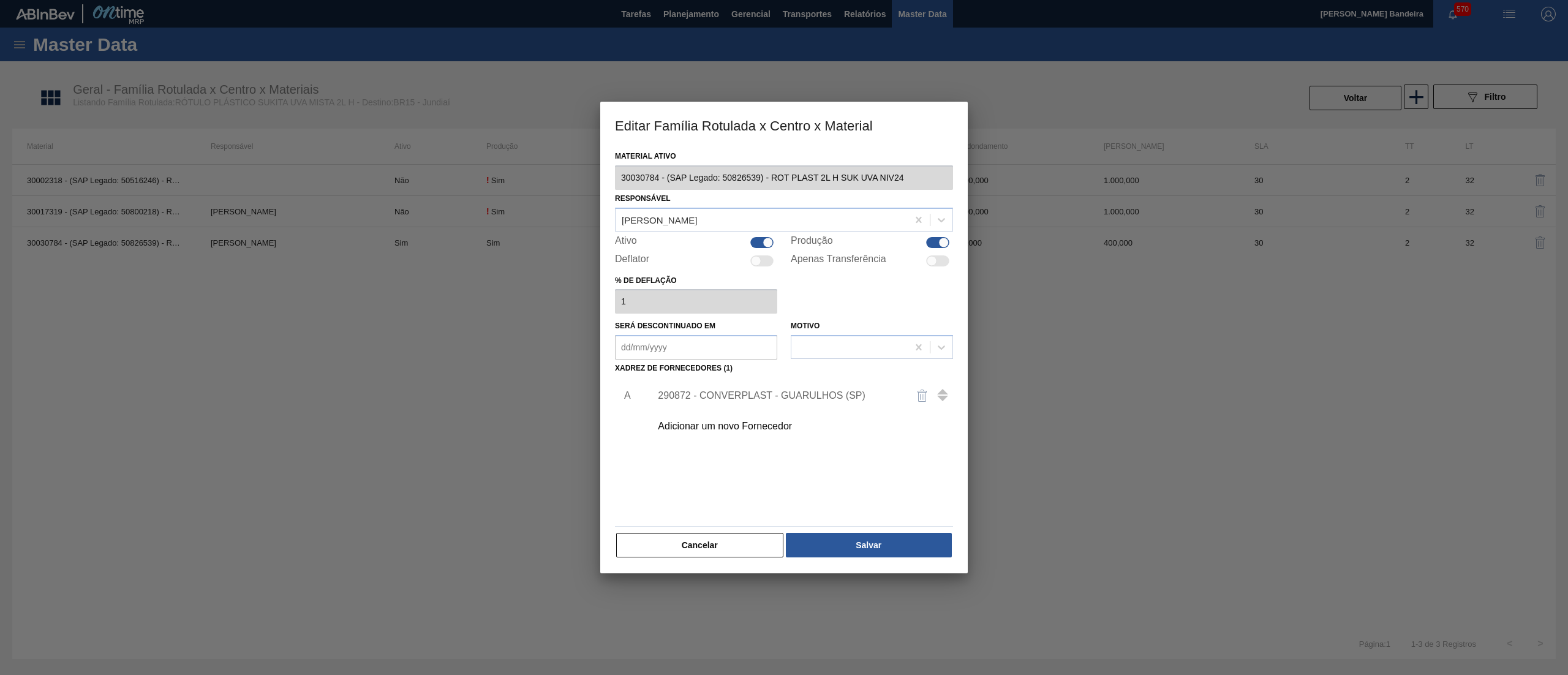
click at [938, 264] on div at bounding box center [938, 260] width 23 height 11
checkbox input "true"
click at [869, 549] on button "Salvar" at bounding box center [869, 545] width 166 height 25
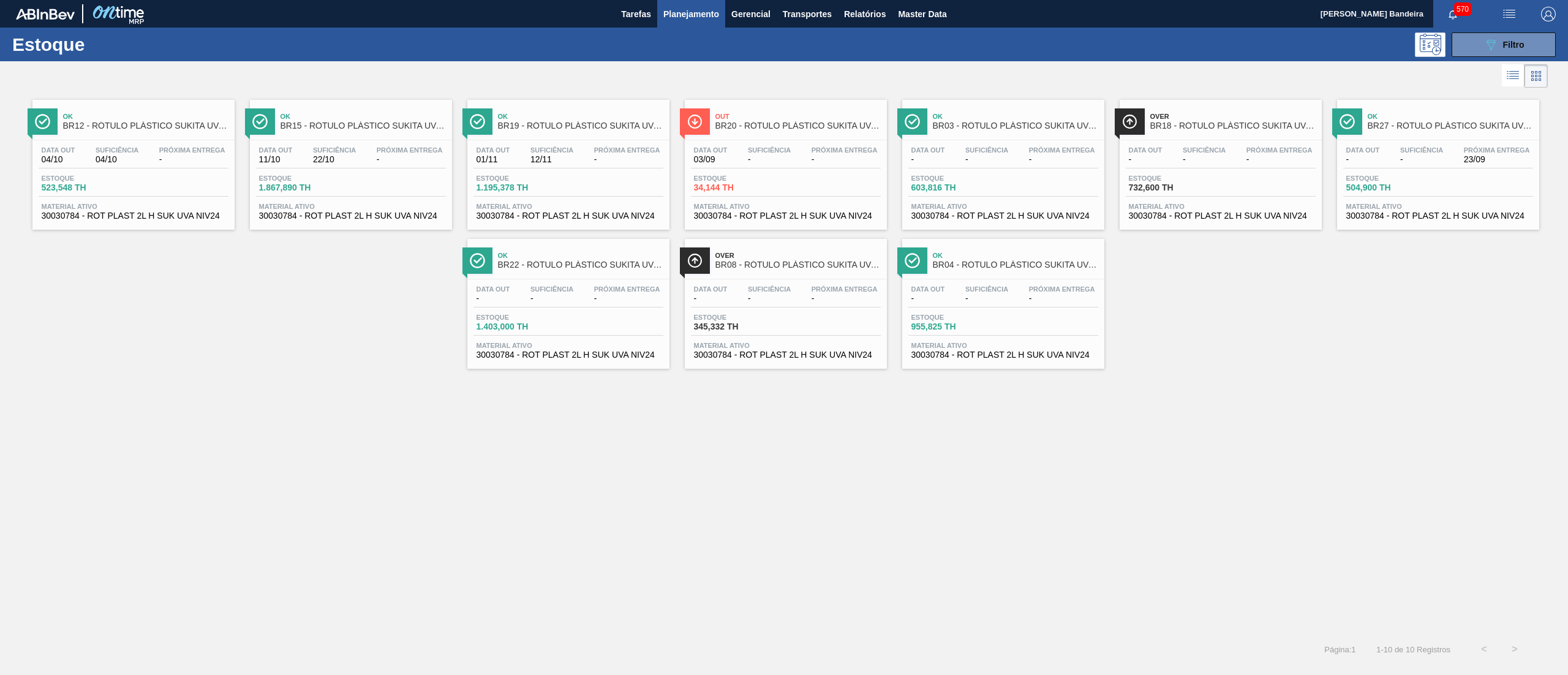
click at [1011, 221] on span "30030784 - ROT PLAST 2L H SUK UVA NIV24" at bounding box center [1003, 216] width 184 height 9
click at [1209, 220] on span "30030784 - ROT PLAST 2L H SUK UVA NIV24" at bounding box center [1221, 216] width 184 height 9
click at [1263, 212] on span "30030784 - ROT PLAST 2L H SUK UVA NIV24" at bounding box center [1221, 216] width 184 height 9
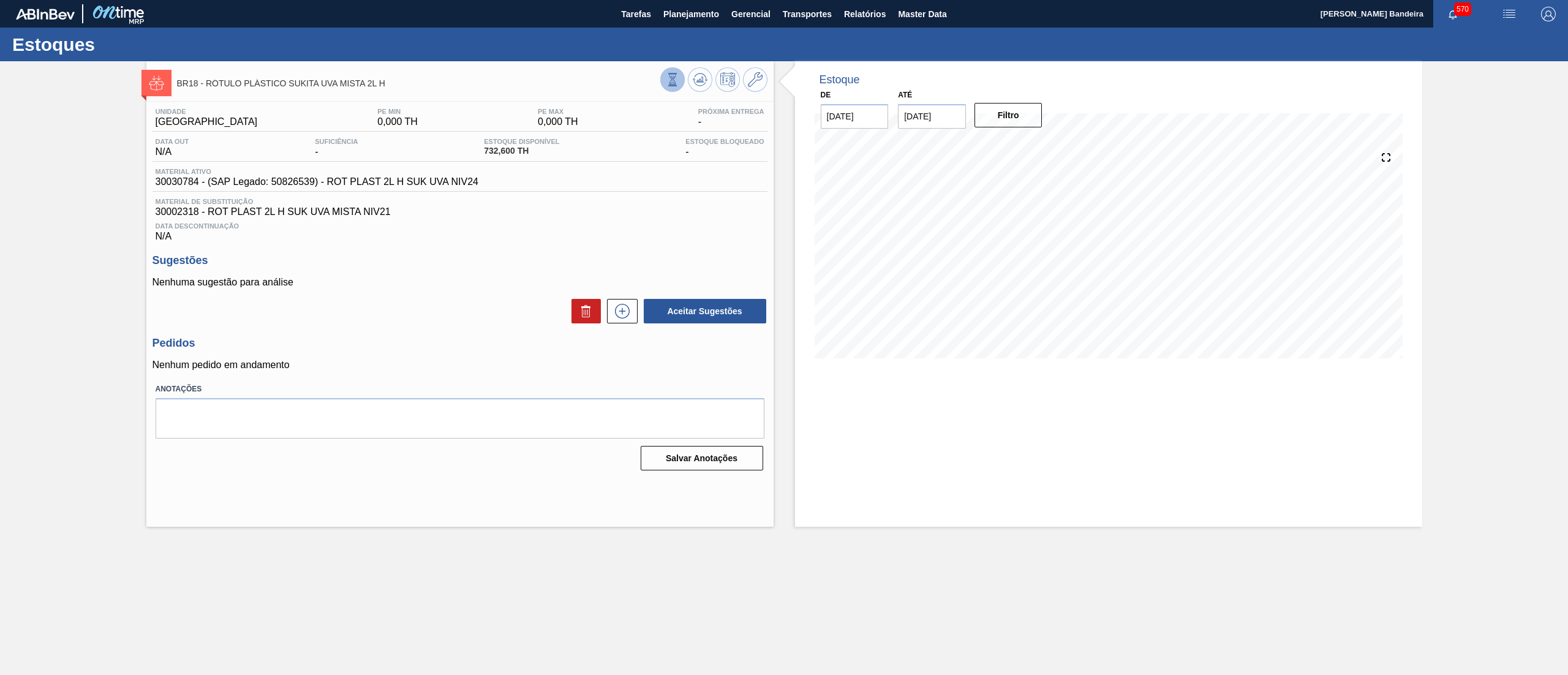
click at [671, 79] on icon at bounding box center [672, 79] width 7 height 12
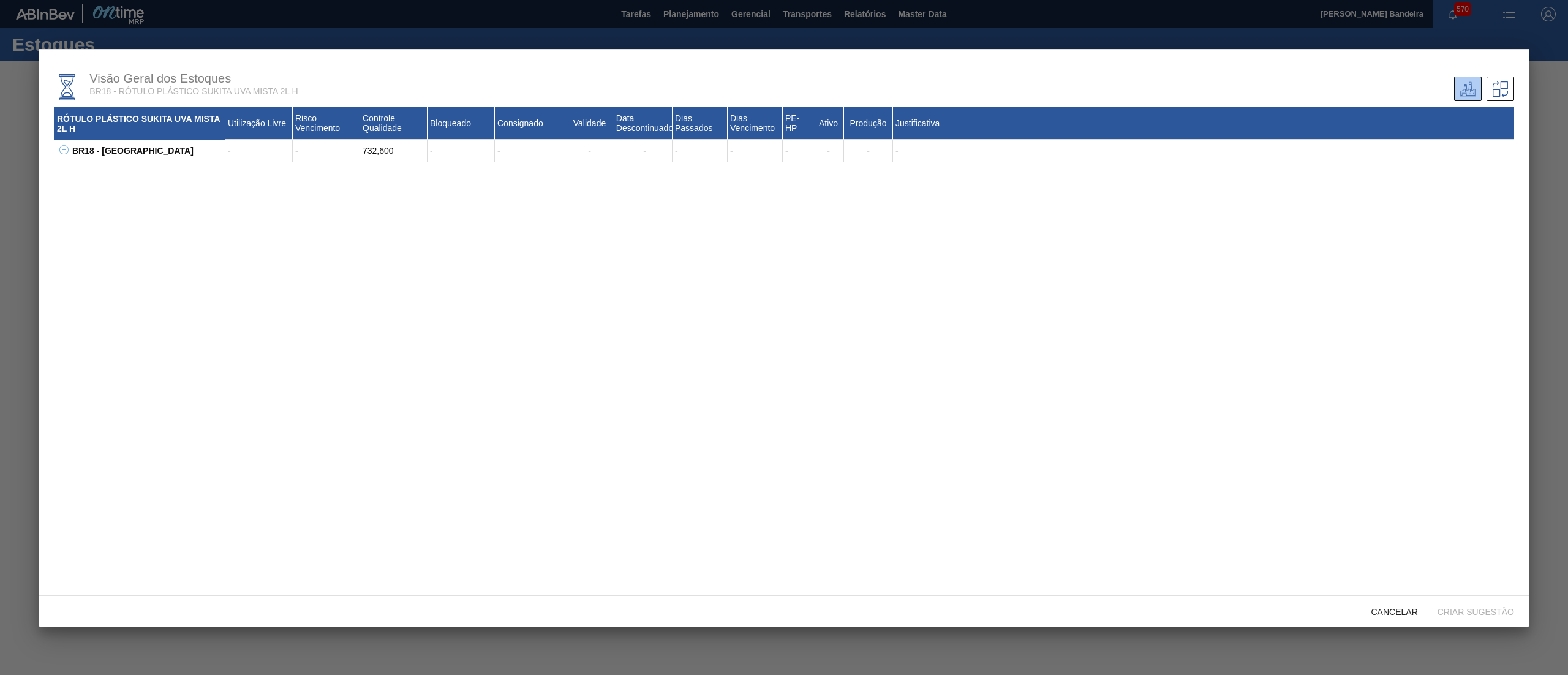
click at [67, 154] on icon at bounding box center [64, 150] width 9 height 9
click at [1385, 603] on div "Cancelar" at bounding box center [1395, 611] width 66 height 23
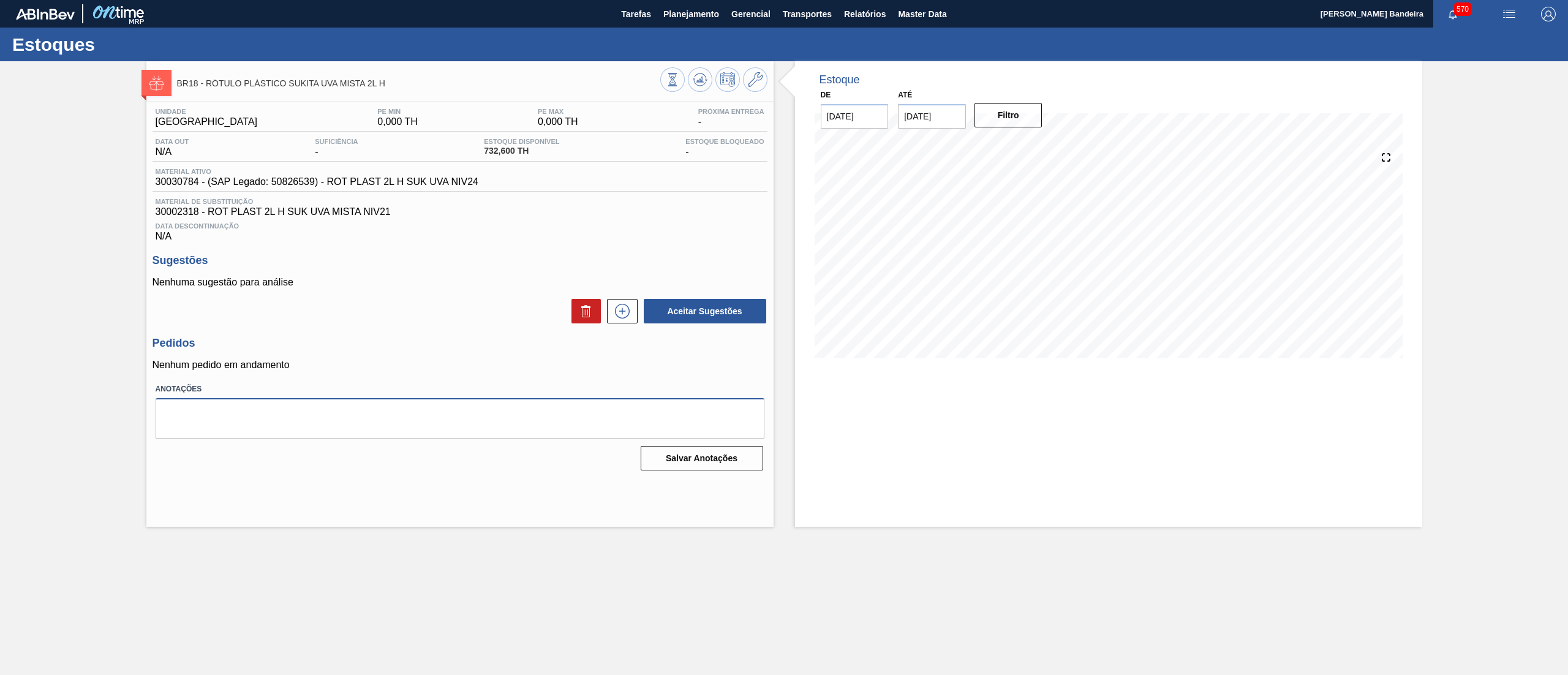
click at [417, 411] on textarea at bounding box center [460, 419] width 609 height 40
paste textarea "03/09 não subir pedido, se necessário acionar transferência de outra filial - L…"
type textarea "03/09 não subir pedido, se necessário acionar transferência de outra filial - L…"
click at [714, 463] on button "Salvar Anotações" at bounding box center [702, 458] width 122 height 25
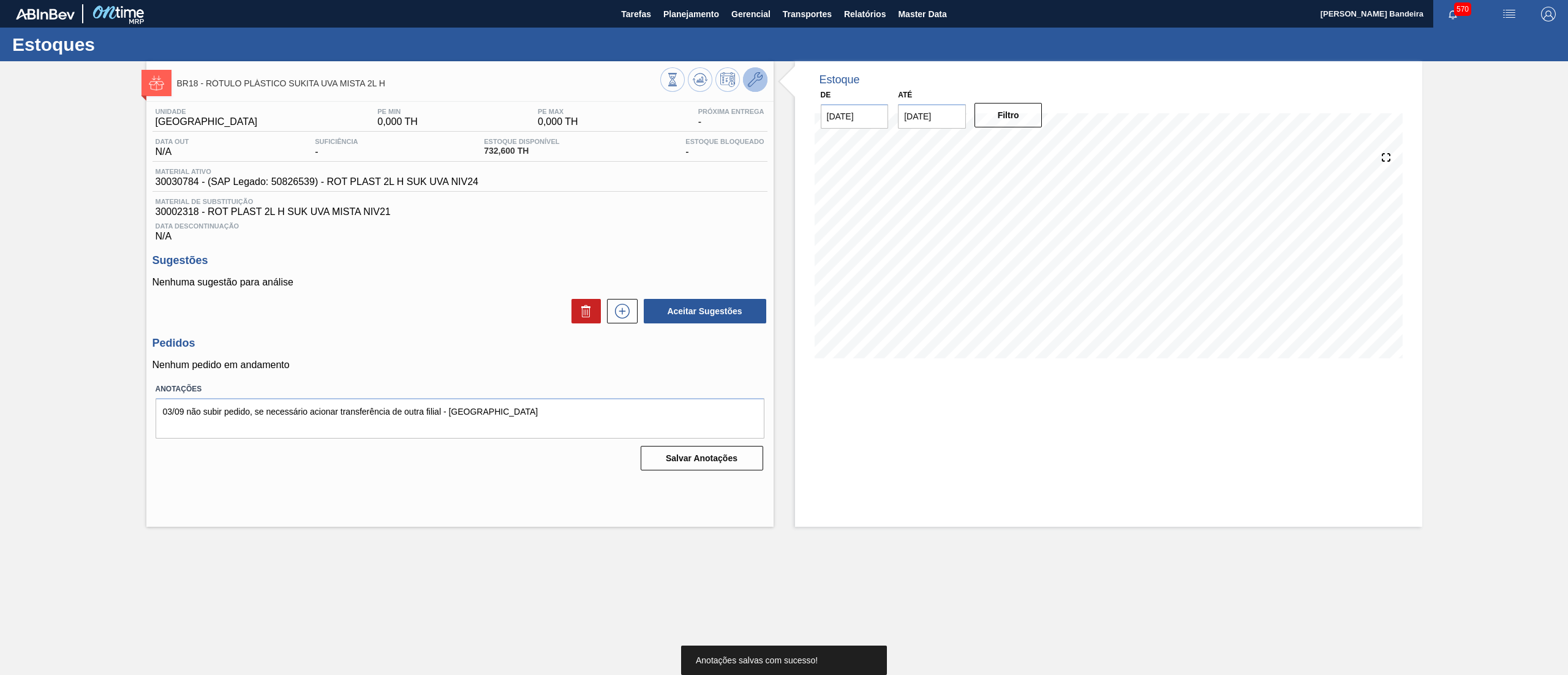
click at [755, 81] on icon at bounding box center [755, 79] width 15 height 15
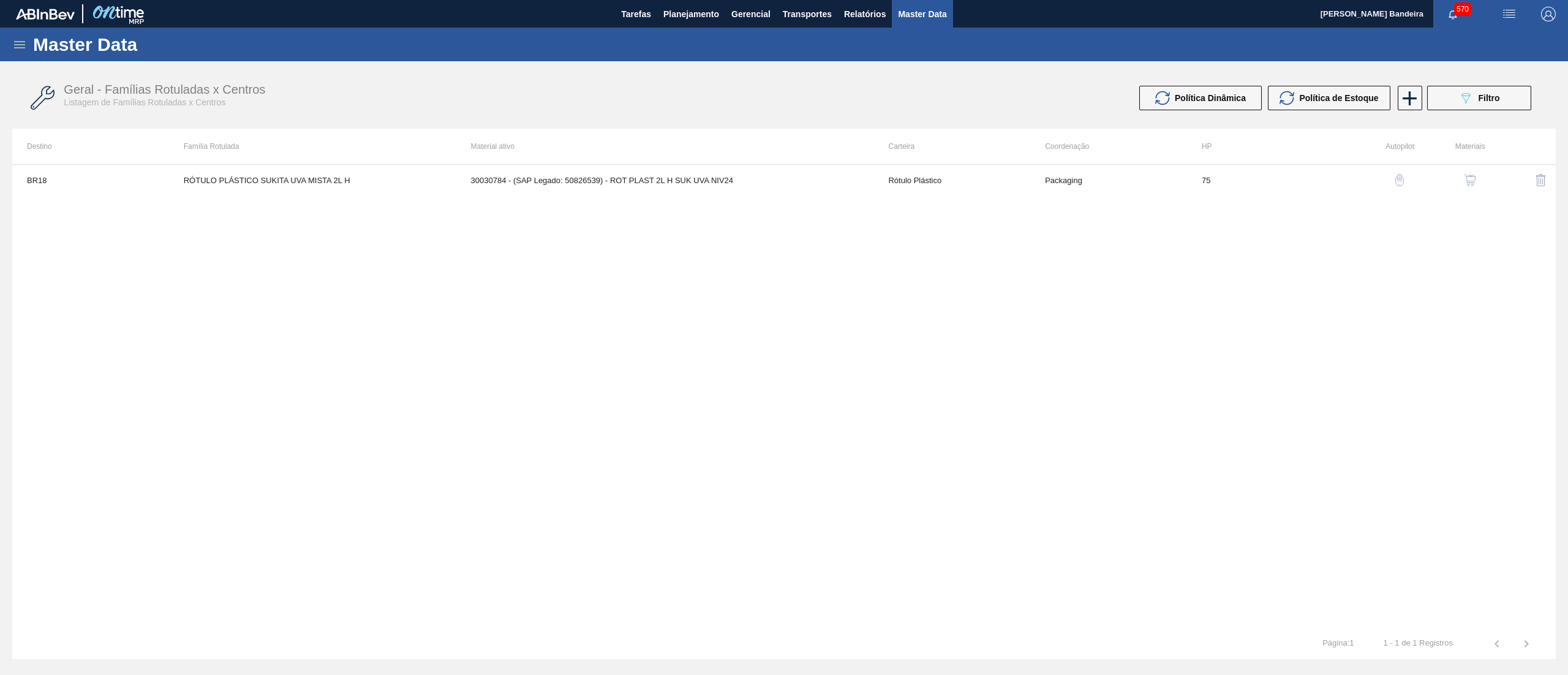
click at [1468, 176] on img "button" at bounding box center [1470, 180] width 12 height 12
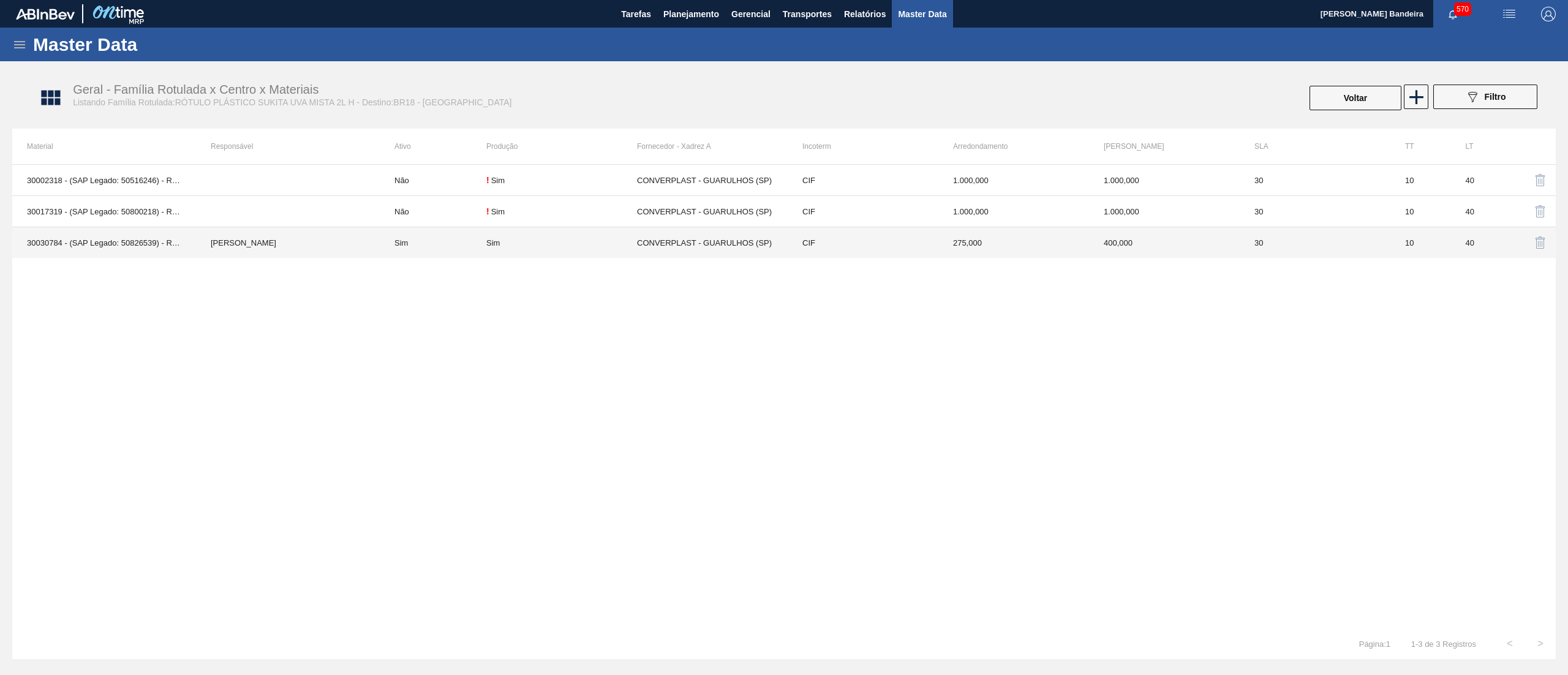
click at [848, 247] on td "CIF" at bounding box center [863, 243] width 150 height 31
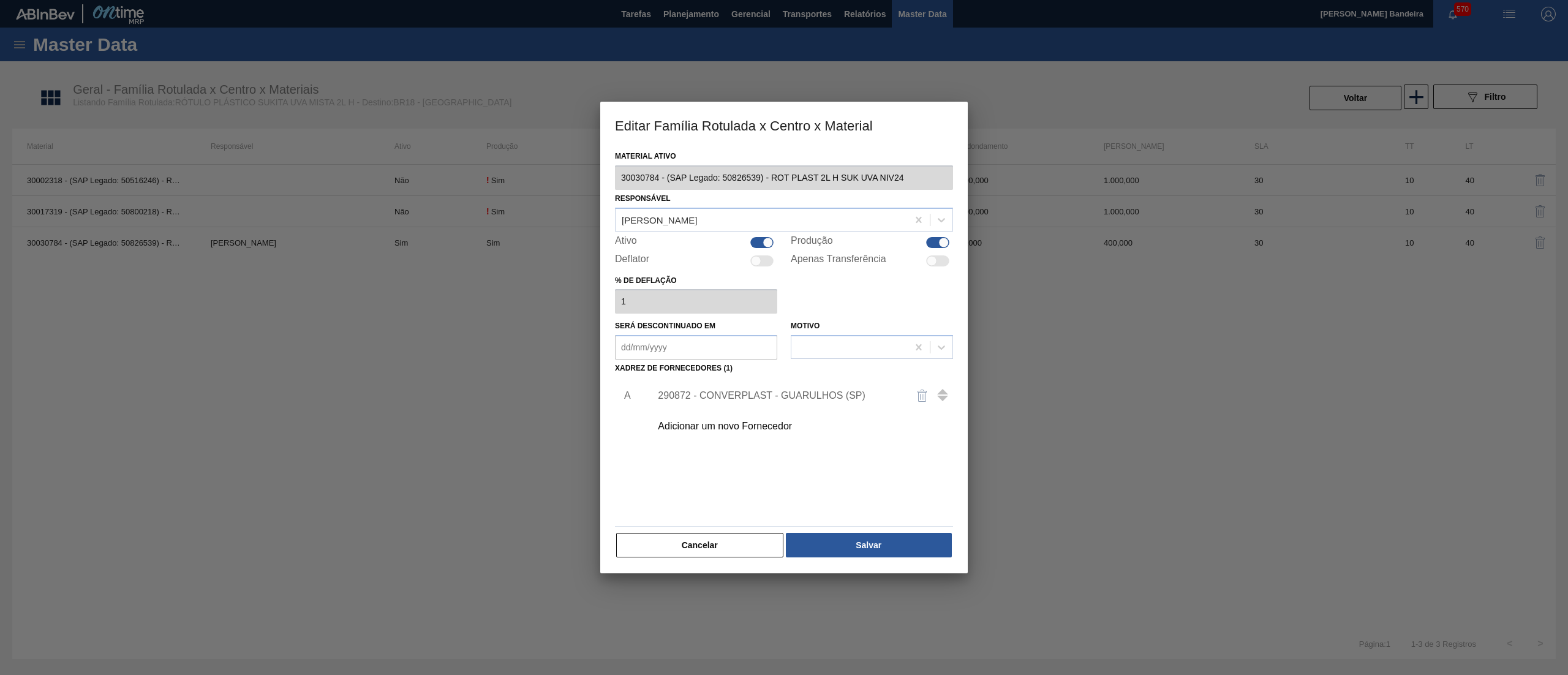
click at [944, 264] on div at bounding box center [938, 260] width 23 height 11
checkbox input "true"
click at [887, 544] on button "Salvar" at bounding box center [869, 545] width 166 height 25
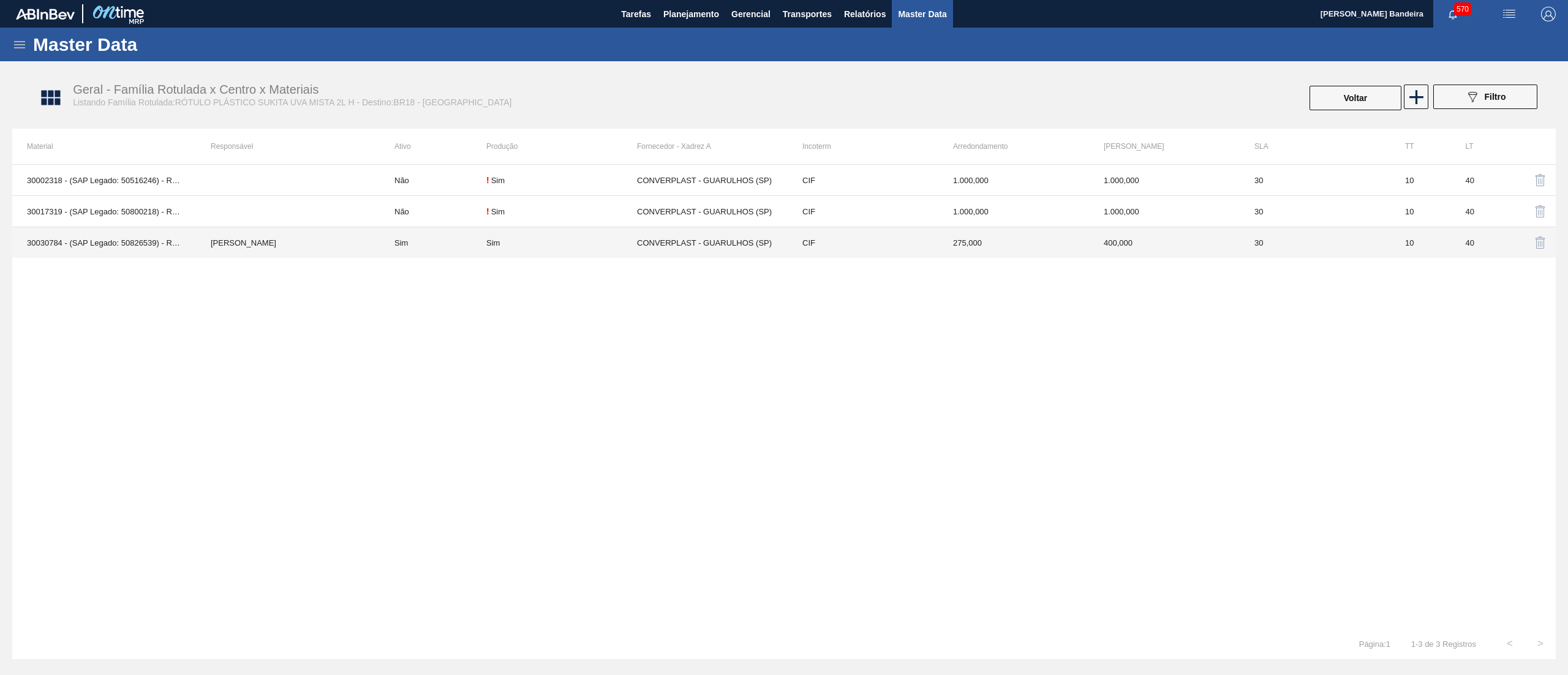
click at [594, 233] on td "Sim" at bounding box center [561, 243] width 150 height 31
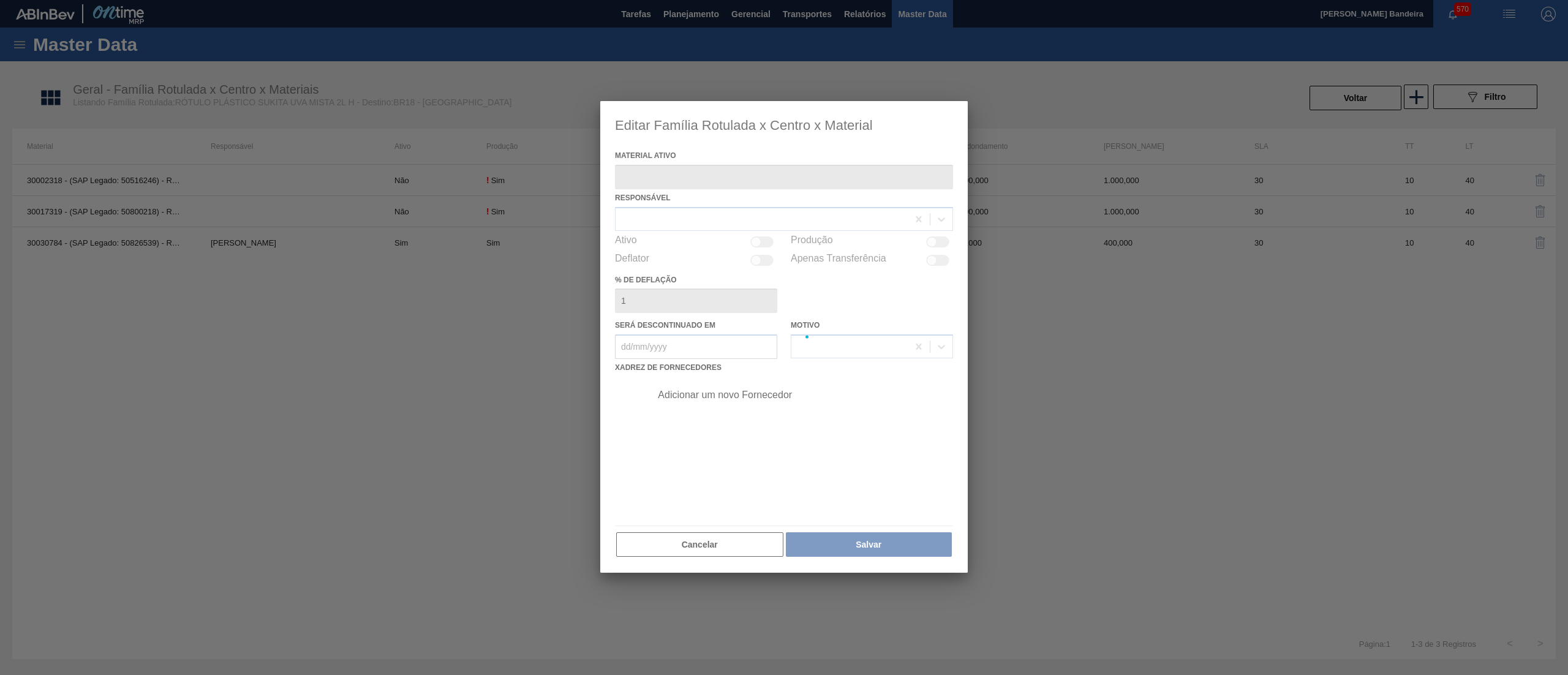
type ativo "30030784 - (SAP Legado: 50826539) - ROT PLAST 2L H SUK UVA NIV24"
checkbox input "true"
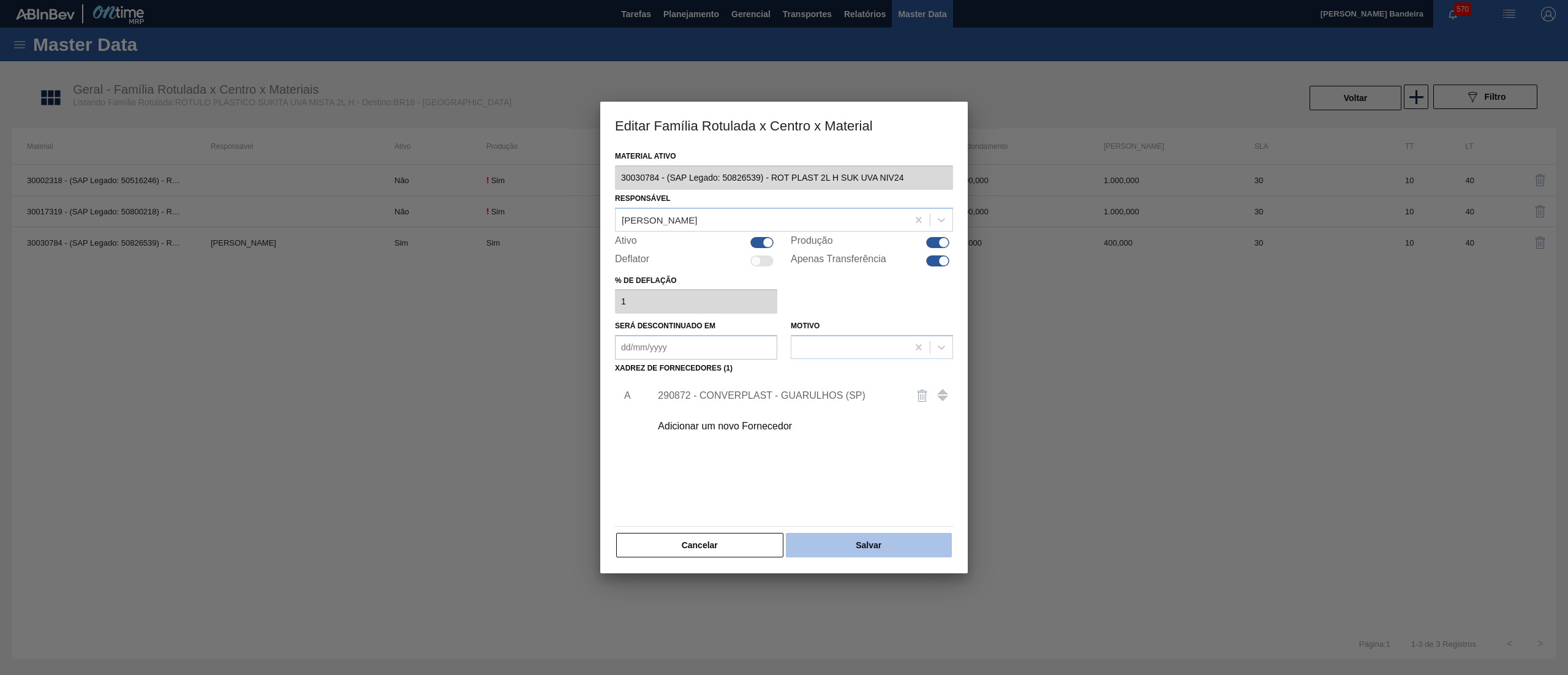
click at [833, 538] on button "Salvar" at bounding box center [869, 545] width 166 height 25
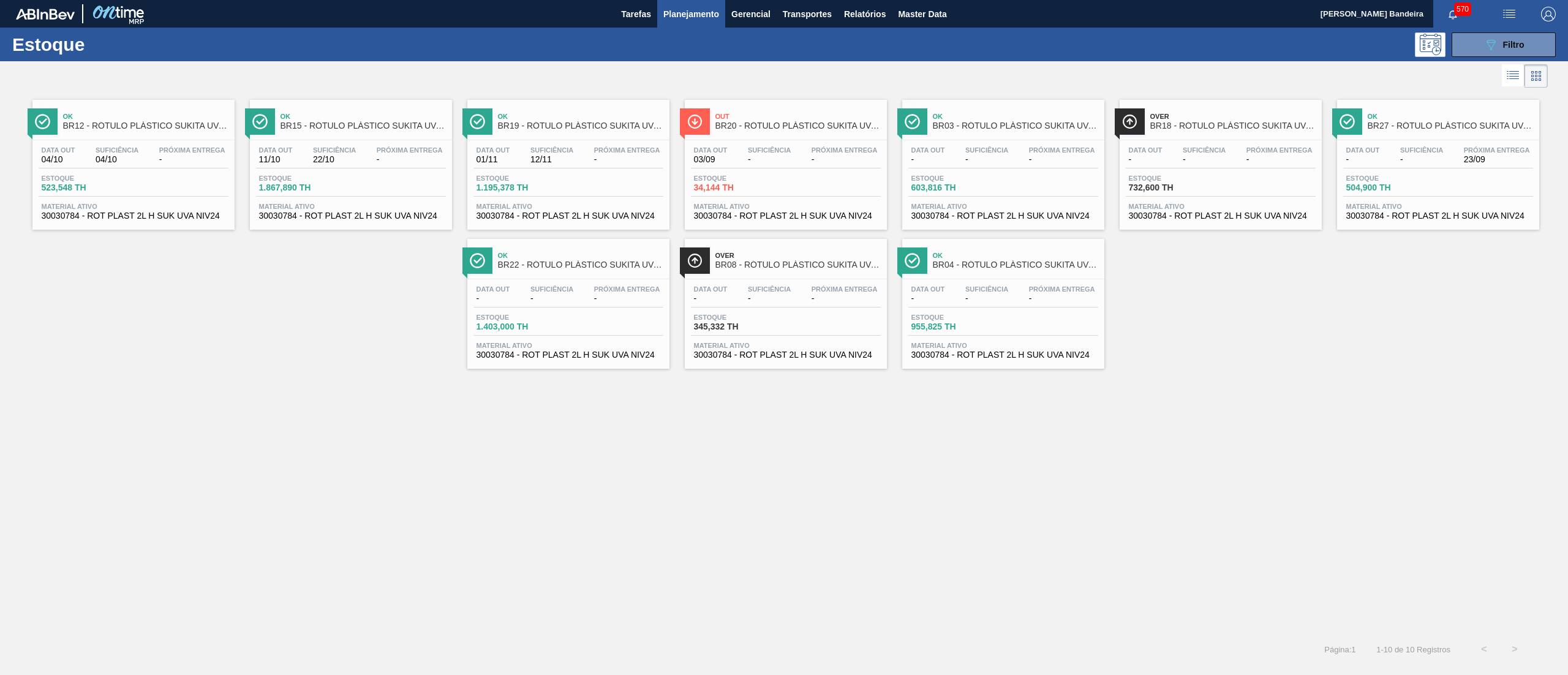
click at [1401, 212] on span "30030784 - ROT PLAST 2L H SUK UVA NIV24" at bounding box center [1438, 216] width 184 height 9
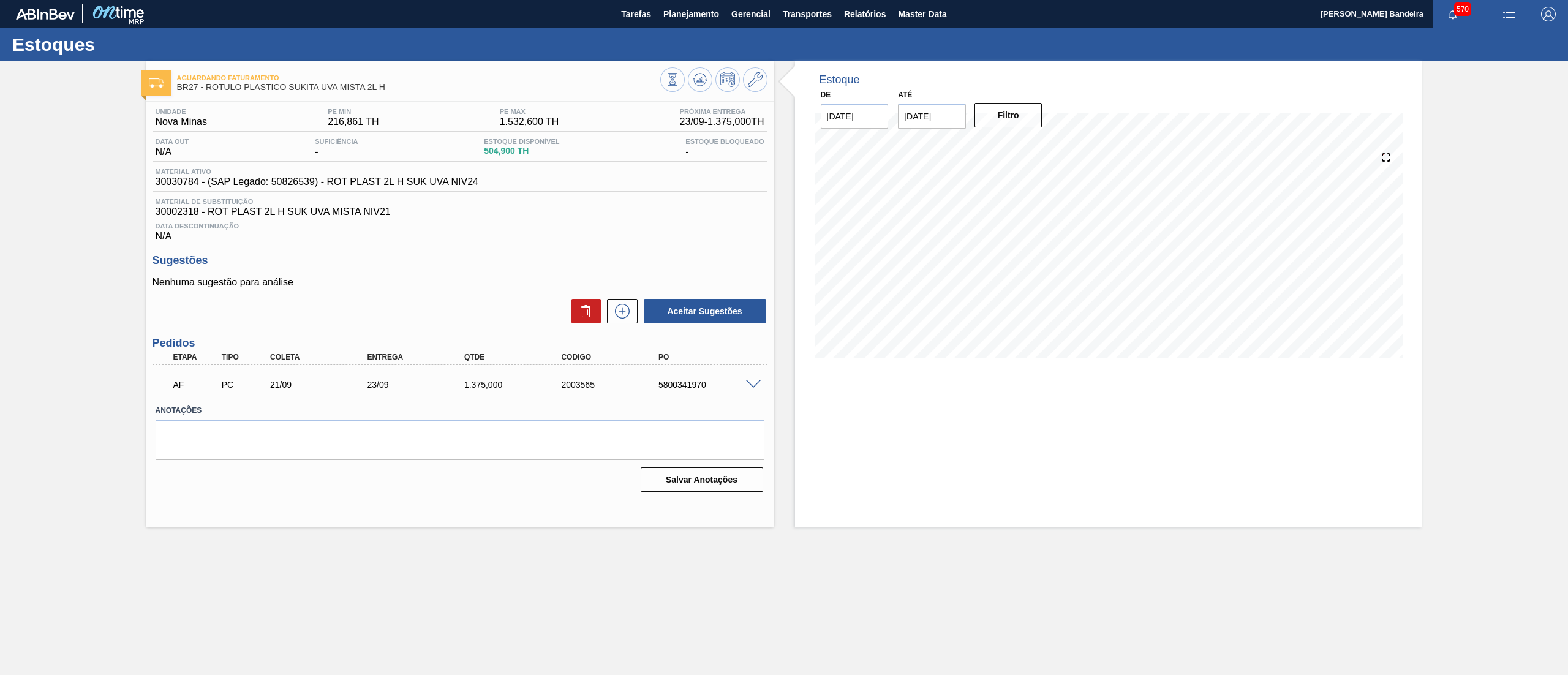
click at [753, 385] on span at bounding box center [753, 385] width 15 height 9
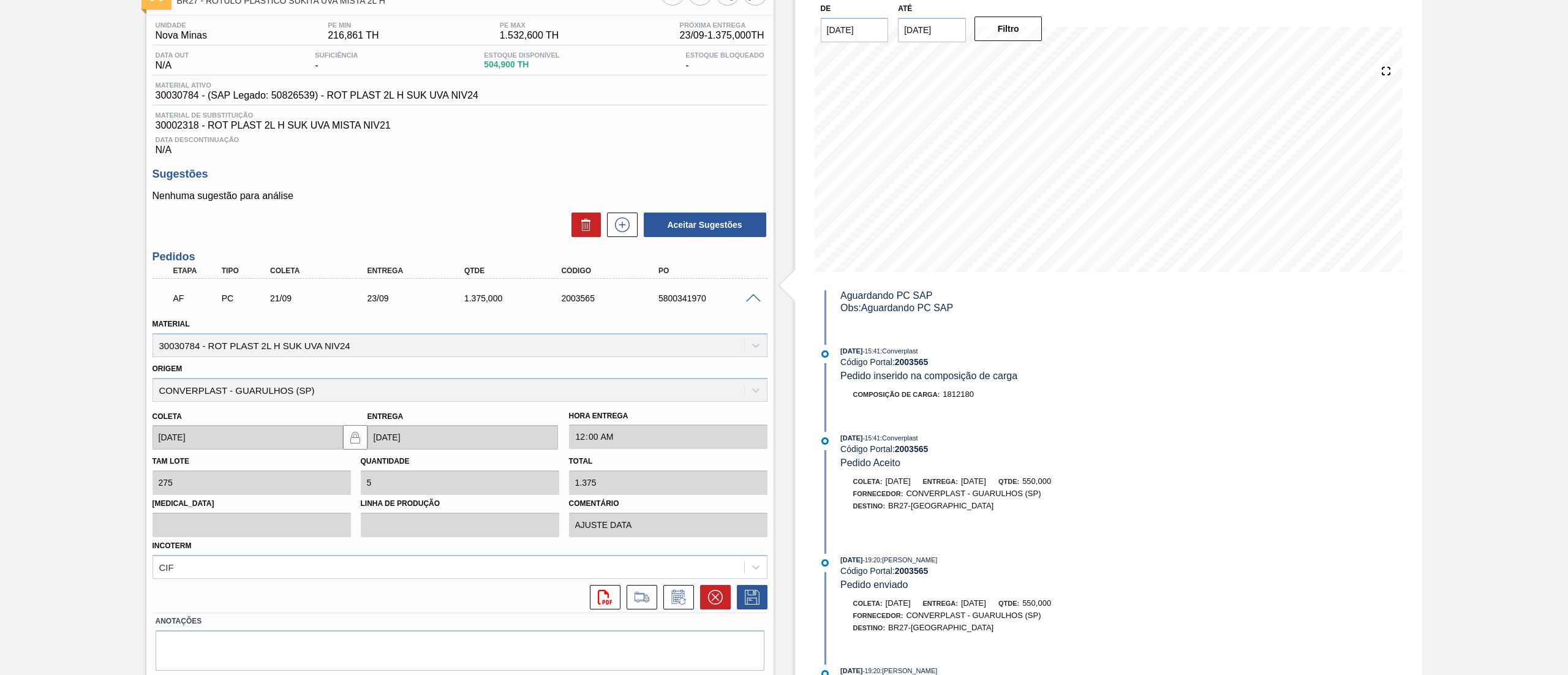
scroll to position [125, 0]
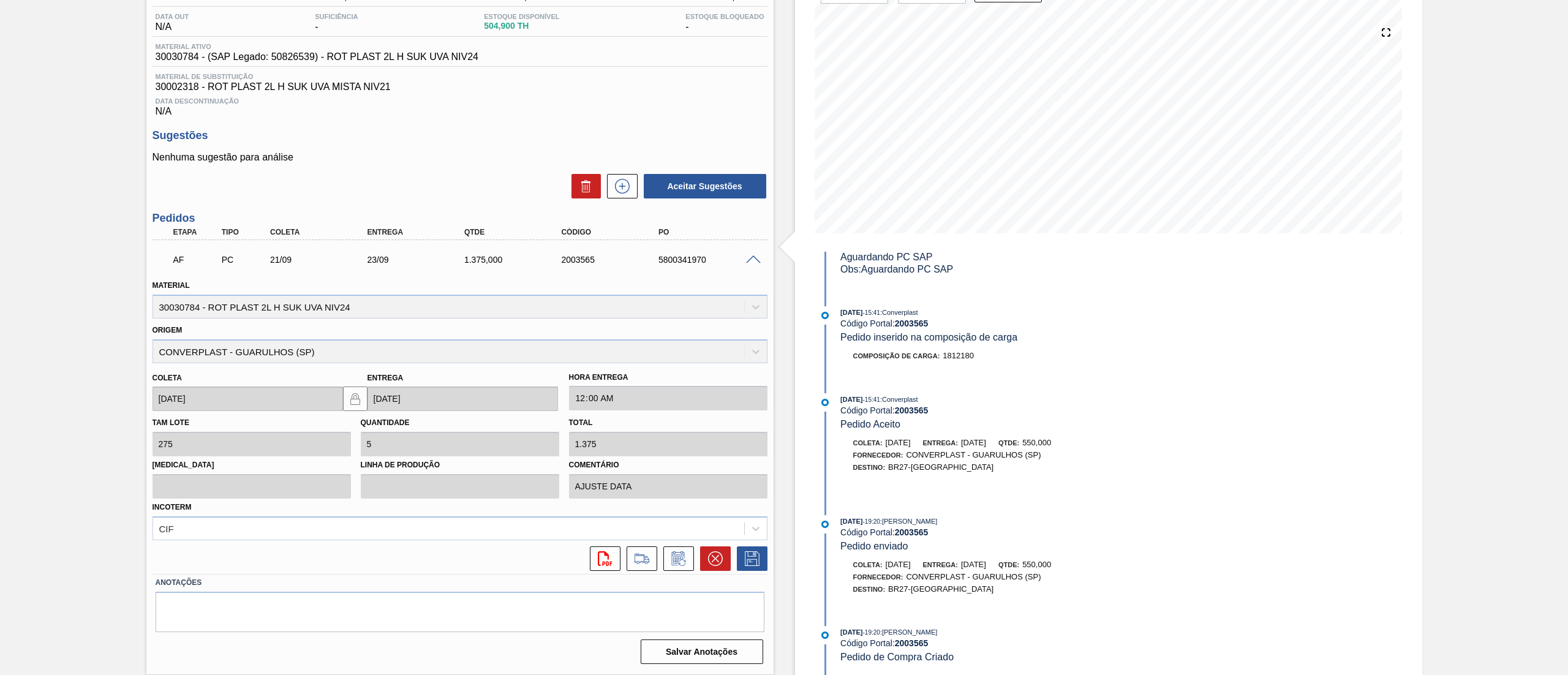
click at [752, 261] on span at bounding box center [753, 260] width 15 height 9
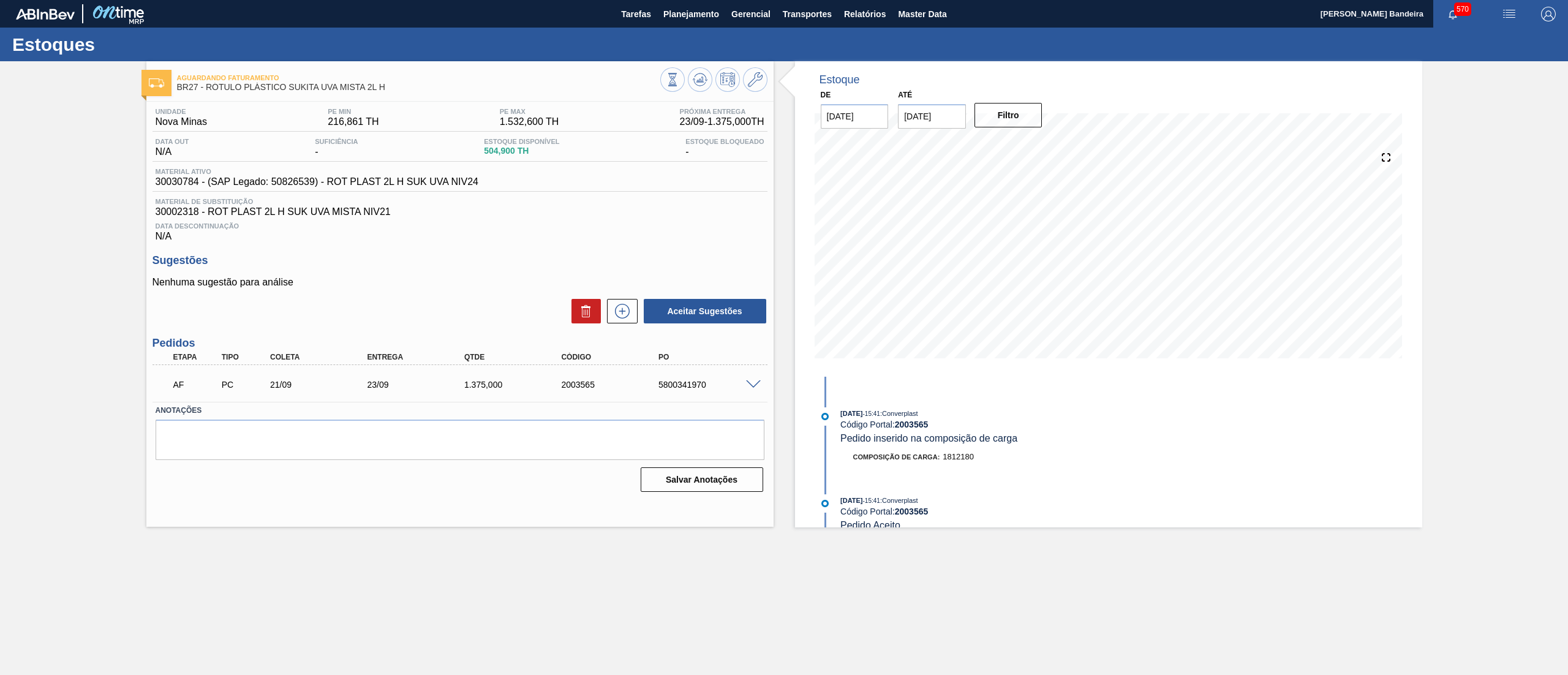
scroll to position [0, 0]
click at [674, 20] on span "Planejamento" at bounding box center [692, 14] width 56 height 15
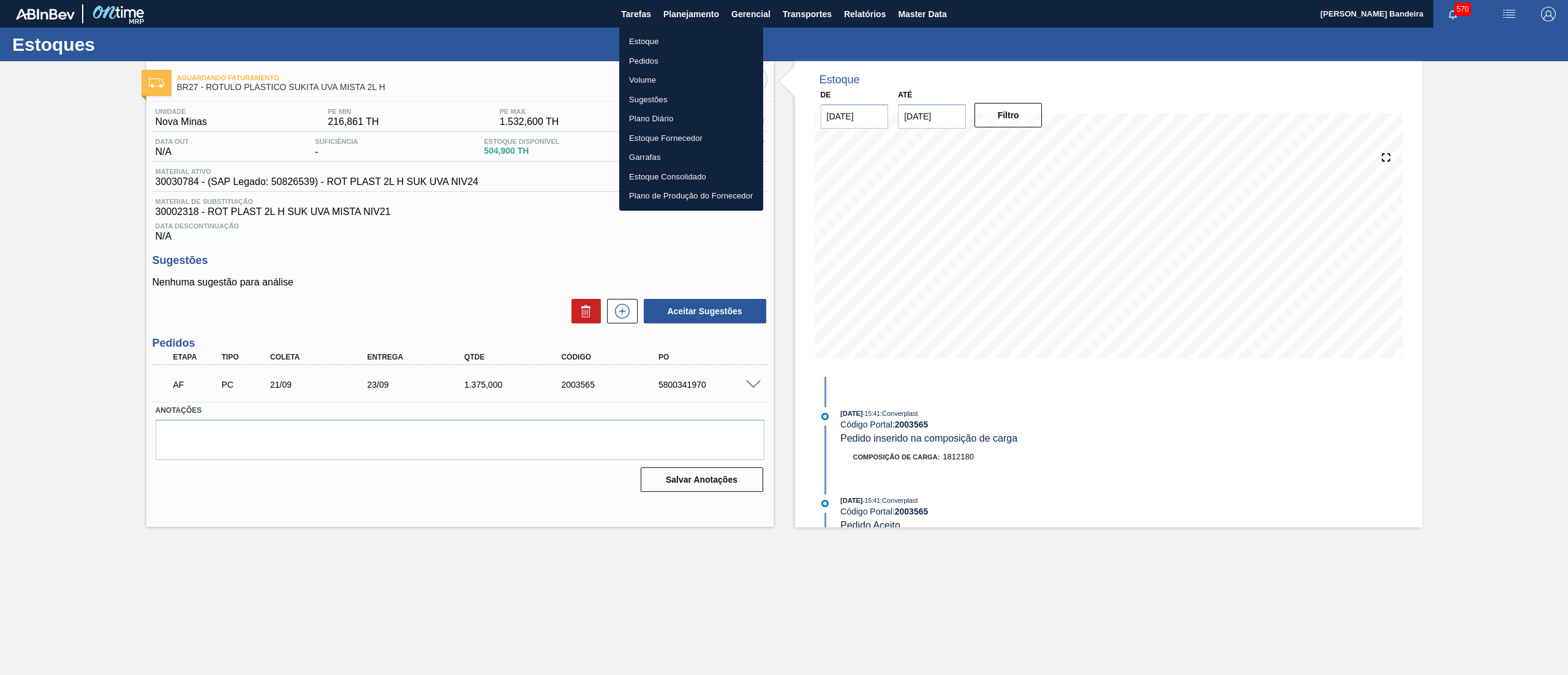
click at [662, 38] on li "Estoque" at bounding box center [691, 42] width 144 height 20
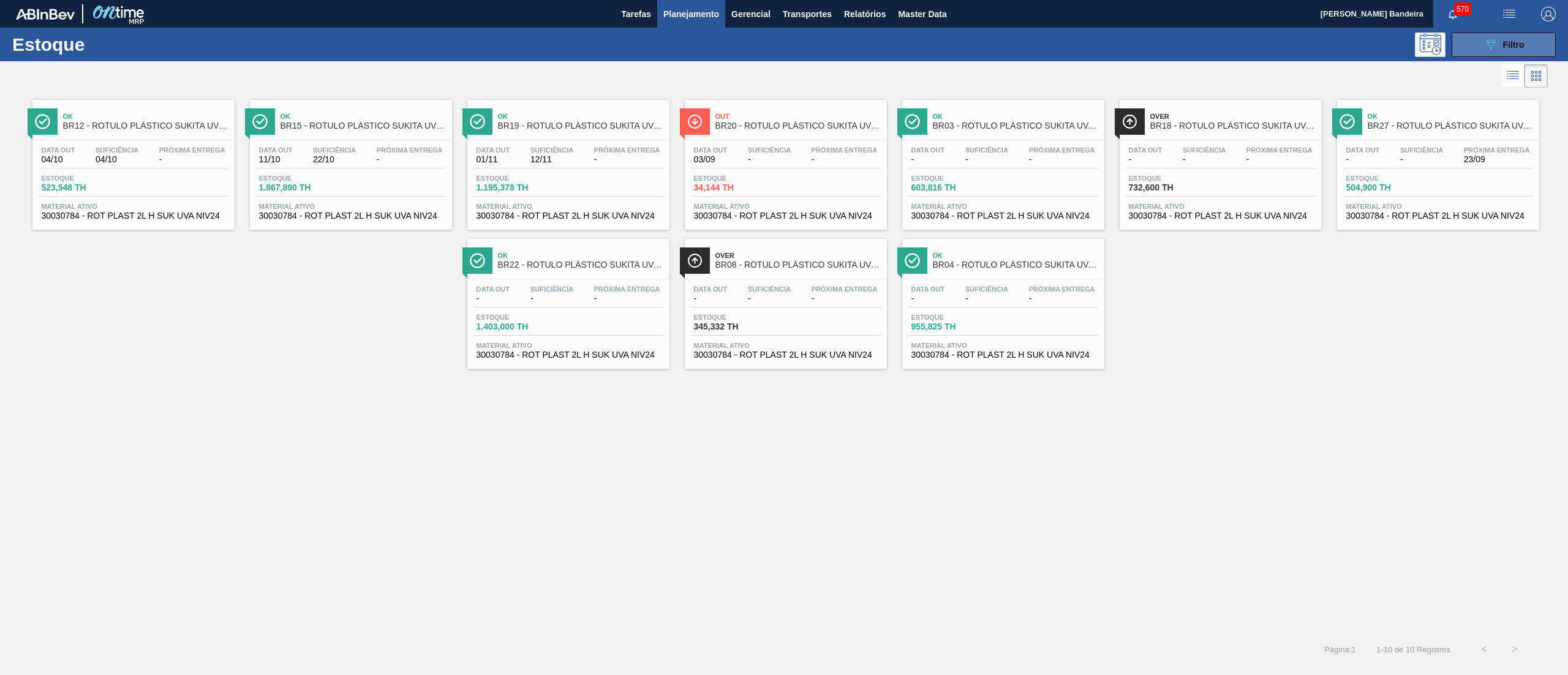
click at [1483, 41] on button "089F7B8B-B2A5-4AFE-B5C0-19BA573D28AC Filtro" at bounding box center [1504, 45] width 104 height 25
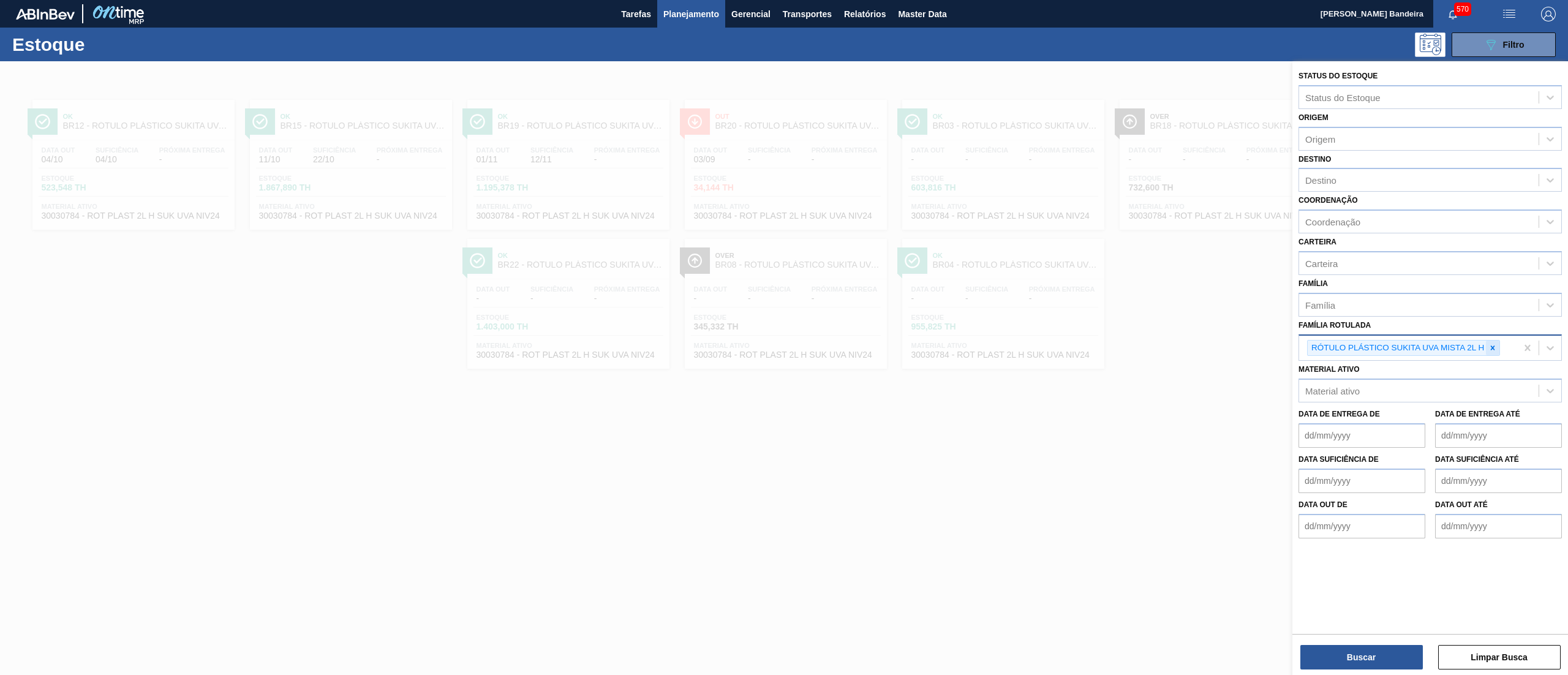
click at [1491, 345] on icon at bounding box center [1492, 348] width 8 height 8
paste Rotulada "1999302"
type Rotulada "1999302"
click at [1069, 62] on div at bounding box center [784, 398] width 1568 height 675
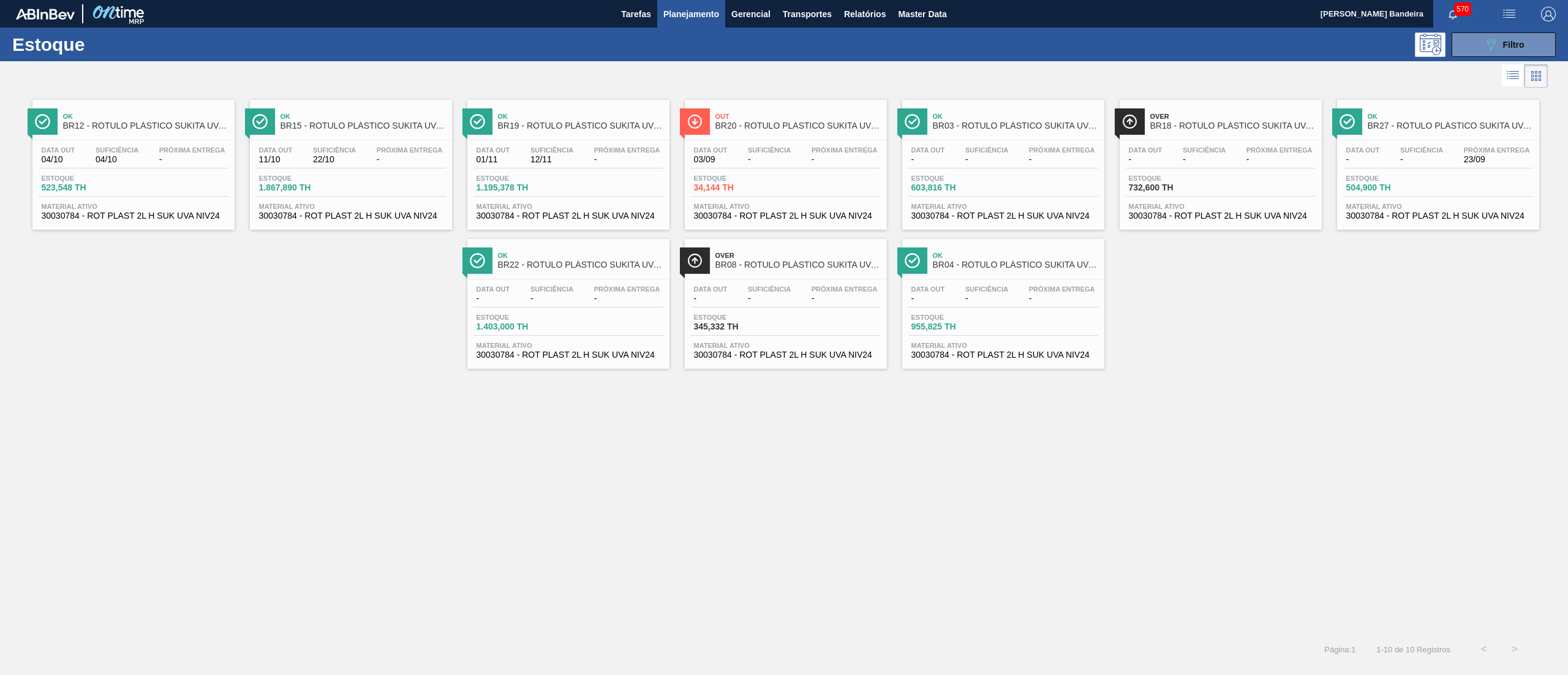
click at [701, 12] on span "Planejamento" at bounding box center [692, 14] width 56 height 15
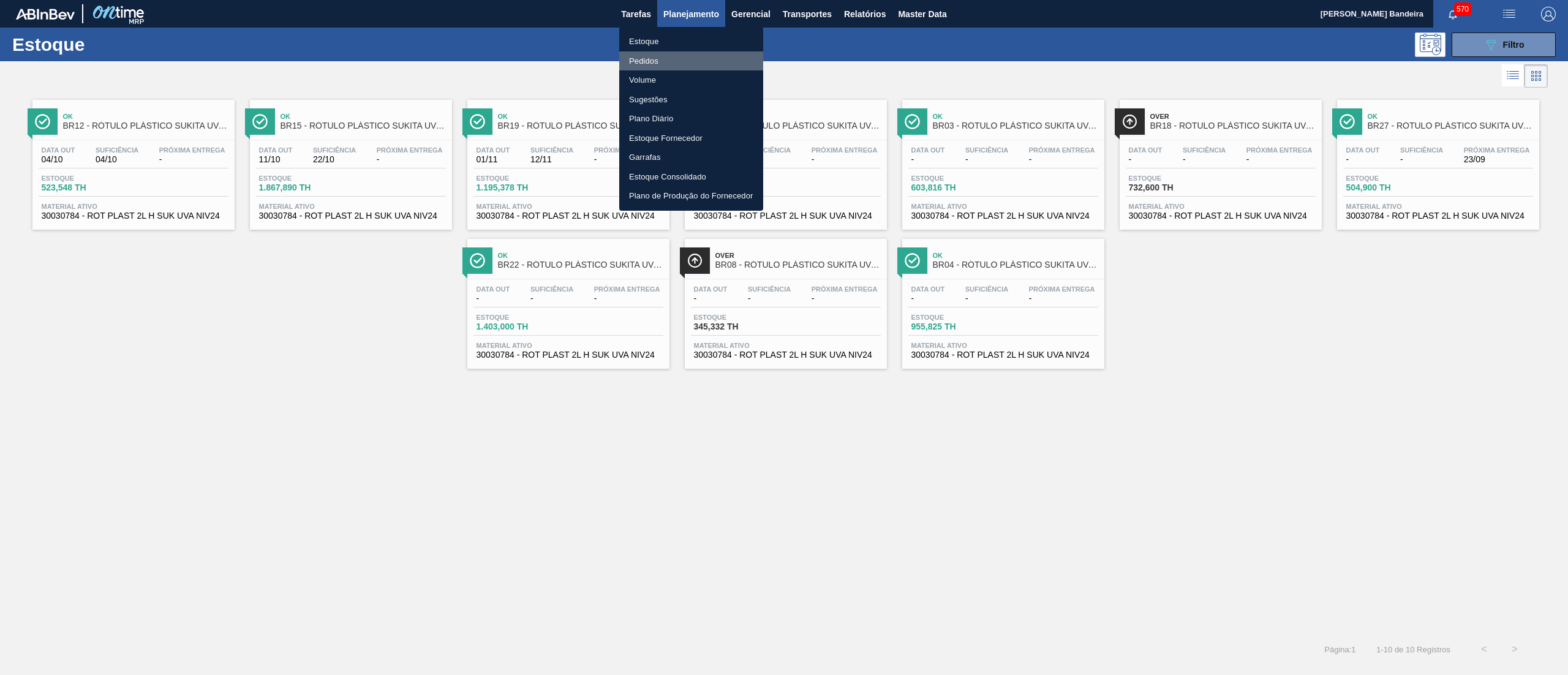
click at [669, 51] on li "Pedidos" at bounding box center [691, 61] width 144 height 20
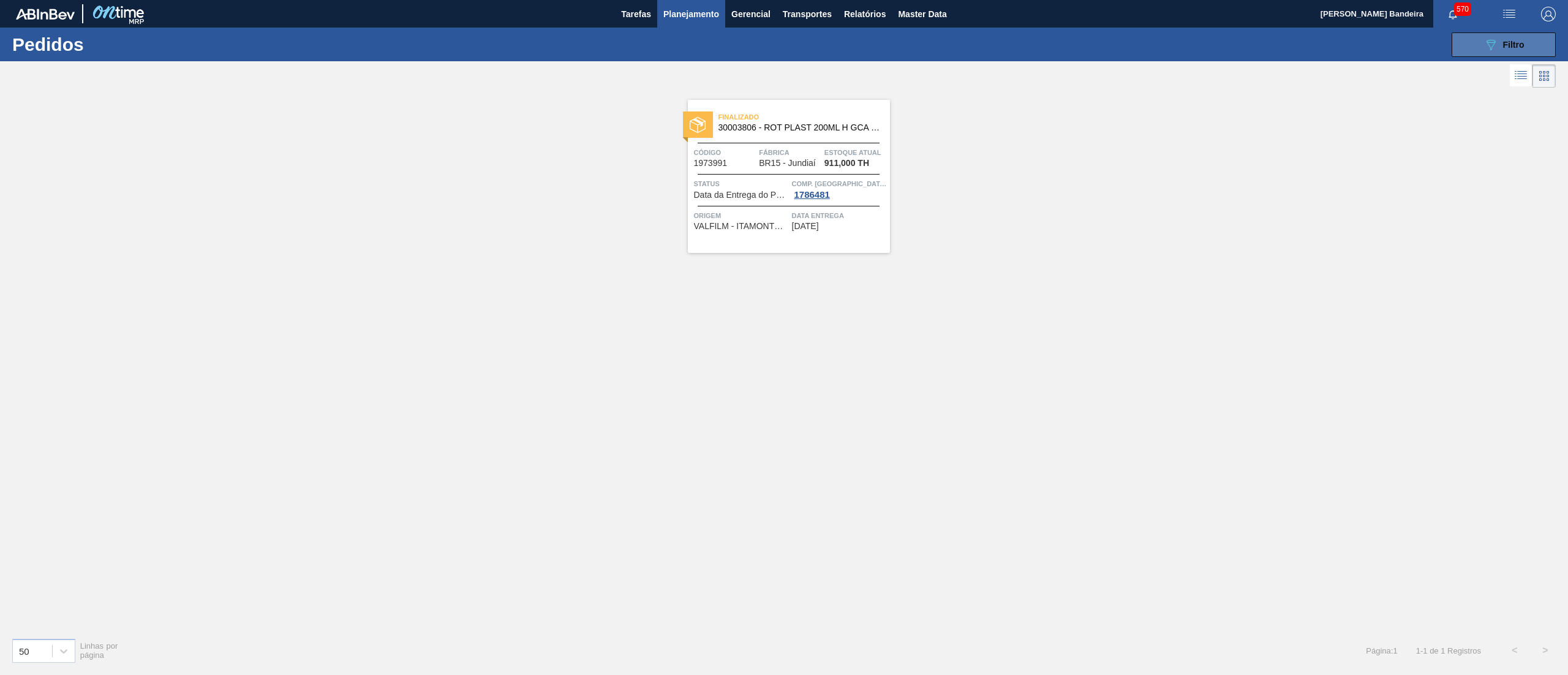
click at [1481, 41] on button "089F7B8B-B2A5-4AFE-B5C0-19BA573D28AC Filtro" at bounding box center [1504, 45] width 104 height 25
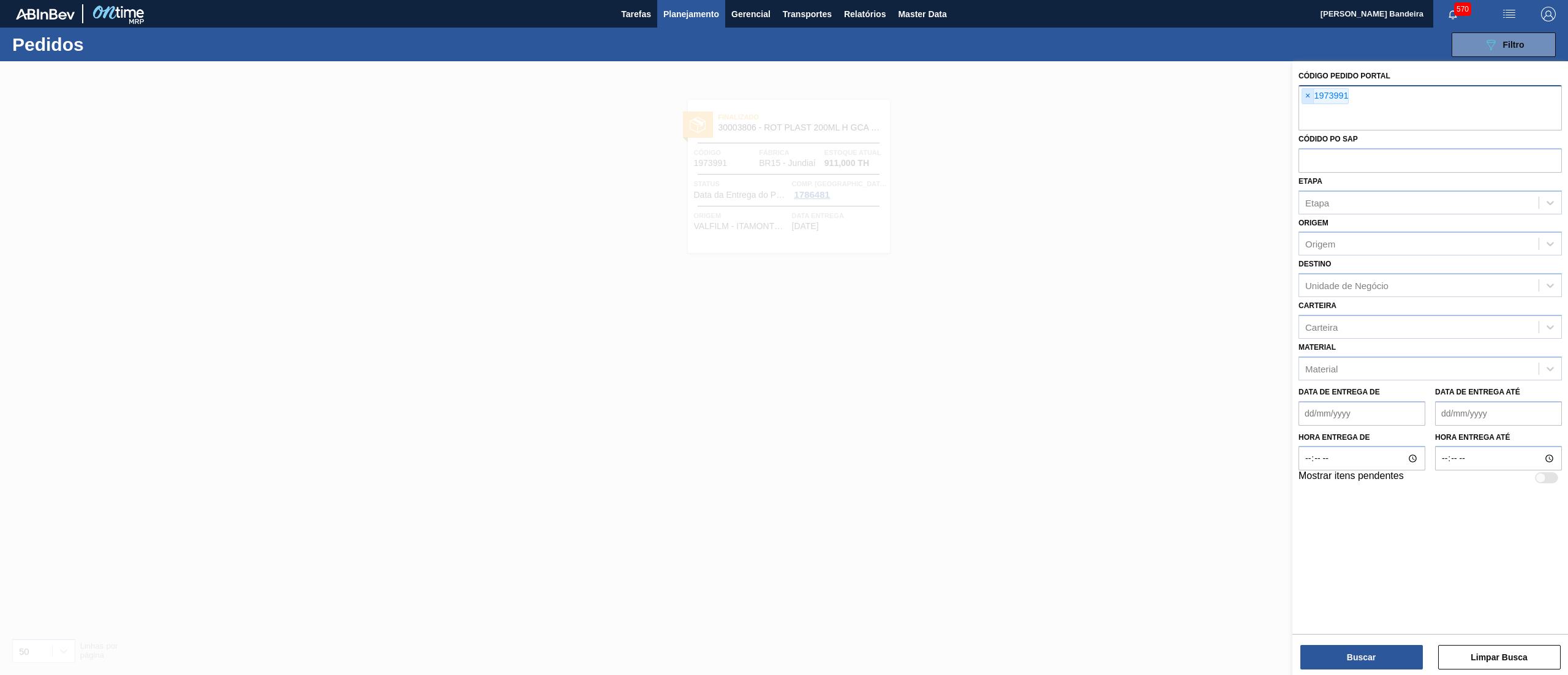
click at [1311, 96] on span "×" at bounding box center [1308, 96] width 12 height 15
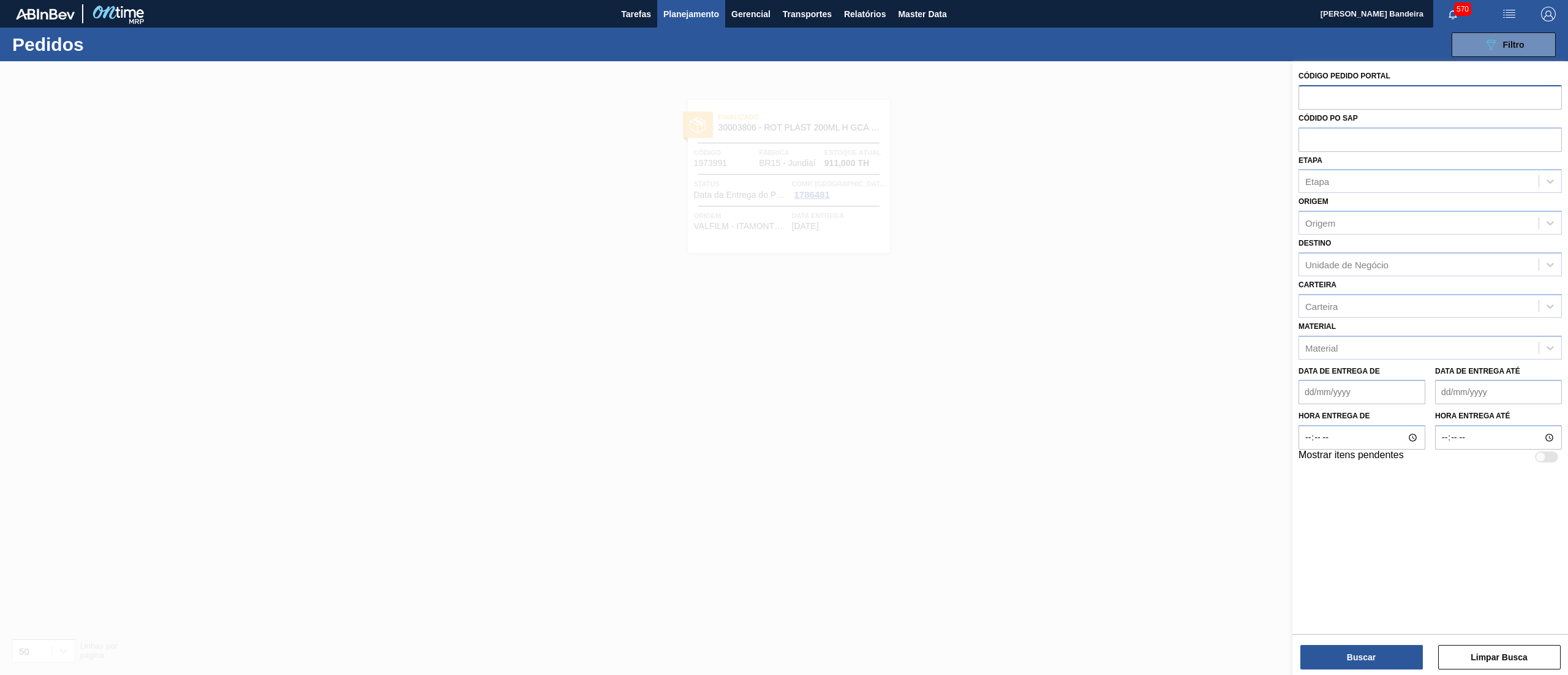
paste input "1999302"
type input "1999302"
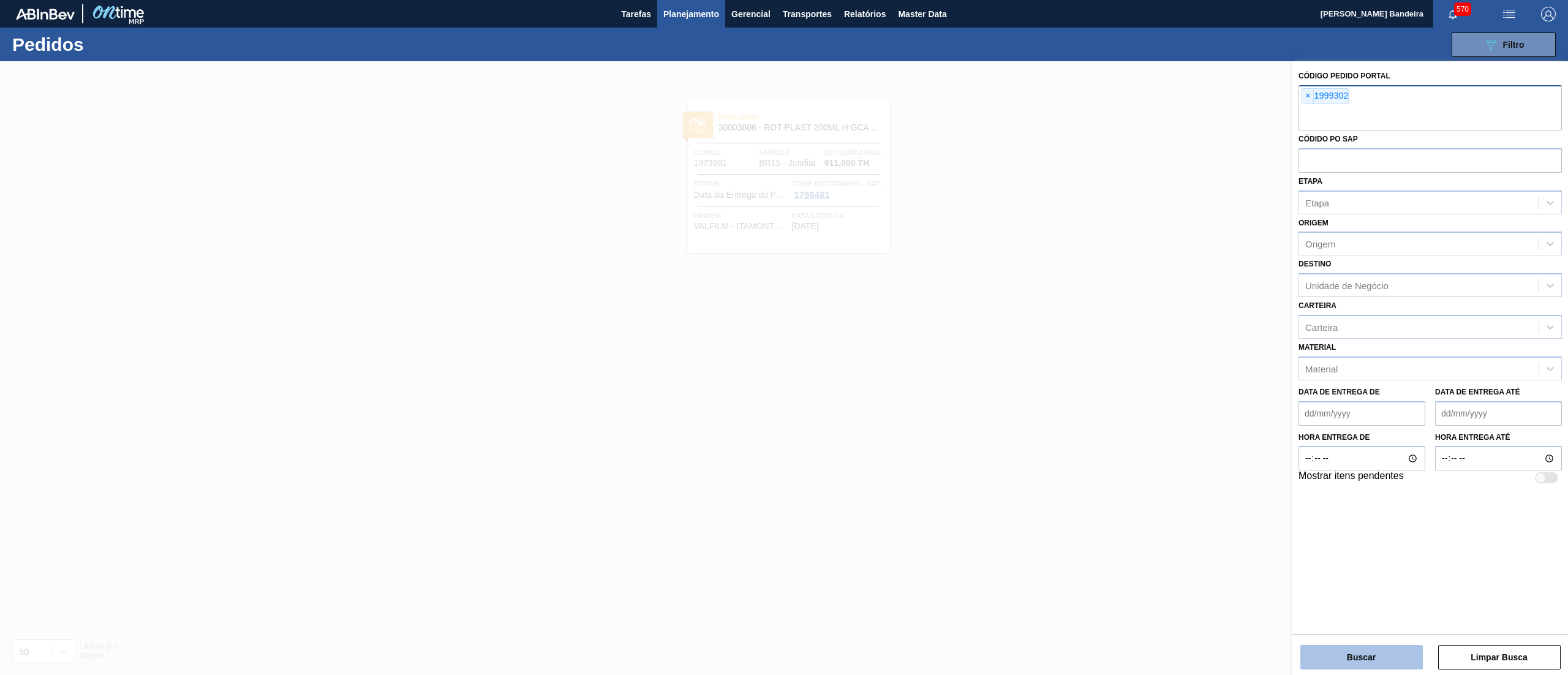
click at [1360, 646] on button "Buscar" at bounding box center [1362, 657] width 122 height 25
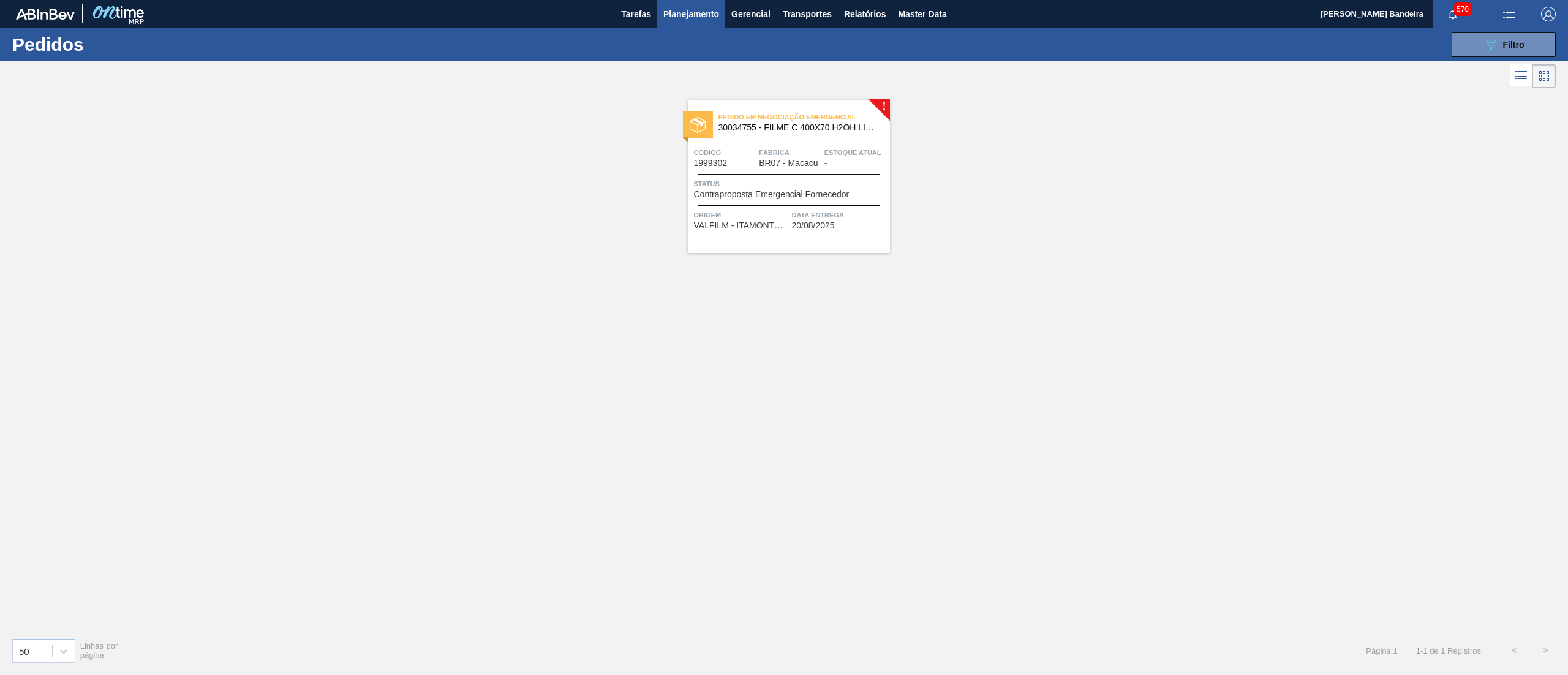
click at [833, 129] on span "30034755 - FILME C 400X70 H2OH LIMONETO 350ML" at bounding box center [800, 128] width 161 height 9
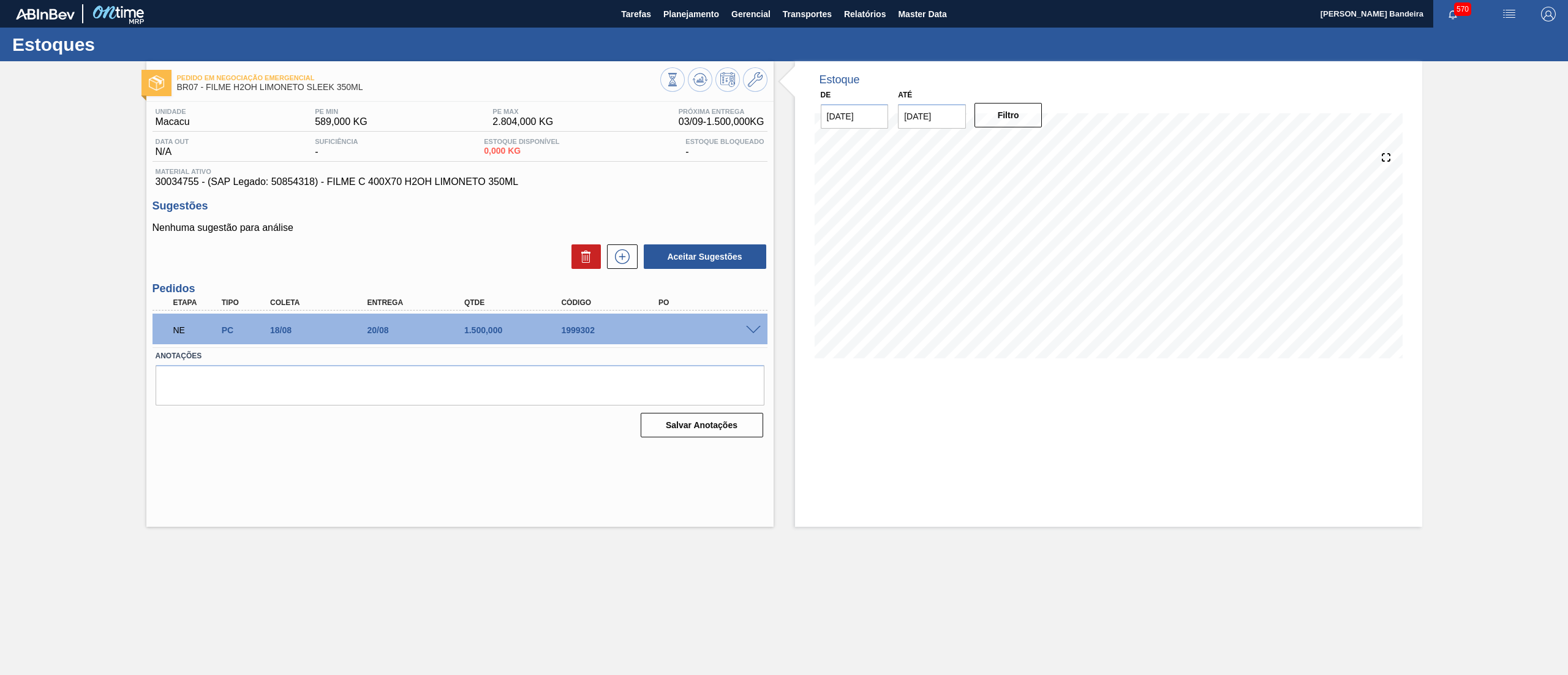
click at [753, 332] on span at bounding box center [753, 331] width 15 height 9
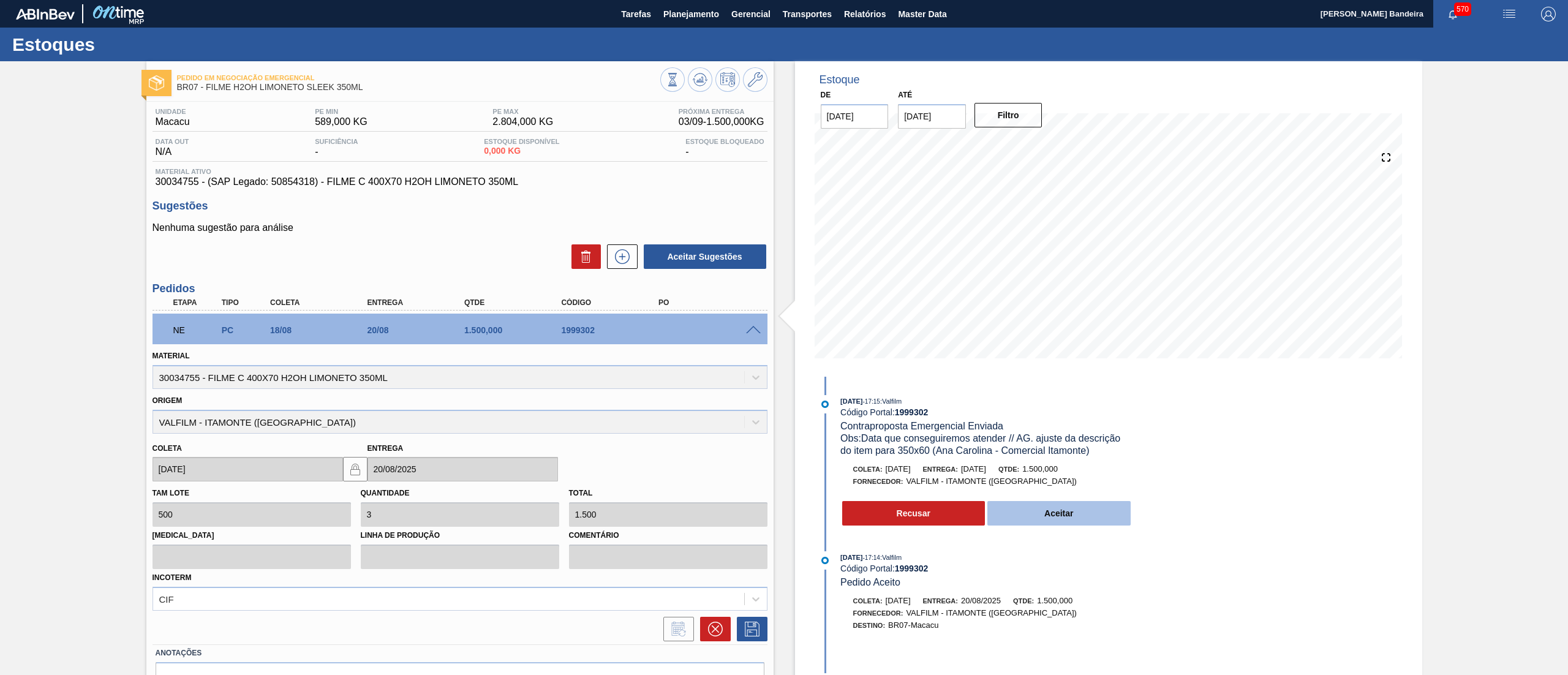
click at [1040, 512] on button "Aceitar" at bounding box center [1059, 514] width 143 height 25
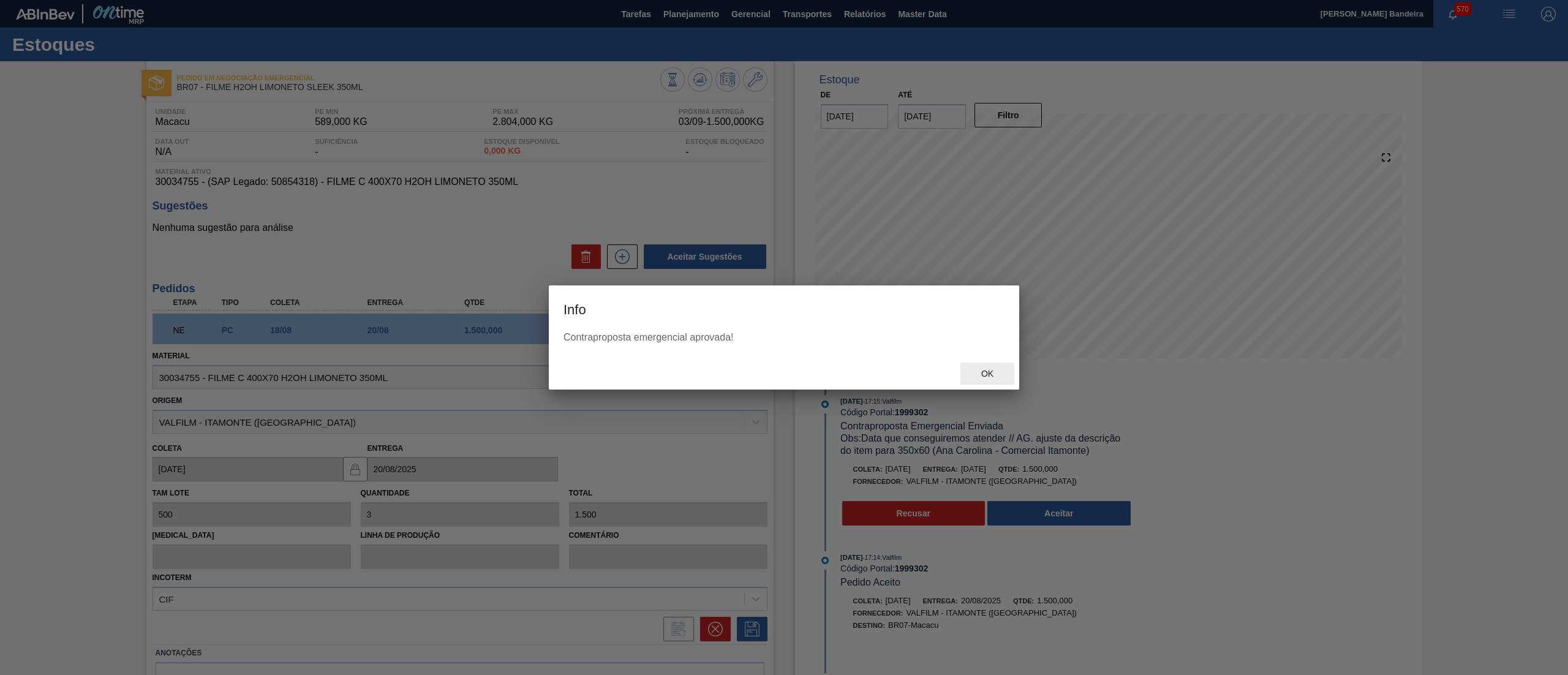
click at [983, 379] on div "Ok" at bounding box center [987, 374] width 54 height 23
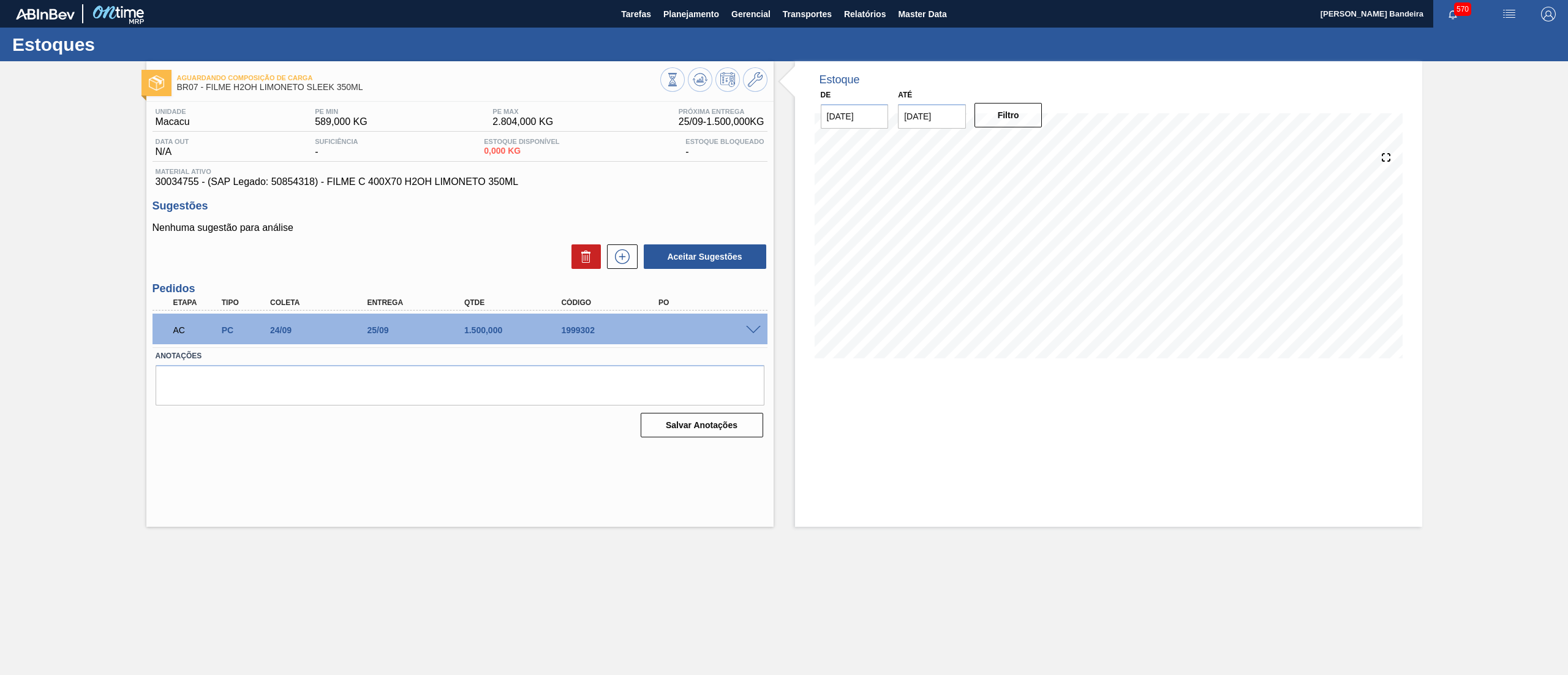
click at [753, 331] on span at bounding box center [753, 331] width 15 height 9
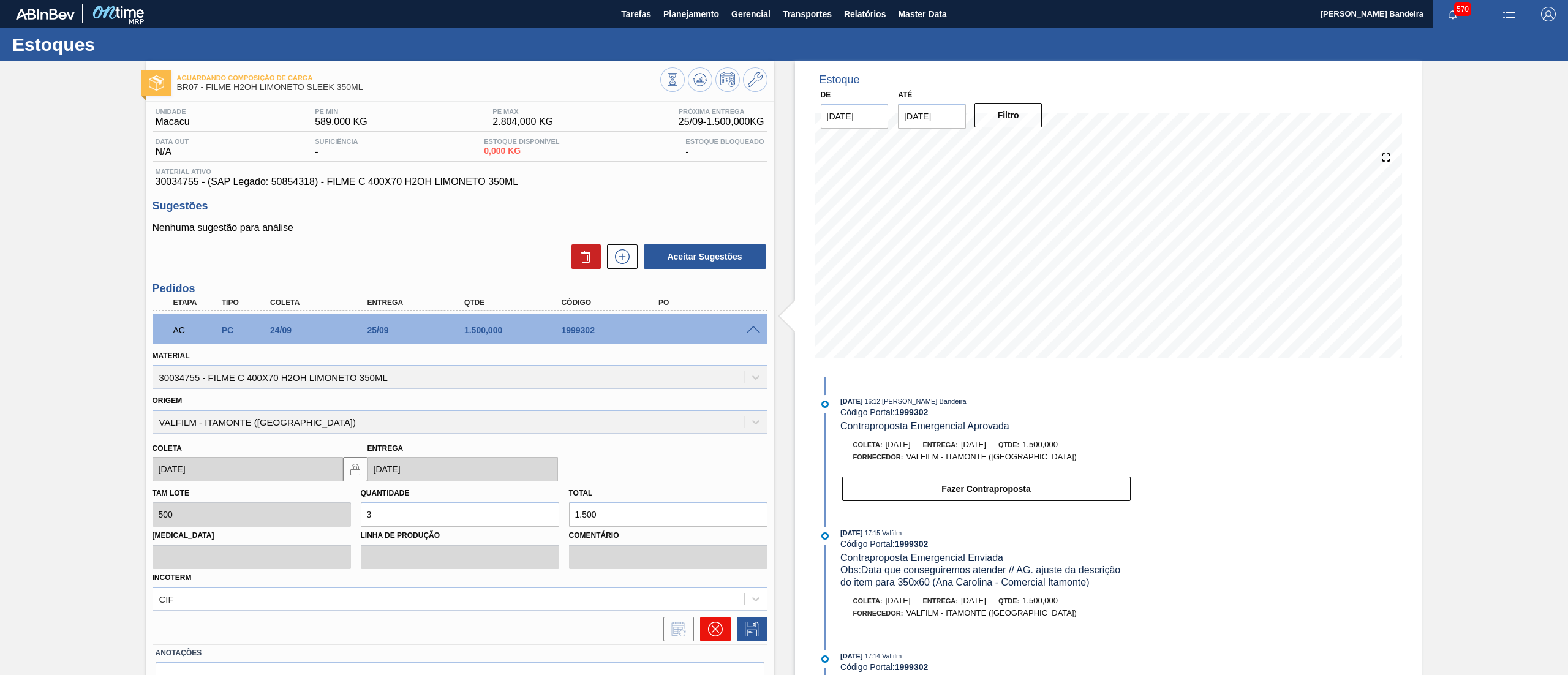
click at [720, 626] on icon at bounding box center [716, 629] width 15 height 15
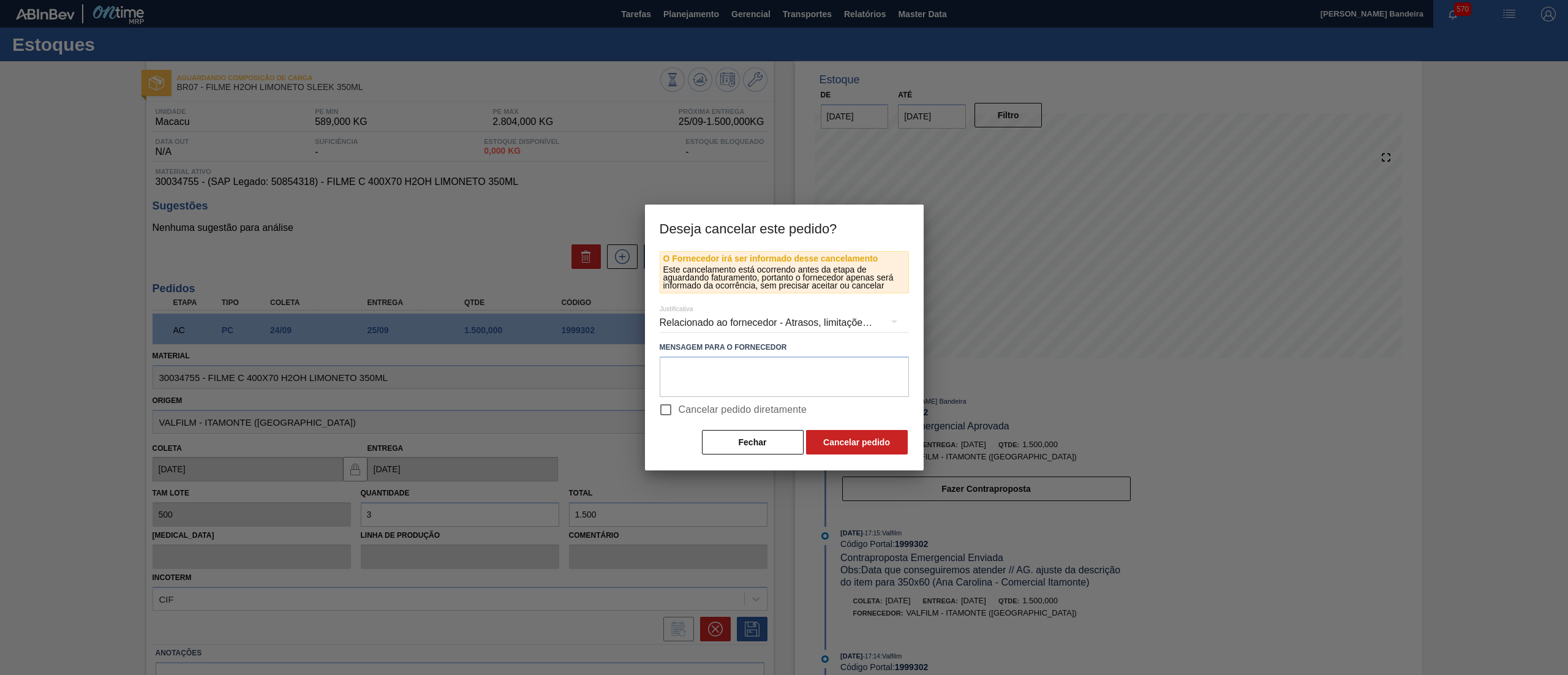
click at [753, 318] on div "Relacionado ao fornecedor - Atrasos, limitações de capacidade, etc." at bounding box center [784, 322] width 249 height 34
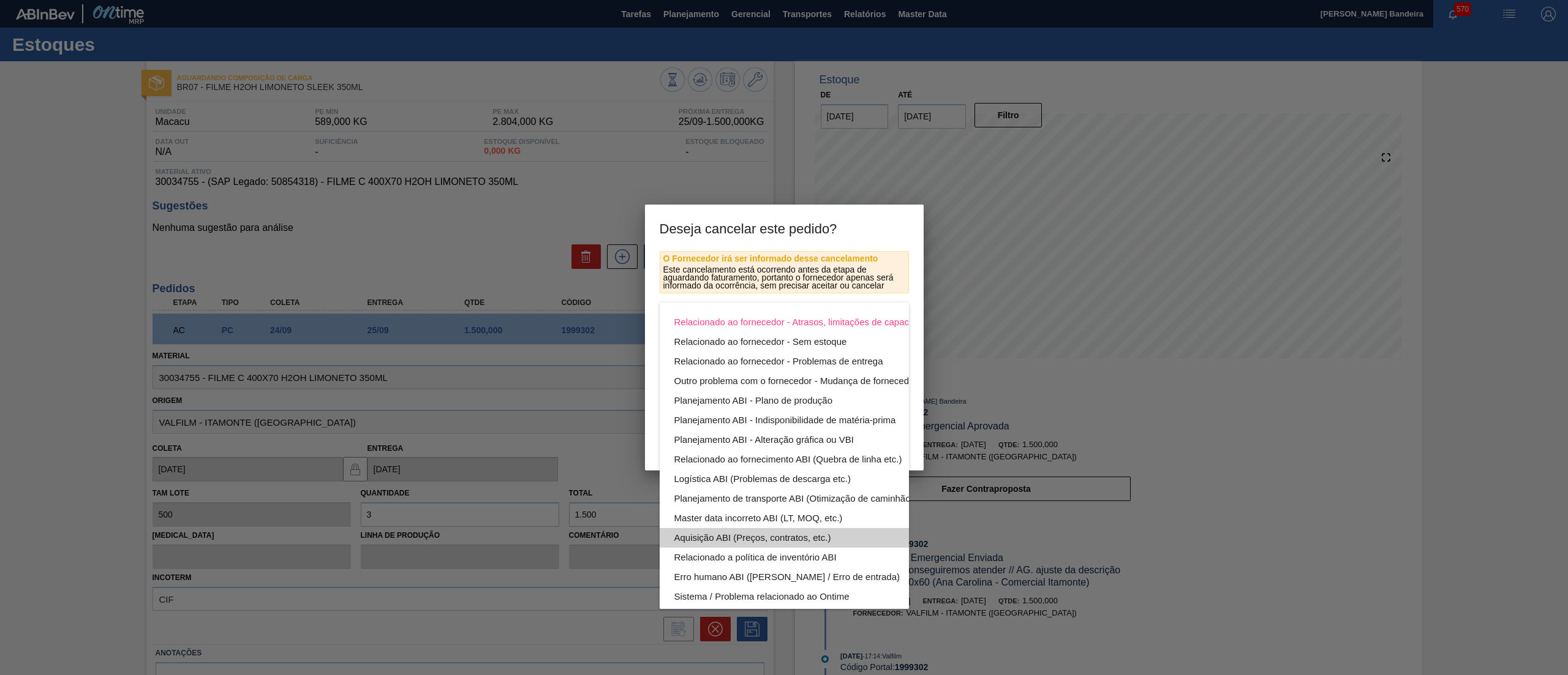
click at [815, 539] on div "Aquisição ABI (Preços, contratos, etc.)" at bounding box center [813, 538] width 277 height 20
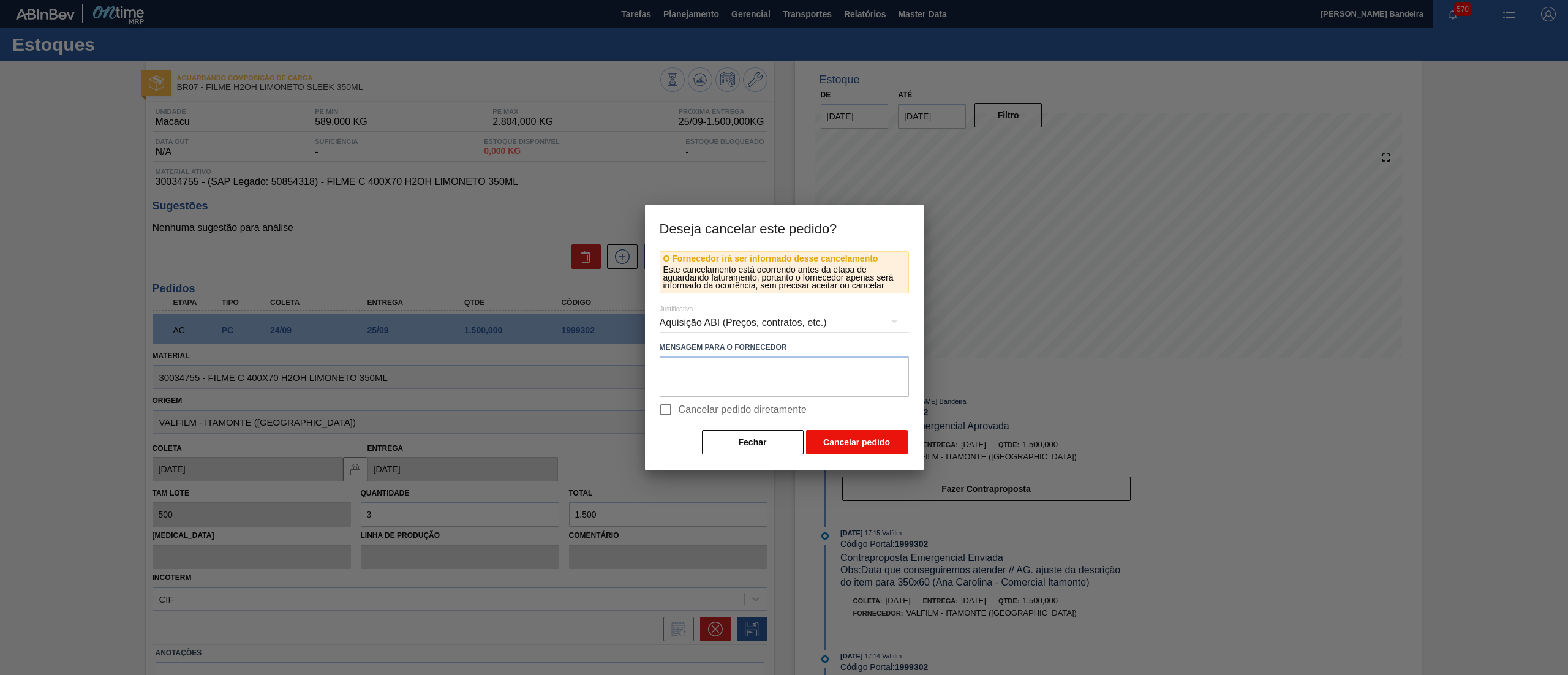
click at [850, 437] on button "Cancelar pedido" at bounding box center [857, 442] width 102 height 25
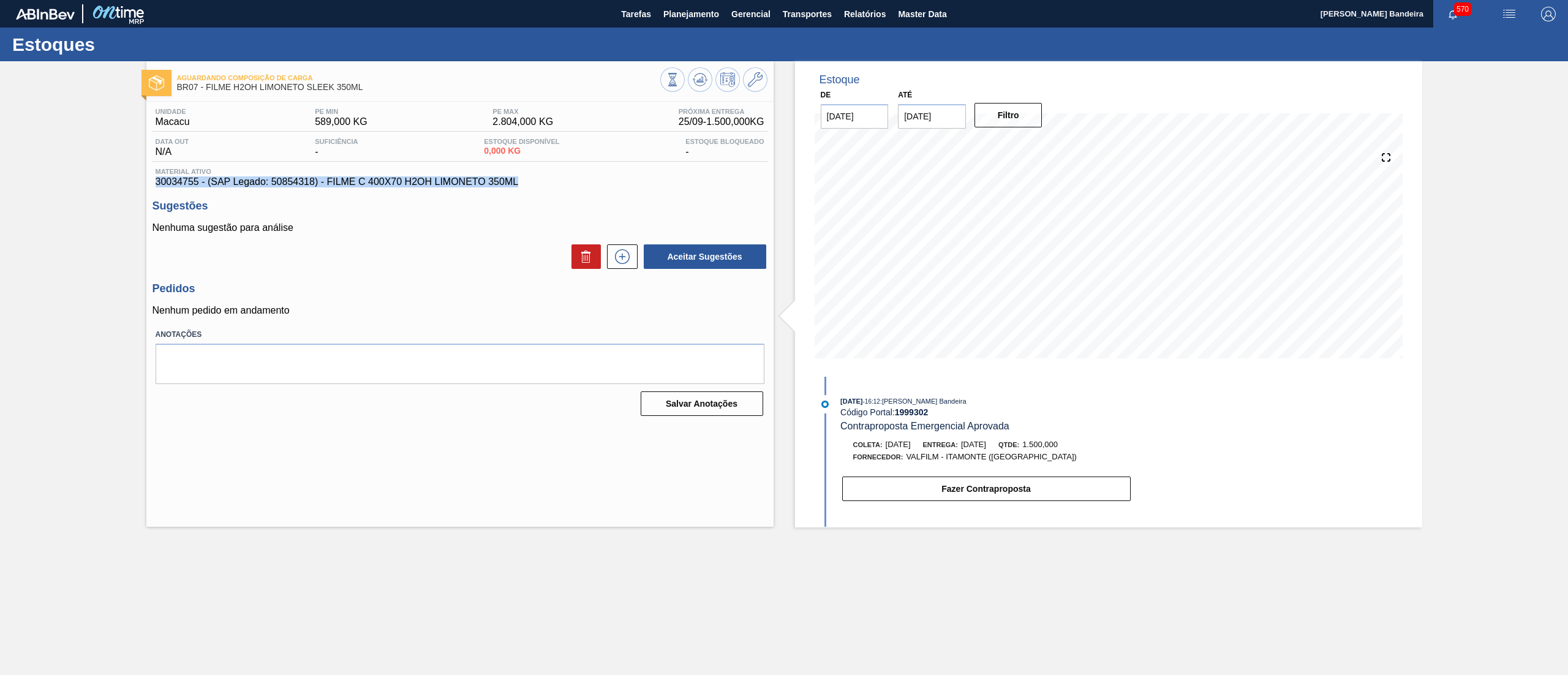
drag, startPoint x: 517, startPoint y: 182, endPoint x: 145, endPoint y: 182, distance: 372.0
click at [147, 182] on div "Unidade Macacu PE MIN 589,000 KG PE MAX 2.804,000 KG Próxima Entrega 25/09 - 1.…" at bounding box center [460, 260] width 627 height 318
copy span "30034755 - (SAP Legado: 50854318) - FILME C 400X70 H2OH LIMONETO 350ML"
click at [415, 282] on div "Unidade Macacu PE MIN 589,000 KG PE MAX 2.804,000 KG Próxima Entrega 25/09 - 1.…" at bounding box center [460, 260] width 627 height 318
